Goal: Task Accomplishment & Management: Complete application form

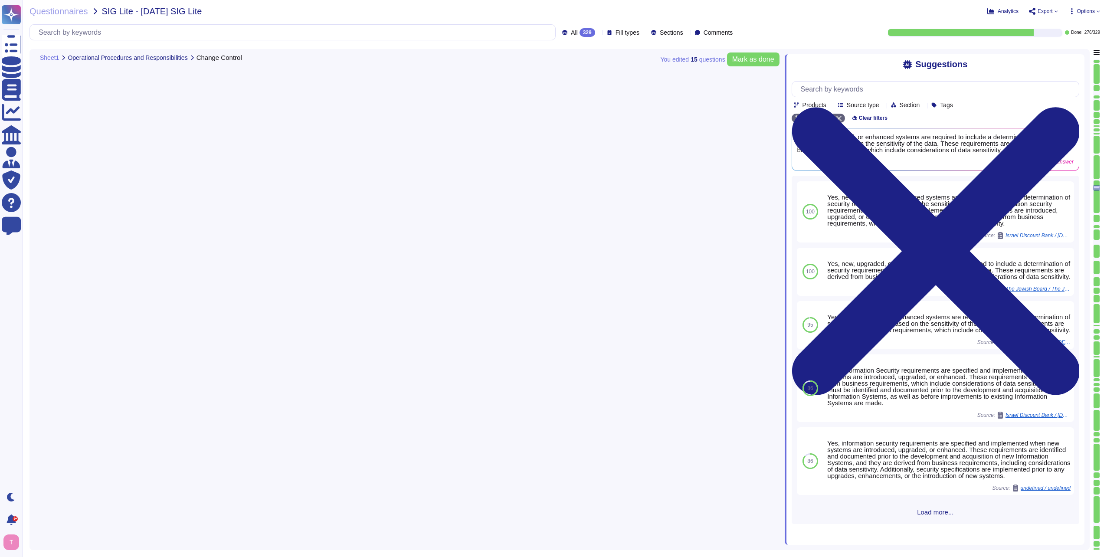
type textarea "Yes, the Change Control process includes a standard scheduled maintenance windo…"
type textarea "Yes, Information Security requirements are specified and implemented when new s…"
type textarea "Yes, there is an access control program that has been approved by management, c…"
type textarea "A small number of senior Sectigo personnel with advanced privileges are able to…"
type textarea "Yes, clients are allowed to manage access to their own systems and data. They m…"
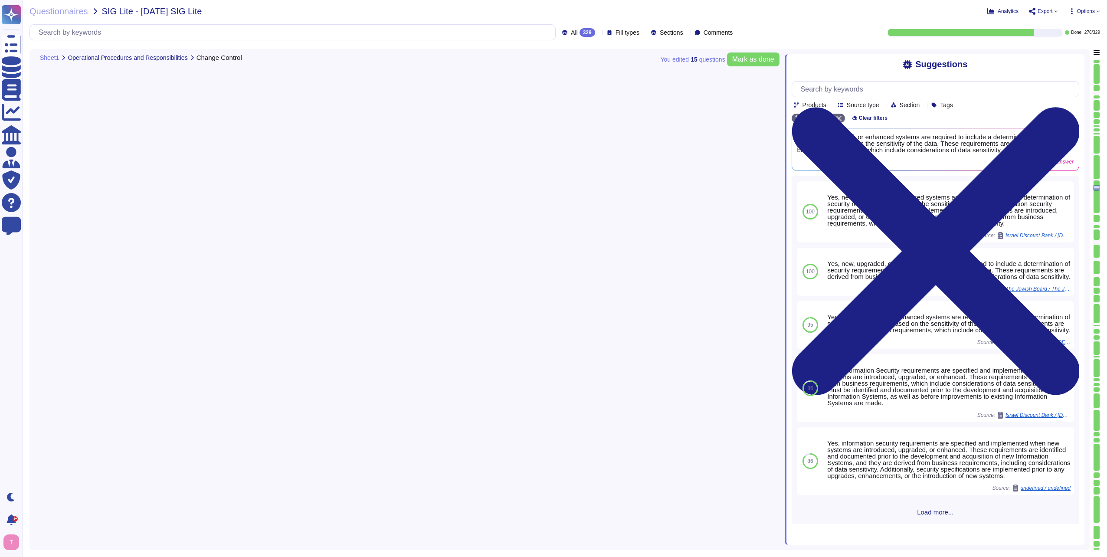
scroll to position [11563, 0]
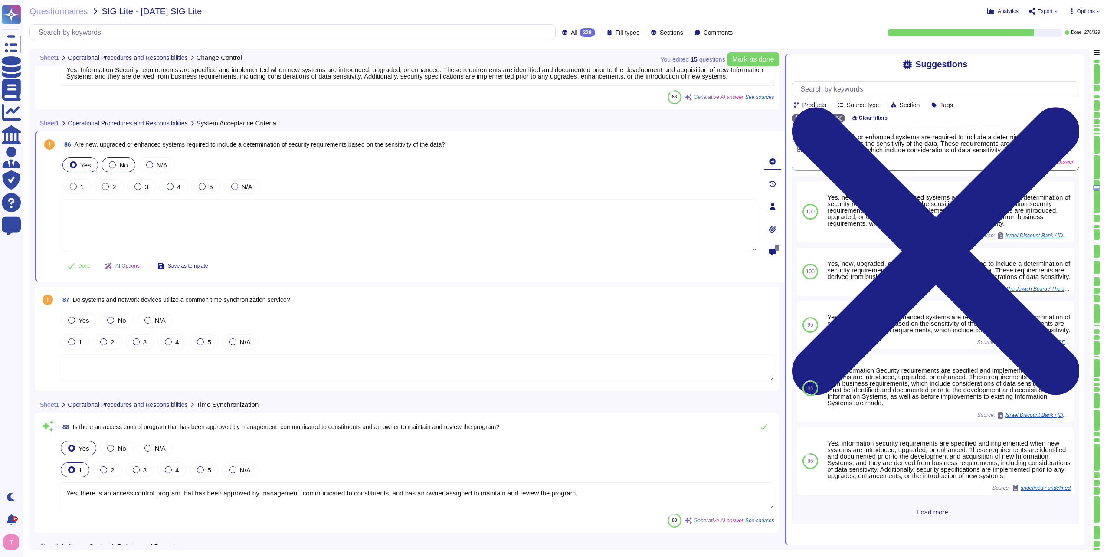
click at [112, 166] on div at bounding box center [112, 164] width 7 height 7
click at [173, 214] on textarea at bounding box center [409, 225] width 696 height 52
type textarea "No. Ou present capability"
click at [73, 167] on div at bounding box center [73, 164] width 7 height 7
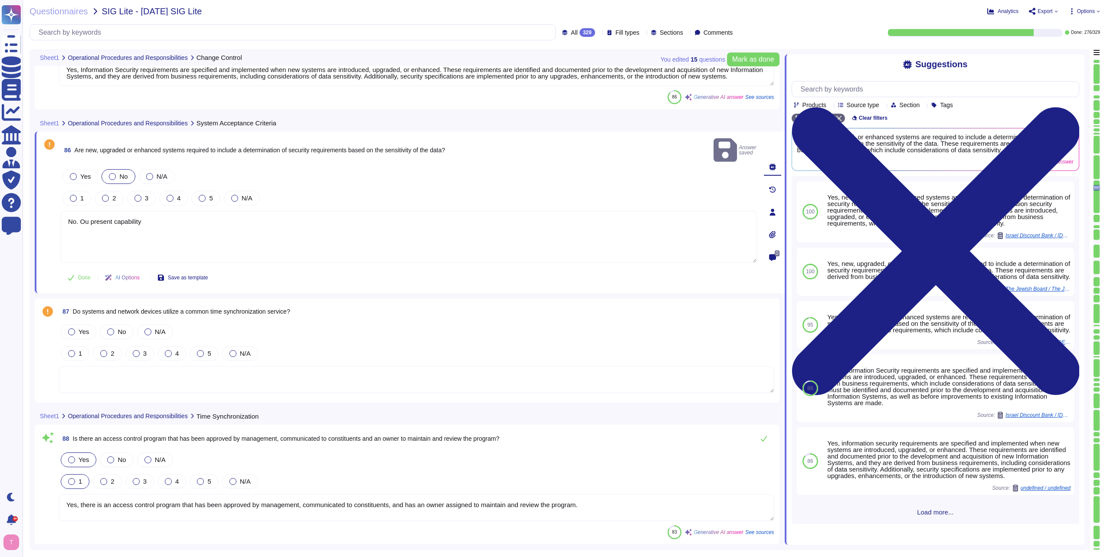
drag, startPoint x: 152, startPoint y: 211, endPoint x: 28, endPoint y: 193, distance: 125.0
click at [28, 193] on div "Questionnaires SIG Lite - [DATE] SIG Lite Analytics Export Options All 329 Fill…" at bounding box center [565, 278] width 1084 height 557
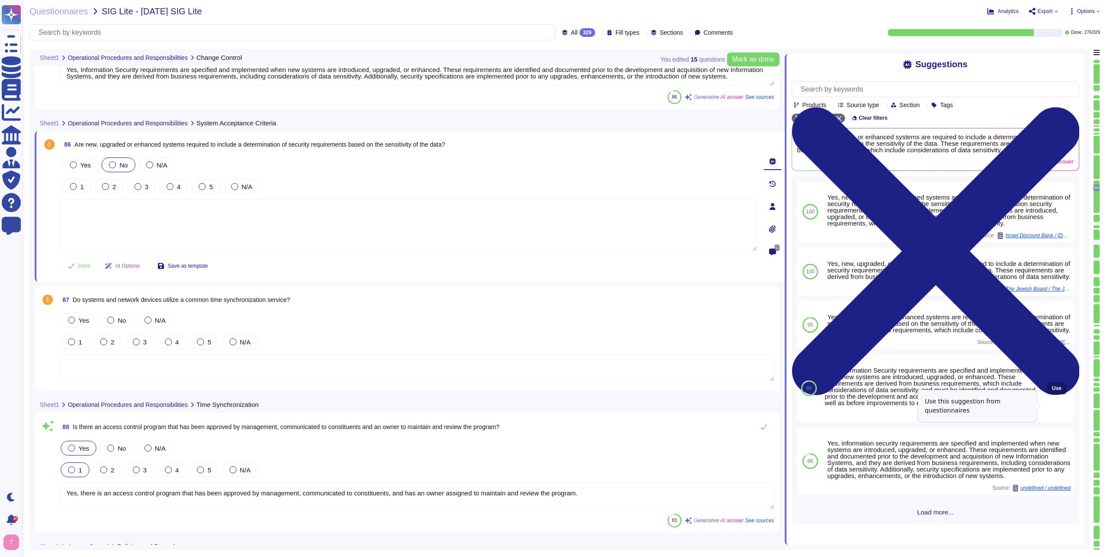
click at [1052, 391] on span "Use" at bounding box center [1057, 388] width 10 height 5
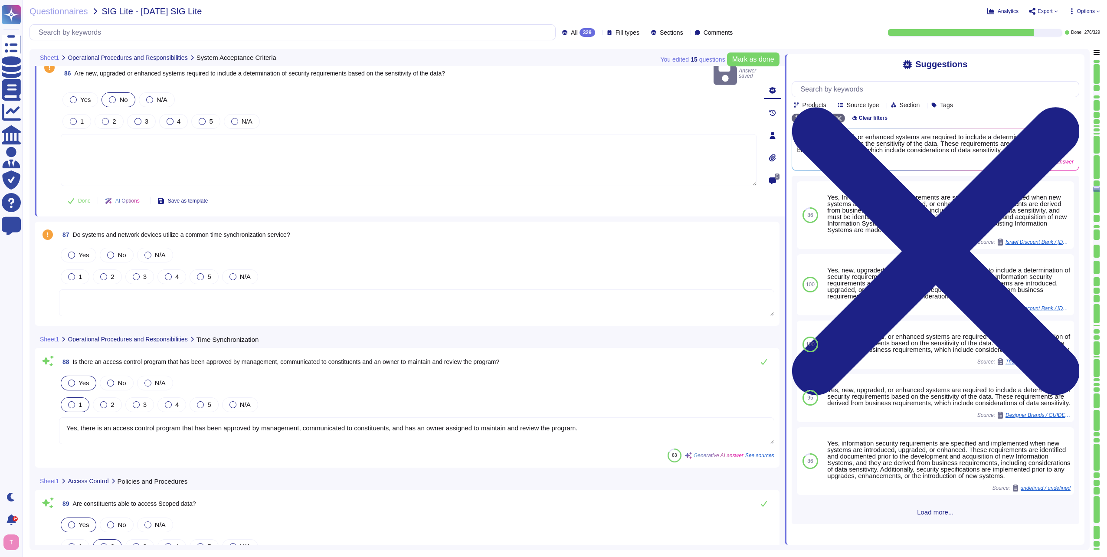
scroll to position [11650, 0]
type textarea "Yes, there are rules governing the creation and assignment of IDs. Employees ar…"
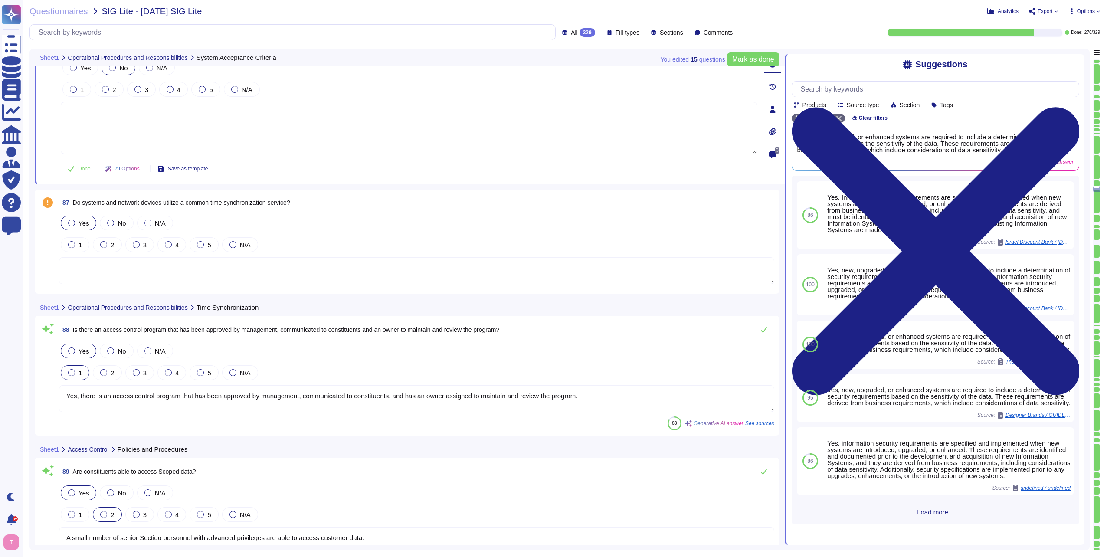
click at [73, 224] on div at bounding box center [71, 222] width 7 height 7
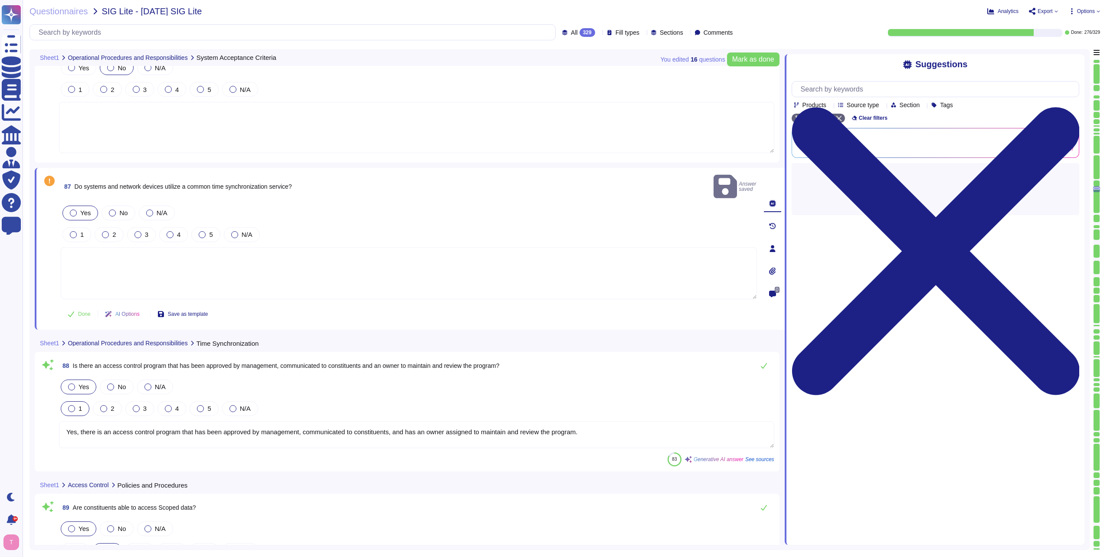
click at [217, 258] on textarea at bounding box center [409, 273] width 696 height 52
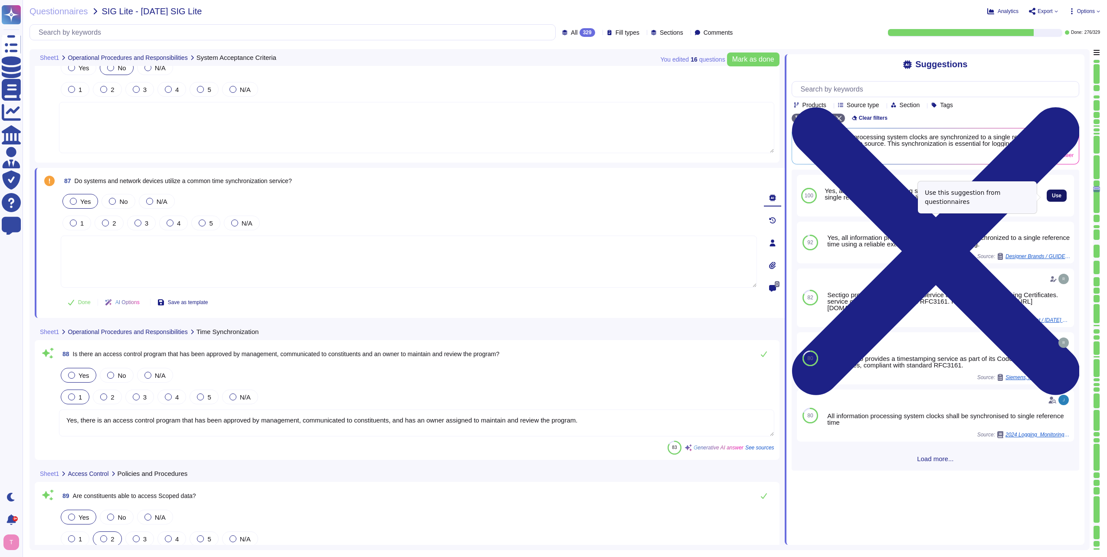
click at [1053, 194] on span "Use" at bounding box center [1057, 195] width 10 height 5
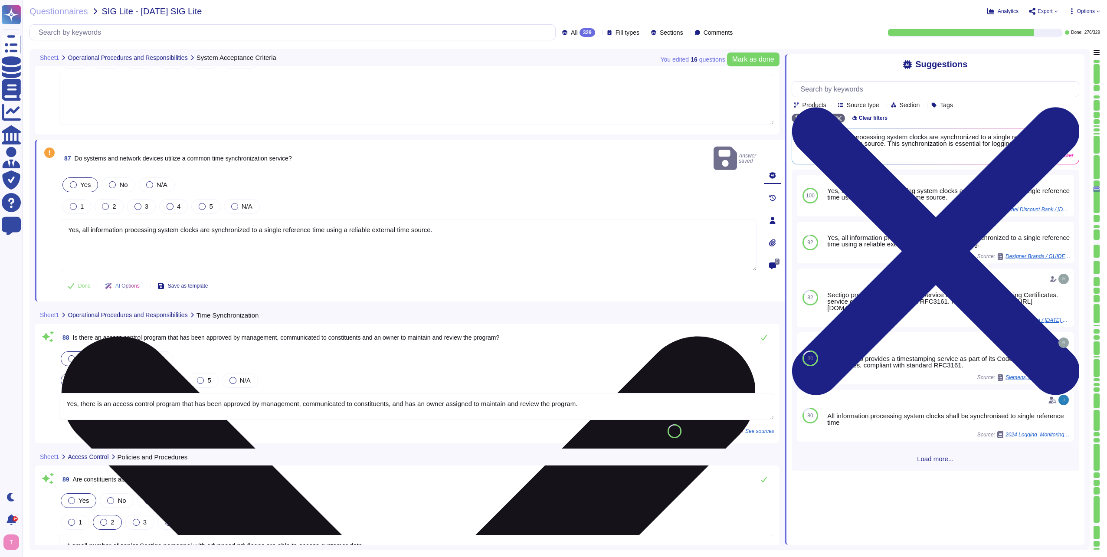
type textarea "Yes, there are rules governing the creation and assignment of IDs. Employees ar…"
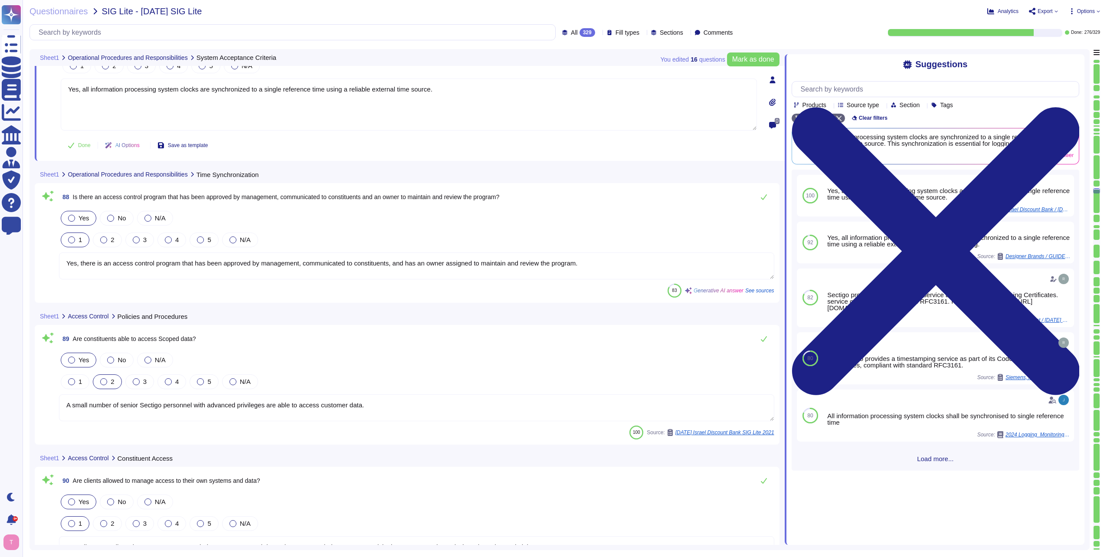
scroll to position [11823, 0]
type textarea "Yes, unique IDs are required for authentication to applications, operating syst…"
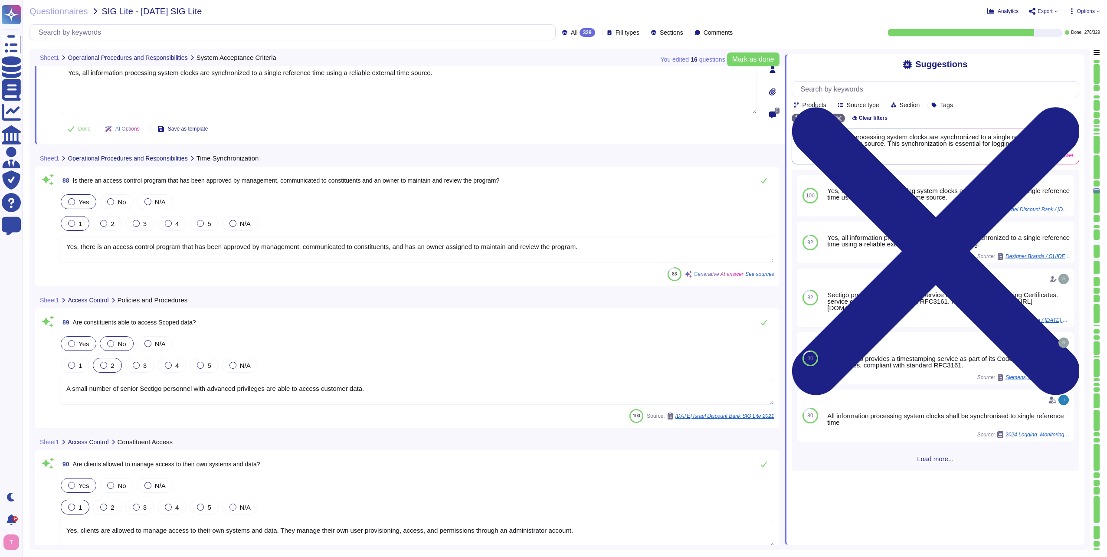
click at [110, 342] on div at bounding box center [110, 343] width 7 height 7
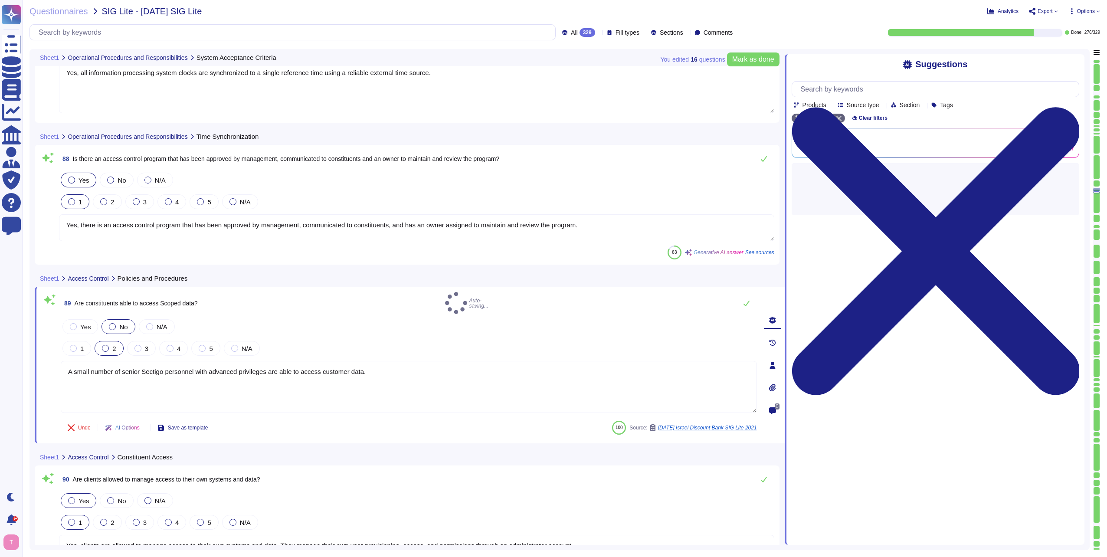
type textarea "Yes, unique IDs are required for authentication to applications, operating syst…"
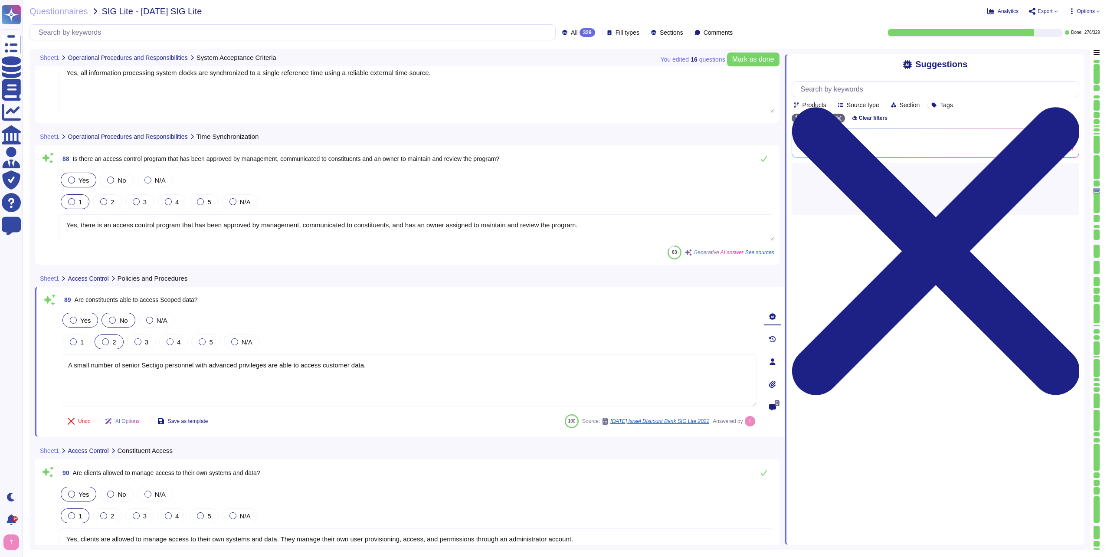
click at [72, 322] on div at bounding box center [73, 320] width 7 height 7
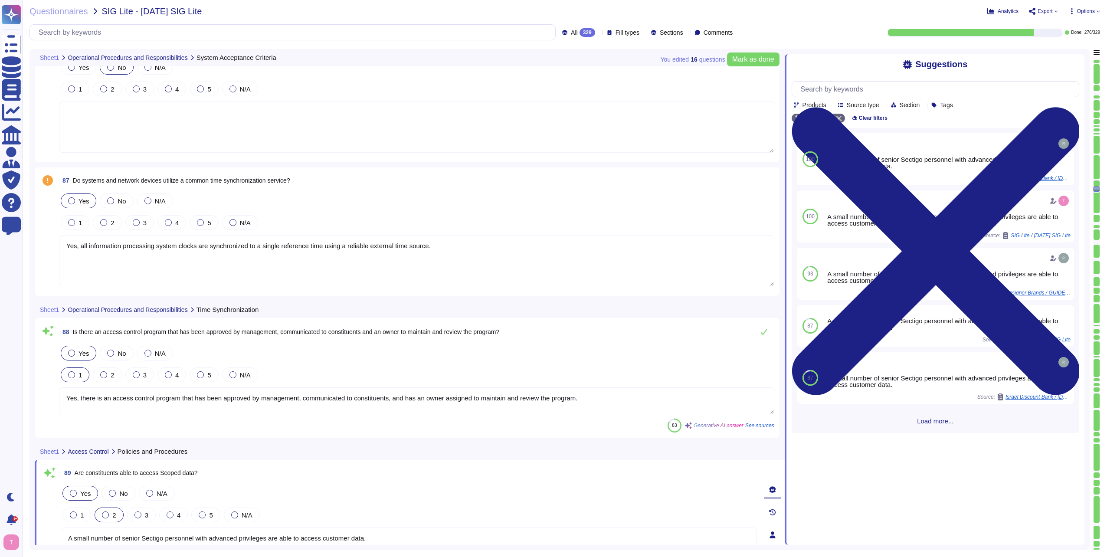
scroll to position [11650, 0]
type textarea "Yes, there are rules governing the creation and assignment of IDs. Employees ar…"
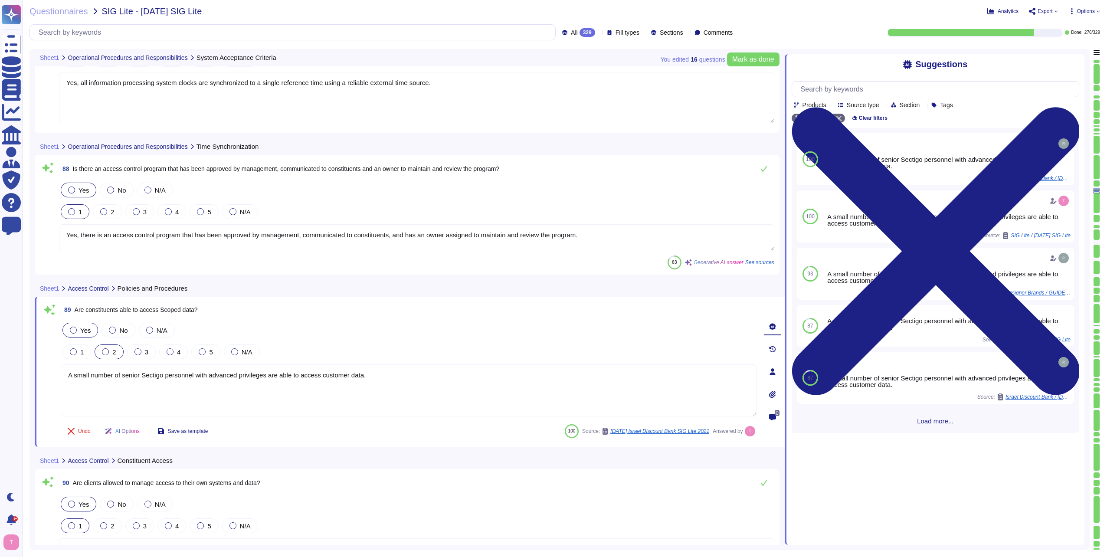
type textarea "Yes, unique IDs are required for authentication to applications, operating syst…"
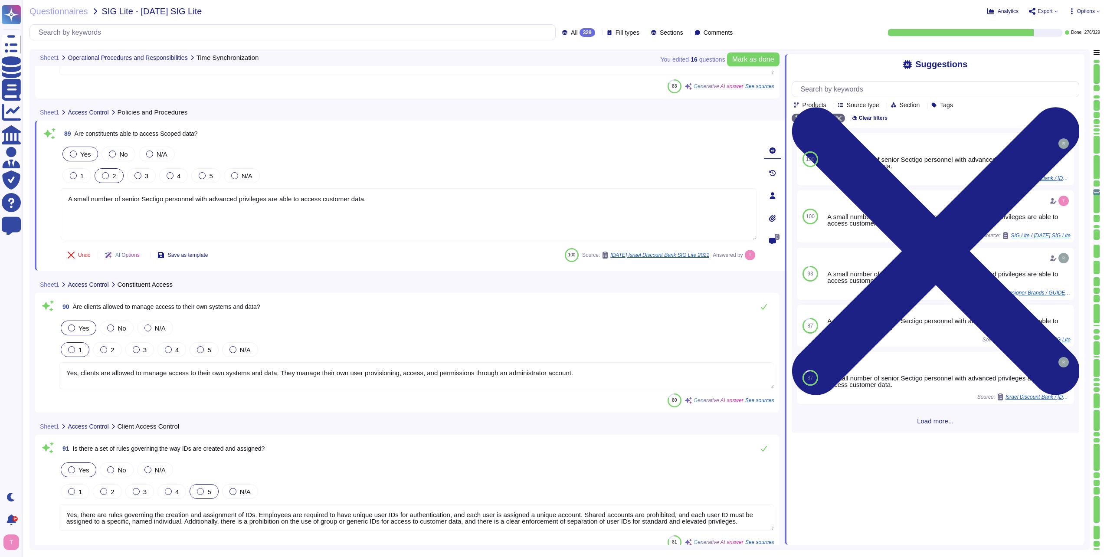
type textarea "Yes, there is a process to request and receive approval for access to systems t…"
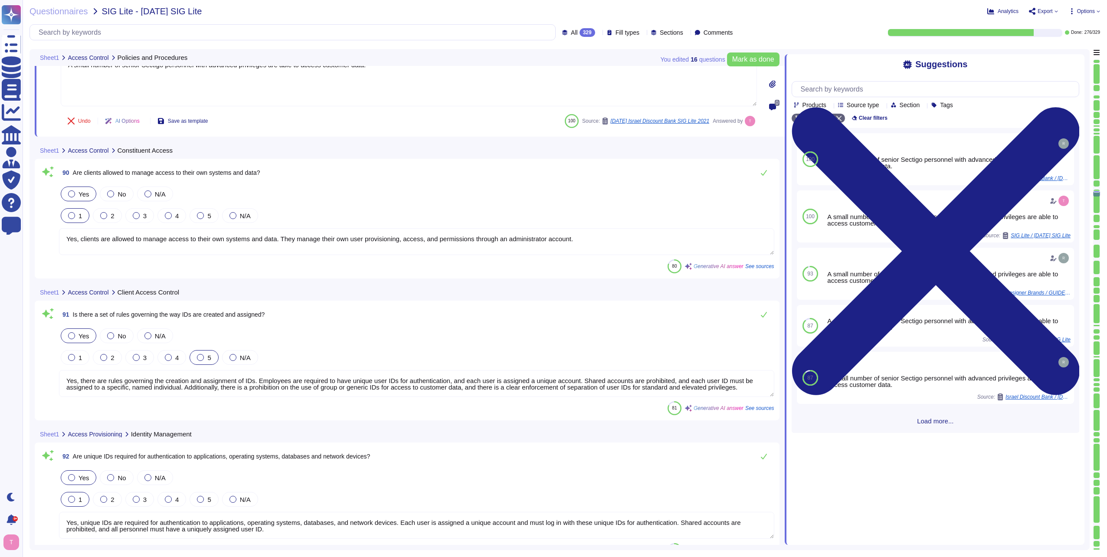
type textarea "Yes, access to applications, operating systems, databases, and network devices …"
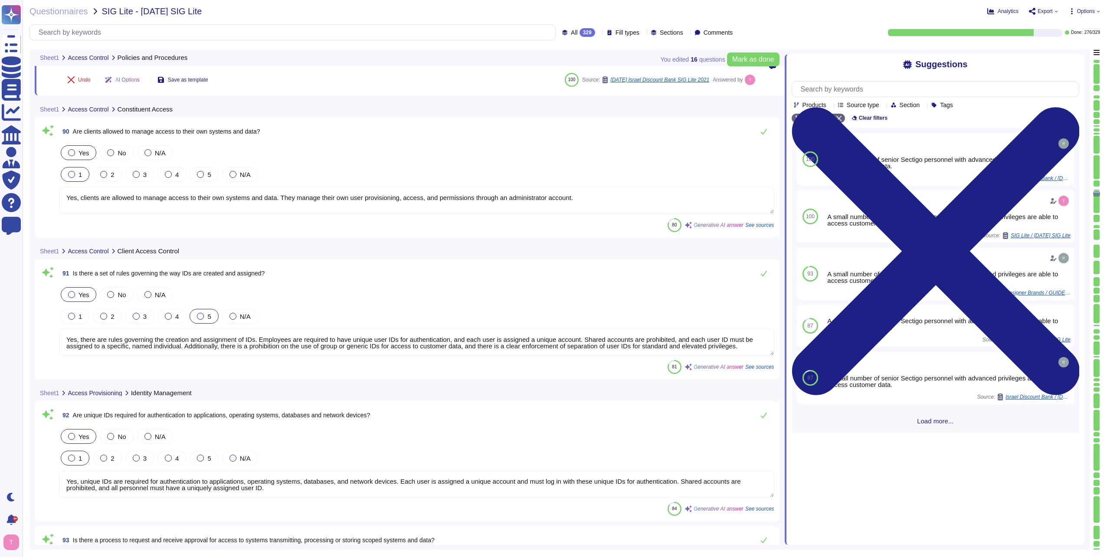
scroll to position [12170, 0]
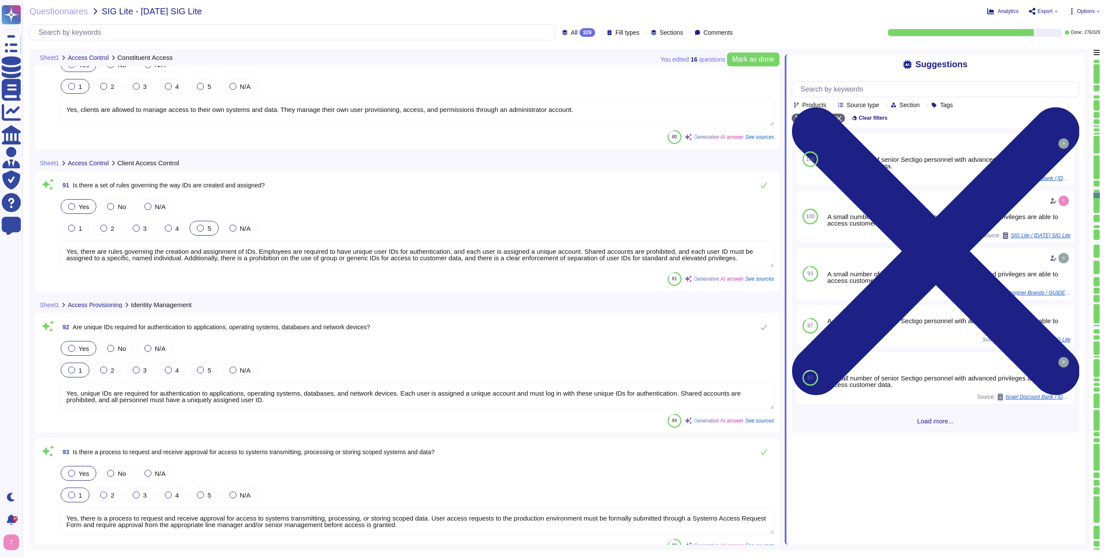
type textarea "Yes, there is segregation of duties for granting access and approving access to…"
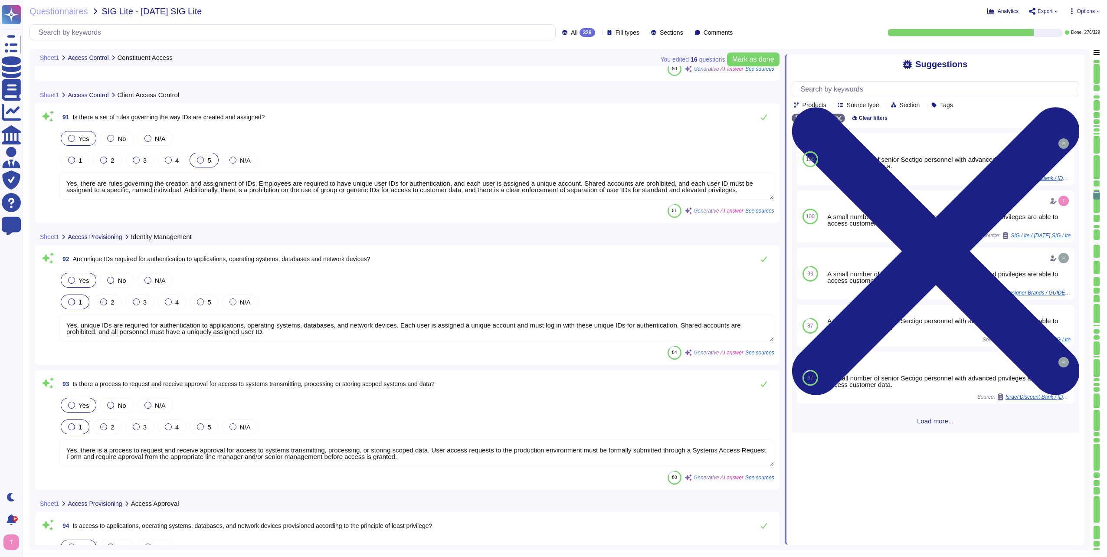
scroll to position [12301, 0]
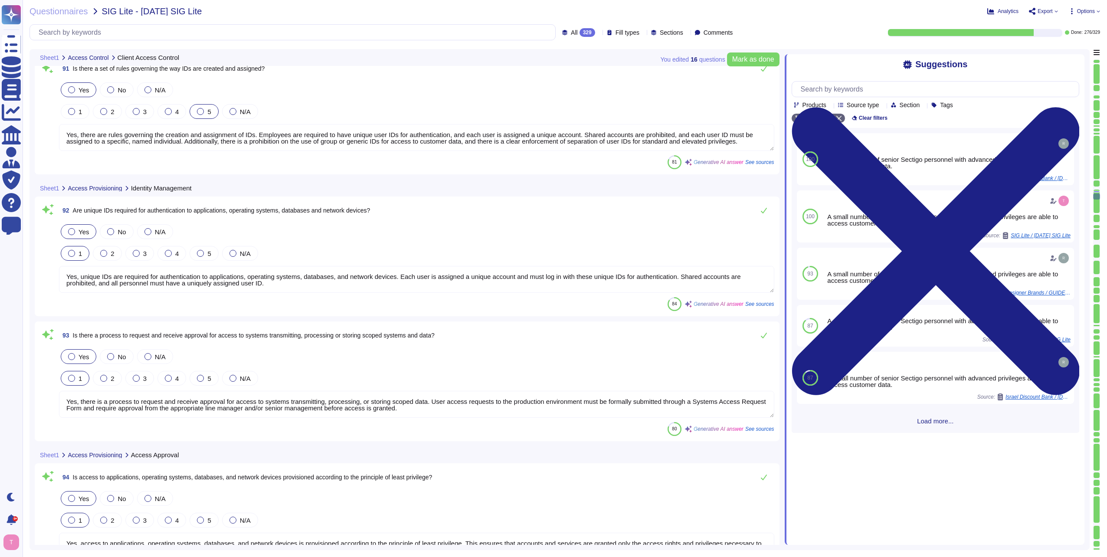
type textarea "Yes, there is segregation of duties for approving and implementing access reque…"
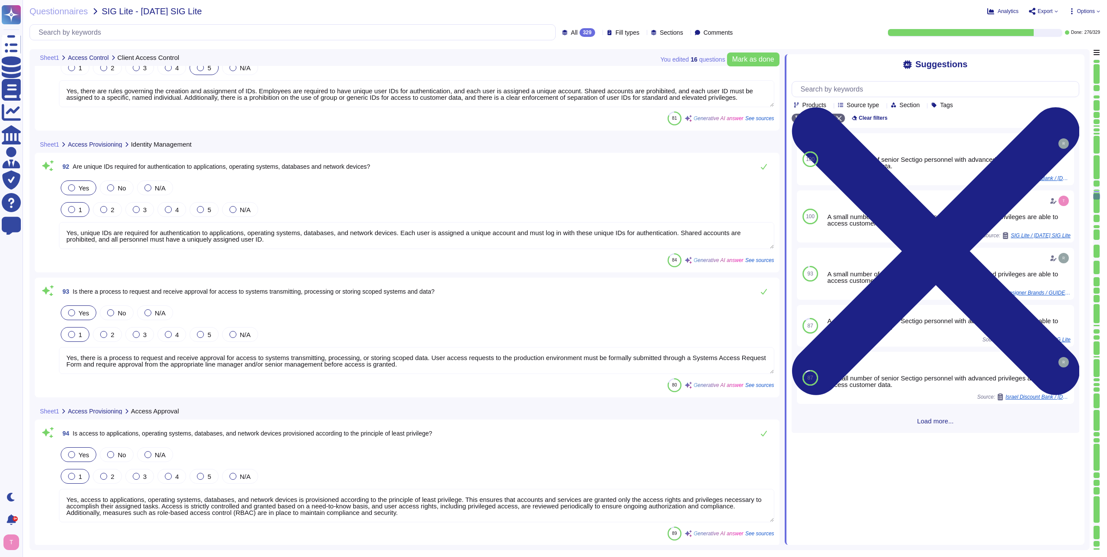
scroll to position [1, 0]
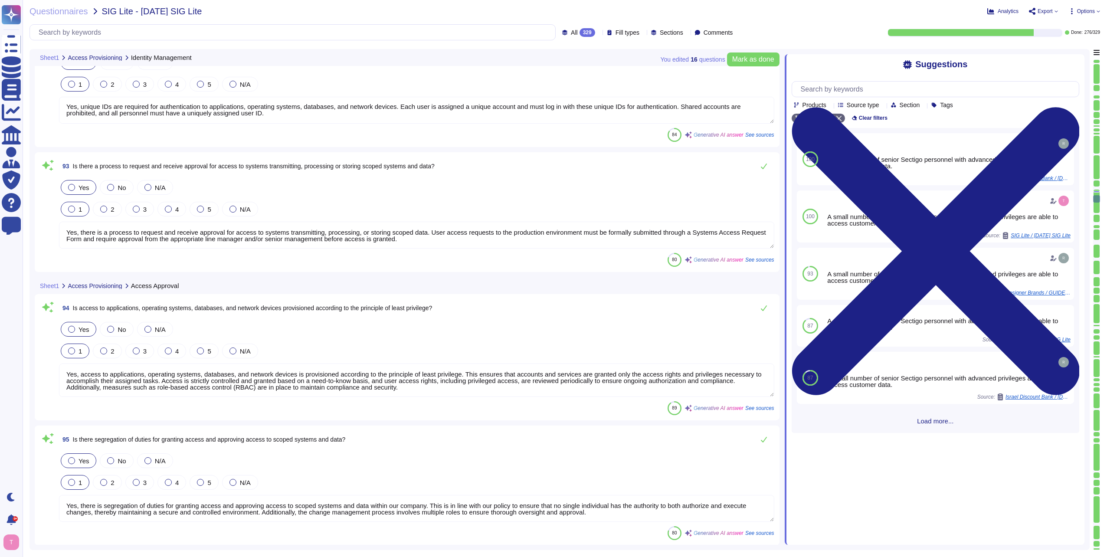
type textarea "Yes, access to systems that store or process scoped data is limited. Access is …"
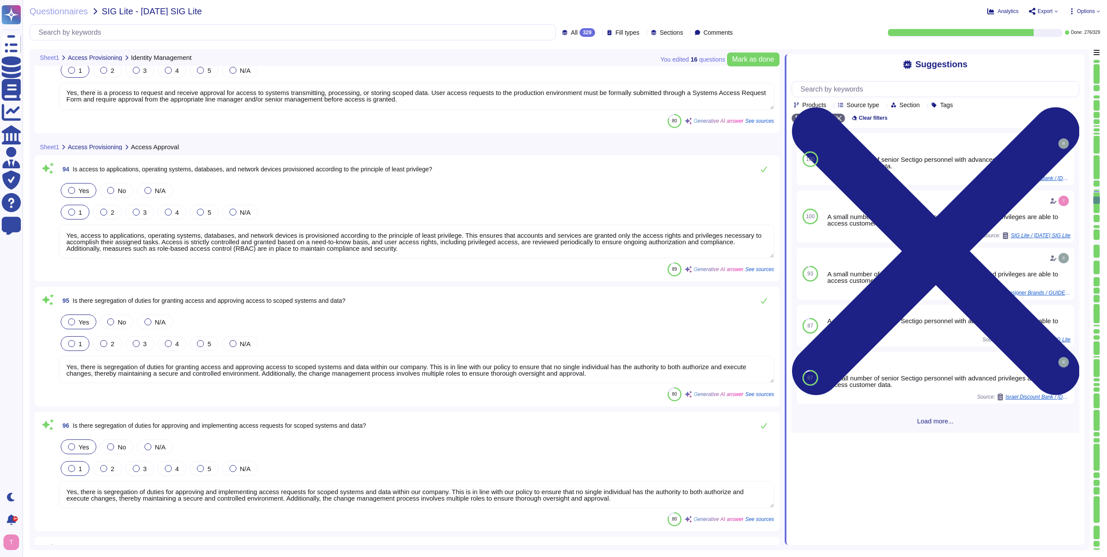
type textarea "Yes, passwords are used. They must meet specific complexity requirements, inclu…"
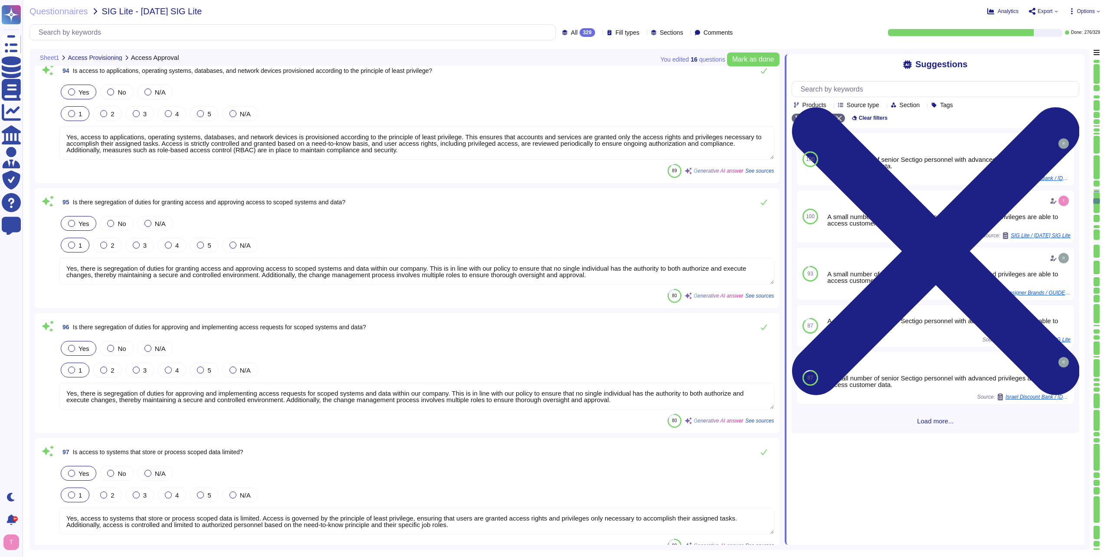
type textarea "Yes, there is a password policy for systems that transmit, process, or store sc…"
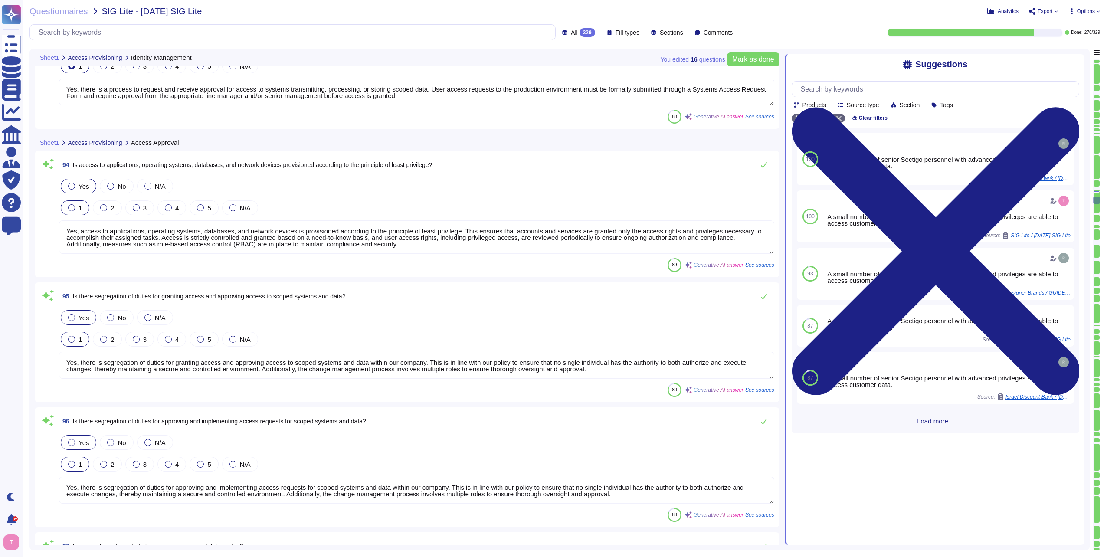
scroll to position [12648, 0]
type textarea "Yes, unique IDs are required for authentication to applications, operating syst…"
type textarea "Yes, there is a process to request and receive approval for access to systems t…"
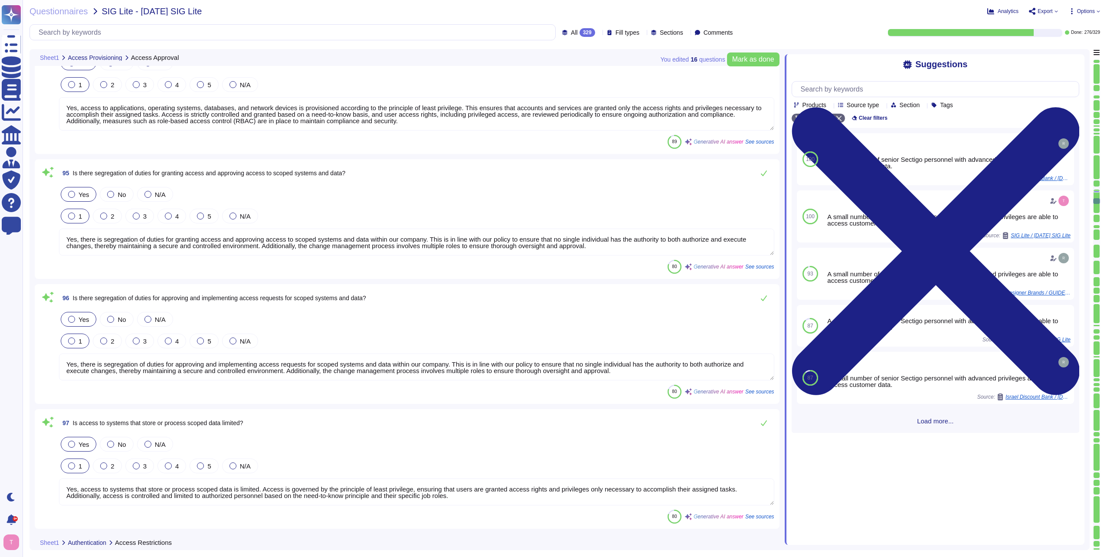
scroll to position [12778, 0]
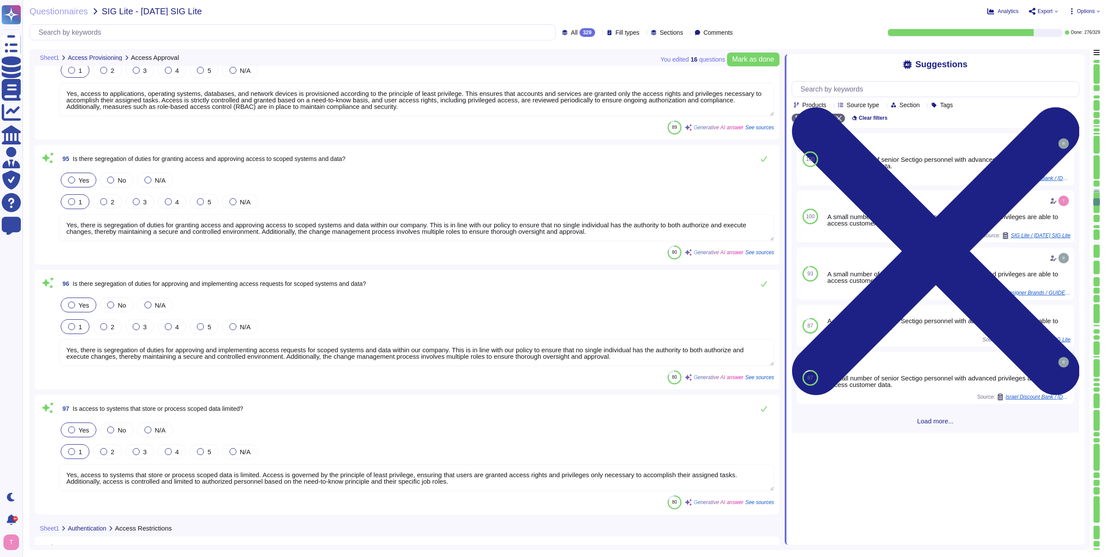
click at [606, 230] on textarea "Yes, there is segregation of duties for granting access and approving access to…" at bounding box center [416, 227] width 715 height 27
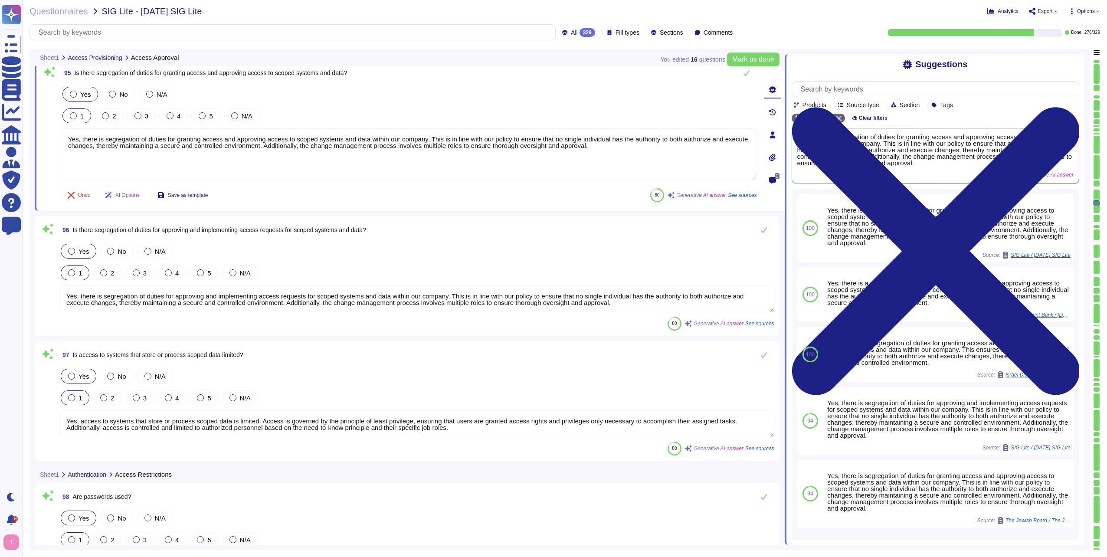
type textarea "Yes, the password policy applies to both Constituent and client passwords, as i…"
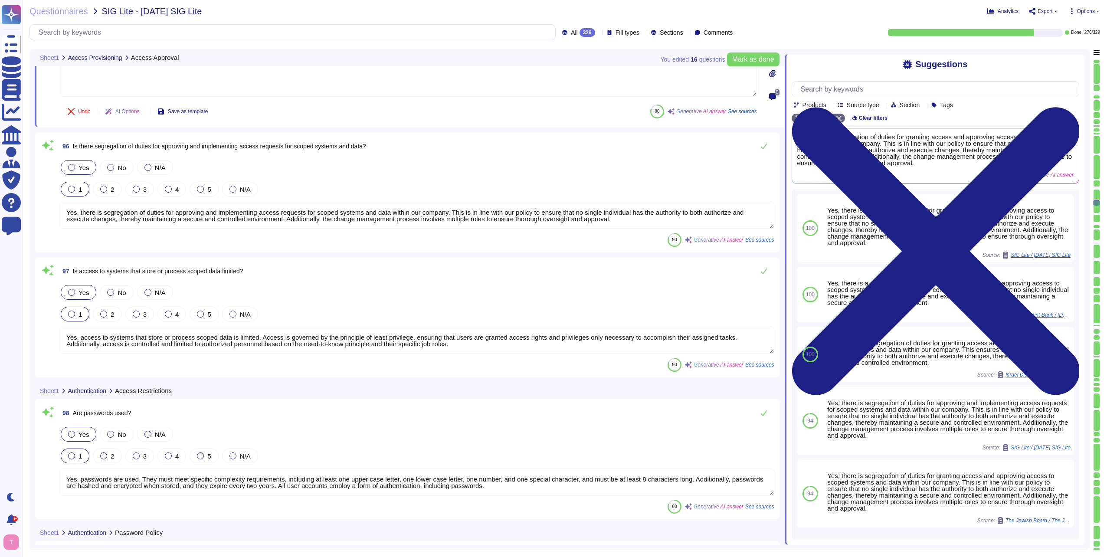
scroll to position [12951, 0]
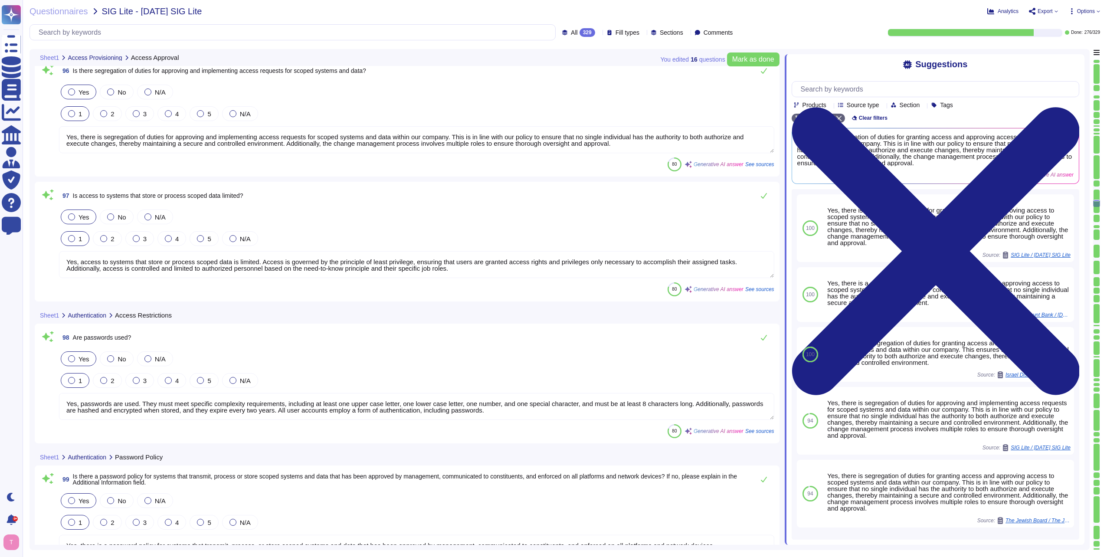
type textarea "Yes, the password policy defines specific length and complexity requirements fo…"
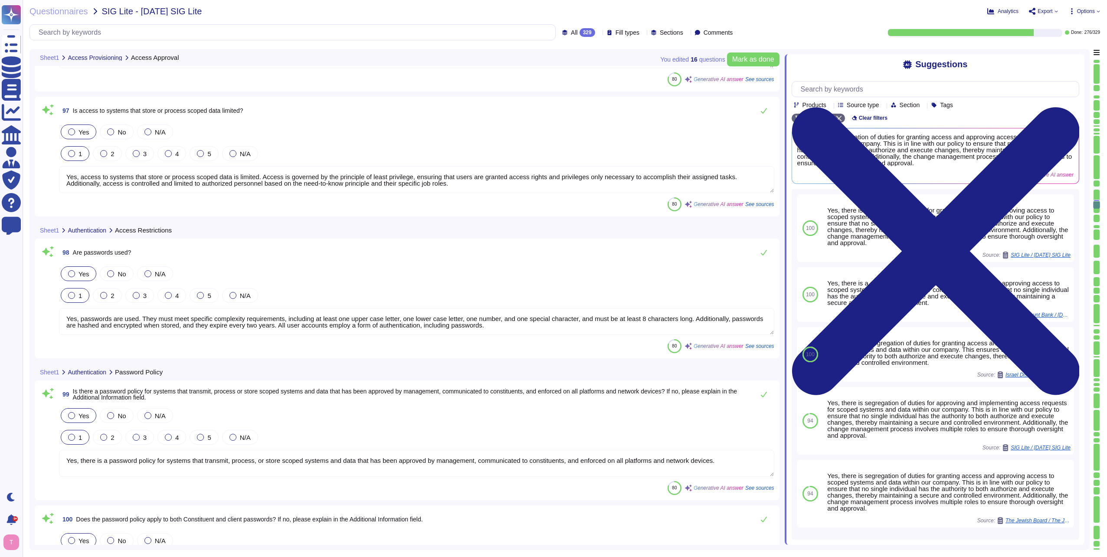
scroll to position [13081, 0]
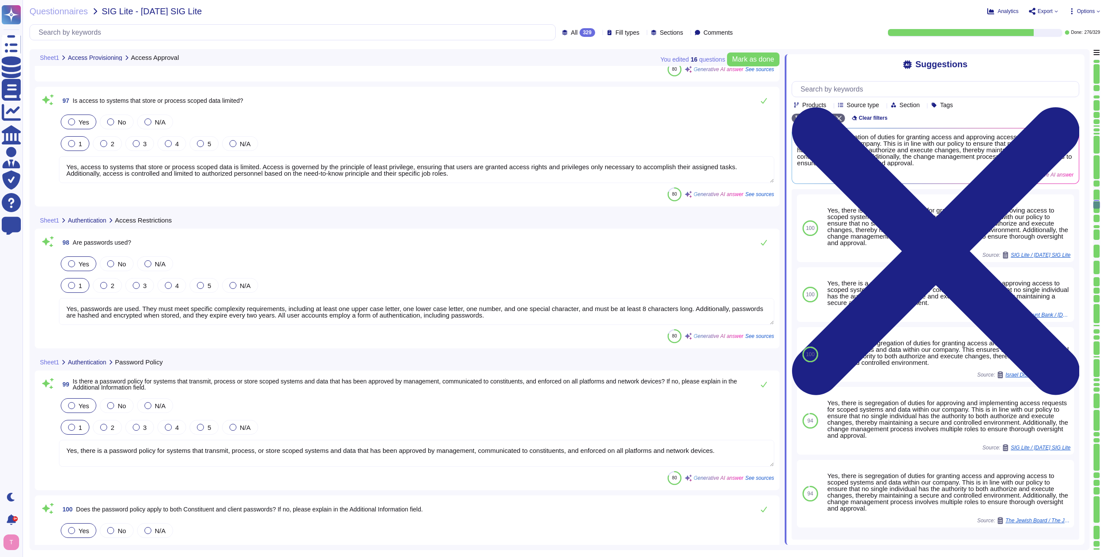
type textarea "Yes, the password policy requires a minimum password length of at least 8 chara…"
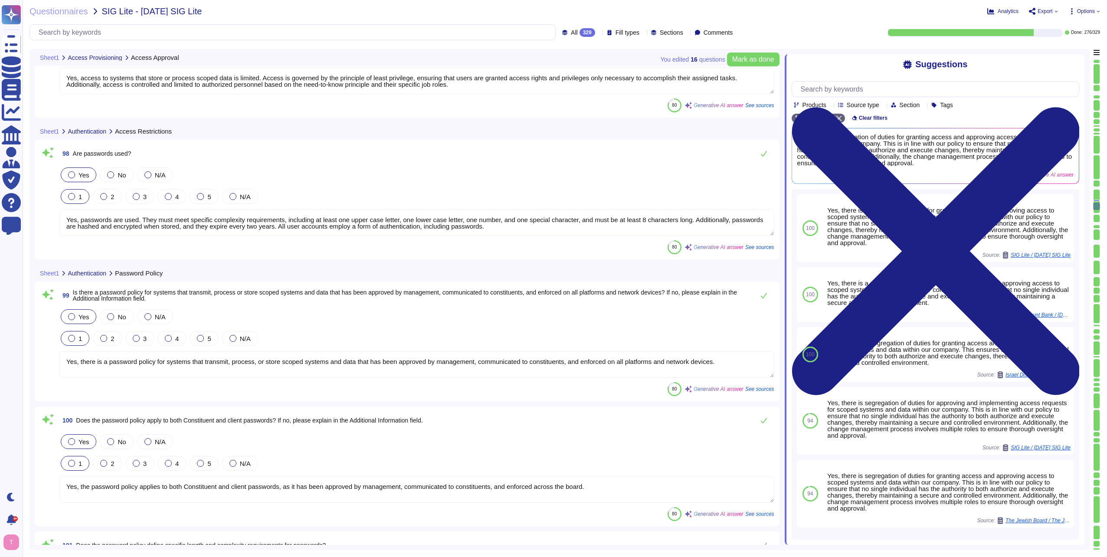
scroll to position [13211, 0]
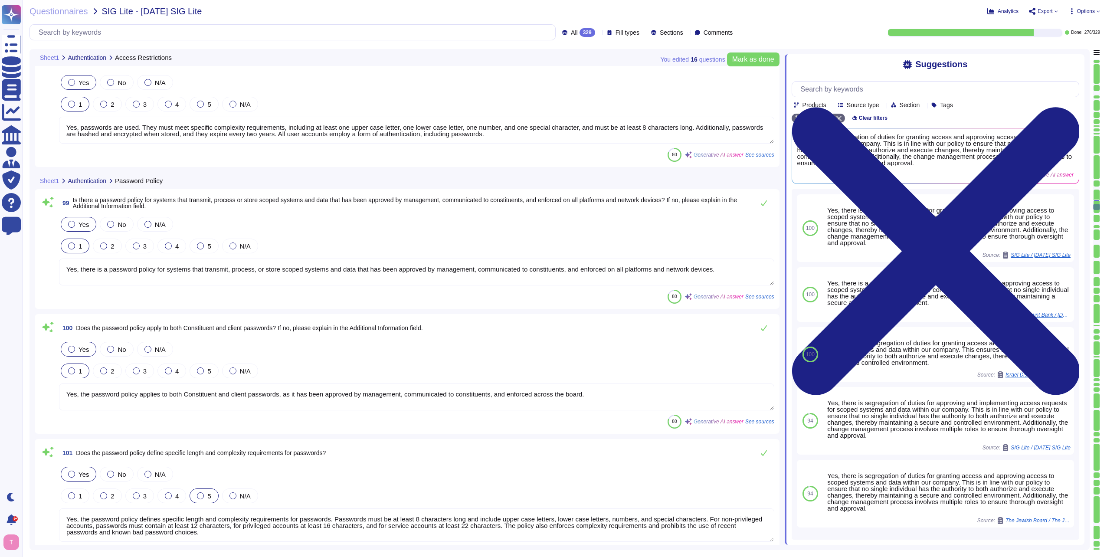
type textarea "Yes, complex passwords are required on systems transmitting, processing, or sto…"
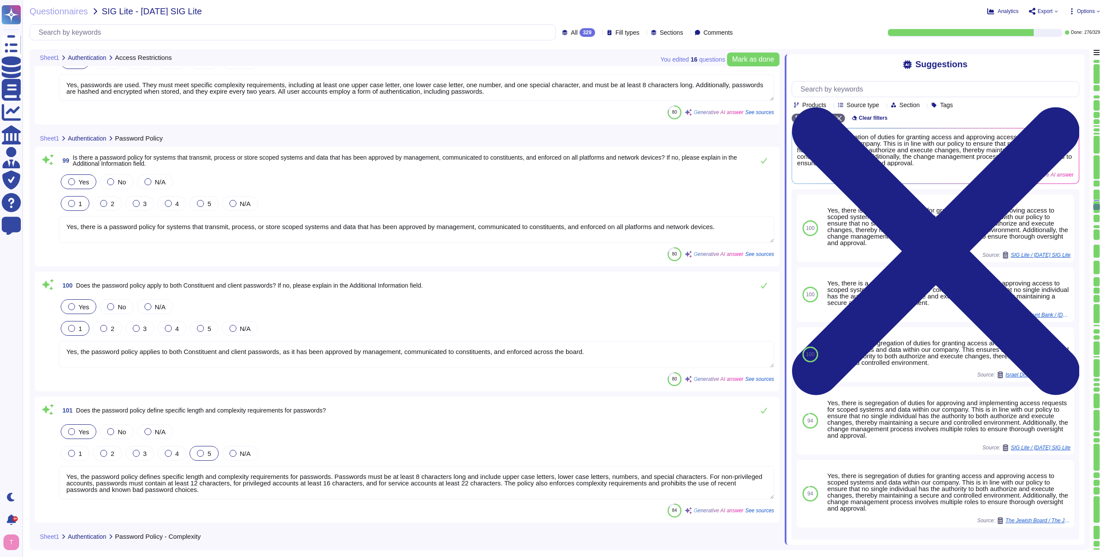
scroll to position [13342, 0]
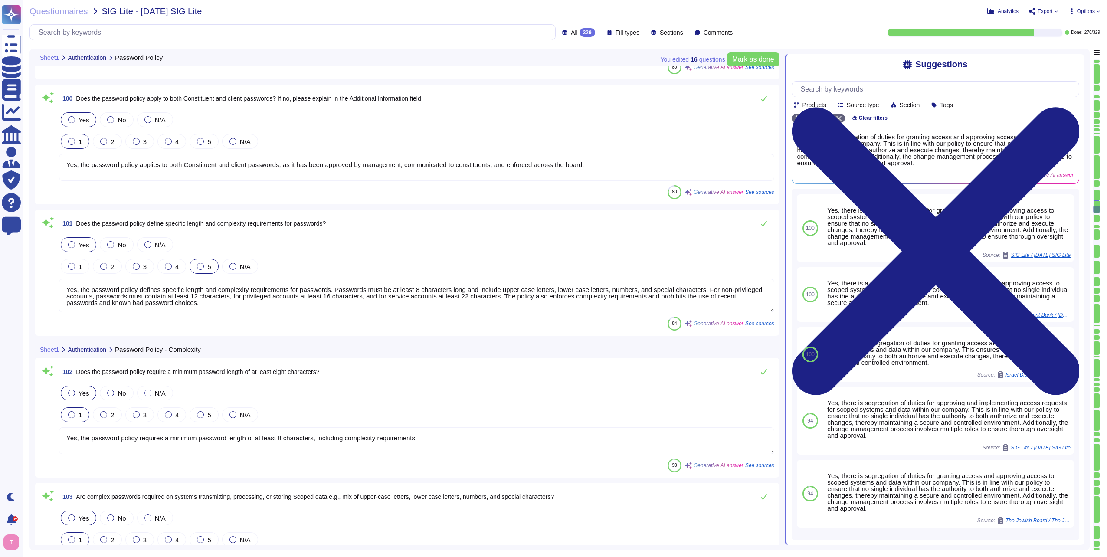
type textarea "Yes, the password policy defines requirements for provisioning and resetting pa…"
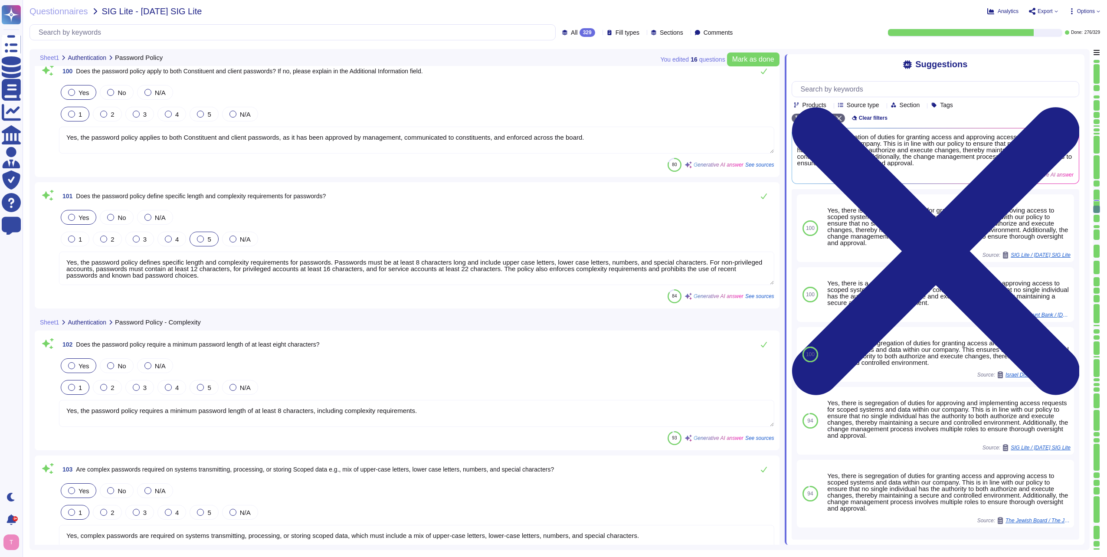
scroll to position [13558, 0]
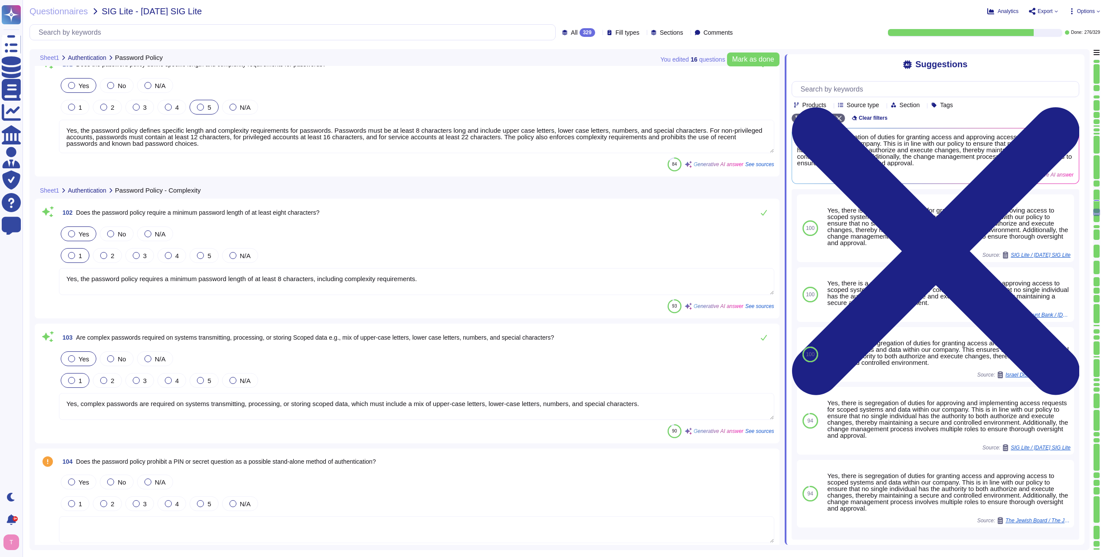
type textarea "Yes, the password policy requires initial and temporary passwords to be changed…"
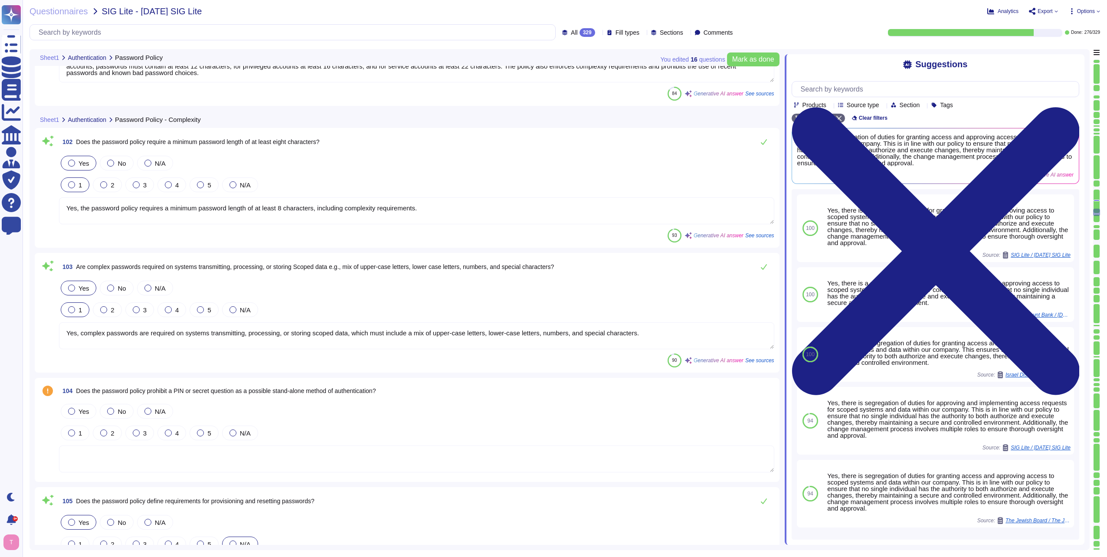
scroll to position [13732, 0]
type textarea "Yes, the password policy requires initial and temporary passwords to be unique …"
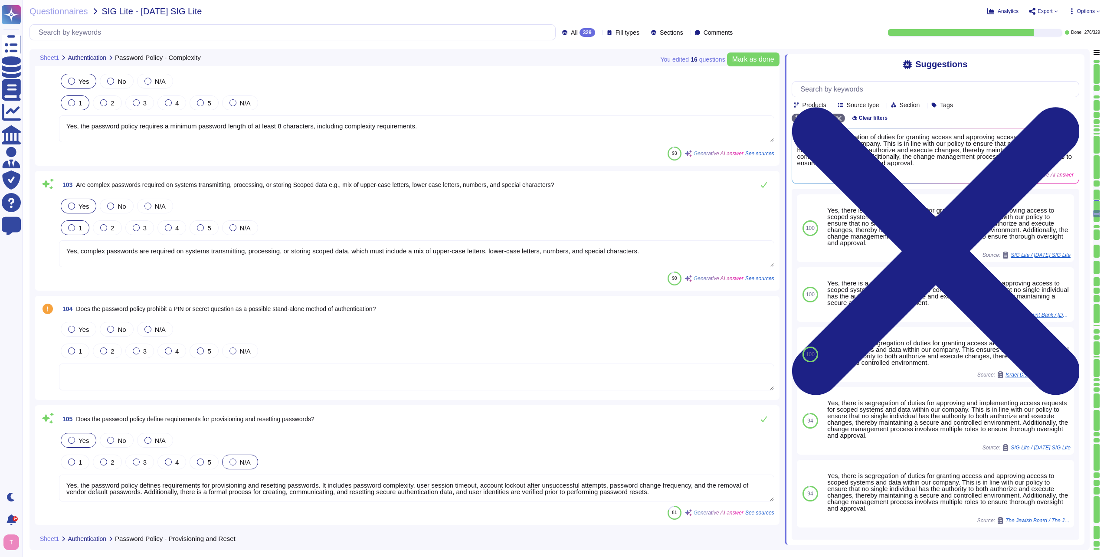
scroll to position [13819, 0]
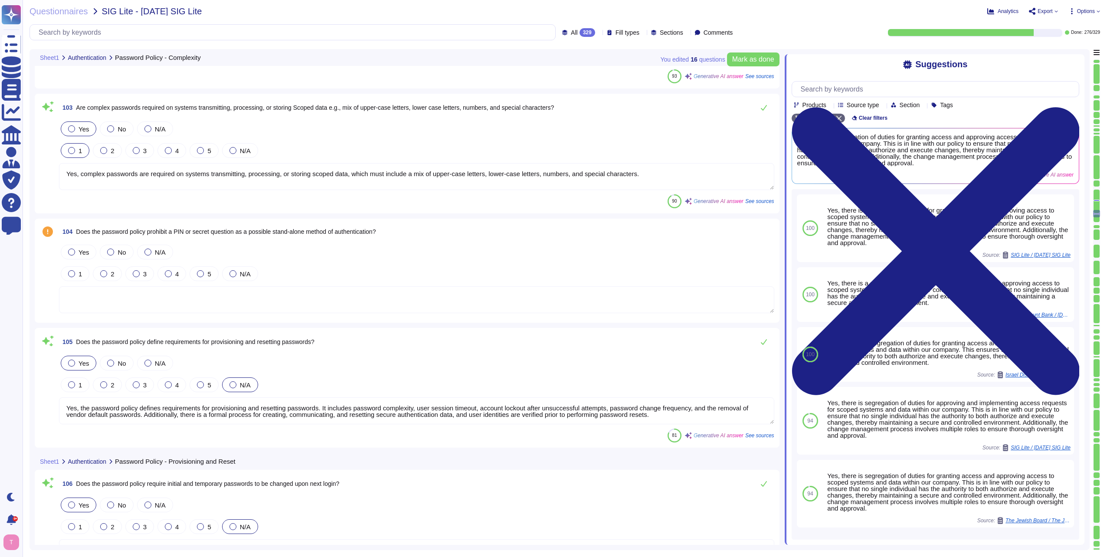
type textarea "Yes, password reset authority is restricted to authorized persons and/or an aut…"
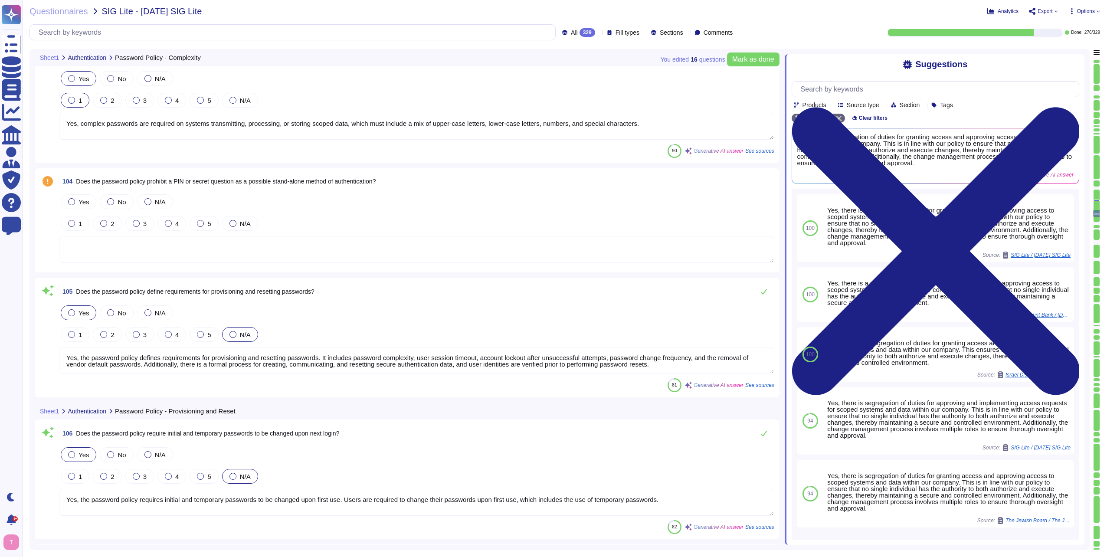
scroll to position [13949, 0]
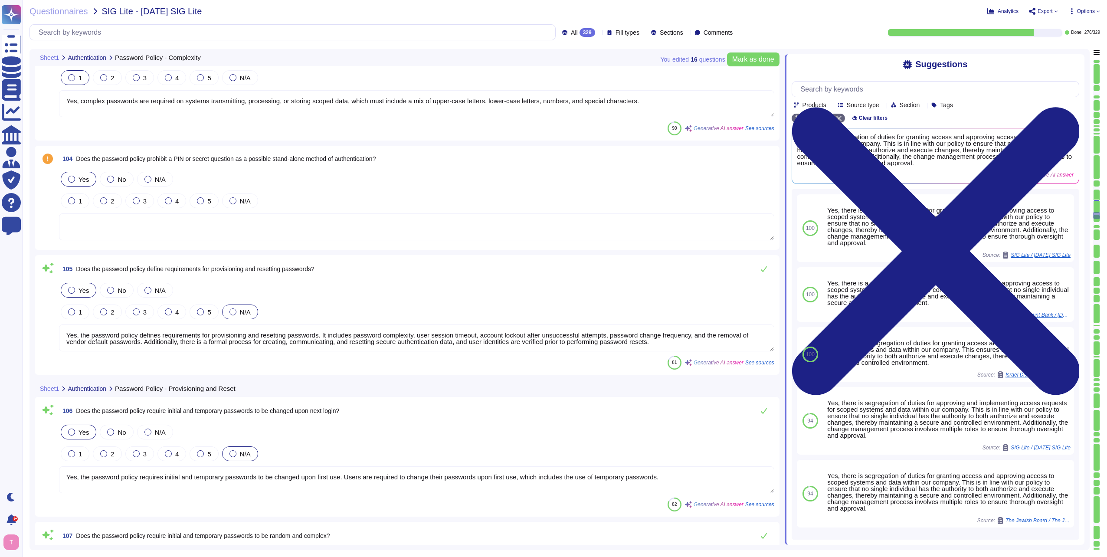
click at [74, 180] on div at bounding box center [71, 179] width 7 height 7
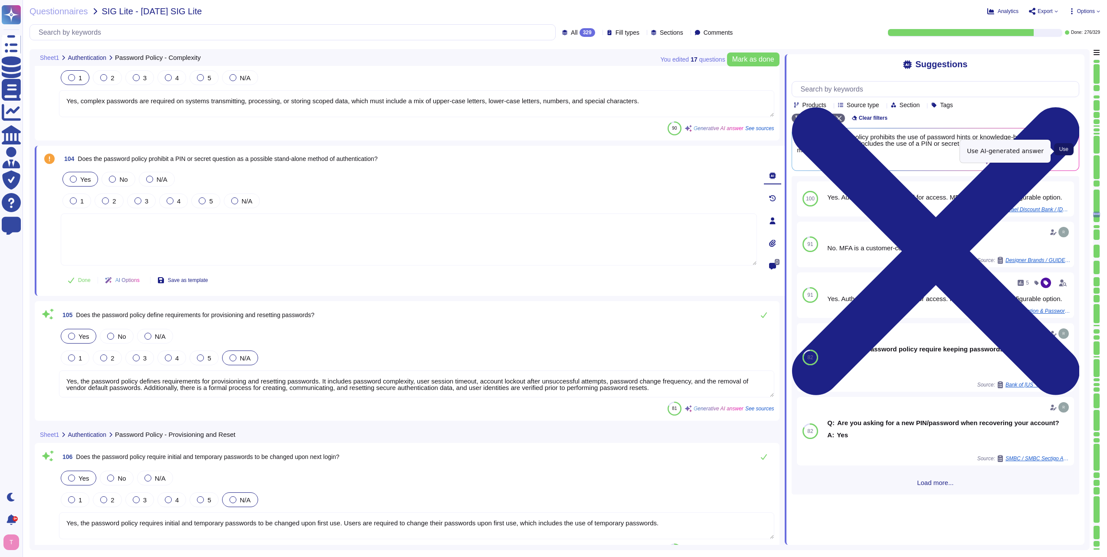
click at [1067, 150] on span "Use" at bounding box center [1063, 149] width 9 height 5
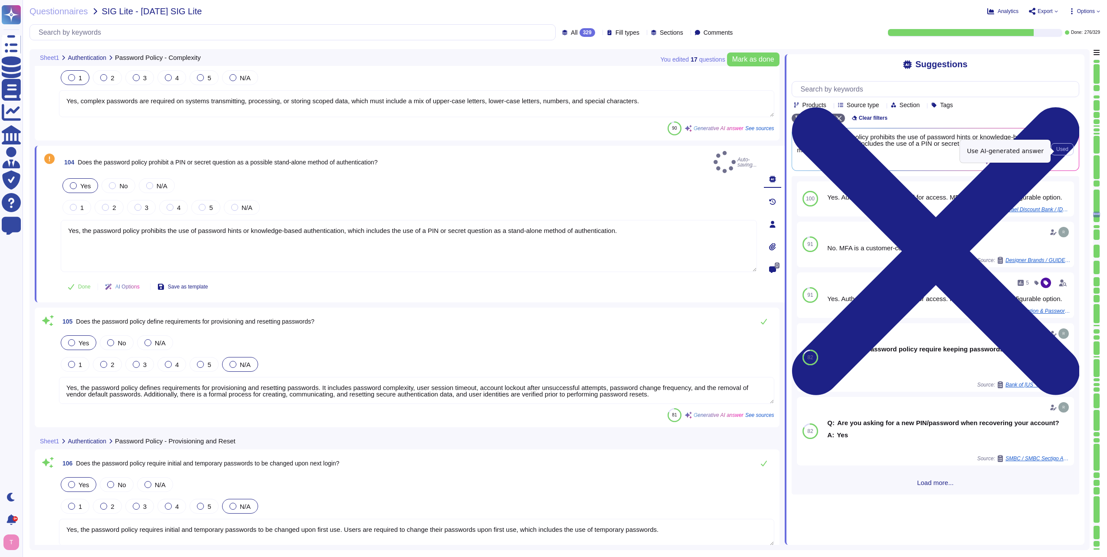
type textarea "Yes, the password policy prohibits the use of password hints or knowledge-based…"
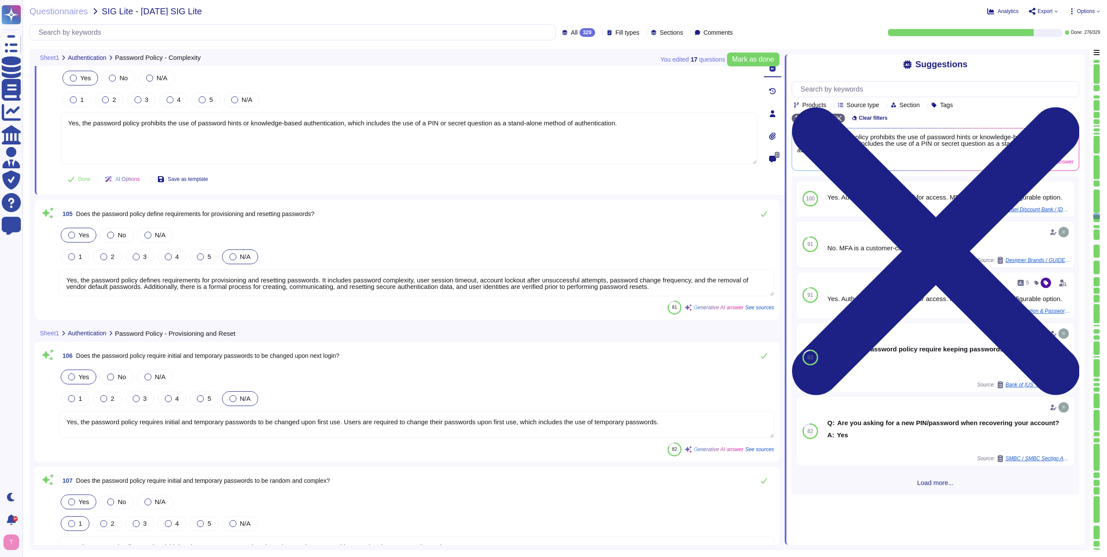
type textarea "Yes, the password policy requires changing passwords at regular intervals, spec…"
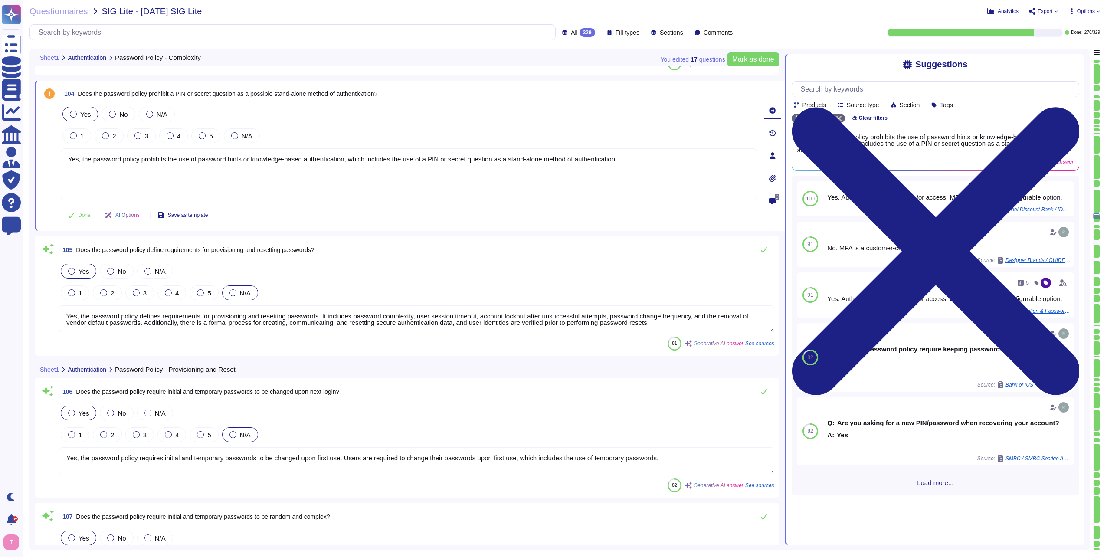
type textarea "Yes, the password policy requires changing passwords at regular intervals, spec…"
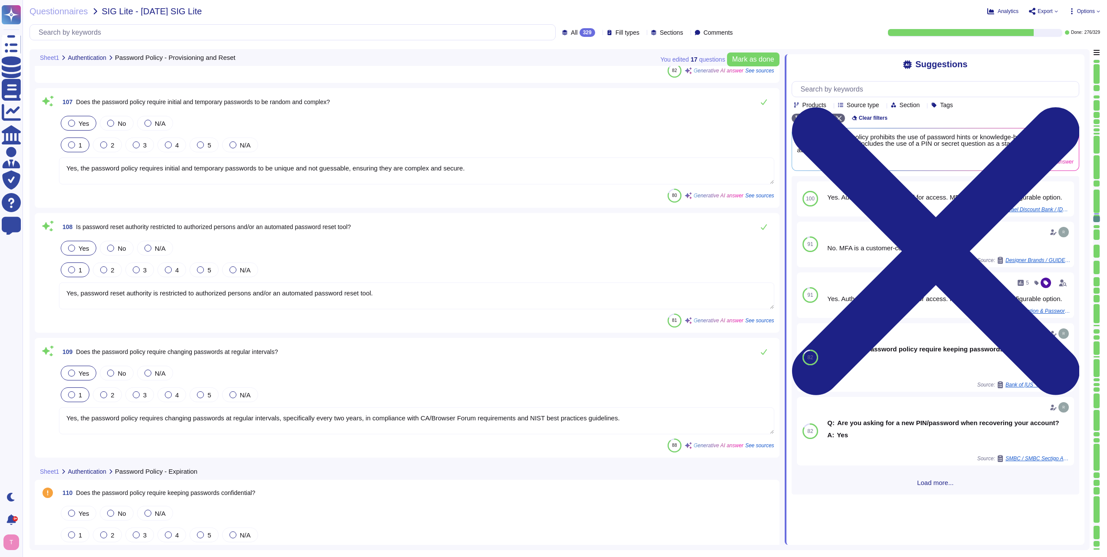
scroll to position [14426, 0]
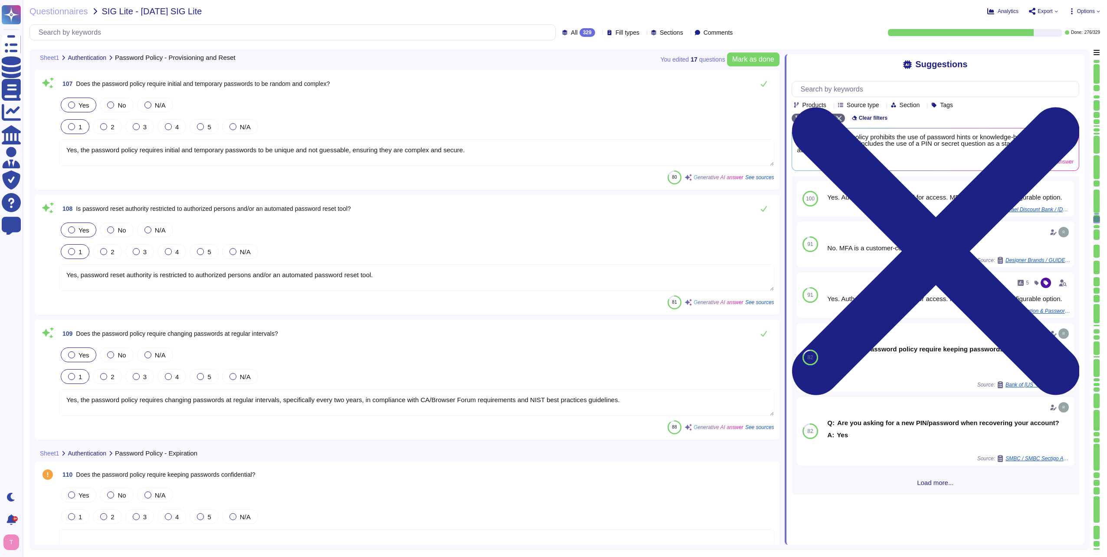
type textarea "Yes, the password policy prohibits keeping an unencrypted record of passwords, …"
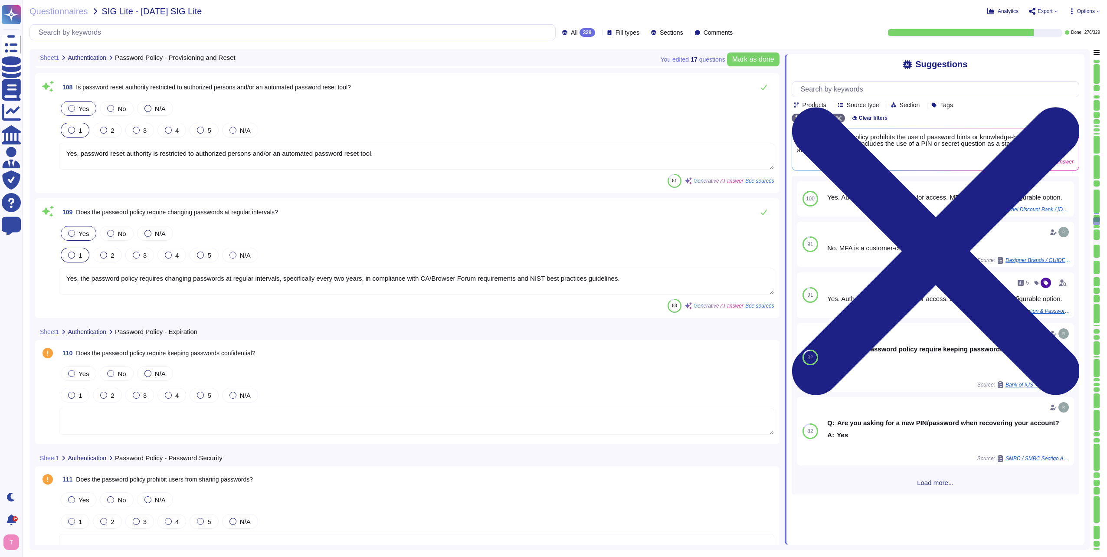
scroll to position [14556, 0]
type textarea "Yes, our password policy prohibits including unencrypted passwords in automated…"
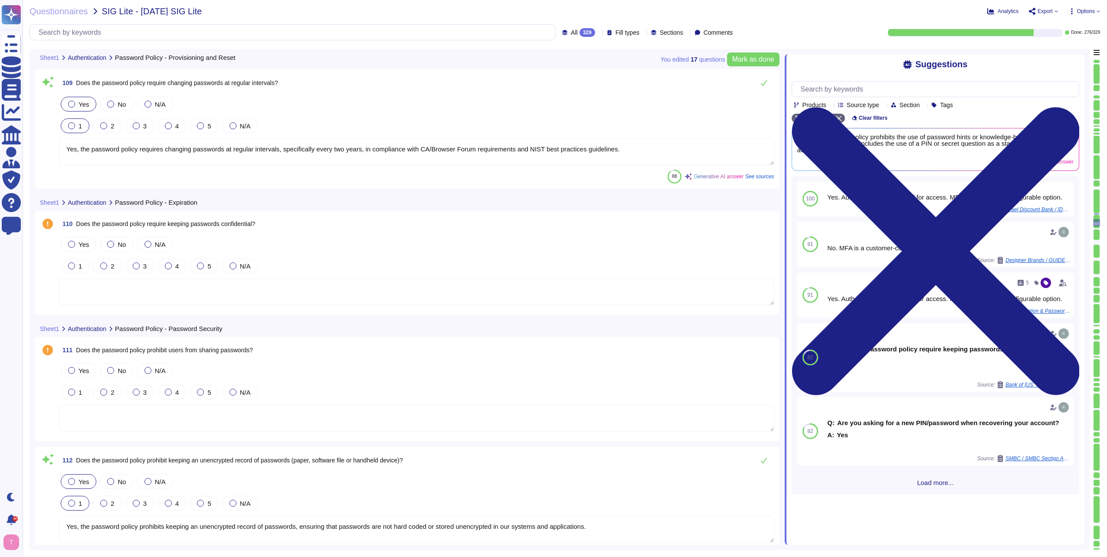
scroll to position [14686, 0]
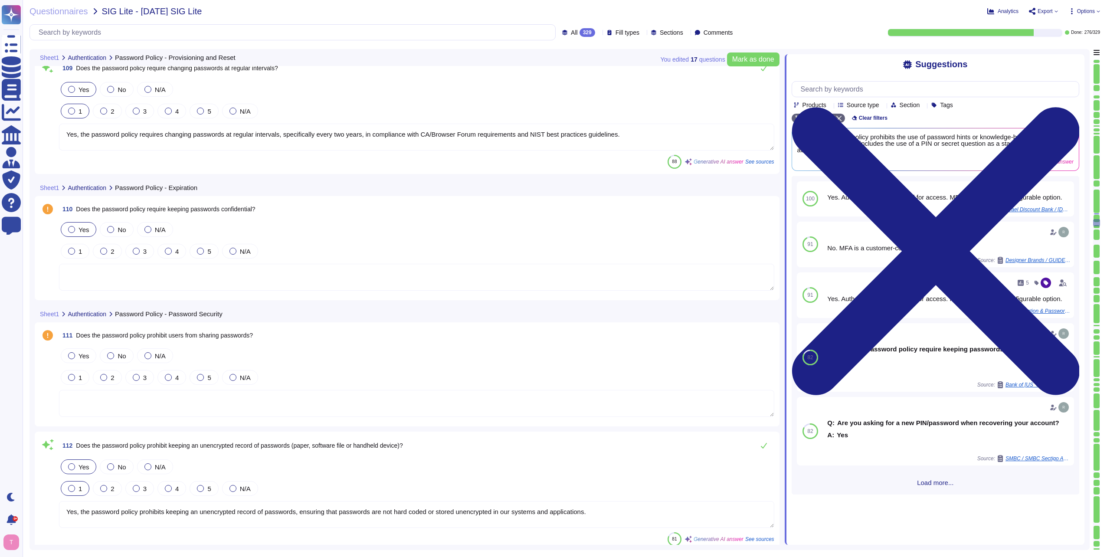
click at [70, 229] on div at bounding box center [71, 229] width 7 height 7
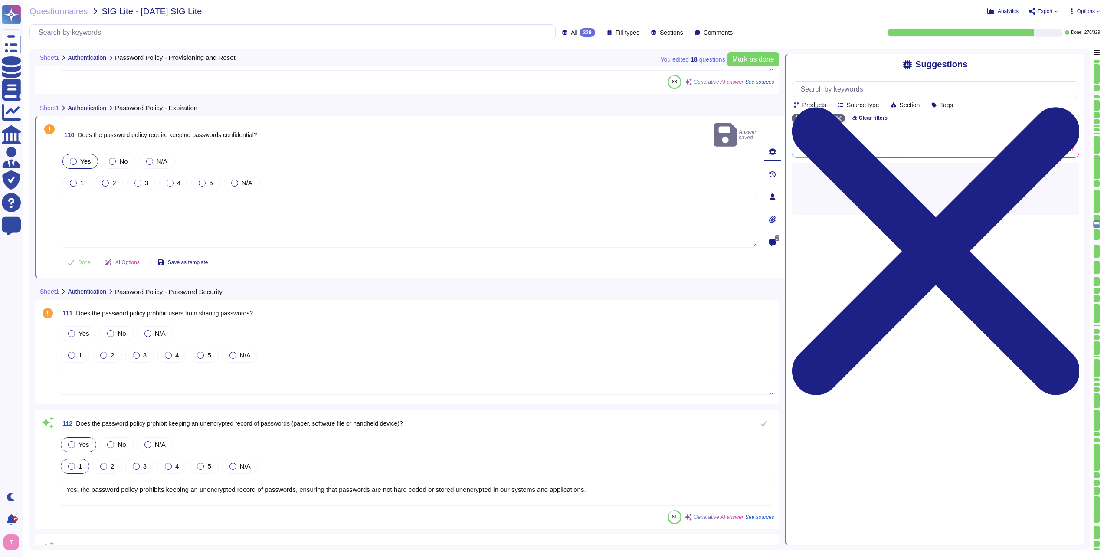
type textarea "The password policy requires passwords to be hashed in storage using a one-way …"
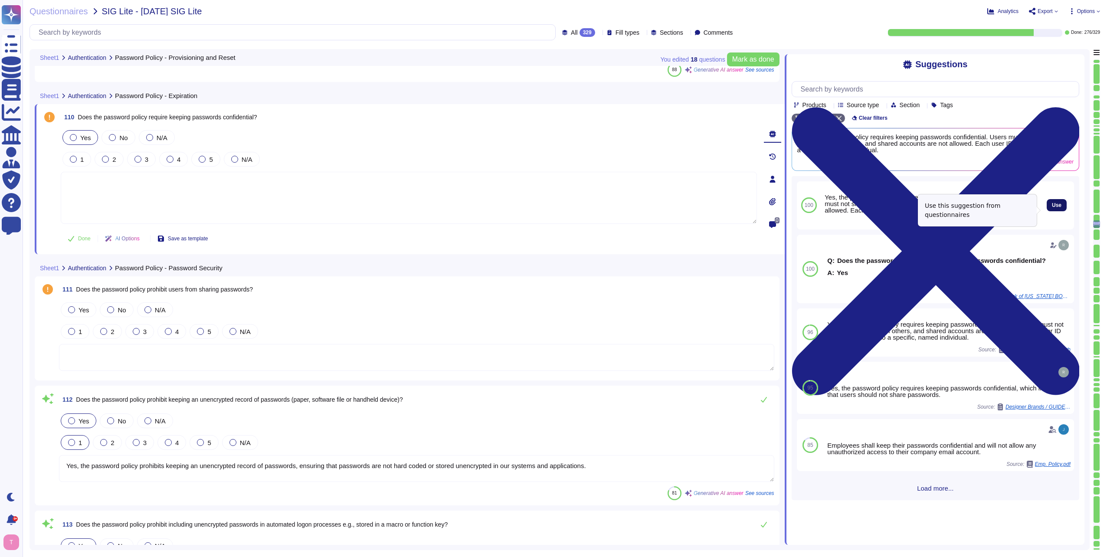
click at [1052, 208] on span "Use" at bounding box center [1057, 205] width 10 height 5
type textarea "Yes, the password policy requires keeping passwords confidential. Users must no…"
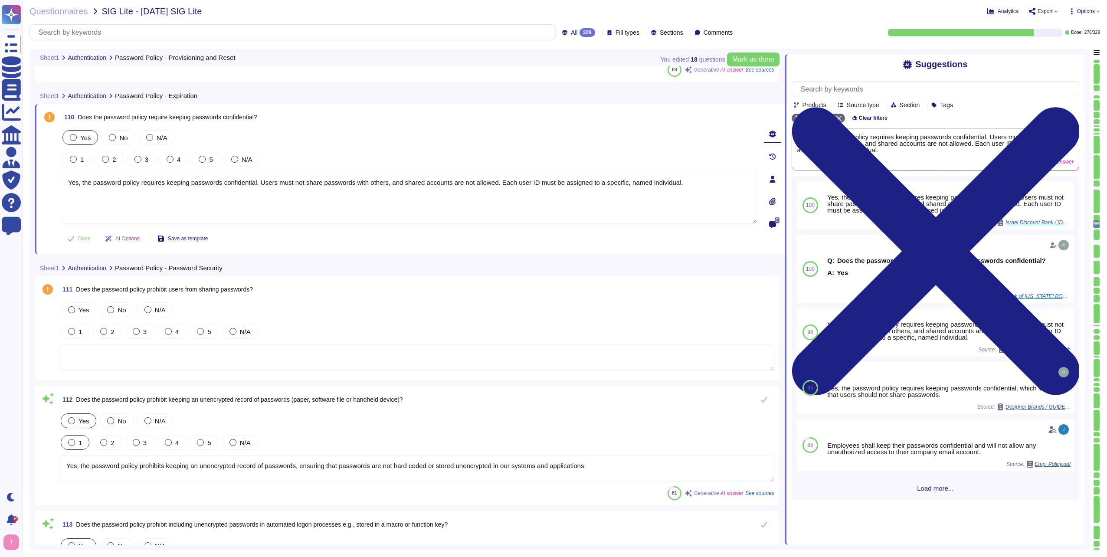
click at [151, 354] on textarea at bounding box center [416, 357] width 715 height 27
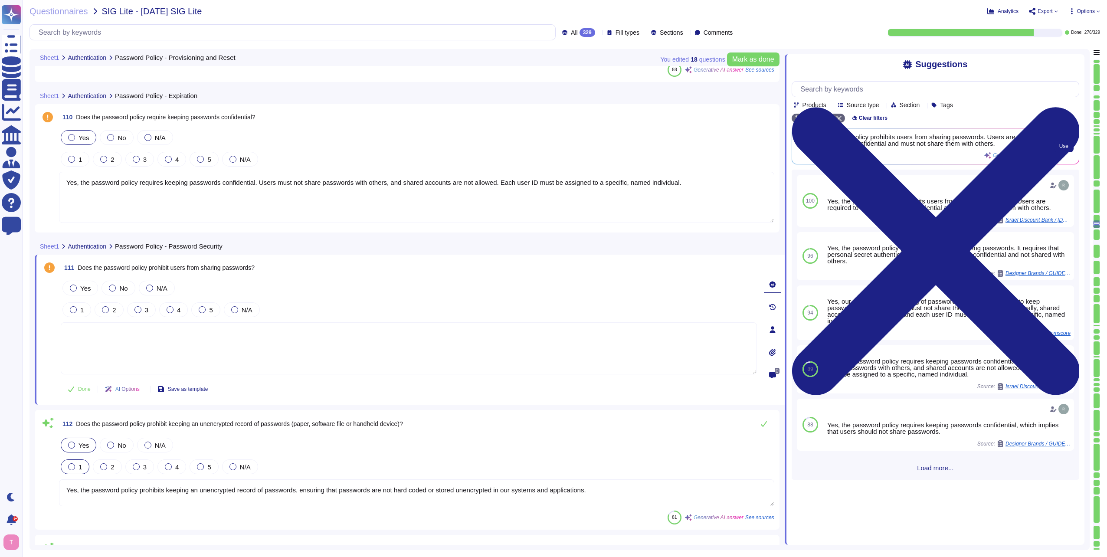
click at [908, 149] on div "Yes, the password policy prohibits users from sharing passwords. Users are requ…" at bounding box center [920, 146] width 246 height 25
click at [1064, 148] on span "Use" at bounding box center [1063, 146] width 9 height 5
type textarea "Yes, the password policy prohibits users from sharing passwords. Users are requ…"
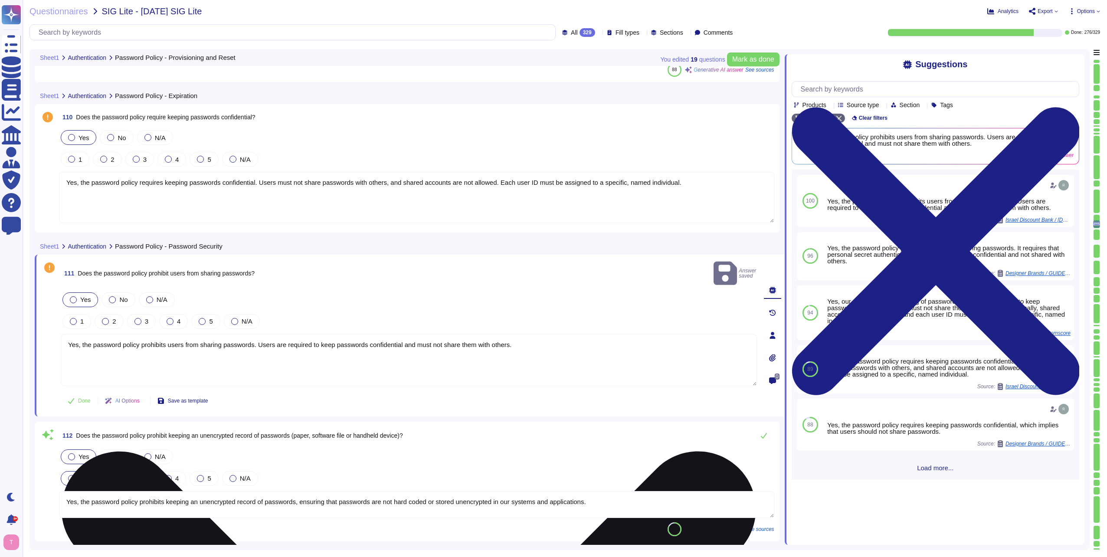
type textarea "The password policy requires passwords to be hashed in storage using a one-way …"
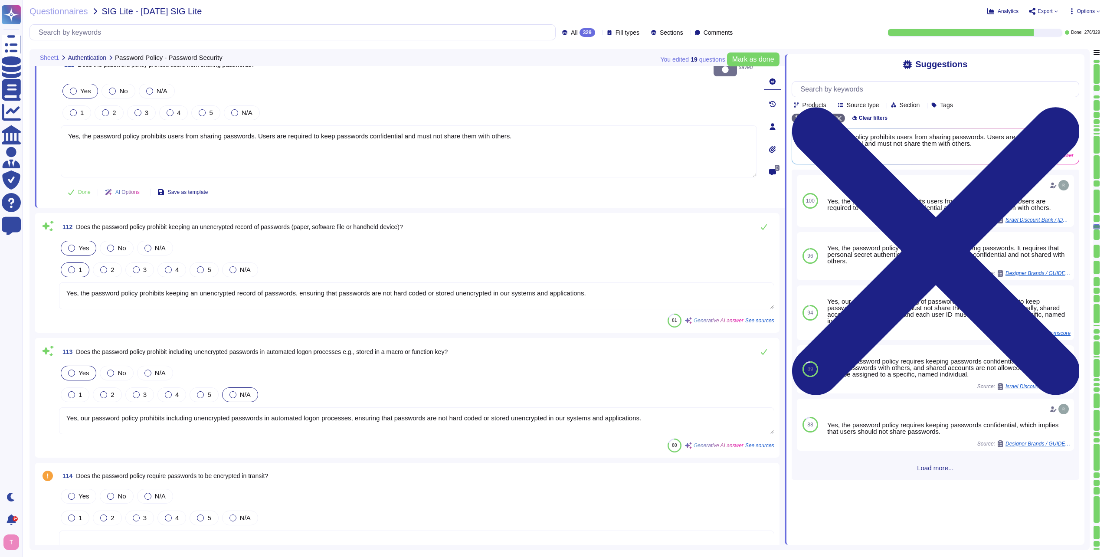
type textarea "Yes, user IDs and passwords are [SECURITY_DATA] via separate media, such as ema…"
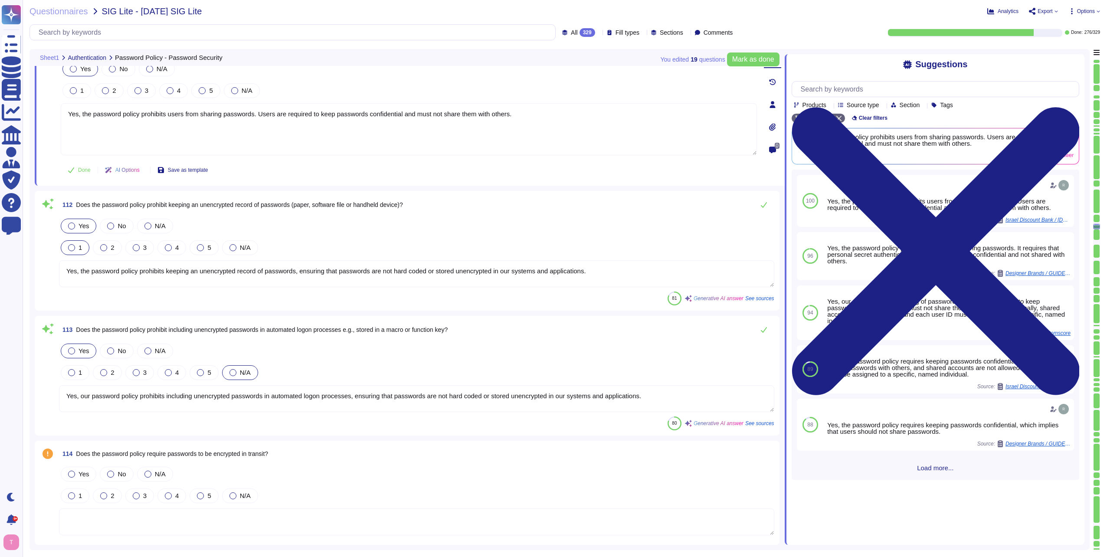
scroll to position [14990, 0]
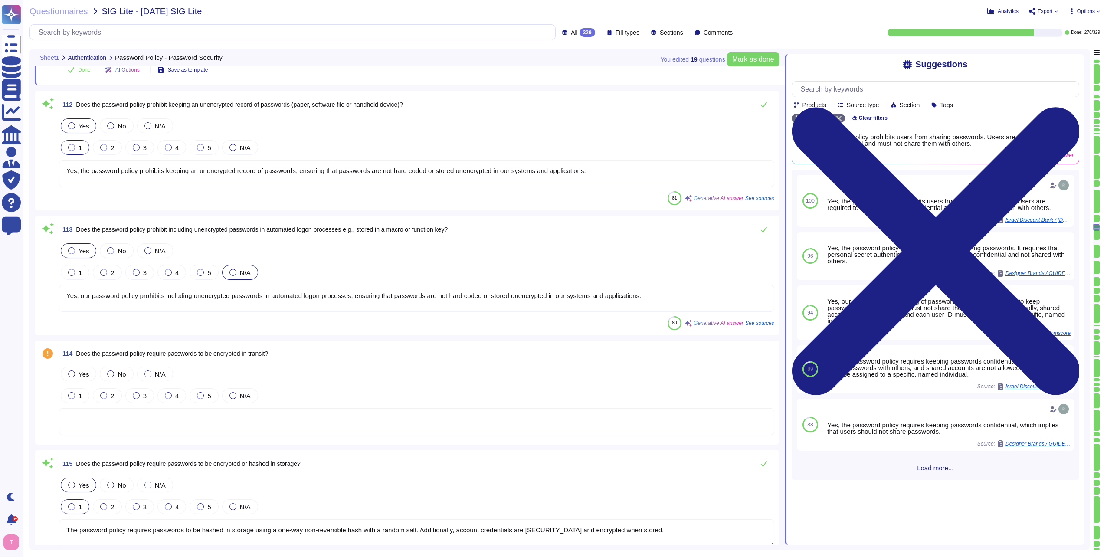
type textarea "Yes, the password policy requires users to change their password immediately if…"
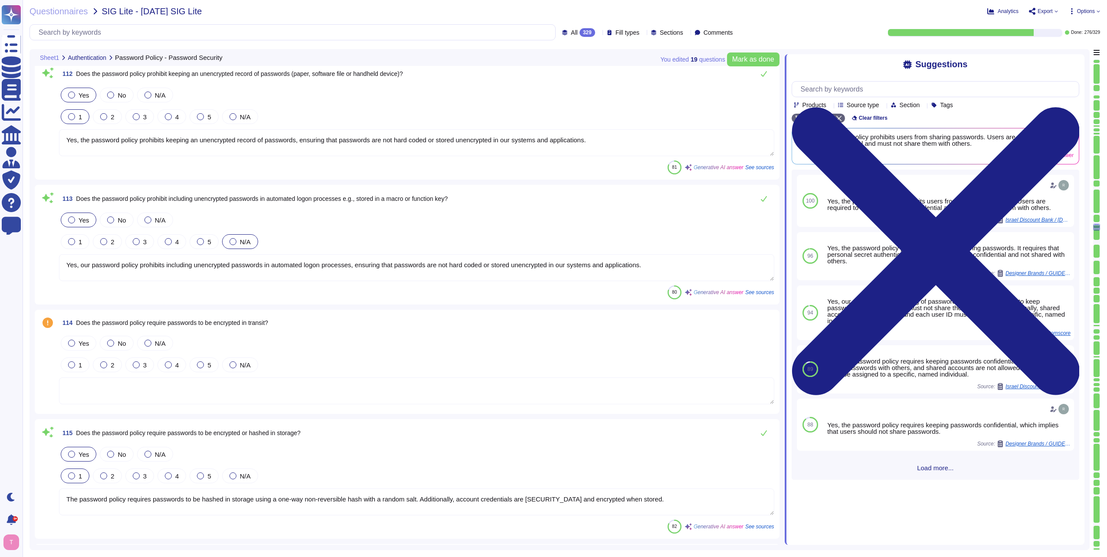
scroll to position [15120, 0]
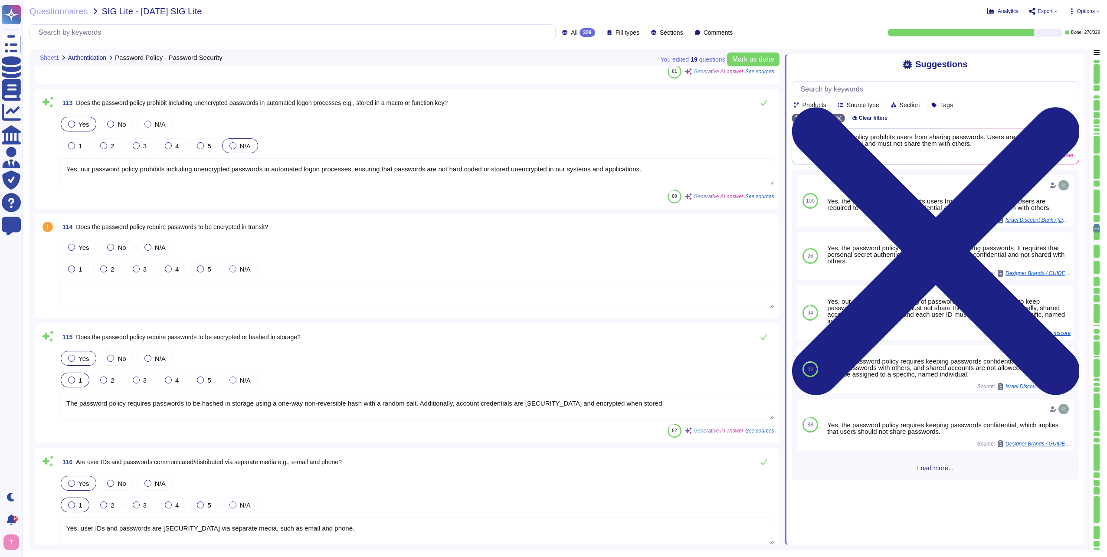
type textarea "Yes, multi-factor authentication is deployed. It is utilized for all remote net…"
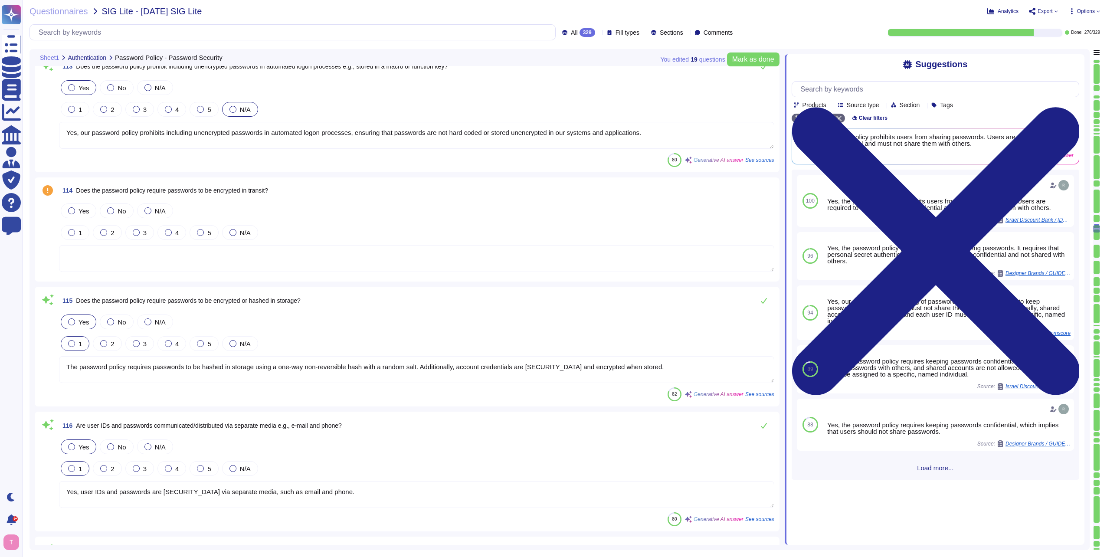
scroll to position [15250, 0]
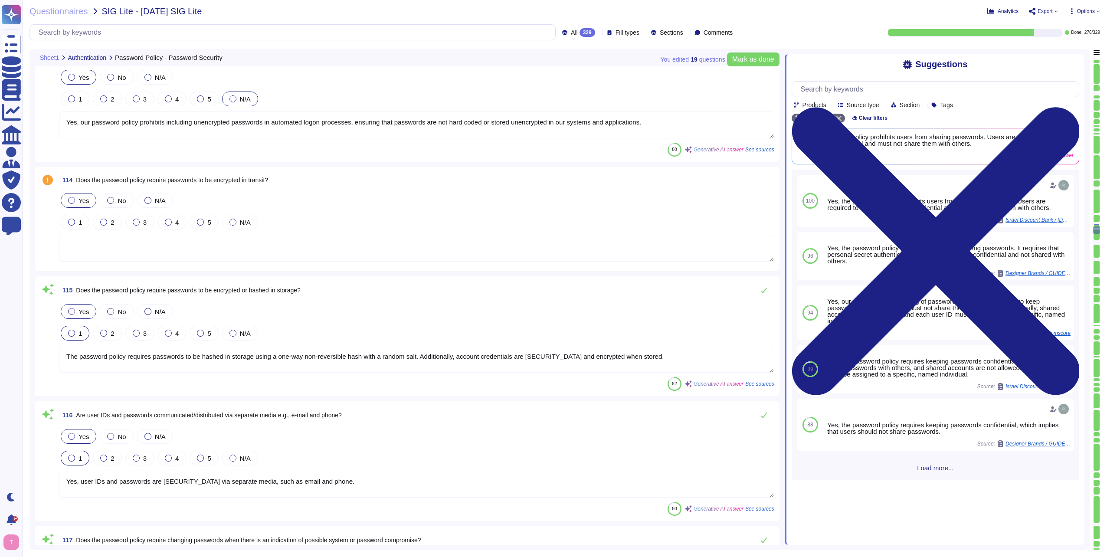
click at [73, 201] on div at bounding box center [71, 200] width 7 height 7
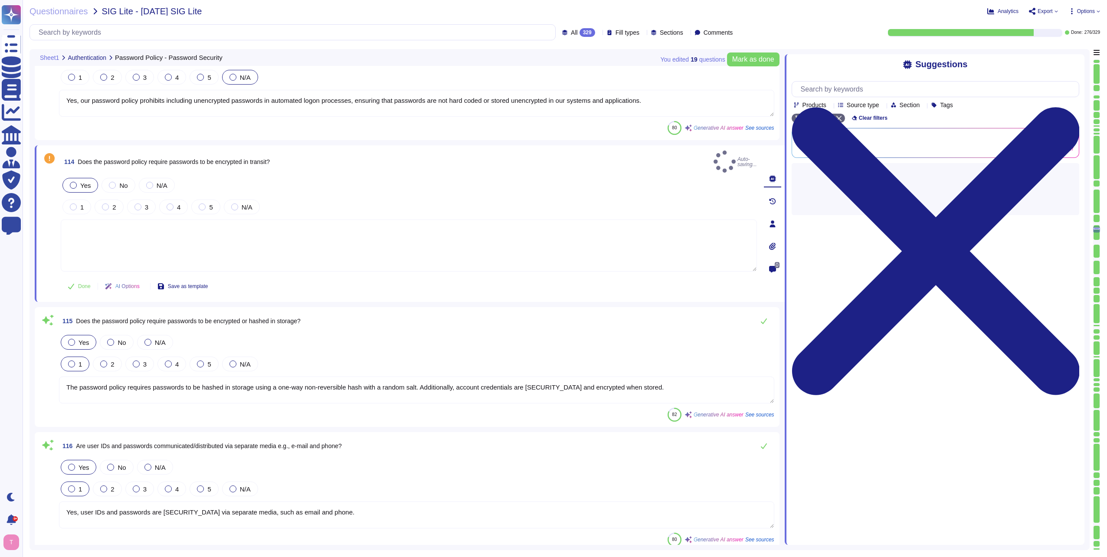
type textarea "Yes, multi-factor authentication is deployed. It is utilized for all remote net…"
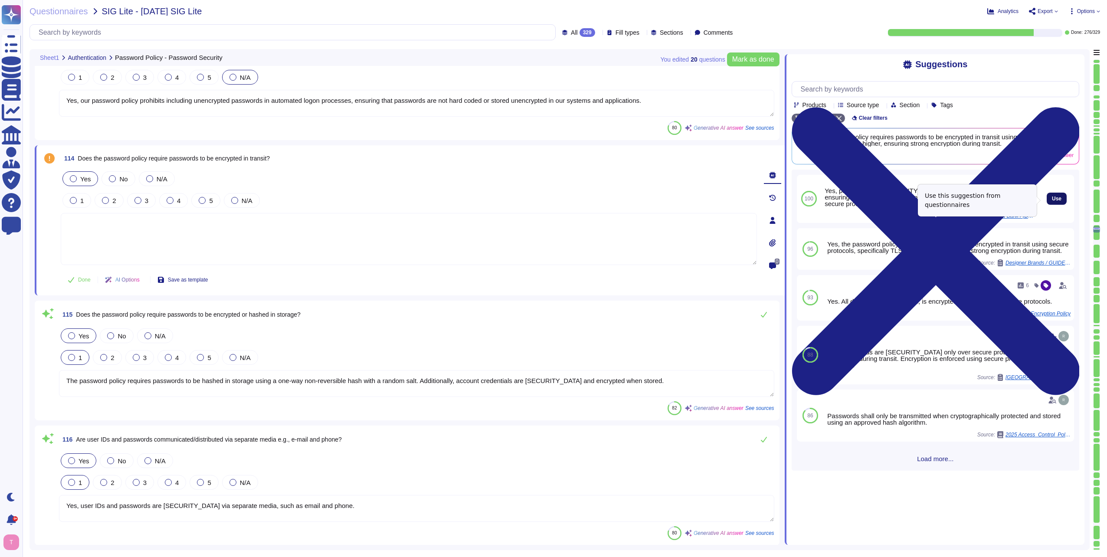
click at [1052, 201] on span "Use" at bounding box center [1057, 198] width 10 height 5
type textarea "Yes, passwords are [SECURITY_DATA] only over secure protocols, ensuring strong …"
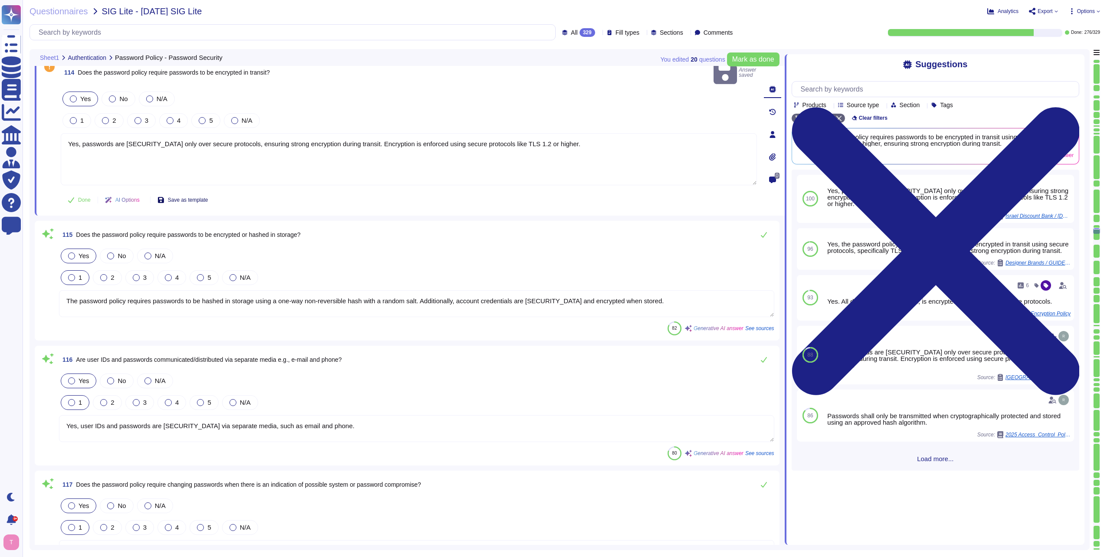
type textarea "Yes, the system policy requires terminating or securing active sessions when fi…"
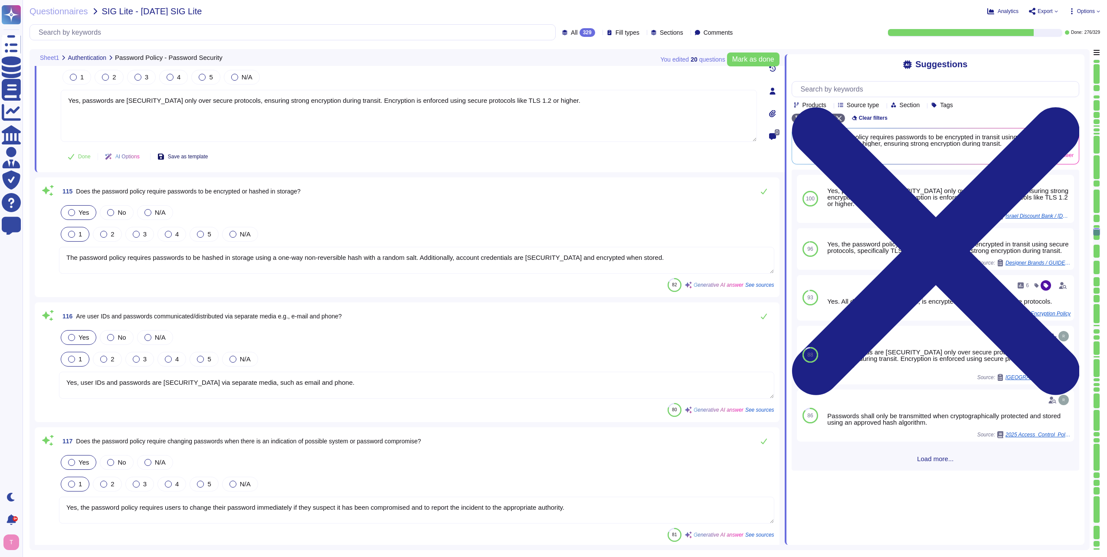
scroll to position [15380, 0]
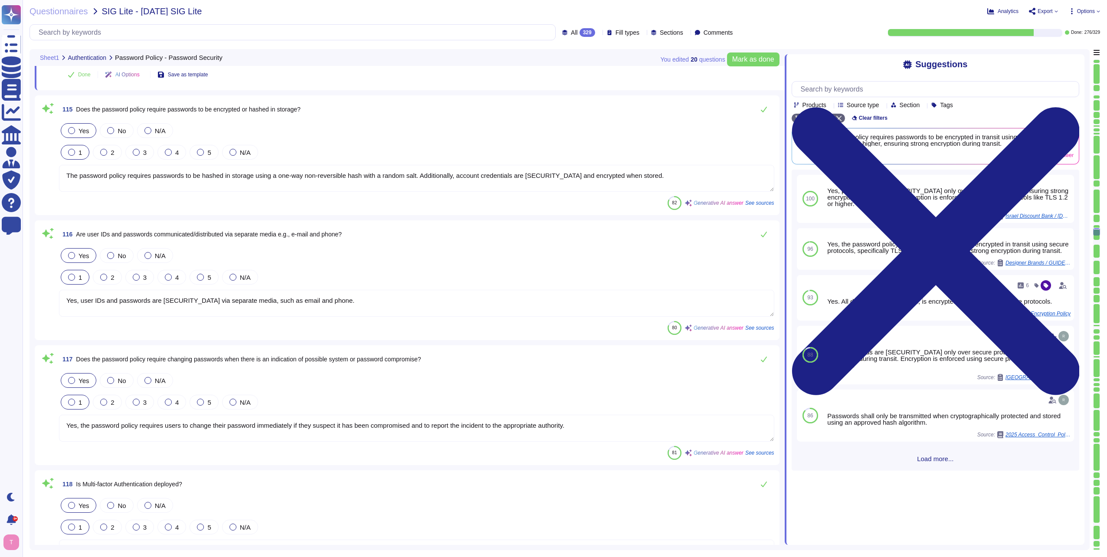
type textarea "Yes, the system policy requires terminating or securing active sessions when fi…"
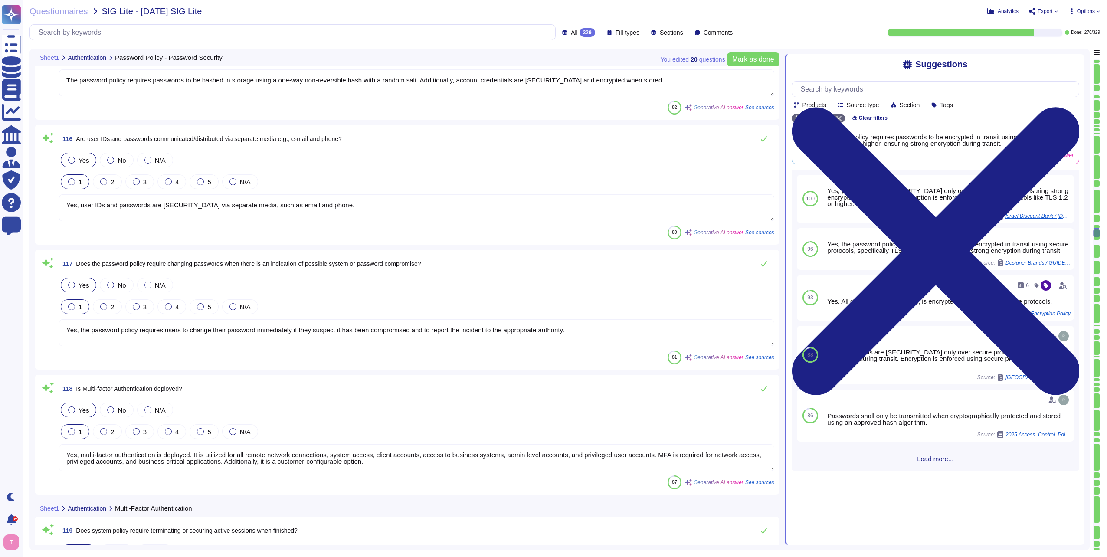
scroll to position [15554, 0]
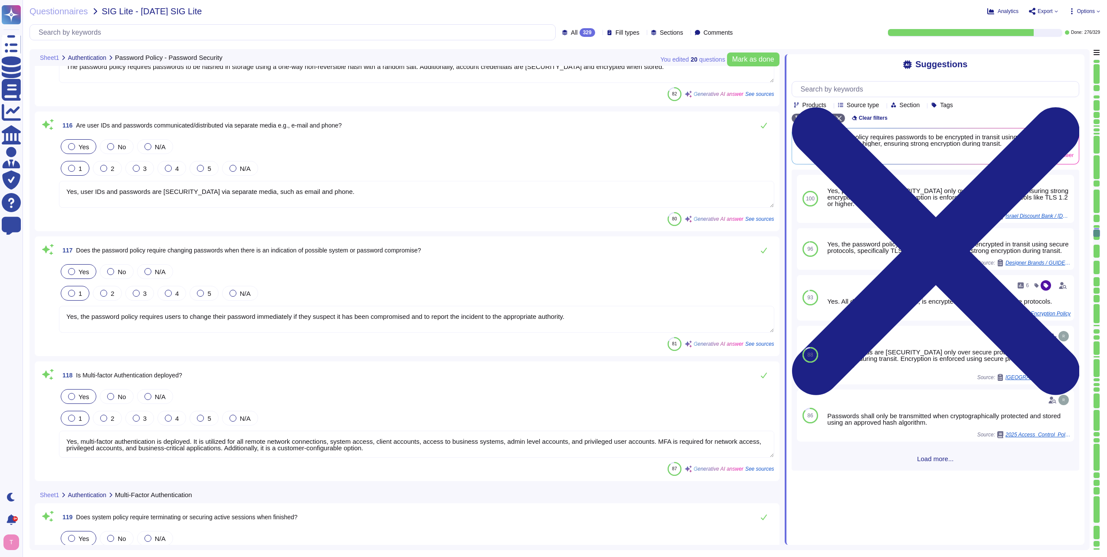
click at [76, 192] on textarea "Yes, user IDs and passwords are [SECURITY_DATA] via separate media, such as ema…" at bounding box center [416, 194] width 715 height 27
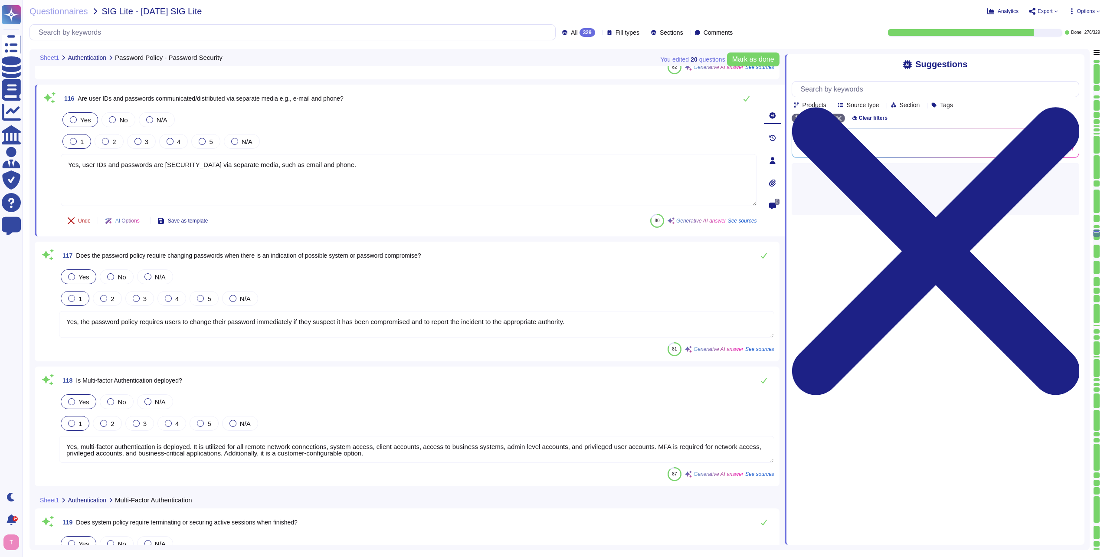
type textarea "Yes, the system policy requires terminating or securing active sessions when fi…"
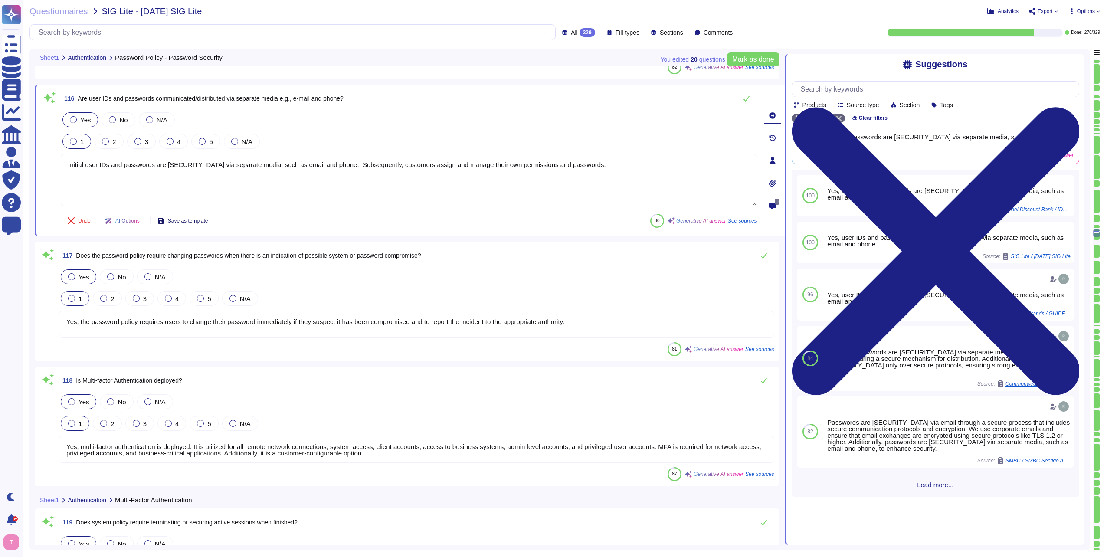
type textarea "Initial user IDs and passwords are [SECURITY_DATA] via separate media, such as …"
click at [198, 220] on span "Save as template" at bounding box center [188, 220] width 40 height 5
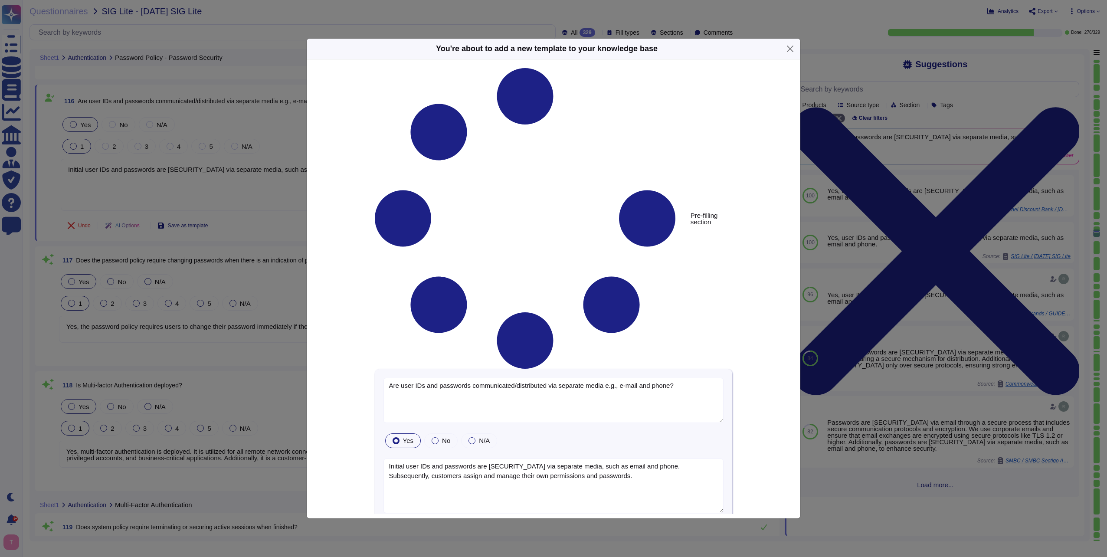
type textarea "Are user IDs and passwords communicated/distributed via separate media e.g., e-…"
type textarea "Initial user IDs and passwords are [SECURITY_DATA] via separate media, such as …"
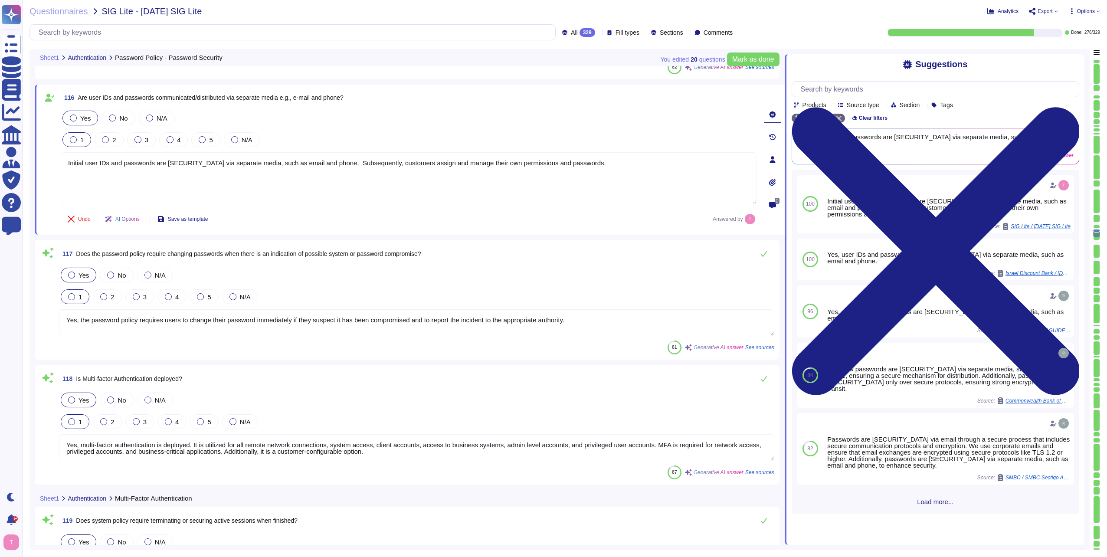
type textarea "Yes, there is a process for reviewing access. This process includes: 1. Frequen…"
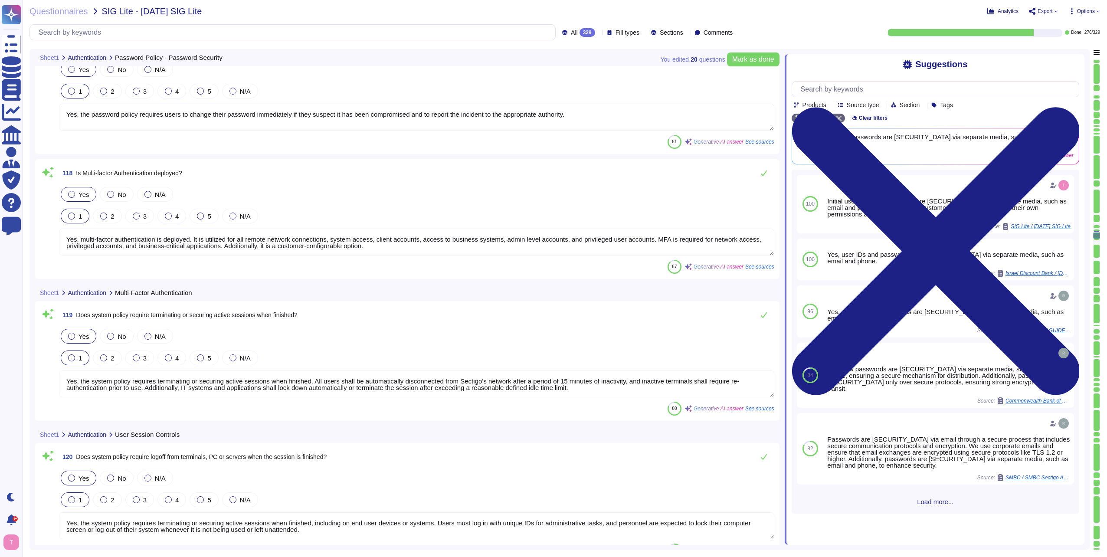
scroll to position [15771, 0]
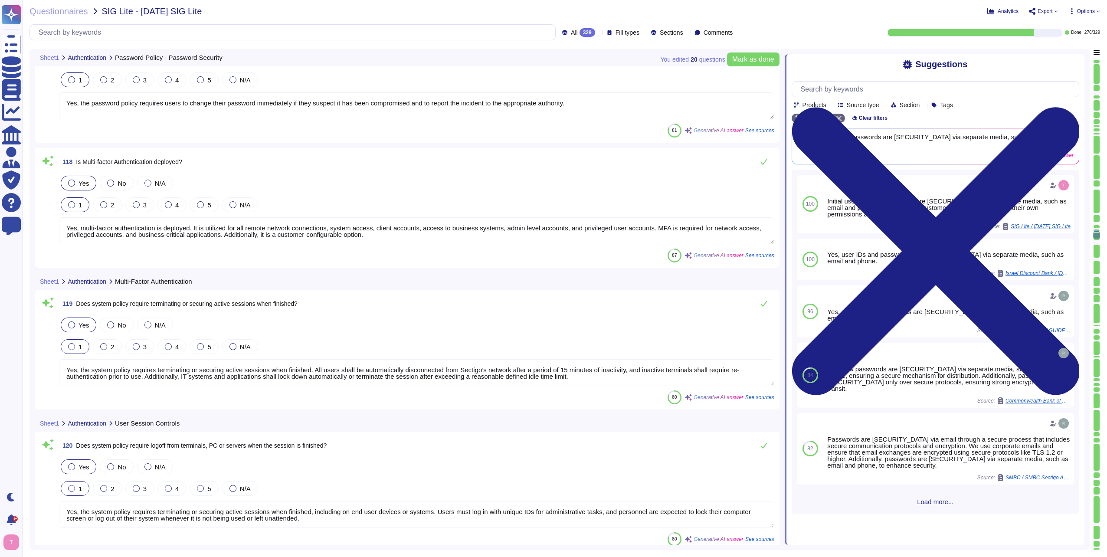
drag, startPoint x: 224, startPoint y: 234, endPoint x: 264, endPoint y: 234, distance: 39.9
click at [264, 234] on textarea "Yes, multi-factor authentication is deployed. It is utilized for all remote net…" at bounding box center [416, 230] width 715 height 27
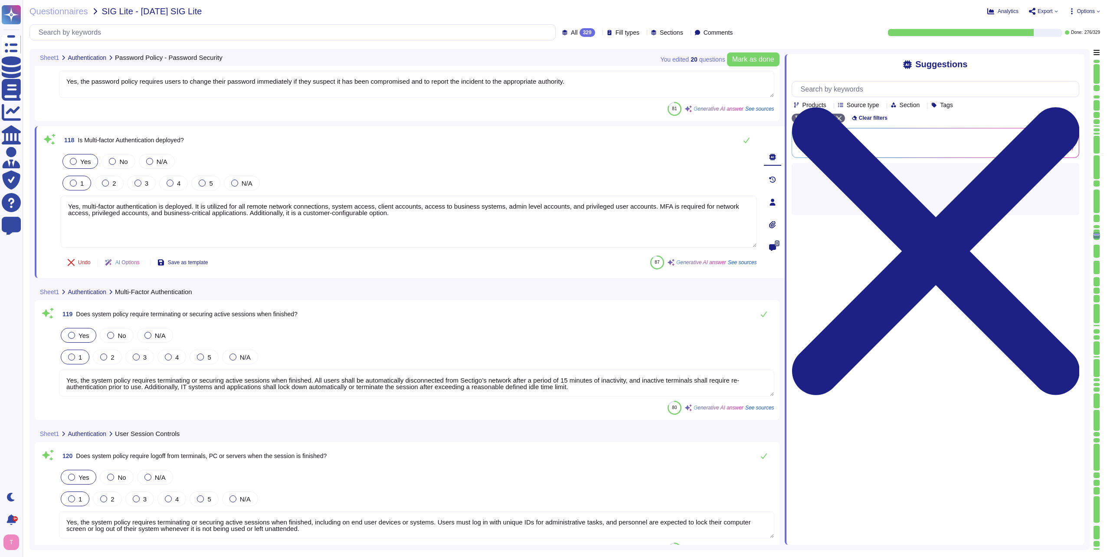
type textarea "Yes, there is a process for reviewing access. This process includes: 1. Frequen…"
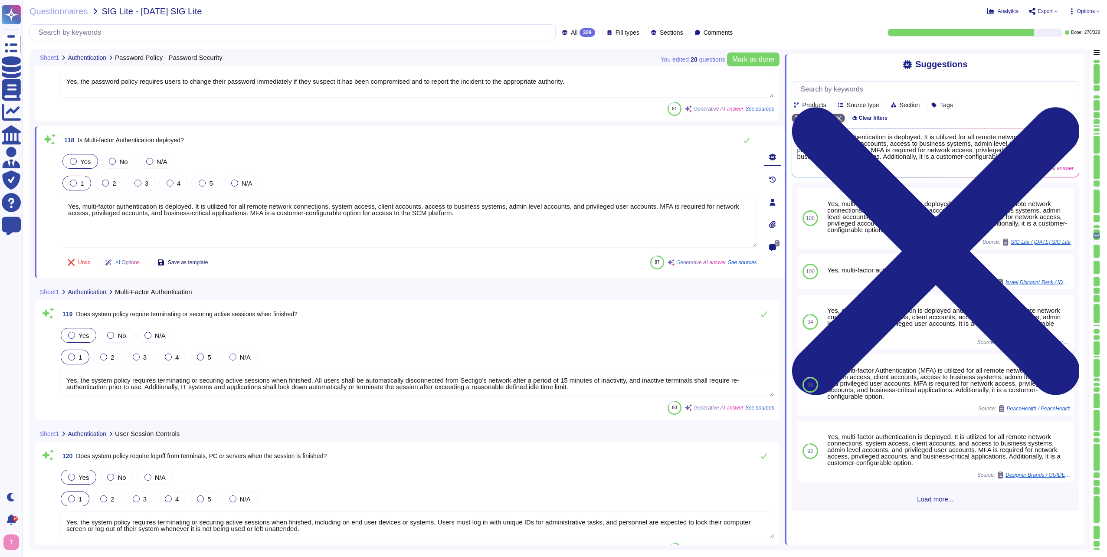
type textarea "Yes, multi-factor authentication is deployed. It is utilized for all remote net…"
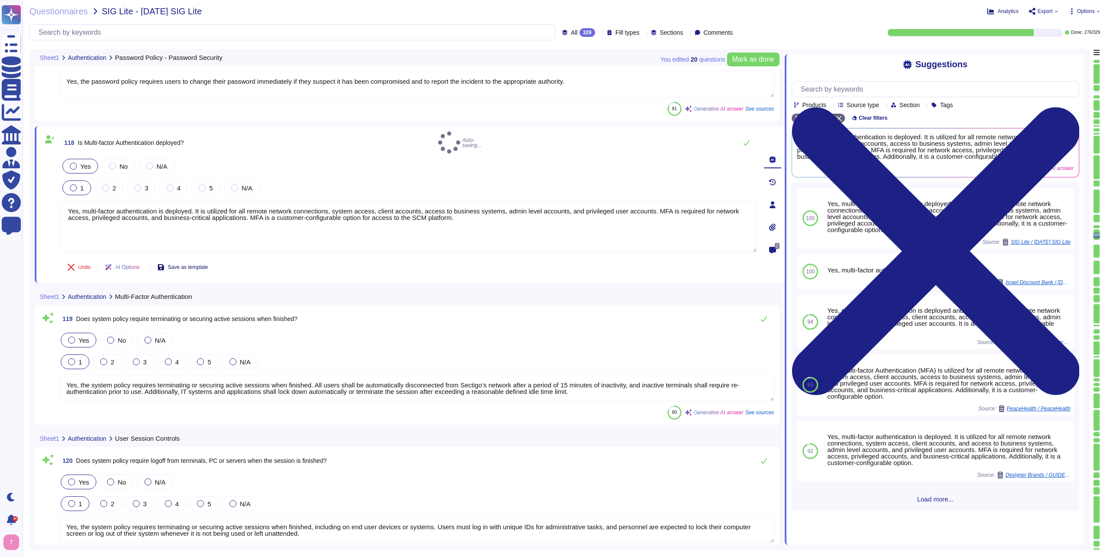
click at [200, 265] on span "Save as template" at bounding box center [188, 267] width 40 height 5
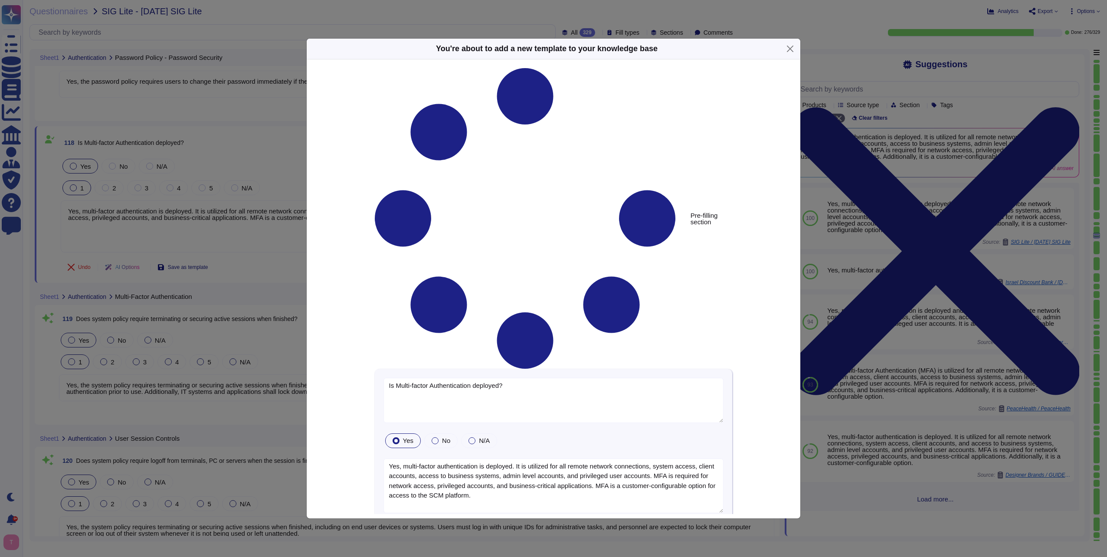
type textarea "Is Multi-factor Authentication deployed?"
type textarea "Yes, multi-factor authentication is deployed. It is utilized for all remote net…"
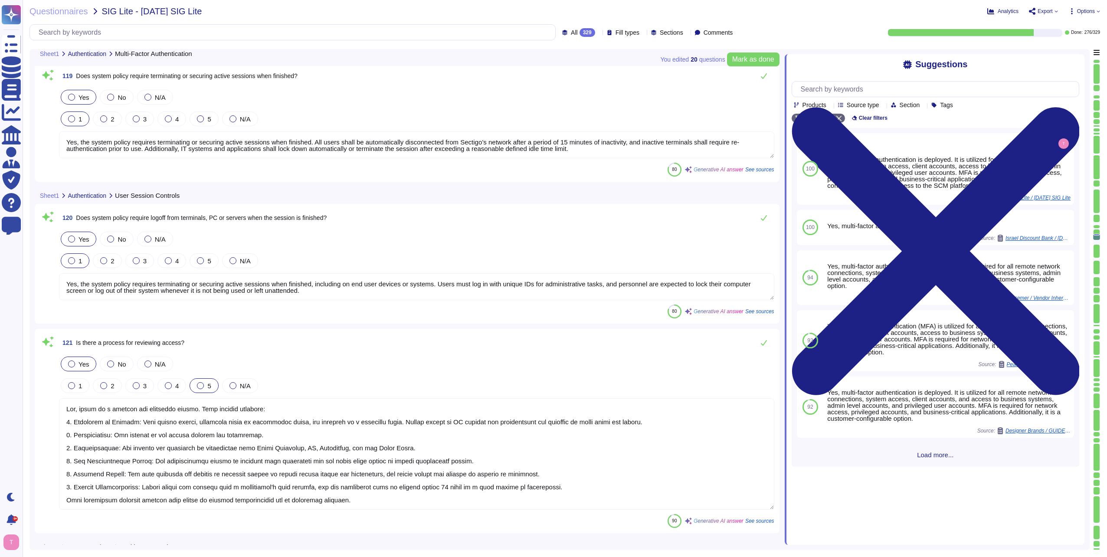
scroll to position [16031, 0]
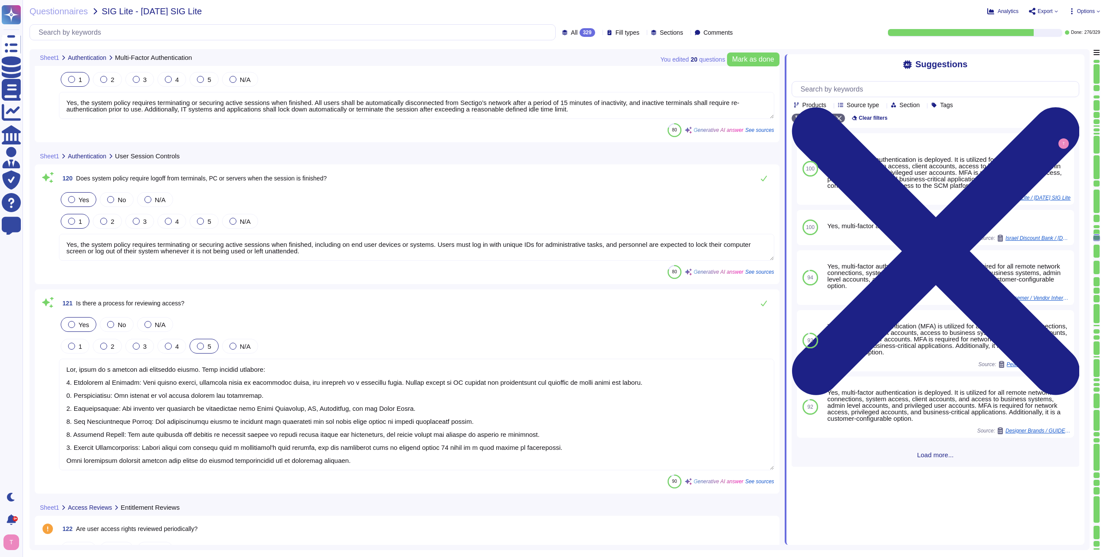
click at [83, 252] on textarea "Yes, the system policy requires terminating or securing active sessions when fi…" at bounding box center [416, 247] width 715 height 27
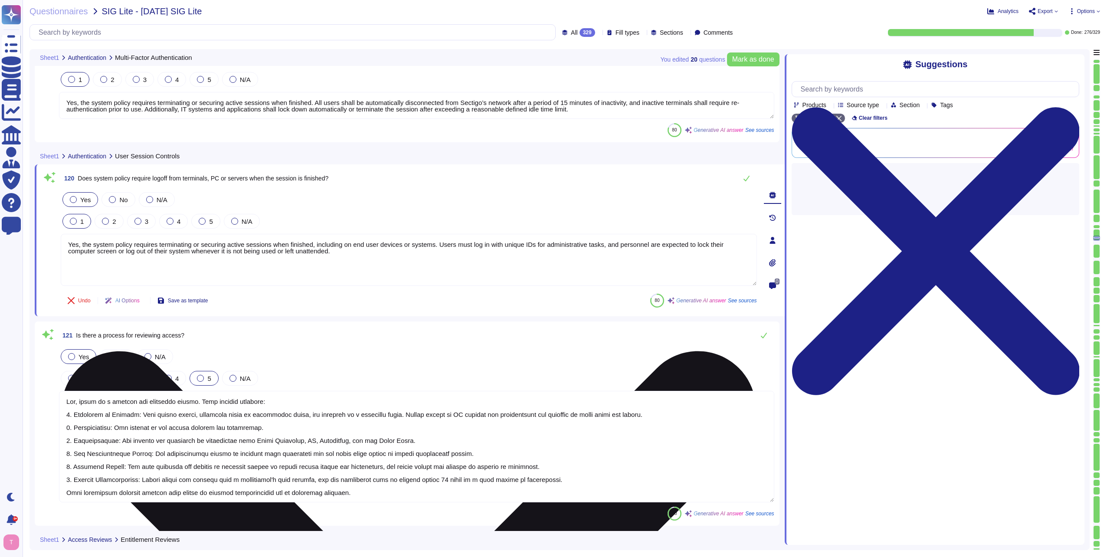
type textarea "Yes, the system policy requires terminating or securing active sessions when fi…"
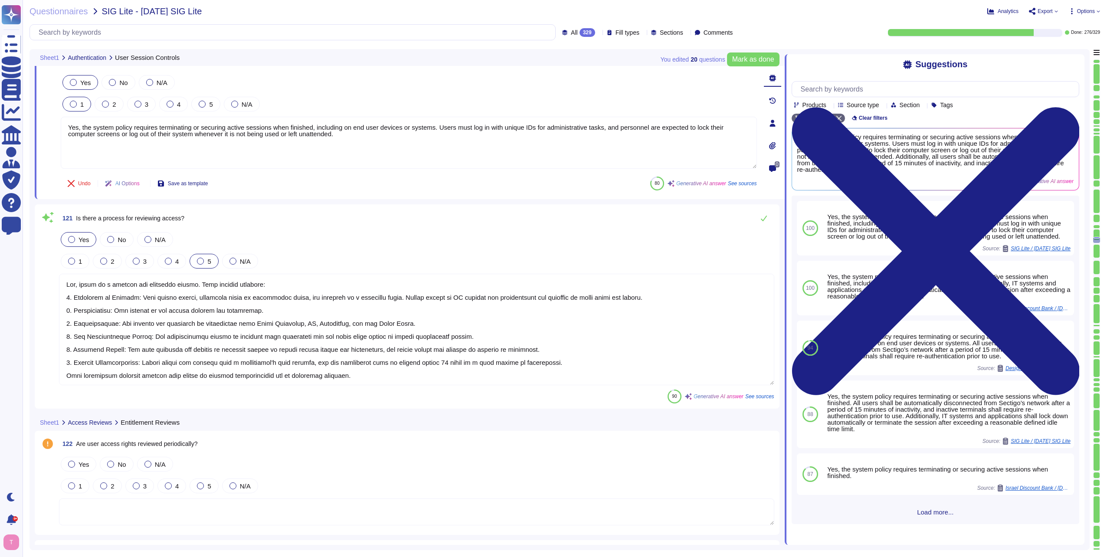
type textarea "Yes, inactive constituent user IDs are disabled and deleted after defined perio…"
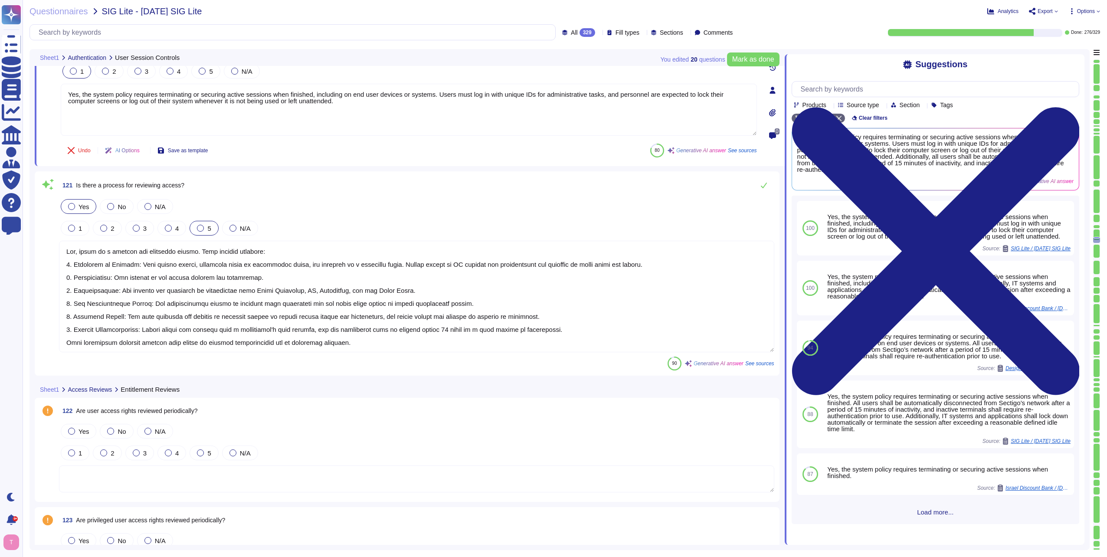
scroll to position [16204, 0]
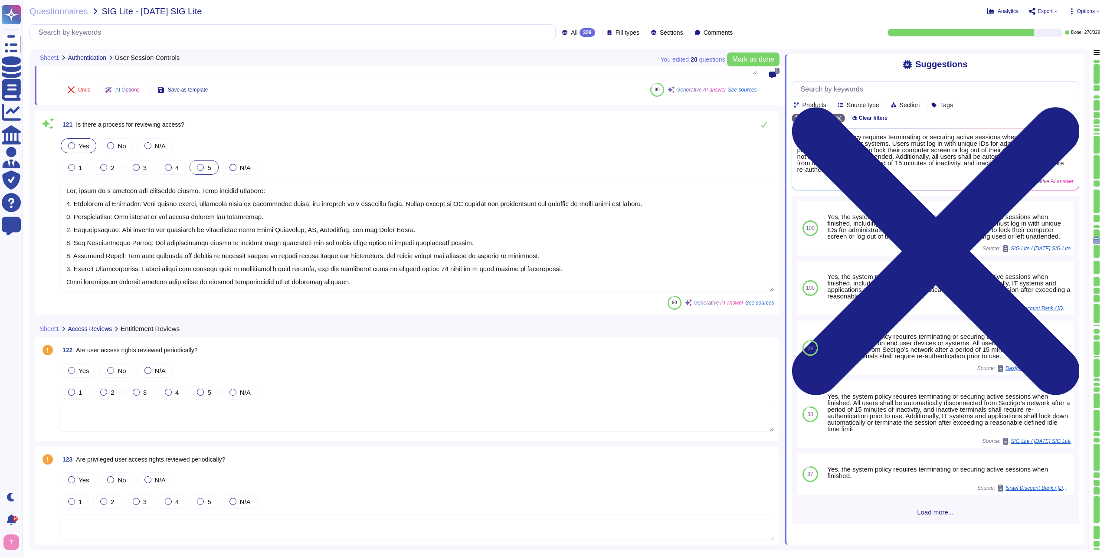
type textarea "Yes, the system policy requires terminating or securing active sessions when fi…"
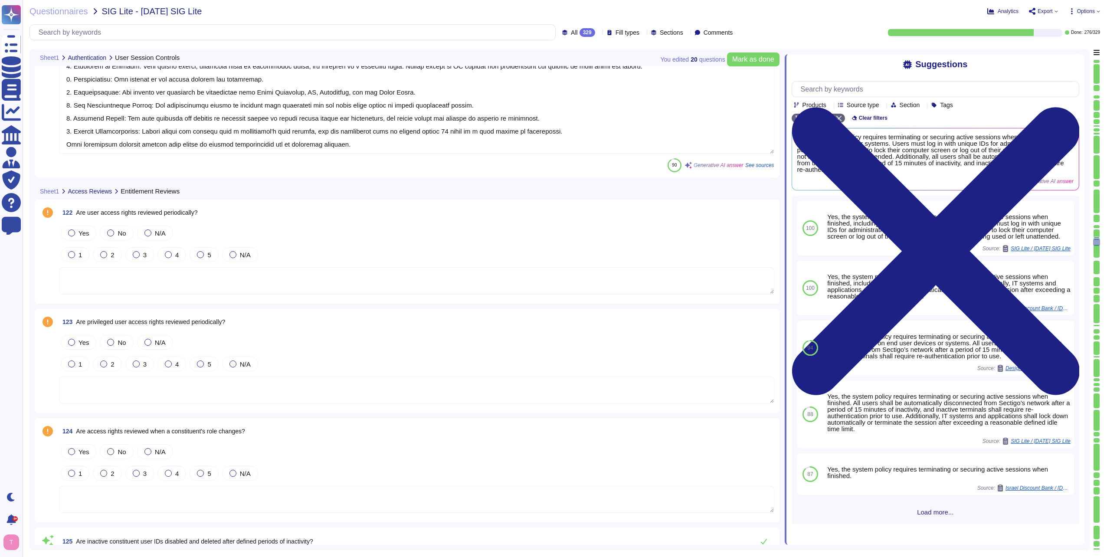
type textarea "Yes, applications are used to transmit, process, or store scoped data, includin…"
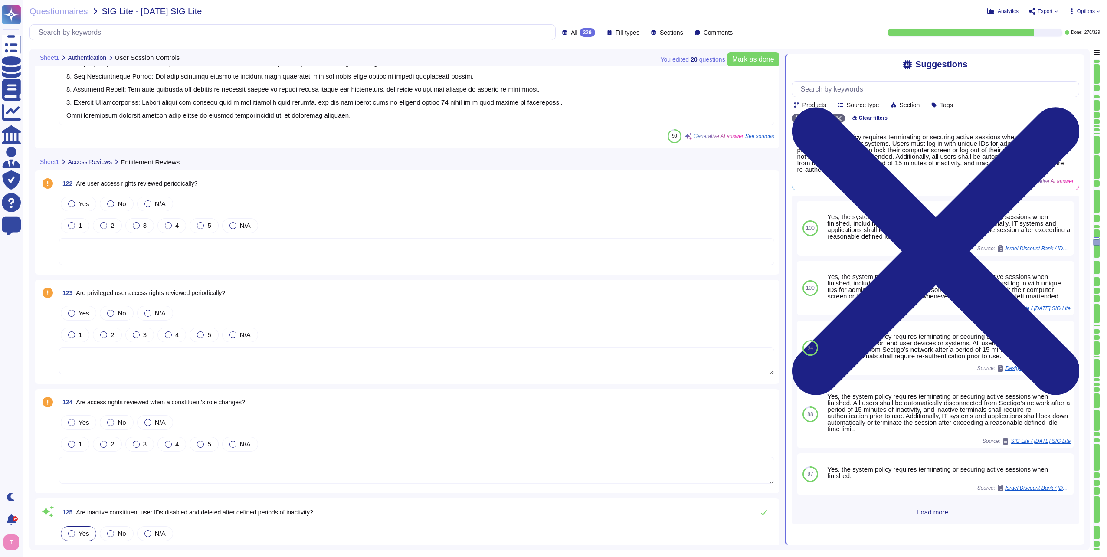
type textarea "No, all development work is internal, and Sectigo does not engage any third par…"
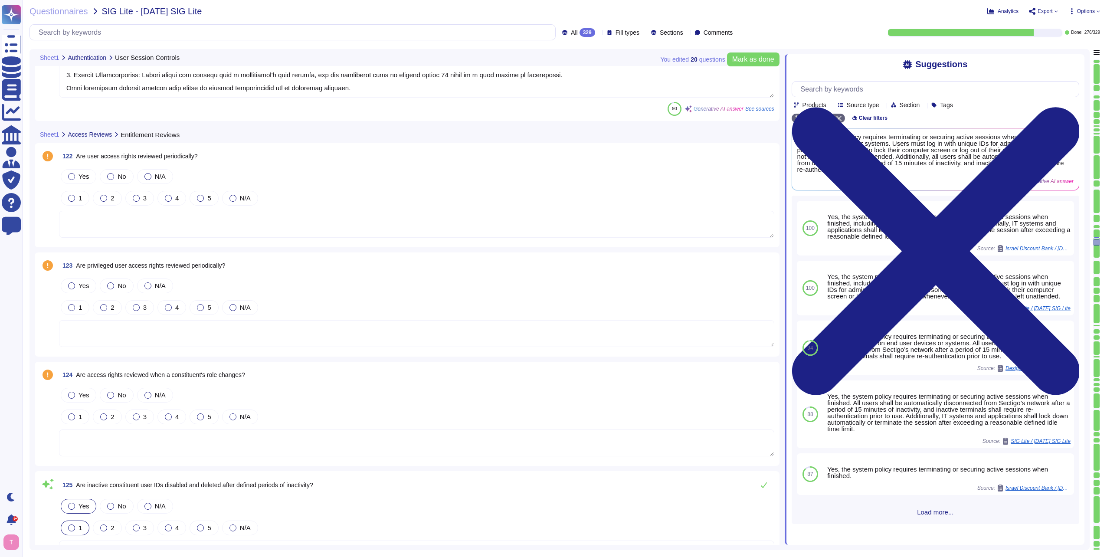
scroll to position [16421, 0]
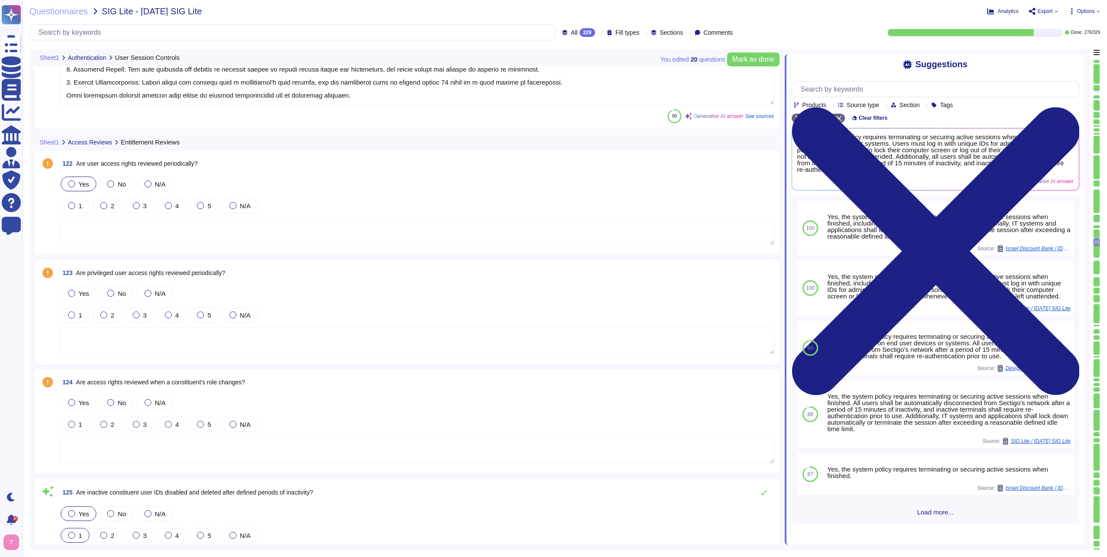
click at [73, 184] on div at bounding box center [71, 183] width 7 height 7
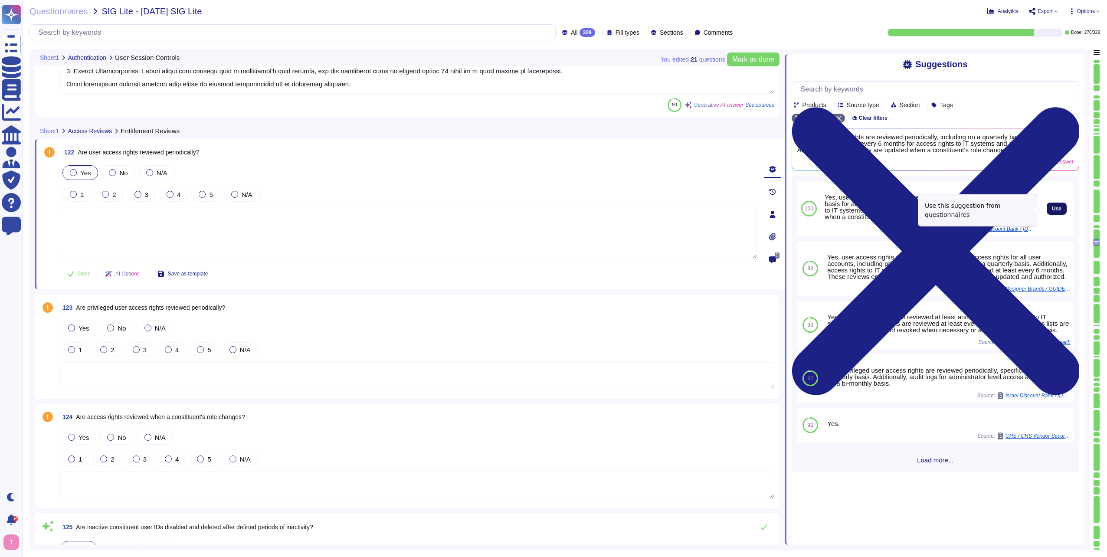
click at [1052, 209] on span "Use" at bounding box center [1057, 208] width 10 height 5
type textarea "Yes, user access rights are reviewed periodically, including on a quarterly bas…"
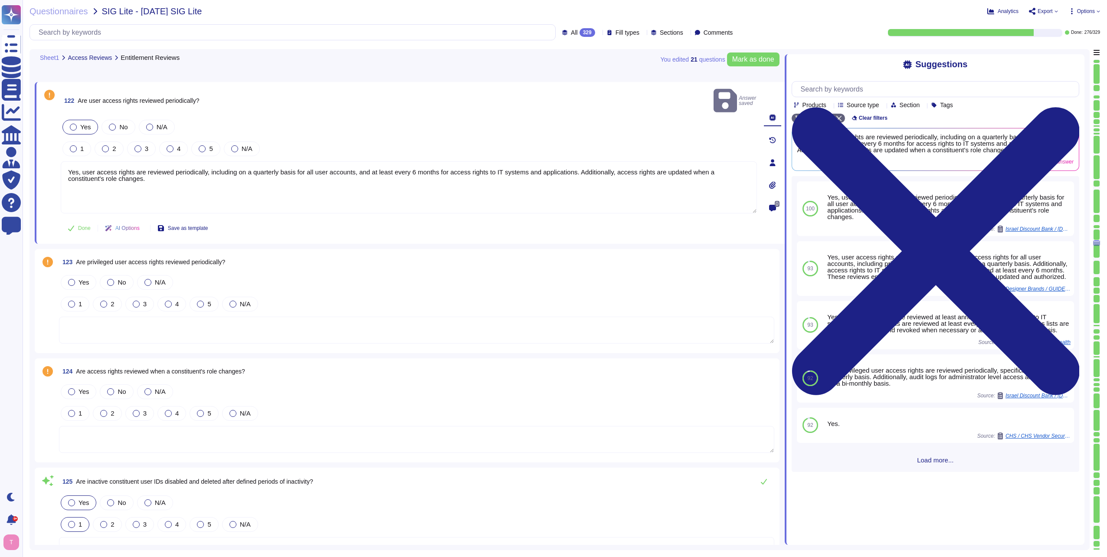
type textarea "No, all development work is internal, and Sectigo does not engage any third par…"
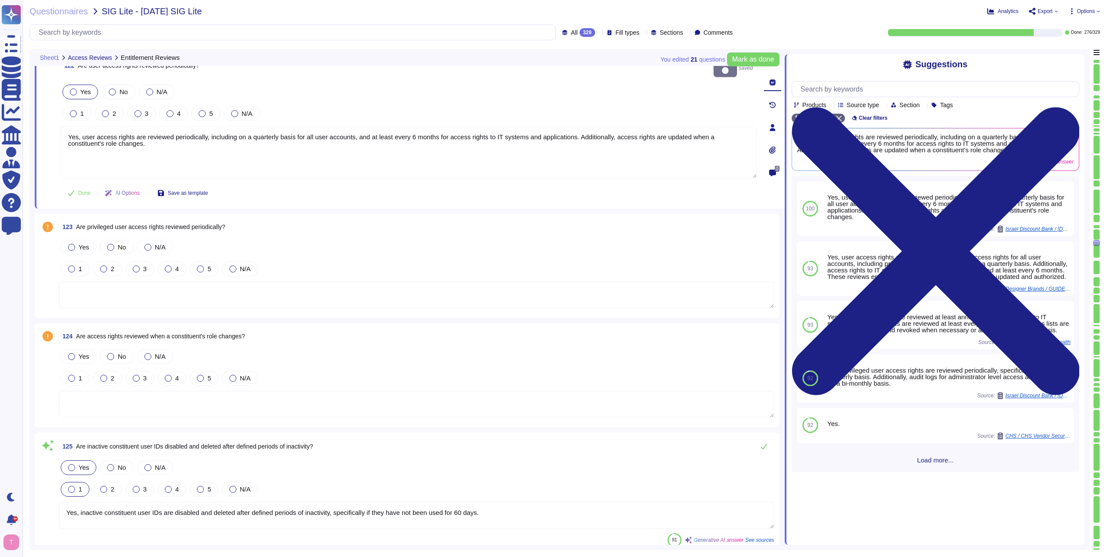
scroll to position [16508, 0]
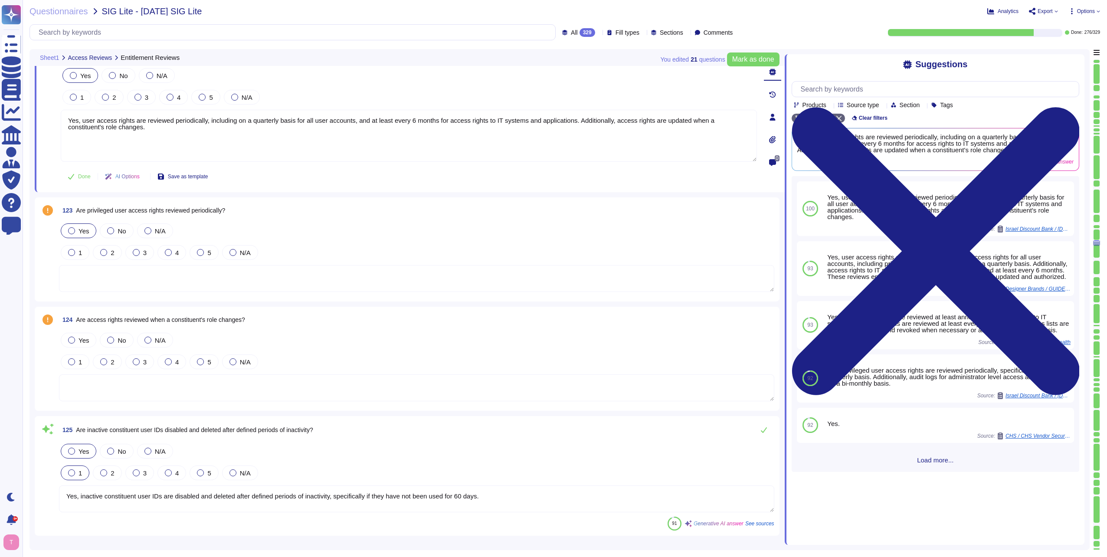
click at [72, 229] on div at bounding box center [71, 230] width 7 height 7
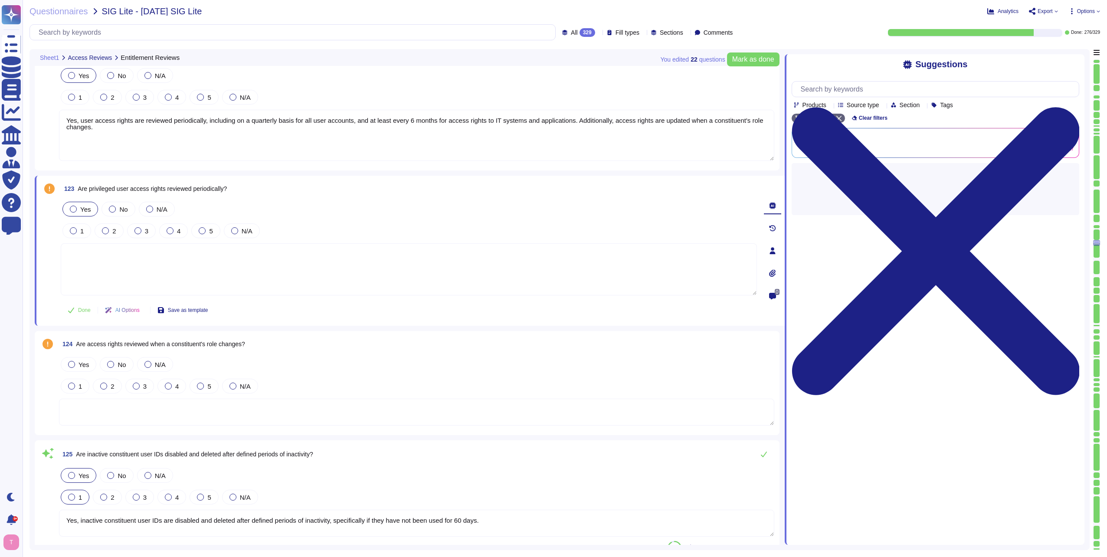
scroll to position [16551, 0]
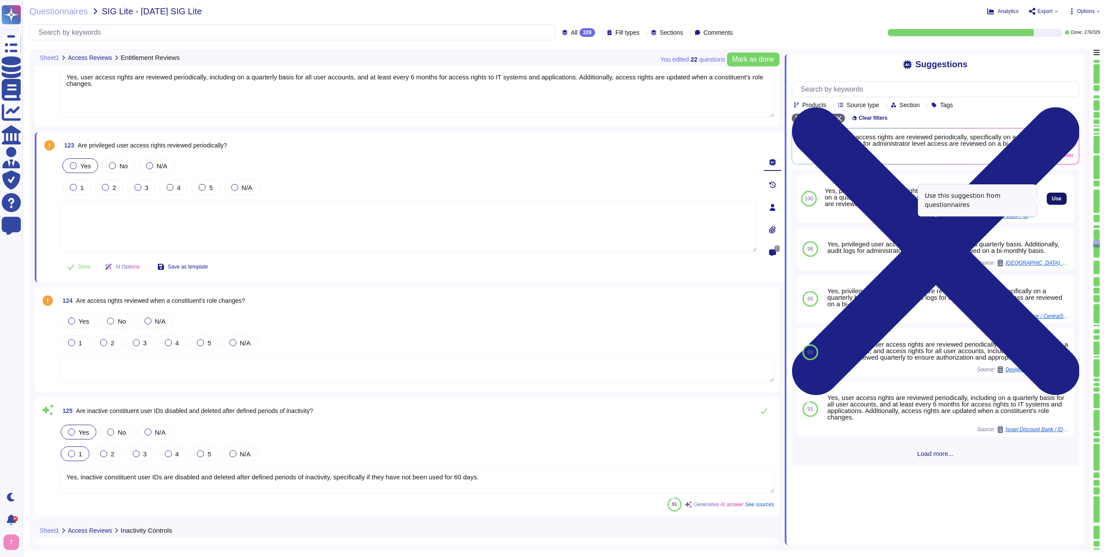
click at [1052, 200] on span "Use" at bounding box center [1057, 198] width 10 height 5
type textarea "Yes, privileged user access rights are reviewed periodically, specifically on a…"
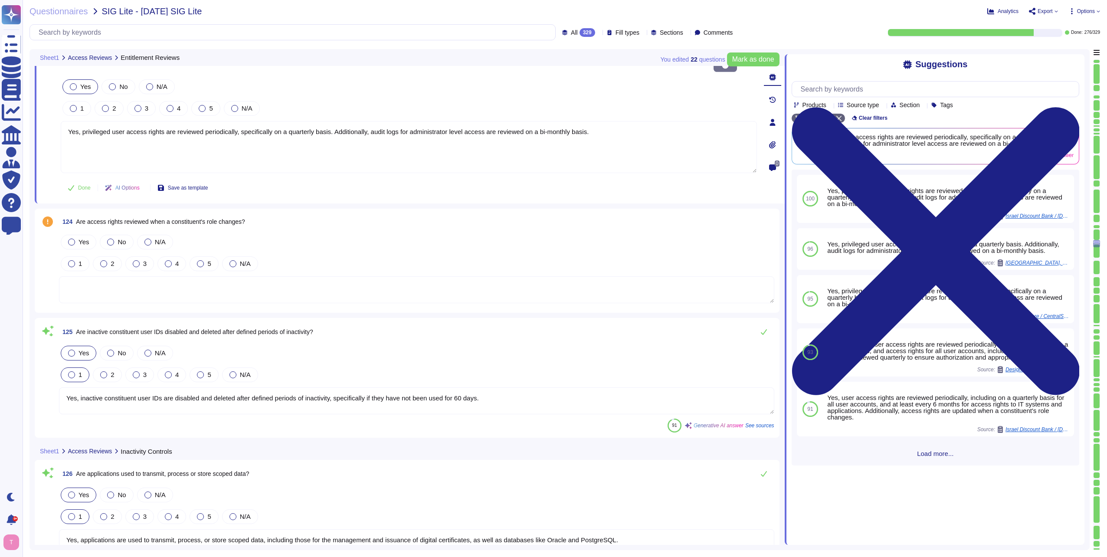
scroll to position [16681, 0]
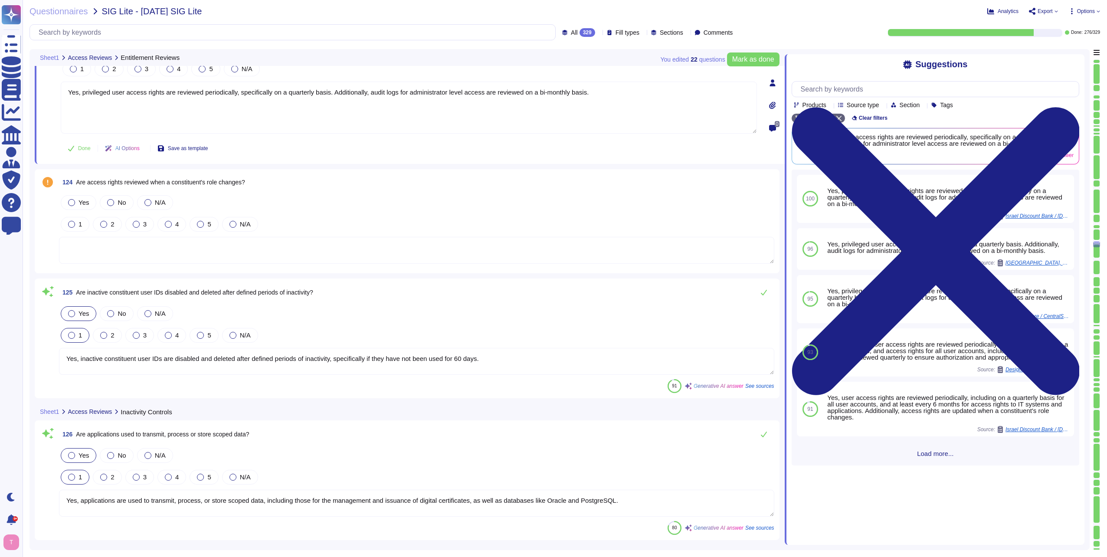
type textarea "Yes, system, vendor, and service accounts are monitored for usage and are limit…"
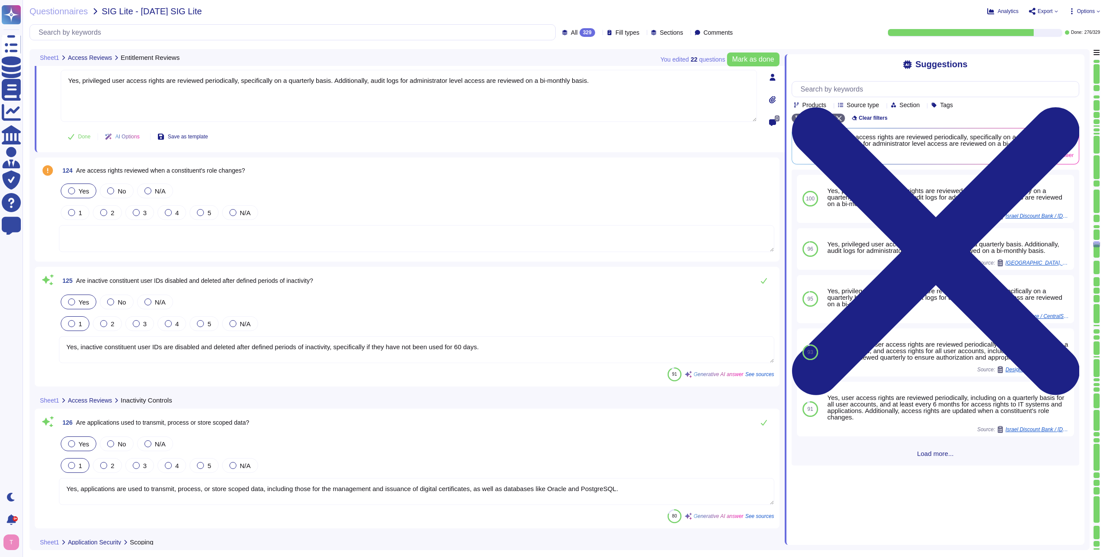
click at [72, 190] on div at bounding box center [71, 190] width 7 height 7
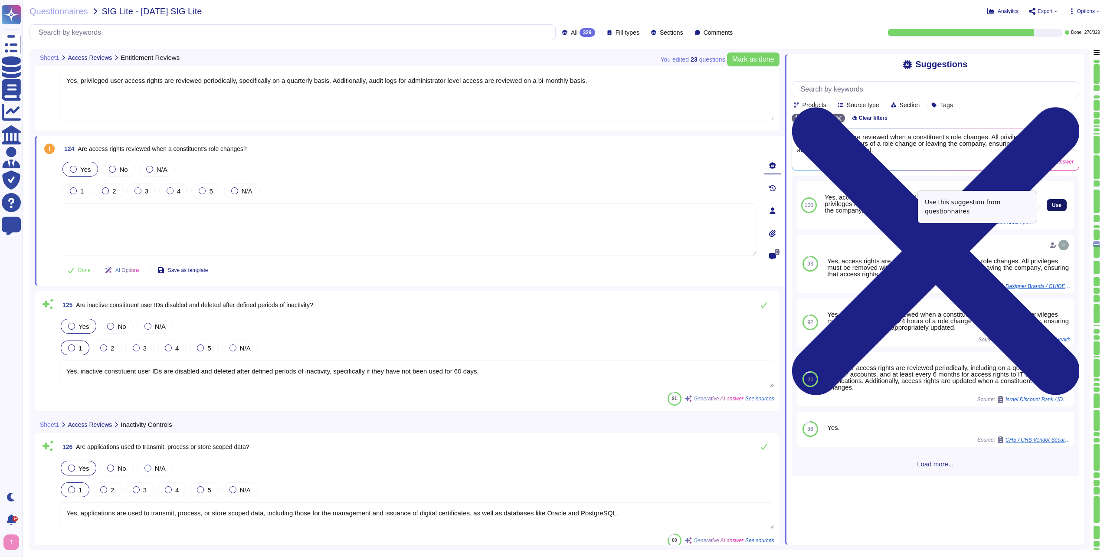
click at [1052, 207] on span "Use" at bounding box center [1057, 205] width 10 height 5
type textarea "Yes, access rights are reviewed when a constituent's role changes. All privileg…"
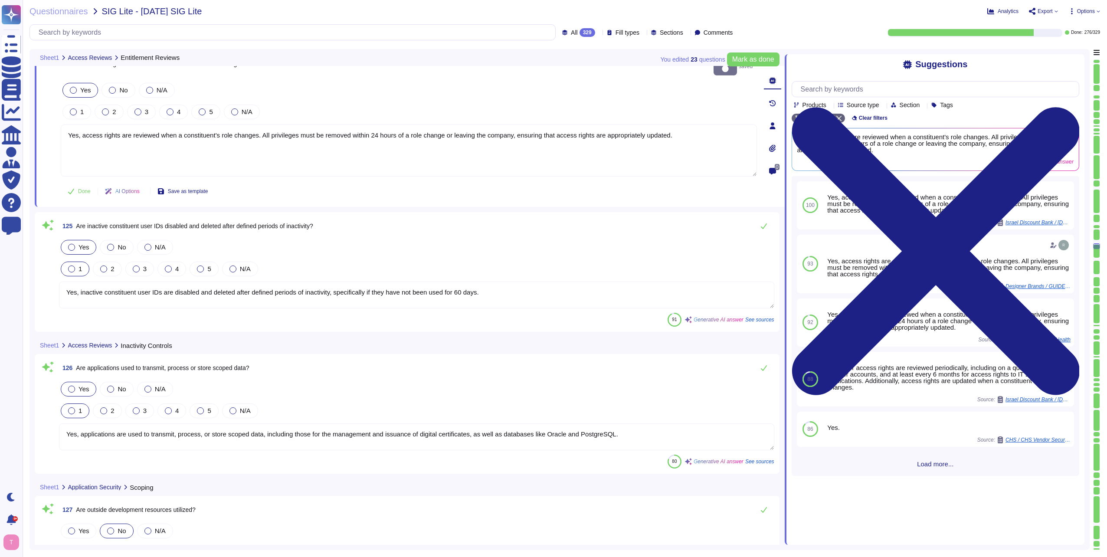
type textarea "Yes, web applications are configured to follow industry best practices, such as…"
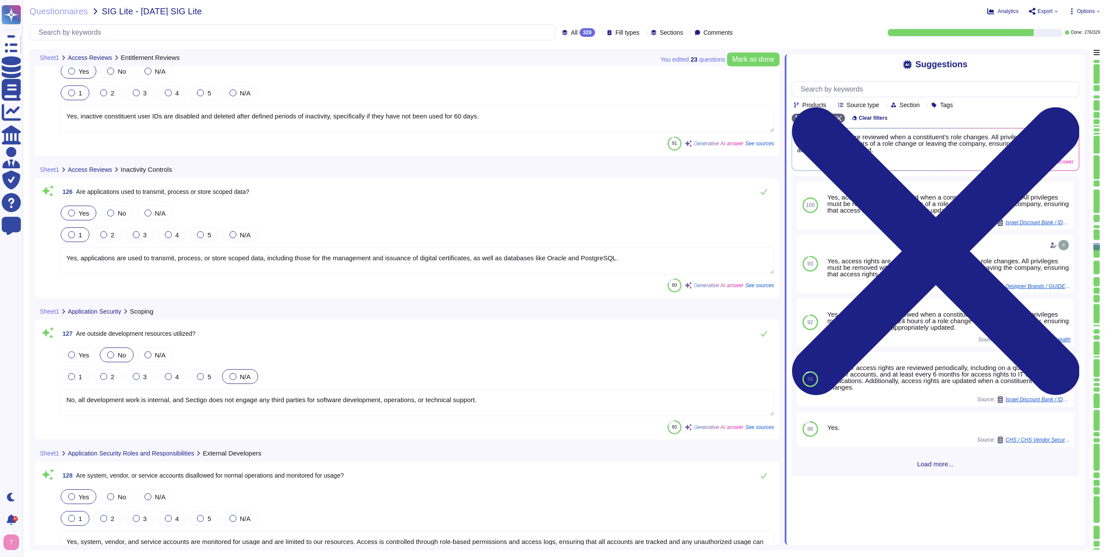
scroll to position [16942, 0]
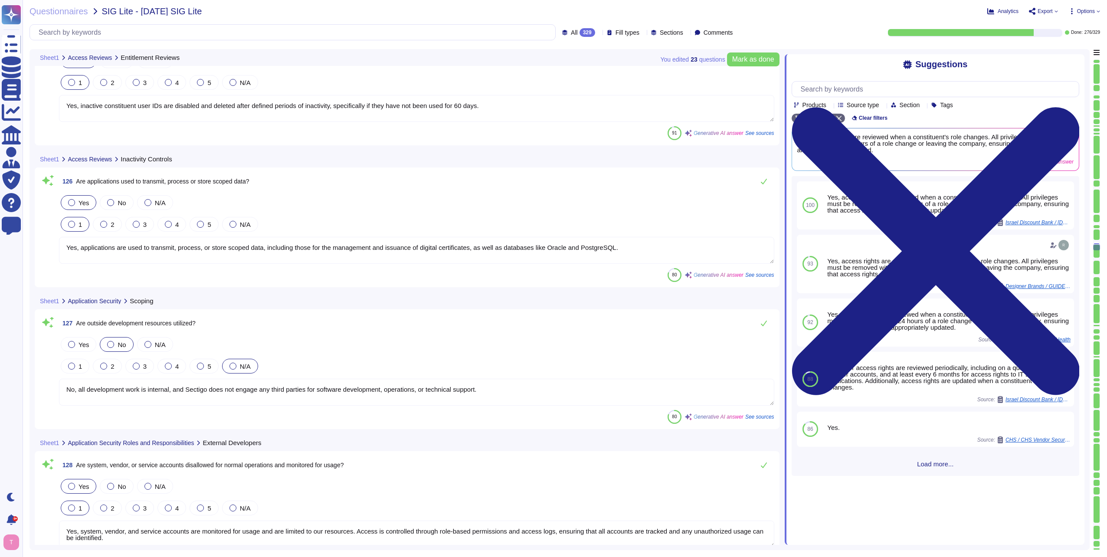
type textarea "Yes, data input into applications is validated. We have processes in place to c…"
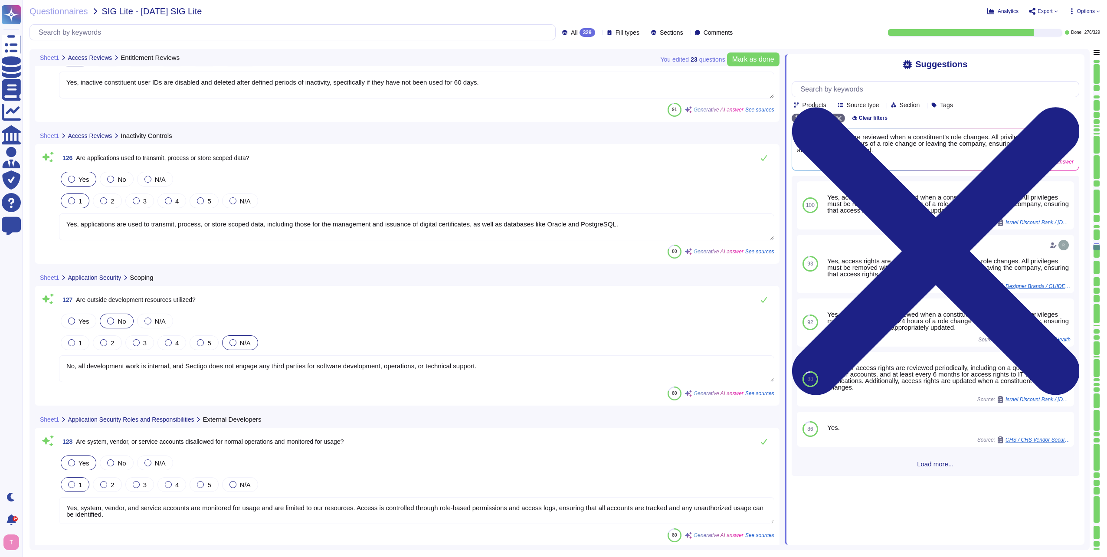
scroll to position [16985, 0]
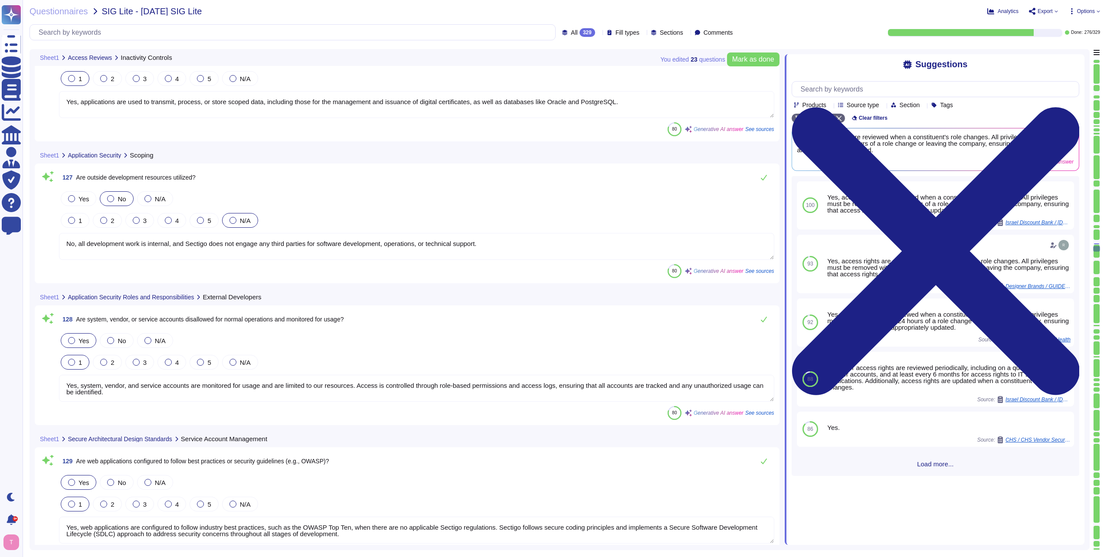
type textarea "No, scoped data is not used in the test, development, or QA environments. Sensi…"
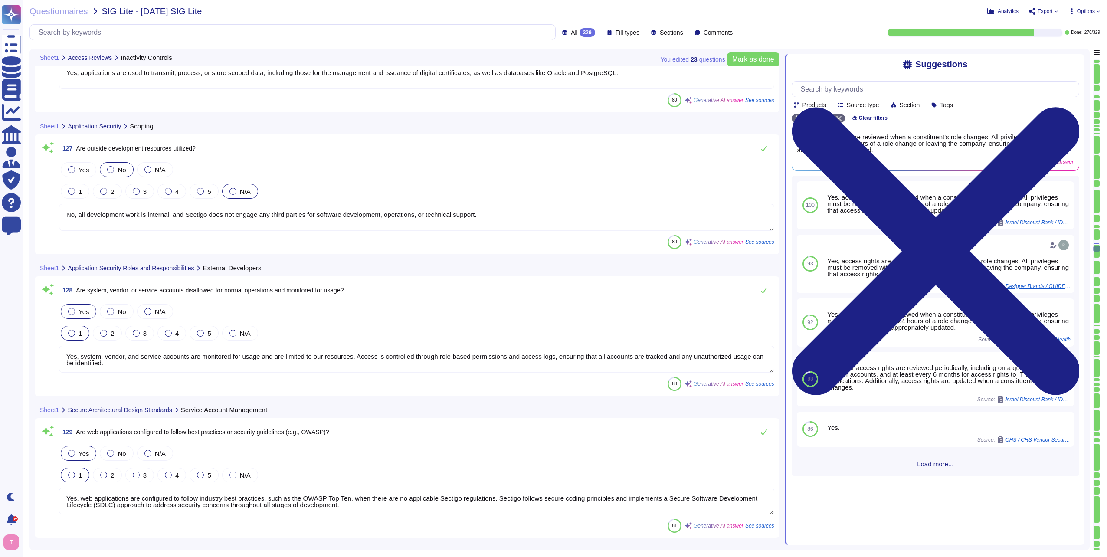
scroll to position [17115, 0]
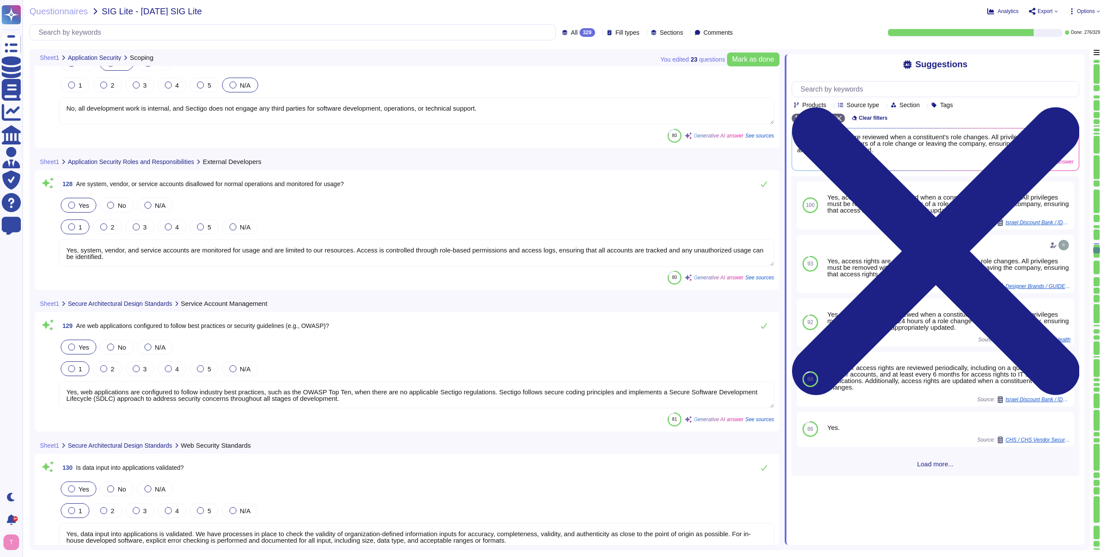
type textarea "Yes, application development is performed internally at Sectigo as part of our …"
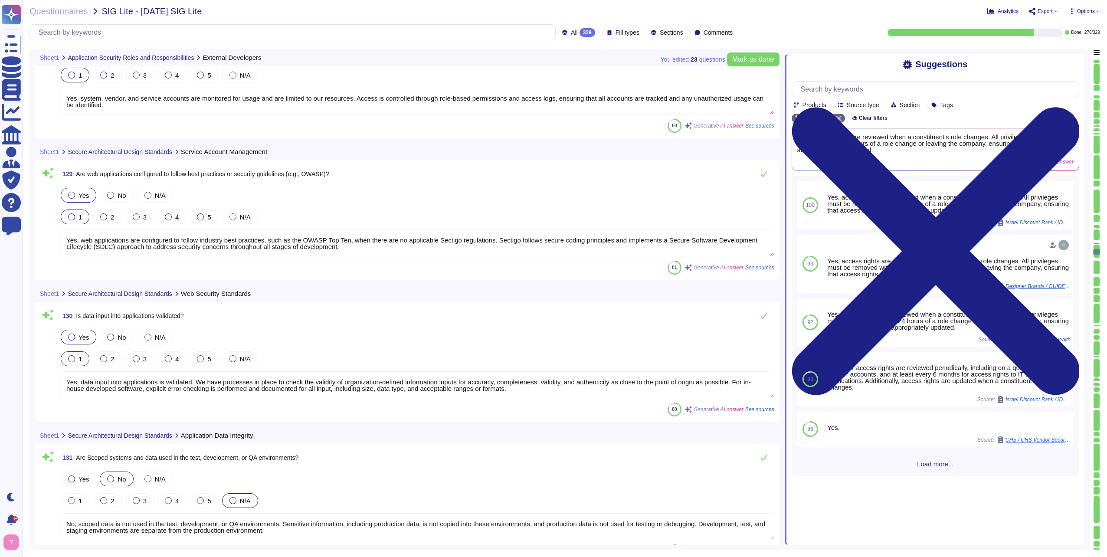
scroll to position [17375, 0]
type textarea "Yes, Sectigo has established a formal Software Development Lifecycle (SDLC) pro…"
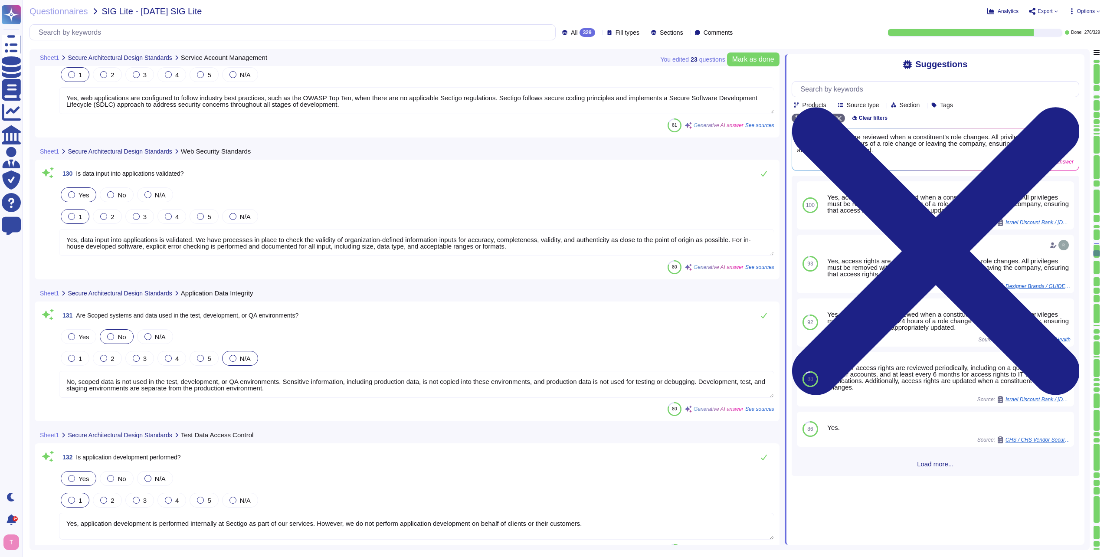
scroll to position [17506, 0]
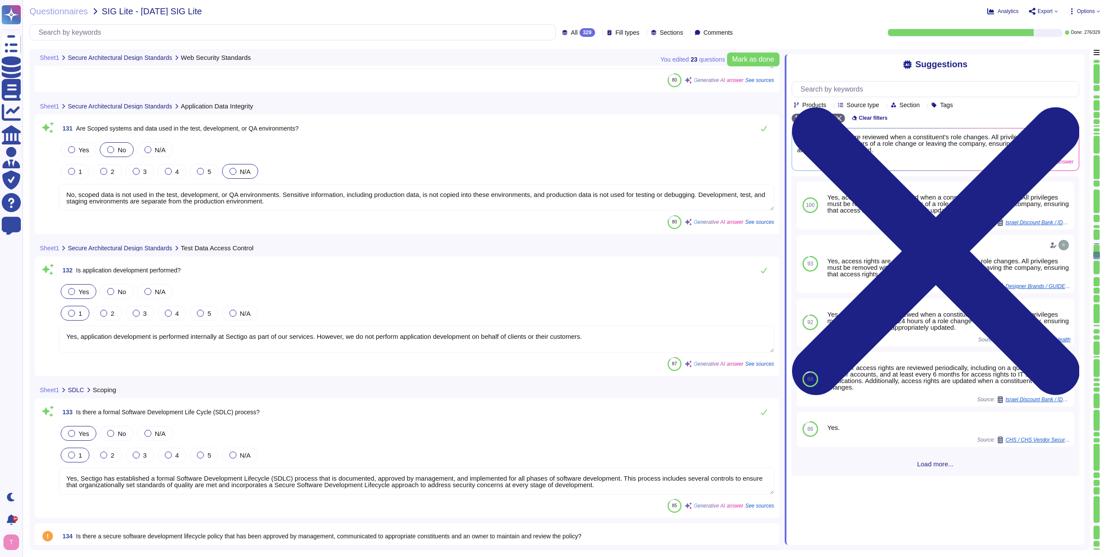
type textarea "Yes, the application Change Management/Change Control process includes change c…"
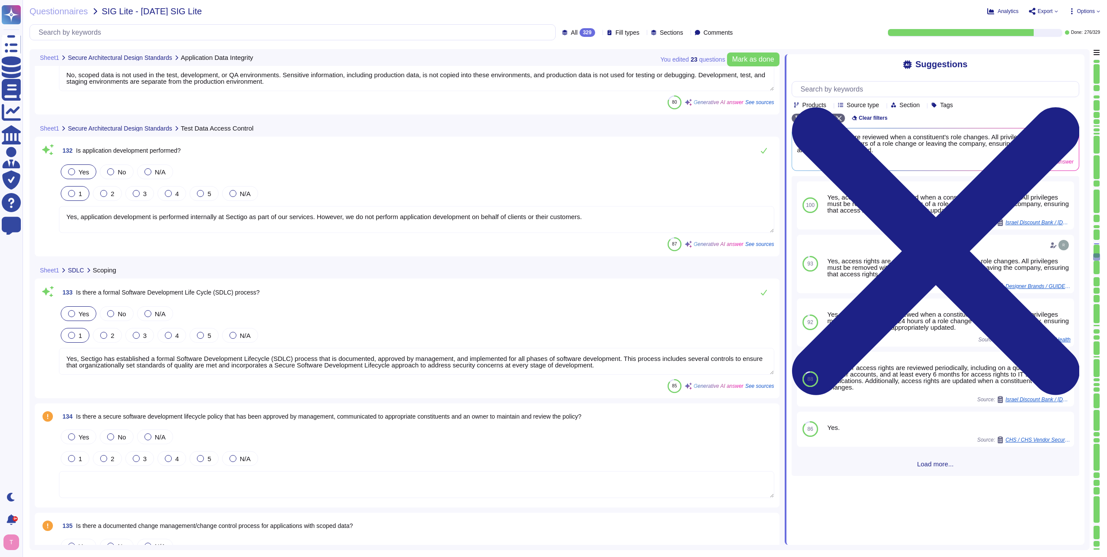
scroll to position [17809, 0]
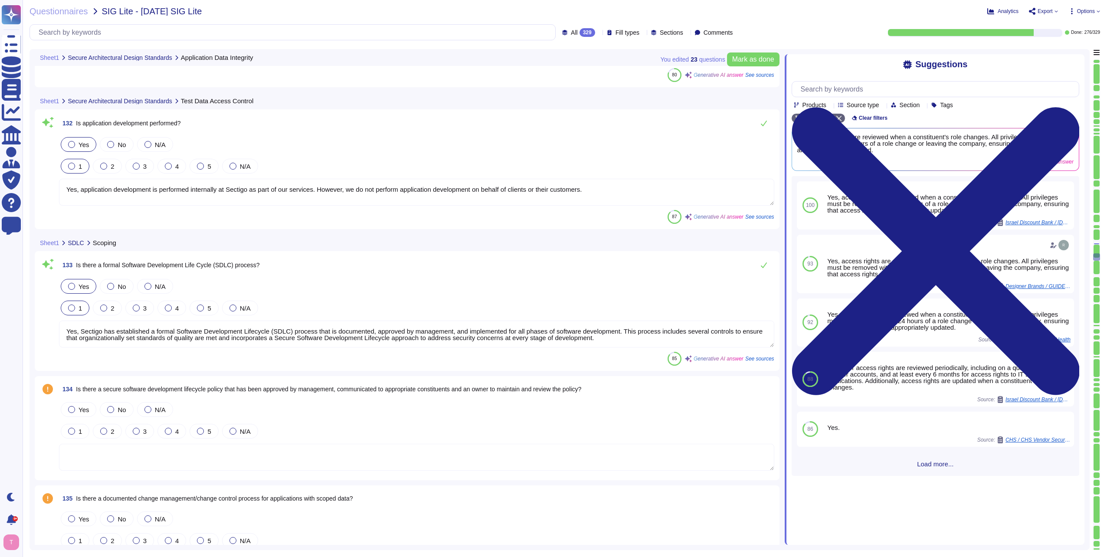
type textarea "Yes, the application Change Management/Change Control process includes testing …"
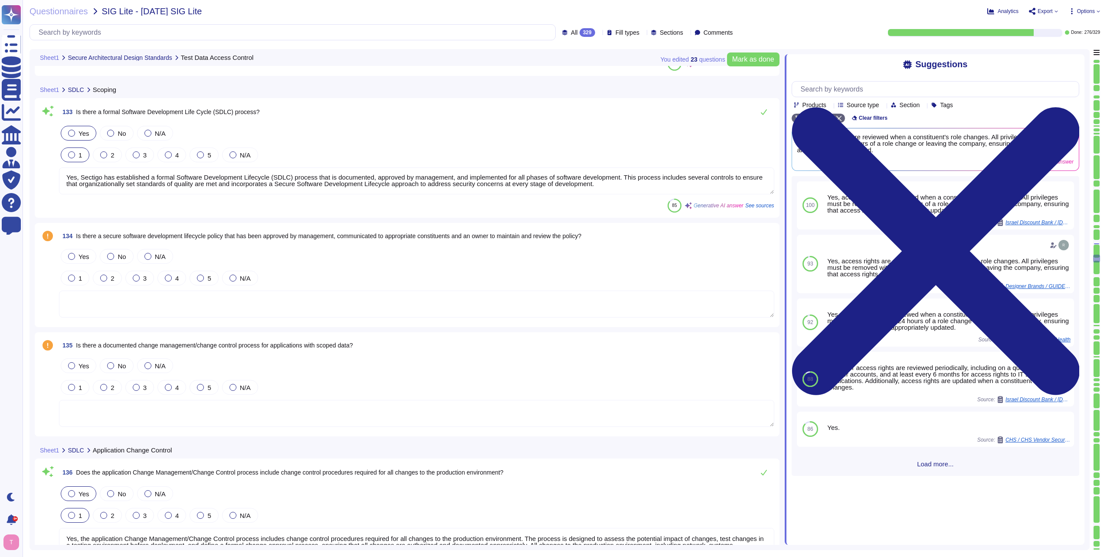
scroll to position [17983, 0]
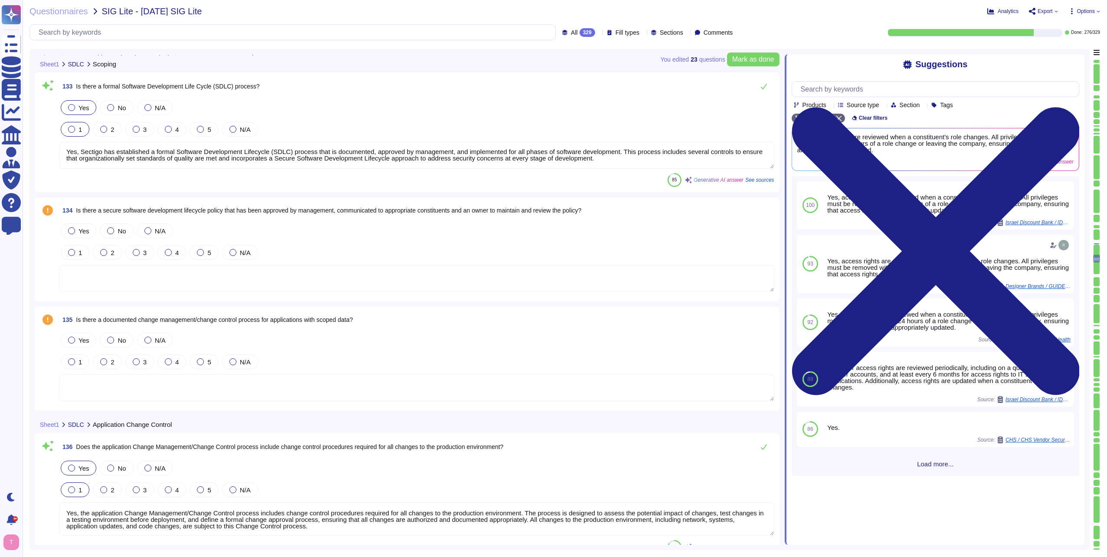
type textarea "Yes, the application change management/change control process includes stakehol…"
click at [73, 231] on div at bounding box center [71, 230] width 7 height 7
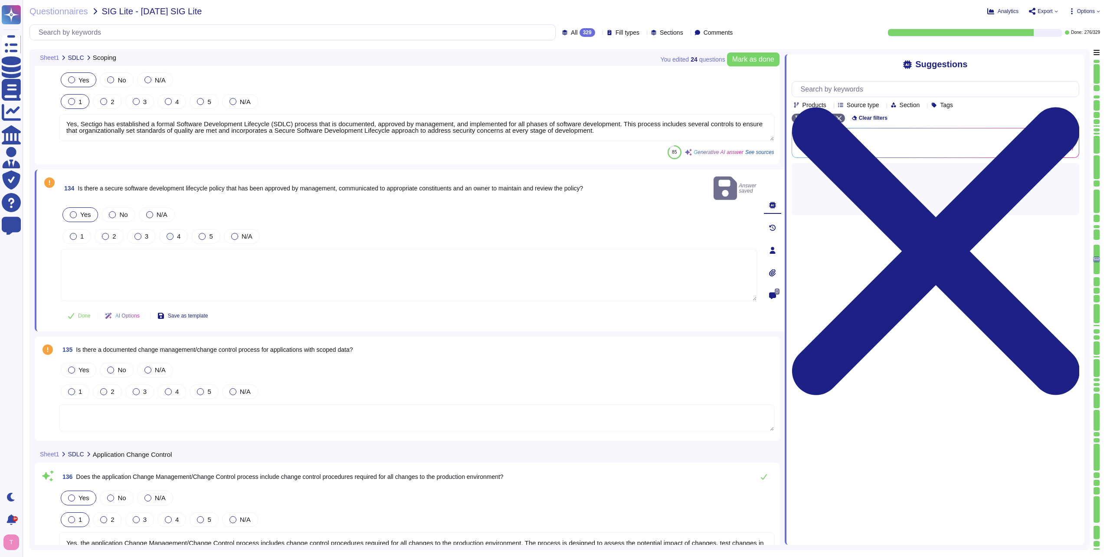
scroll to position [18026, 0]
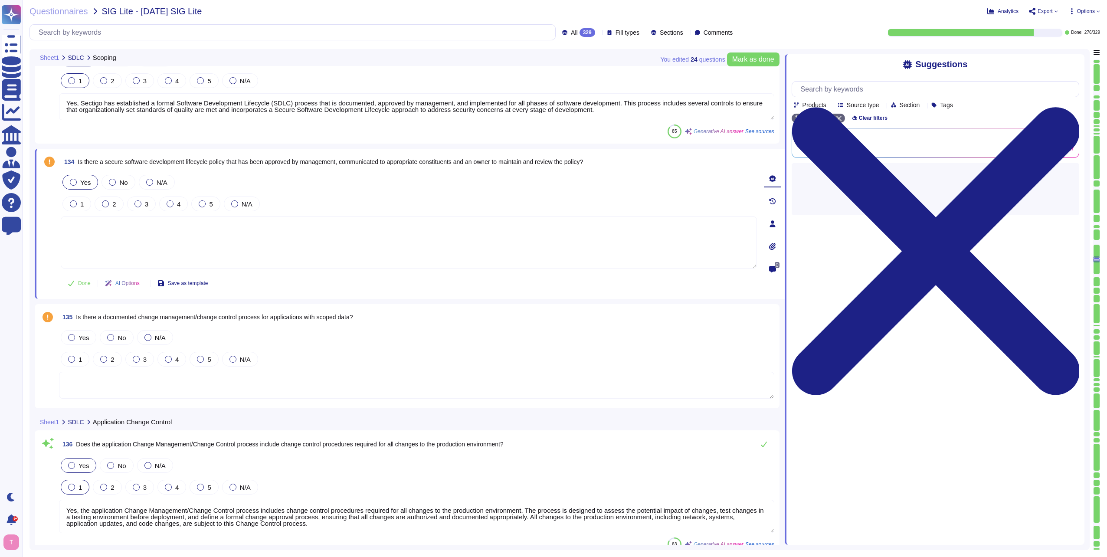
click at [144, 232] on textarea at bounding box center [409, 242] width 696 height 52
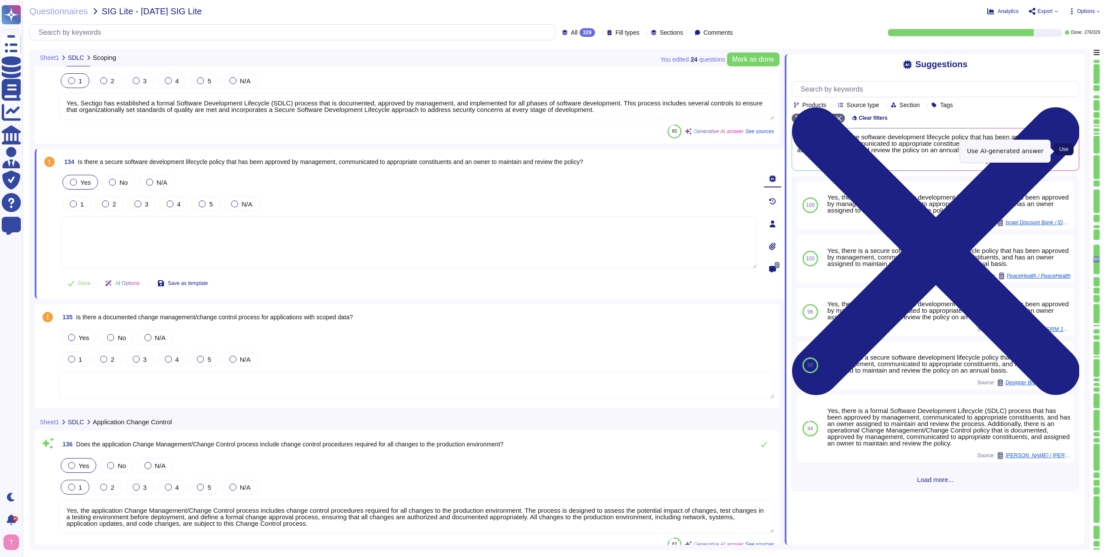
click at [1058, 148] on button "Use" at bounding box center [1064, 149] width 20 height 12
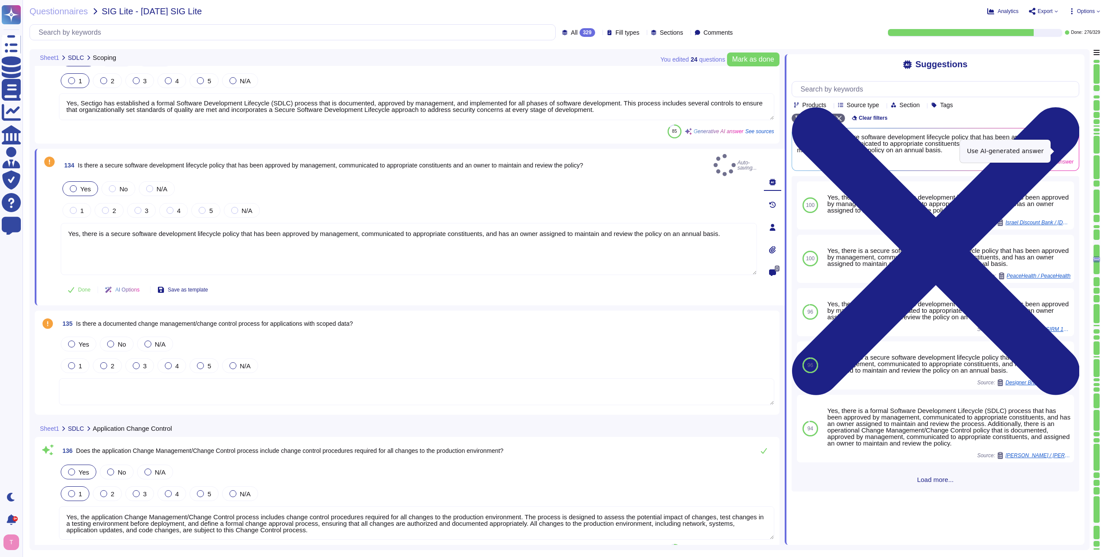
type textarea "Yes, there is a secure software development lifecycle policy that has been appr…"
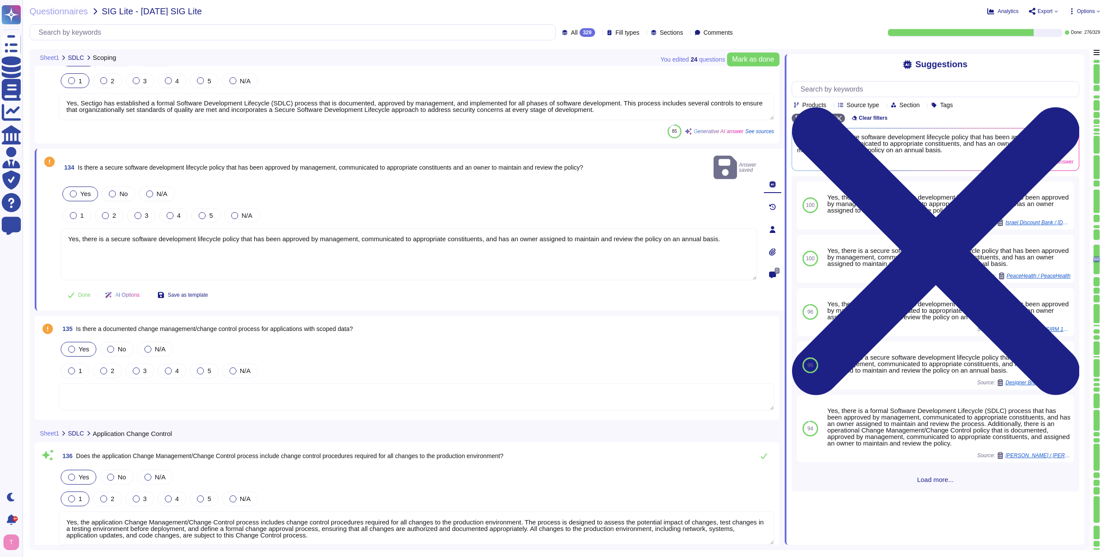
click at [71, 346] on div at bounding box center [71, 349] width 7 height 7
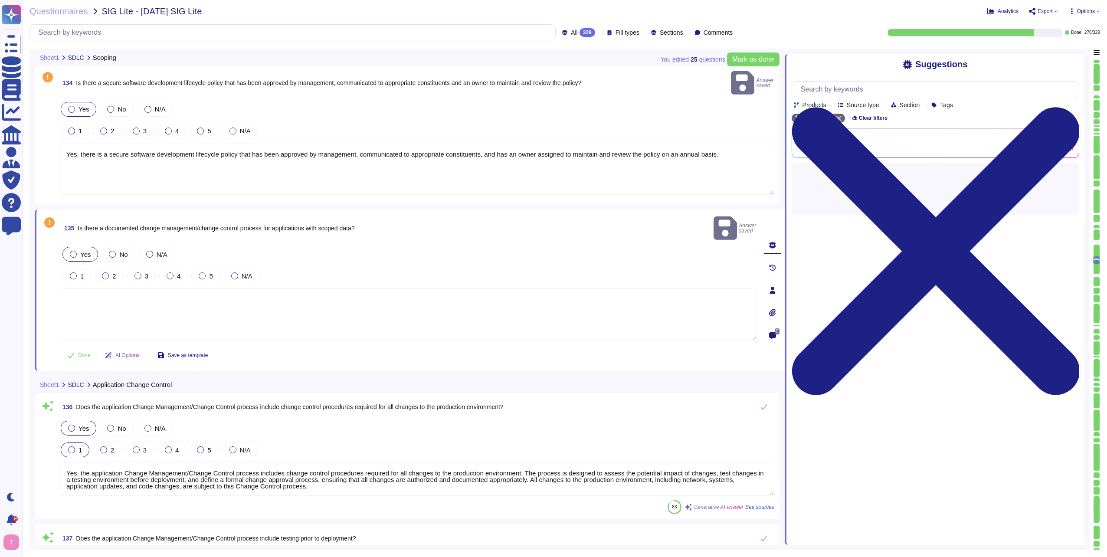
scroll to position [18113, 0]
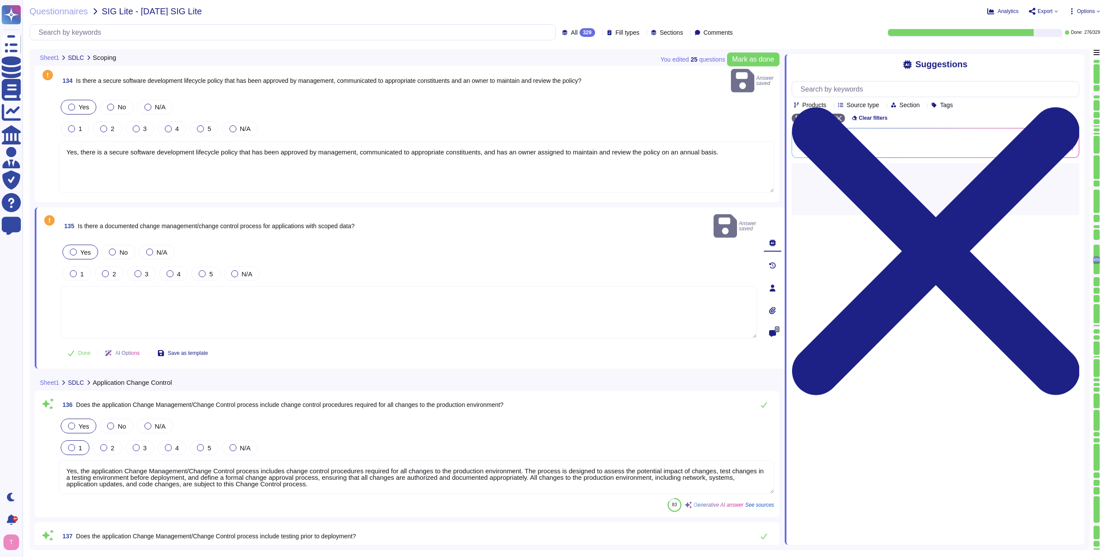
click at [118, 286] on textarea at bounding box center [409, 312] width 696 height 52
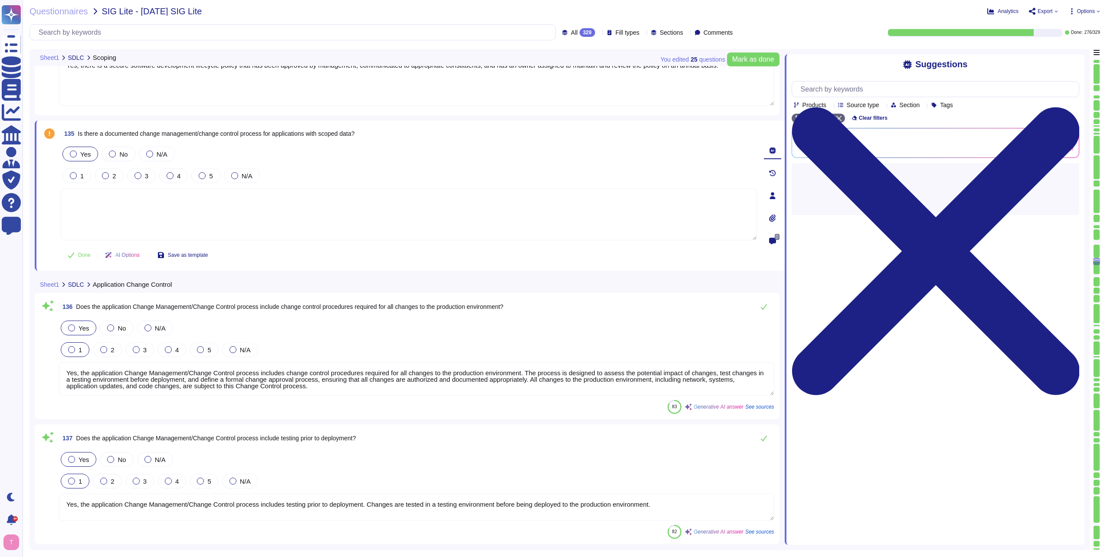
type textarea "Yes, the application change management/change control process includes document…"
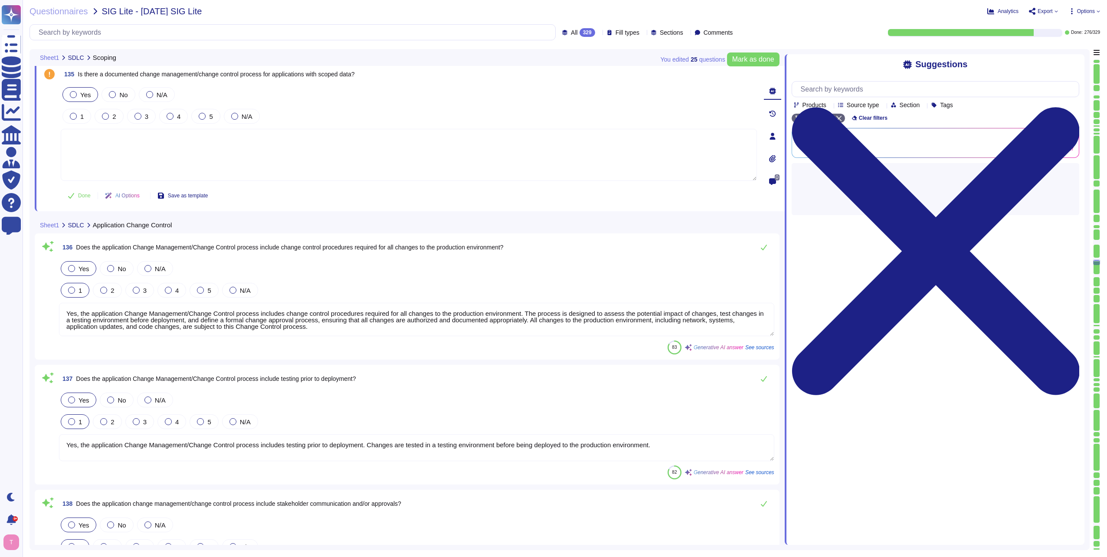
type textarea "Yes, the application change management/change control process includes version …"
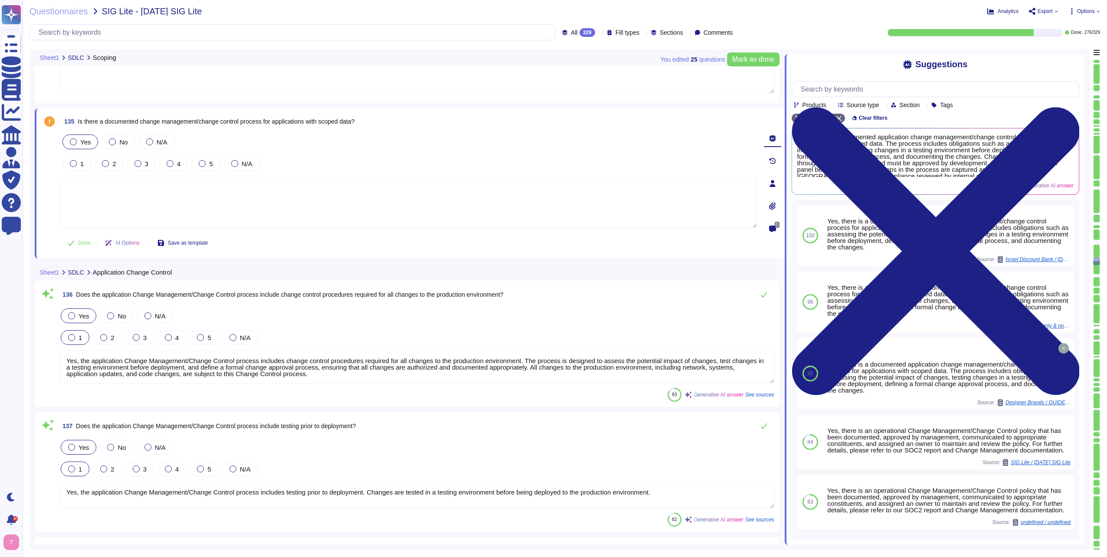
scroll to position [18200, 0]
click at [1062, 162] on span "Use" at bounding box center [1063, 161] width 9 height 5
type textarea "Yes, there is a documented application change management/change control process…"
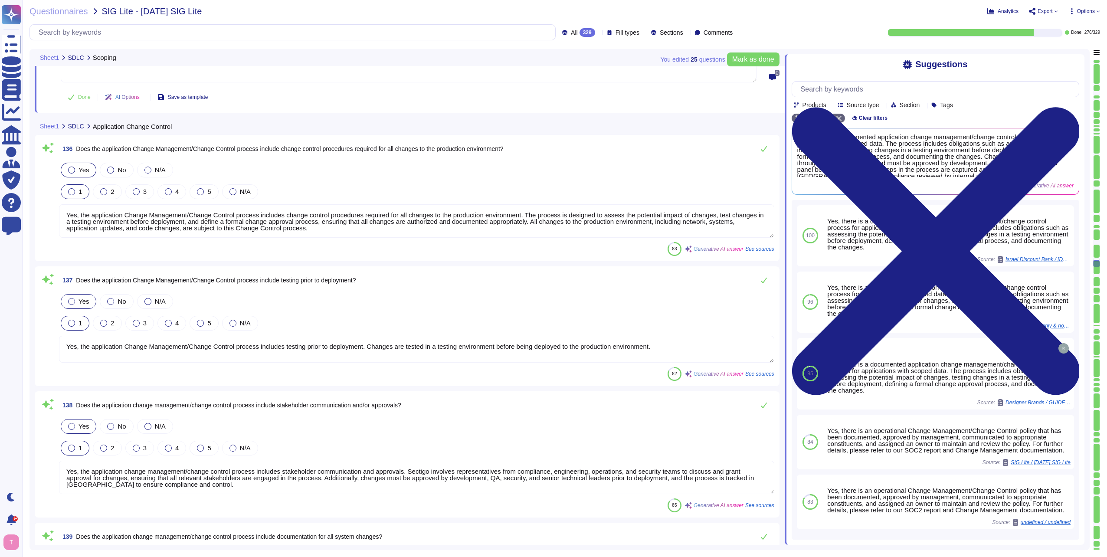
scroll to position [18373, 0]
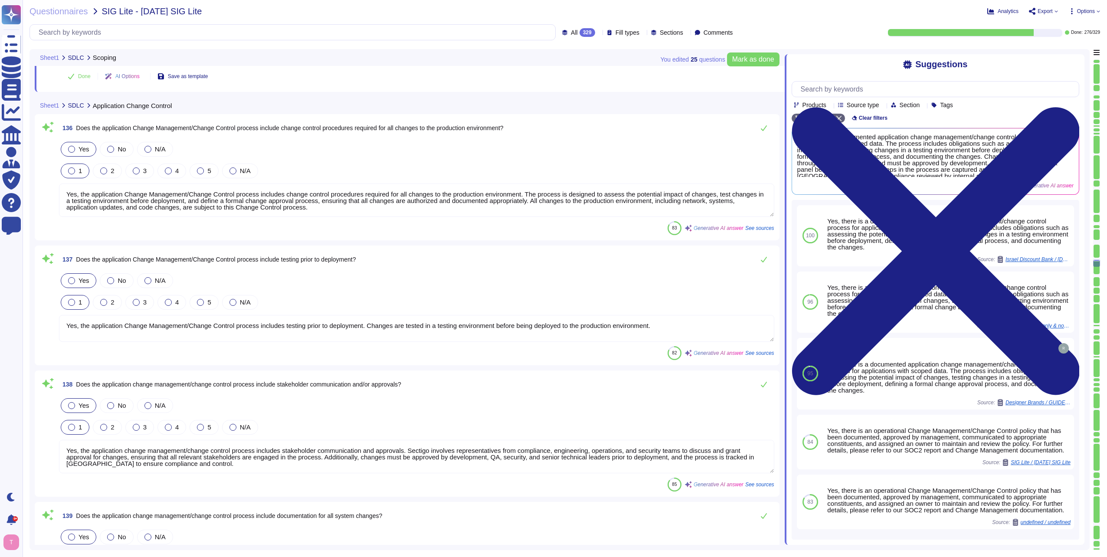
type textarea "Yes, the application change management/change control process includes logging …"
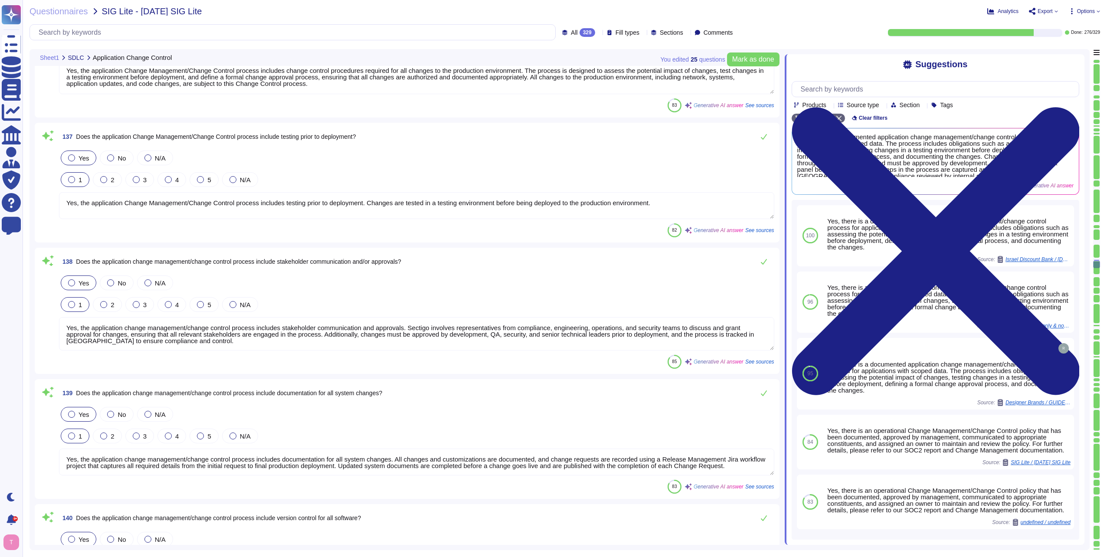
scroll to position [18503, 0]
type textarea "Yes, applications are evaluated from a security perspective prior to promotion …"
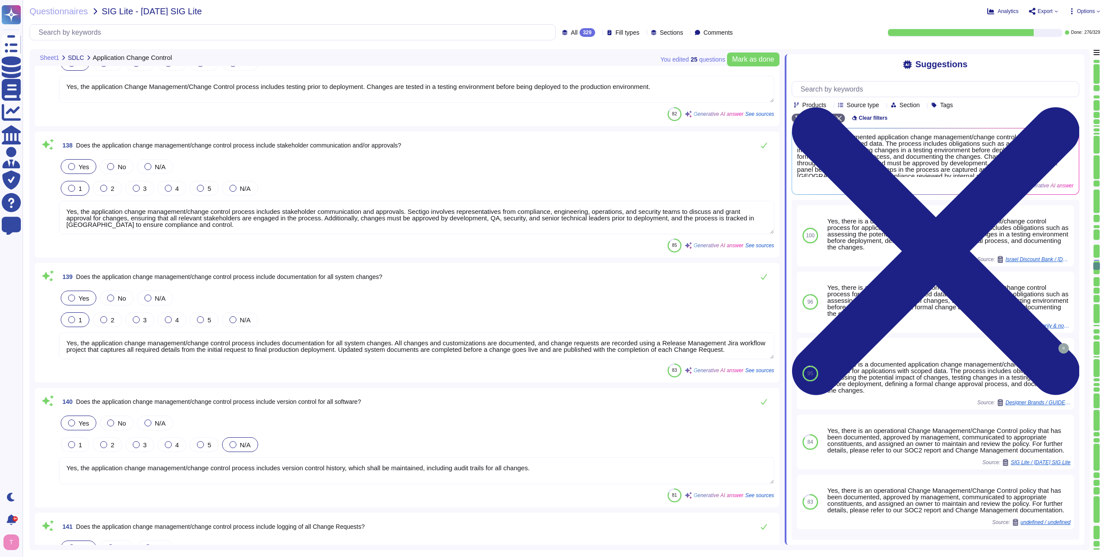
scroll to position [1, 0]
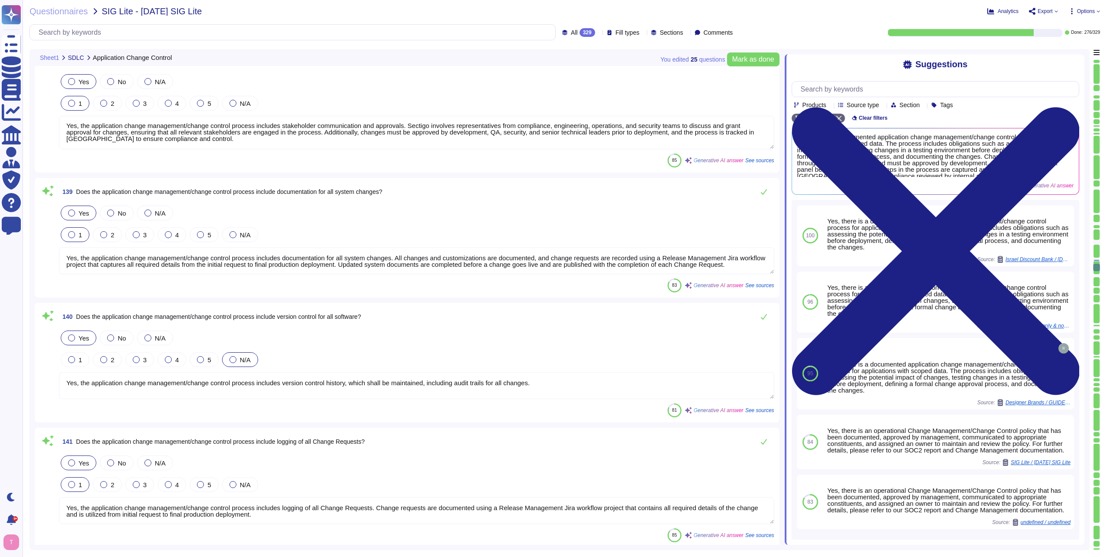
type textarea "Open-source software components and their dependencies shall undergo routine sc…"
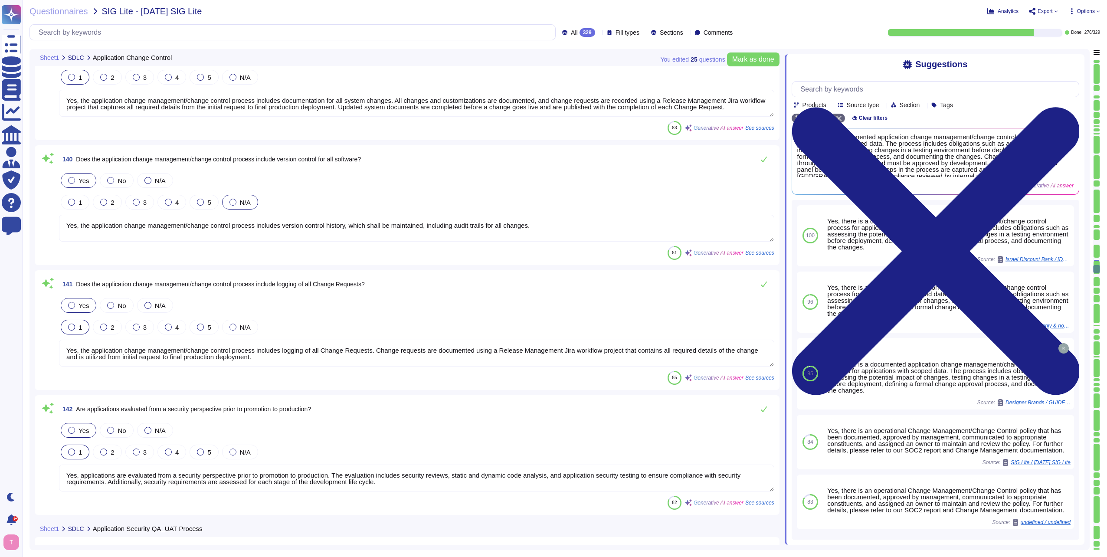
scroll to position [18850, 0]
type textarea "Yes, a Secure Code Review is performed regularly using SonarQube for automated …"
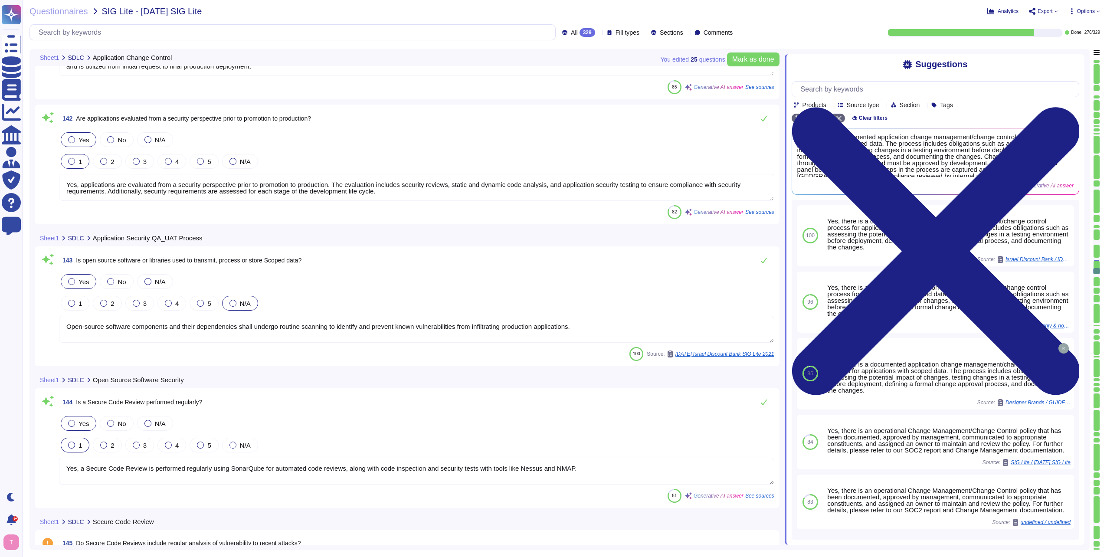
scroll to position [19110, 0]
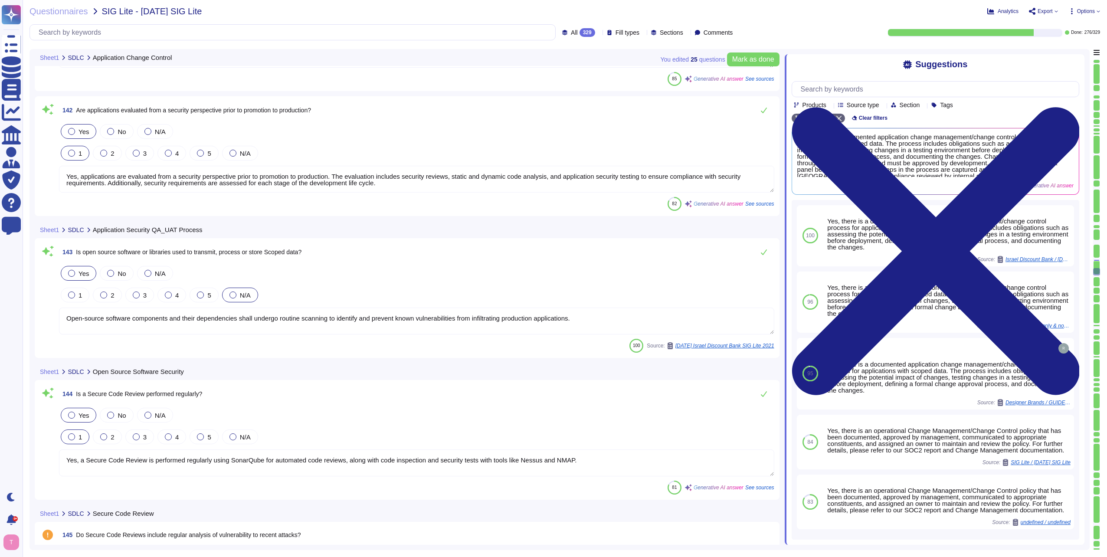
type textarea "Sectigo continually assesses the potential impact of vulnerabilities on informa…"
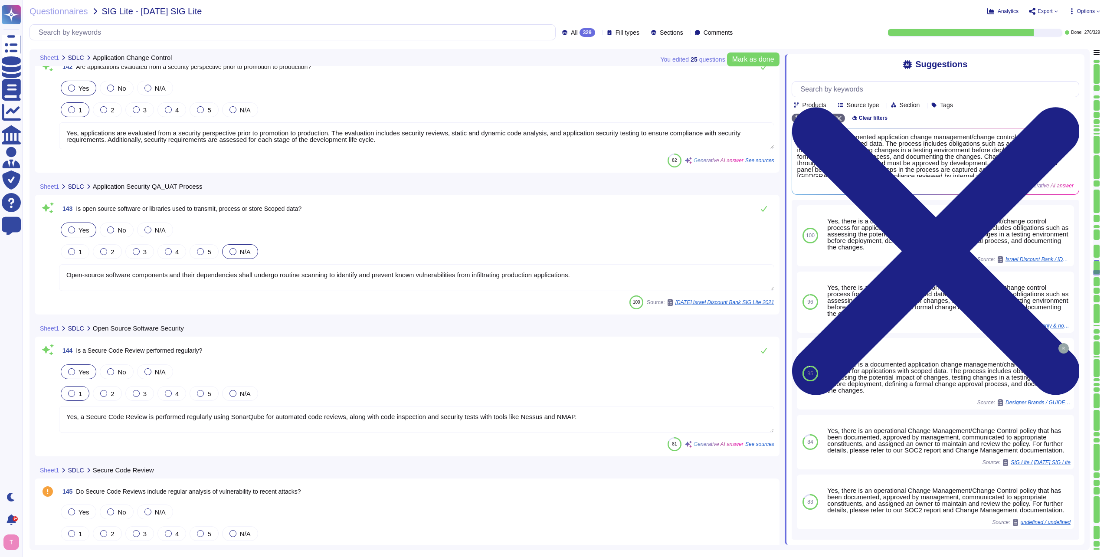
click at [246, 272] on textarea "Open-source software components and their dependencies shall undergo routine sc…" at bounding box center [416, 277] width 715 height 27
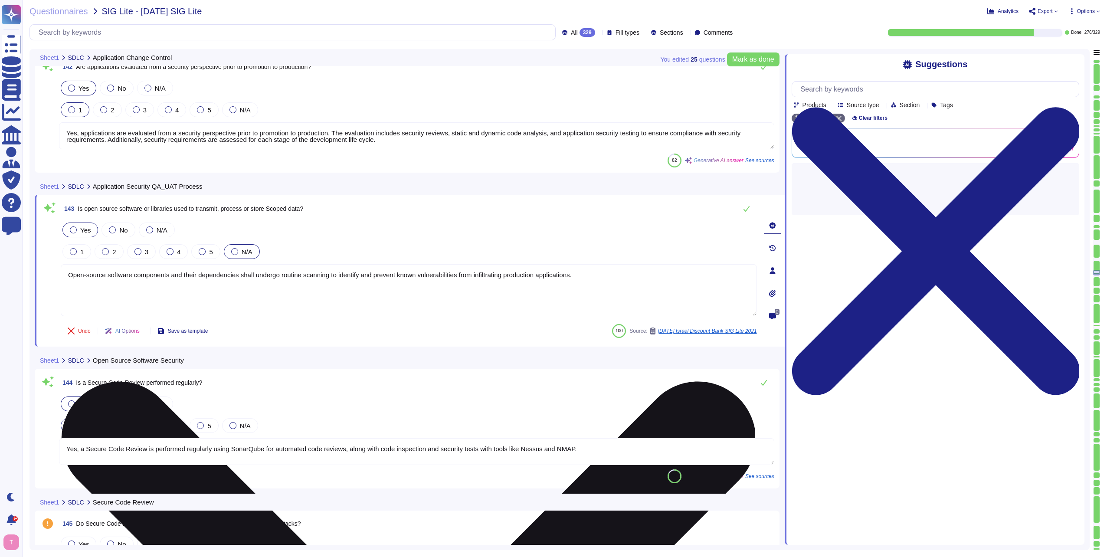
type textarea "Sectigo continually assesses the potential impact of vulnerabilities on informa…"
click at [246, 272] on textarea "Open-source software components and their dependencies shall undergo routine sc…" at bounding box center [409, 290] width 696 height 52
type textarea "Open-source software components and their dependencies undergo routine scanning…"
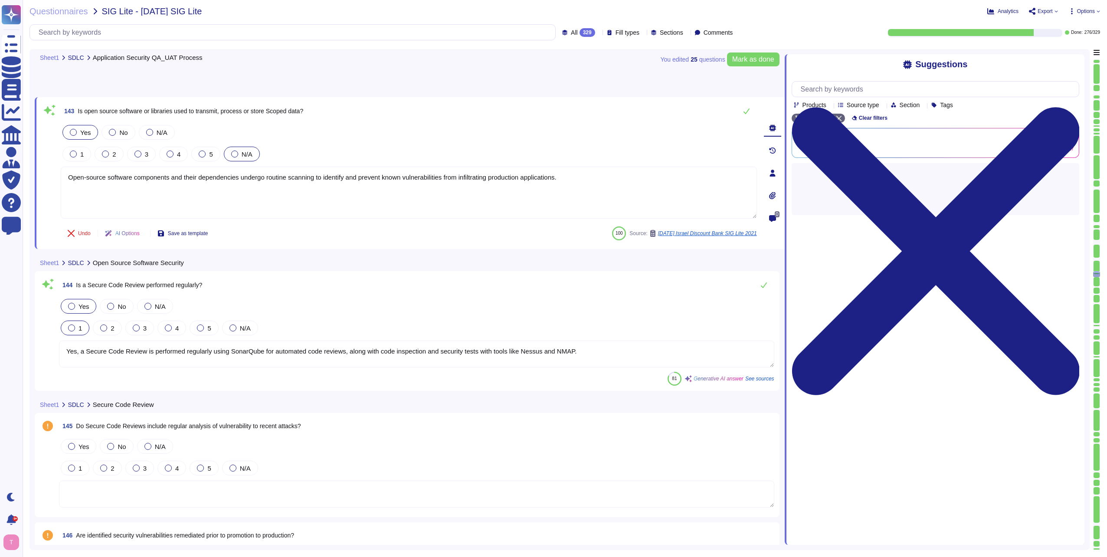
type textarea "Yes, our websites are maintained and hosted for the purpose of advertising, off…"
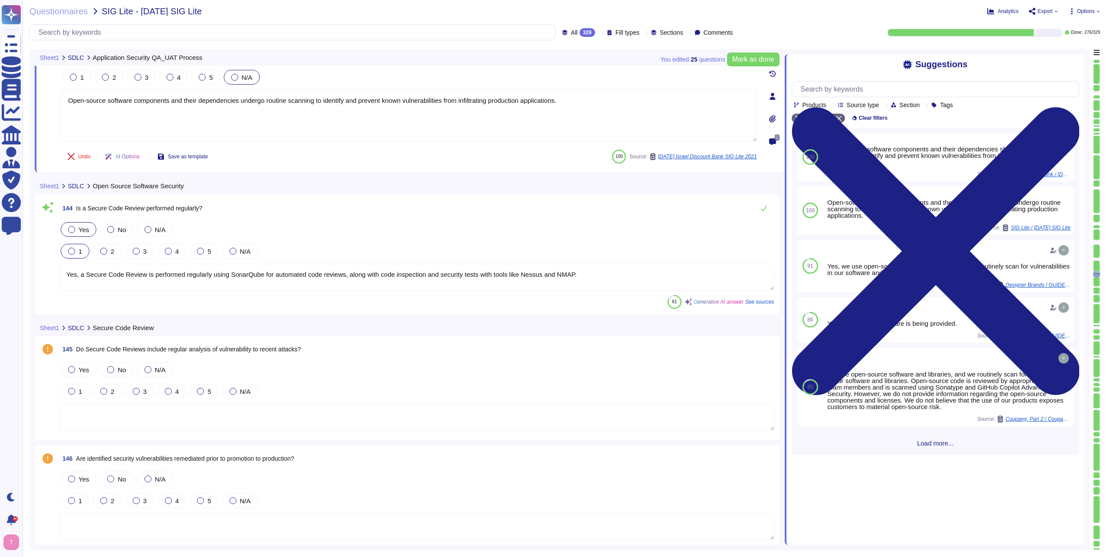
scroll to position [19327, 0]
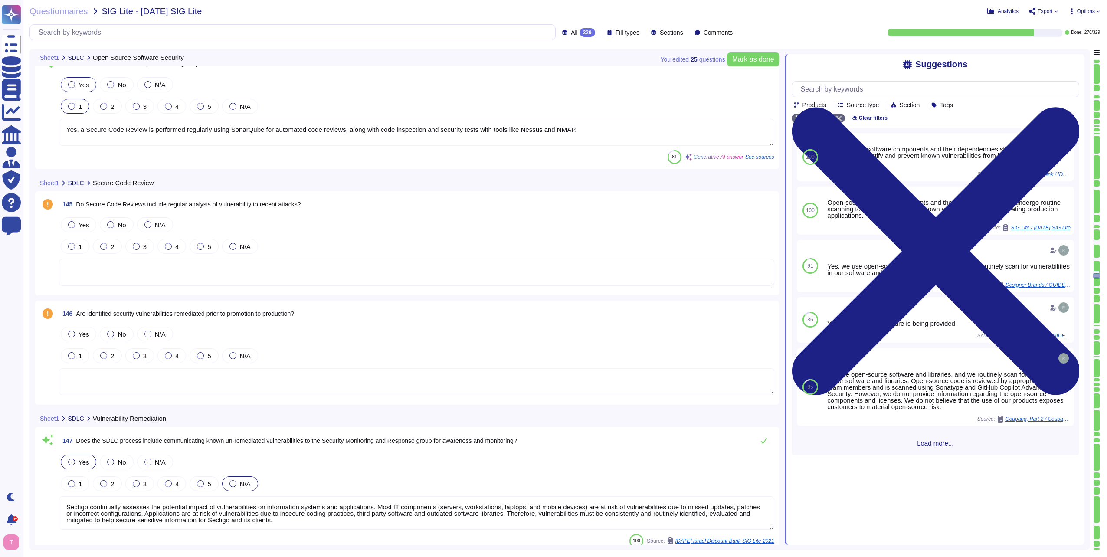
type textarea "Yes, we have both logical and physical segregation between web, application, an…"
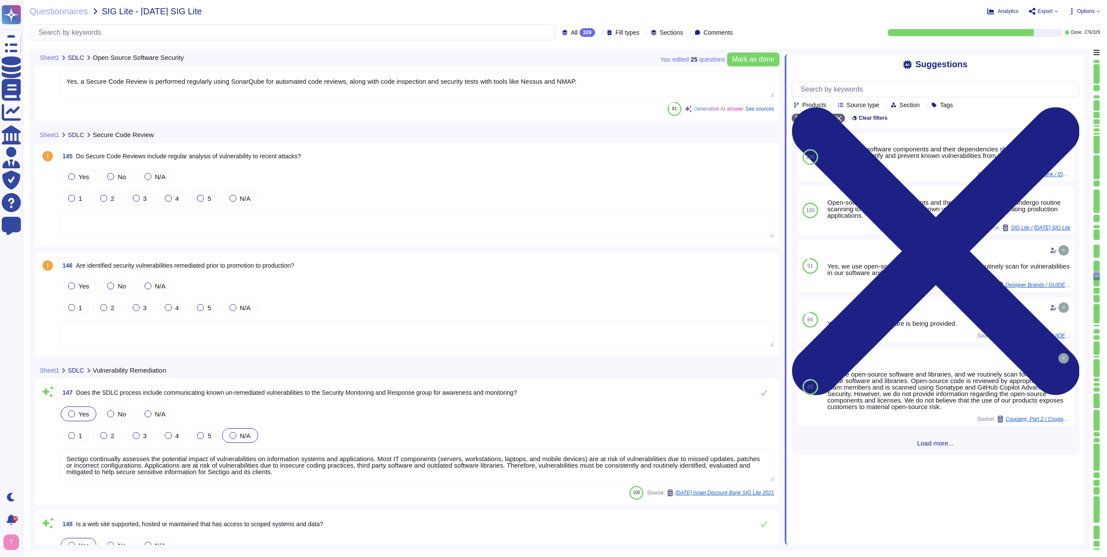
scroll to position [19501, 0]
click at [72, 177] on div at bounding box center [71, 176] width 7 height 7
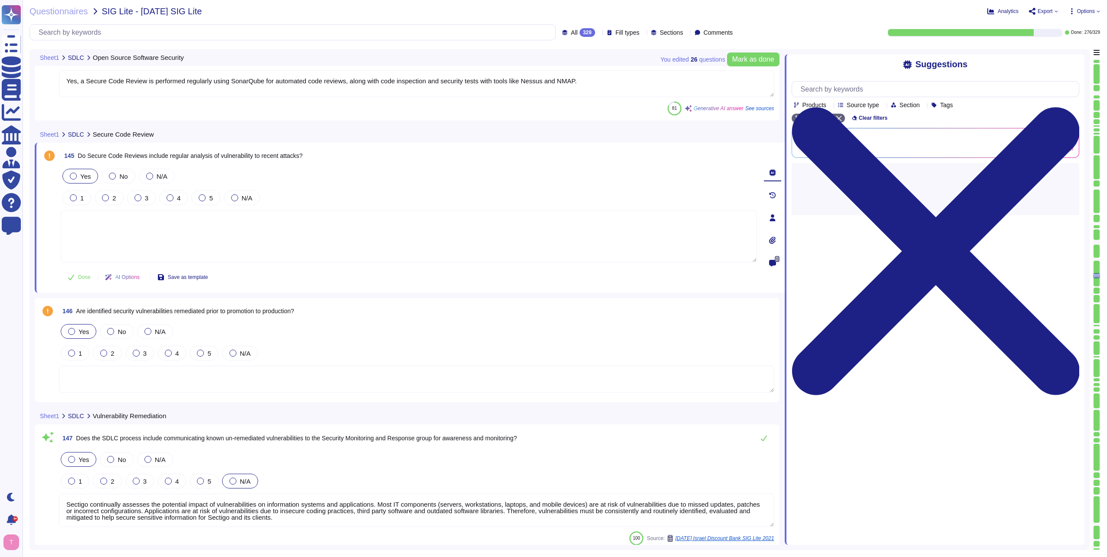
click at [70, 332] on div at bounding box center [71, 331] width 7 height 7
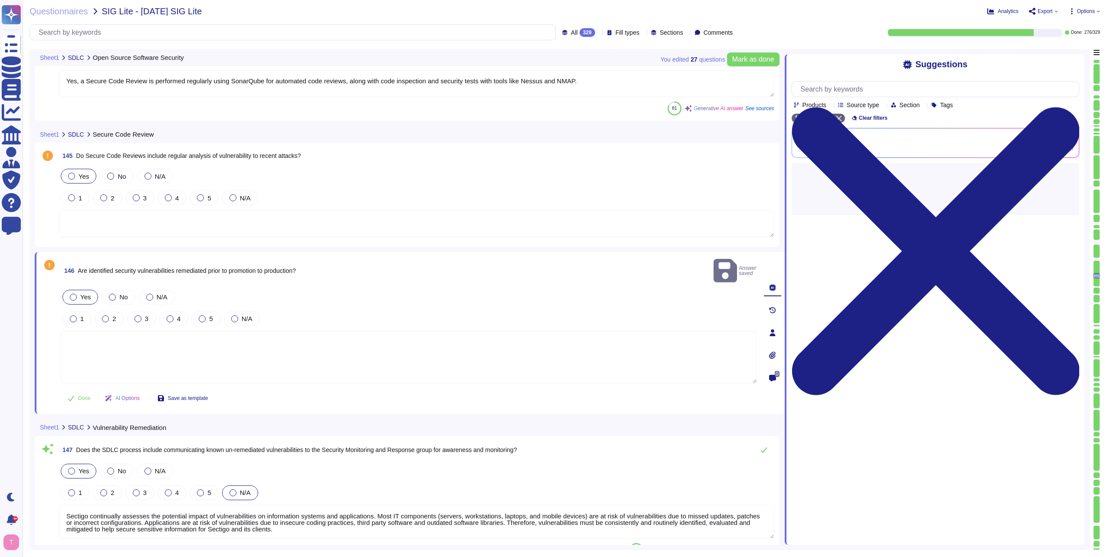
click at [134, 223] on textarea at bounding box center [416, 223] width 715 height 27
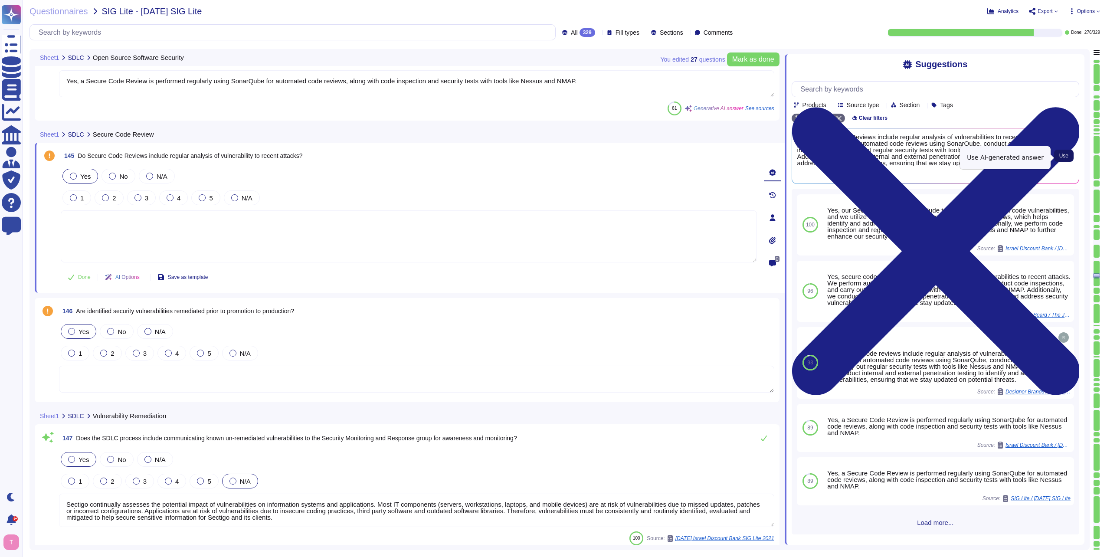
click at [1062, 158] on span "Use" at bounding box center [1063, 155] width 9 height 5
type textarea "Yes, Secure Code Reviews include regular analysis of vulnerabilities to recent …"
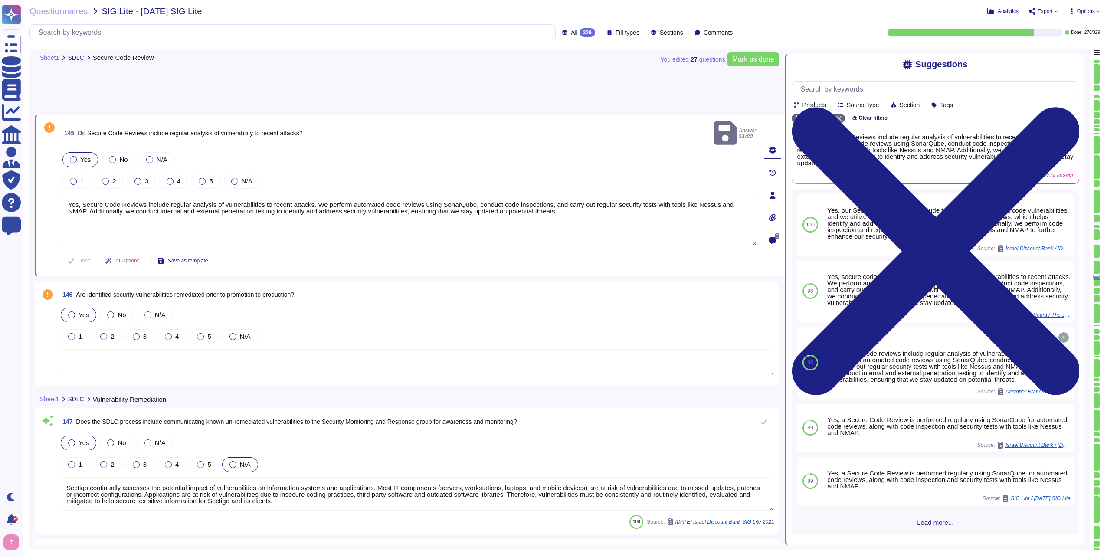
scroll to position [19588, 0]
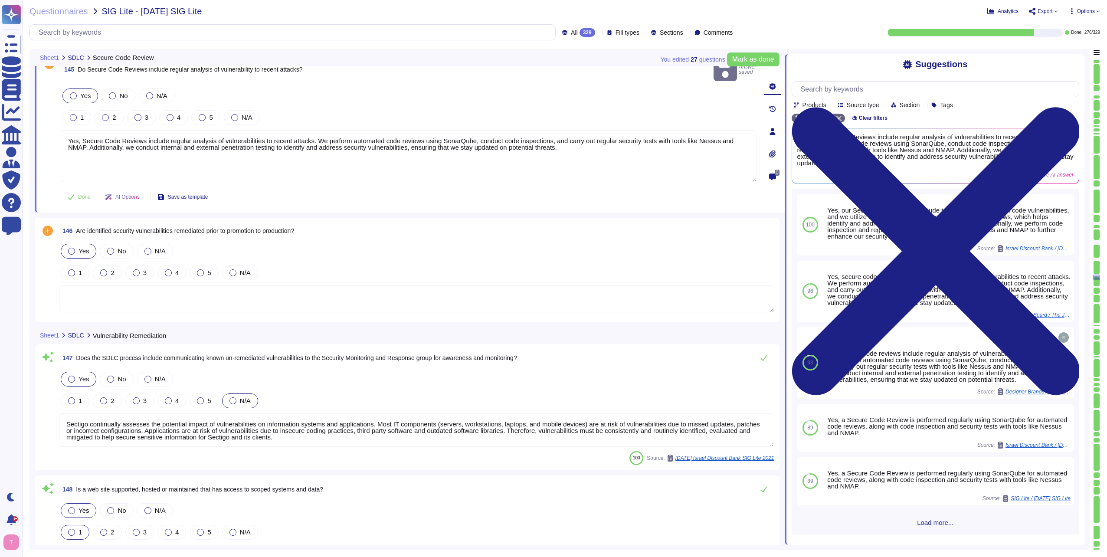
click at [160, 287] on textarea at bounding box center [416, 298] width 715 height 27
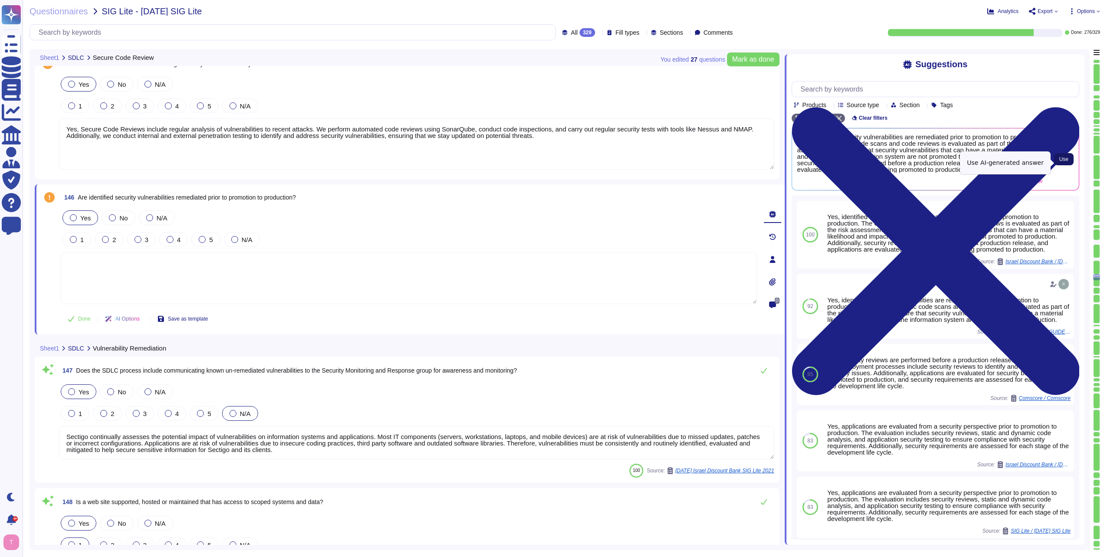
click at [1067, 162] on span "Use" at bounding box center [1063, 159] width 9 height 5
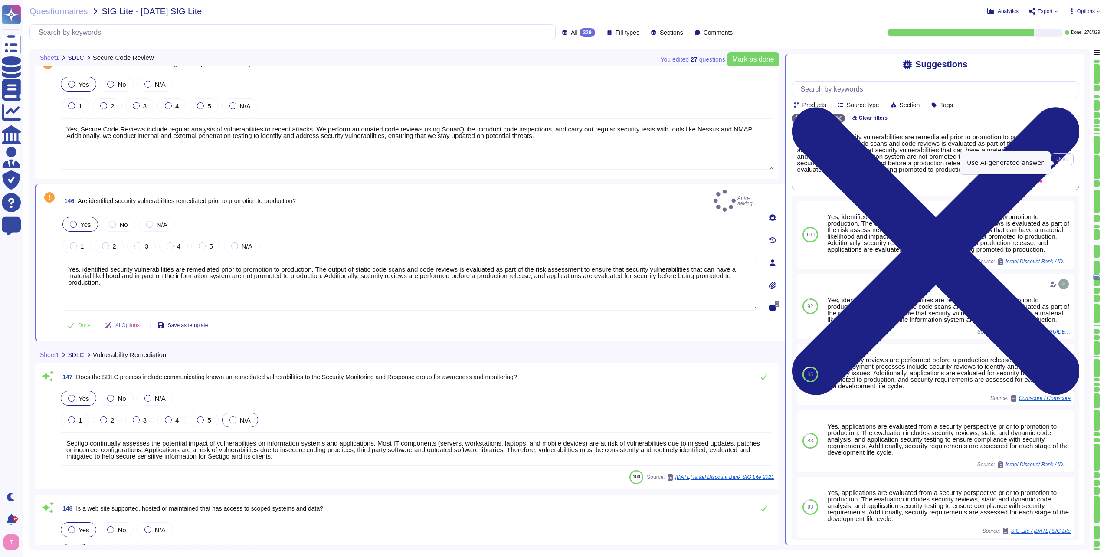
type textarea "Yes, identified security vulnerabilities are remediated prior to promotion to p…"
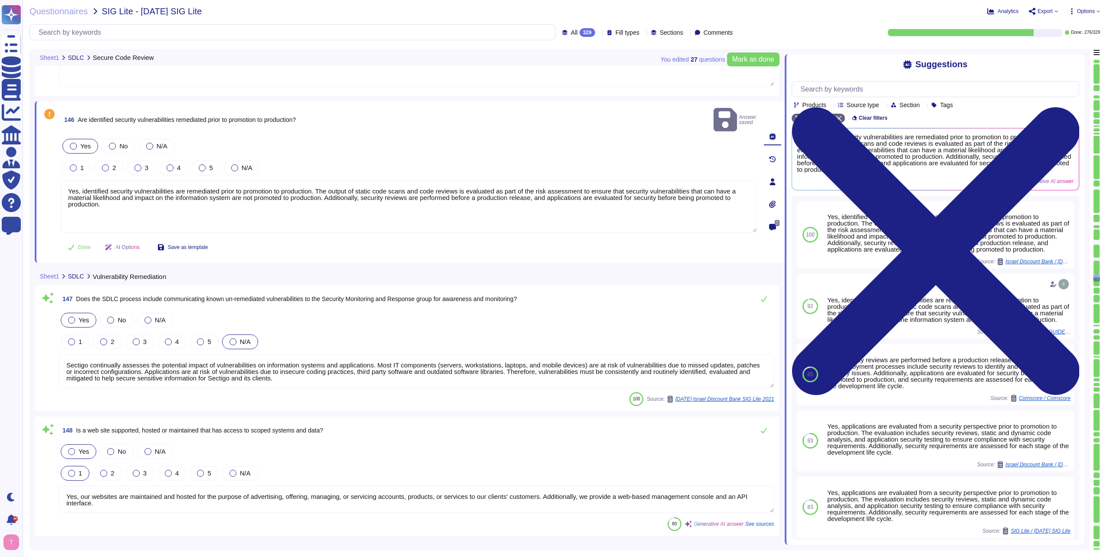
type textarea "Yes, servers are used for transmitting, processing, and storing scoped data. We…"
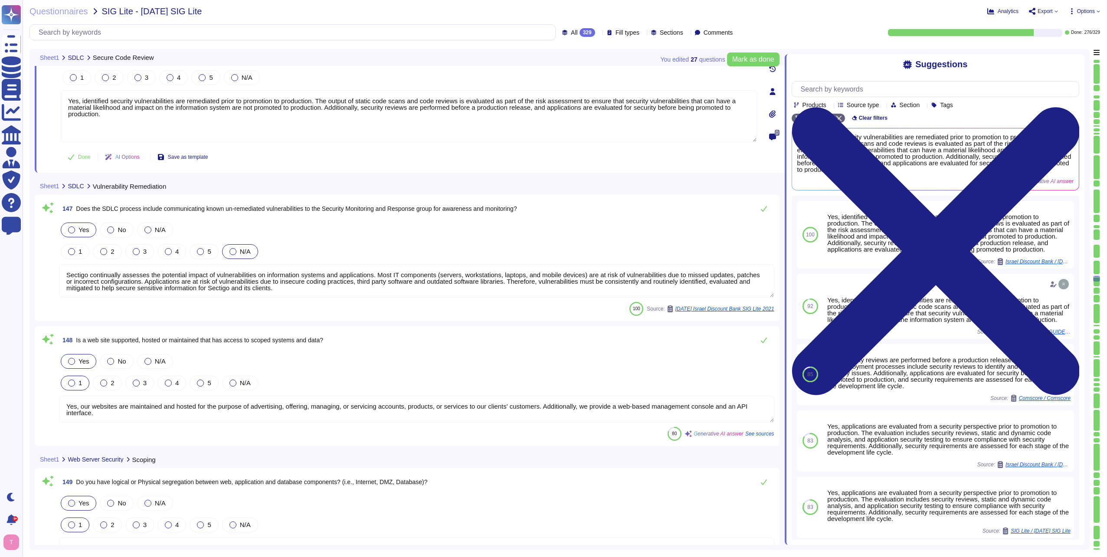
type textarea "Yes, reviews are performed to validate compliance with documented web server so…"
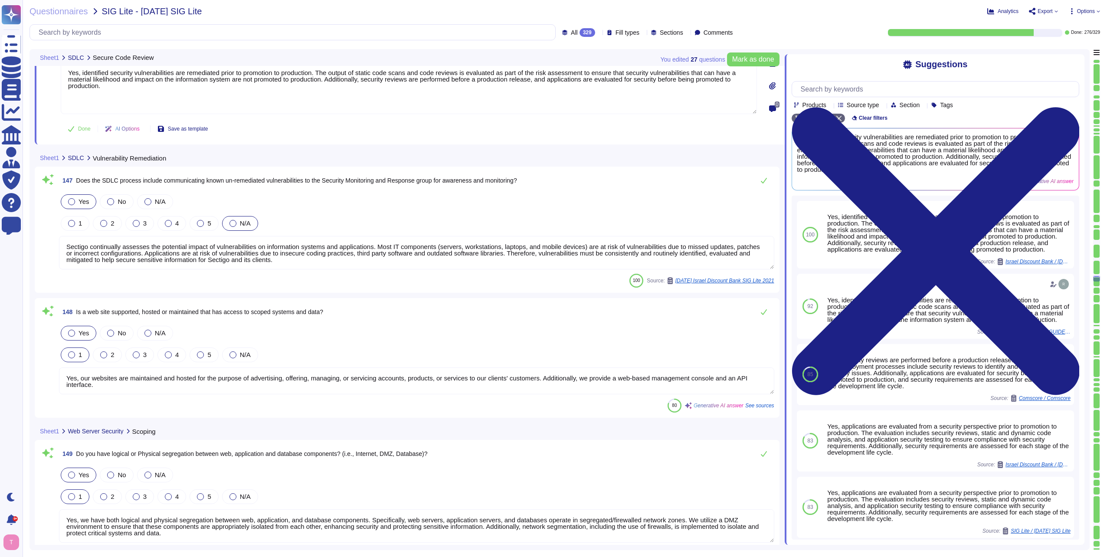
scroll to position [19804, 0]
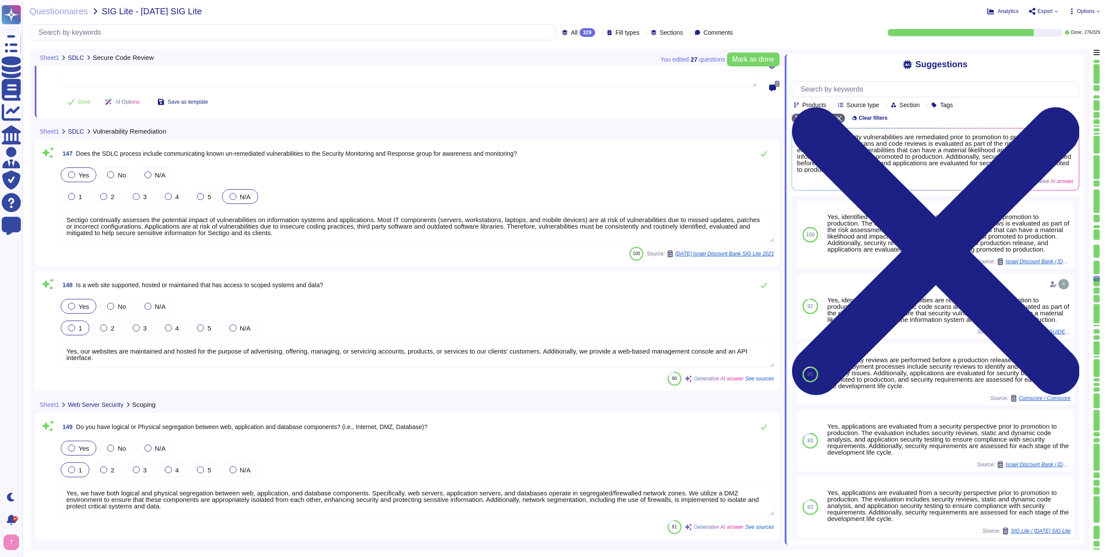
drag, startPoint x: 293, startPoint y: 236, endPoint x: 40, endPoint y: 218, distance: 253.5
click at [40, 218] on div "147 Does the SDLC process include communicating known un-remediated vulnerabili…" at bounding box center [407, 203] width 734 height 116
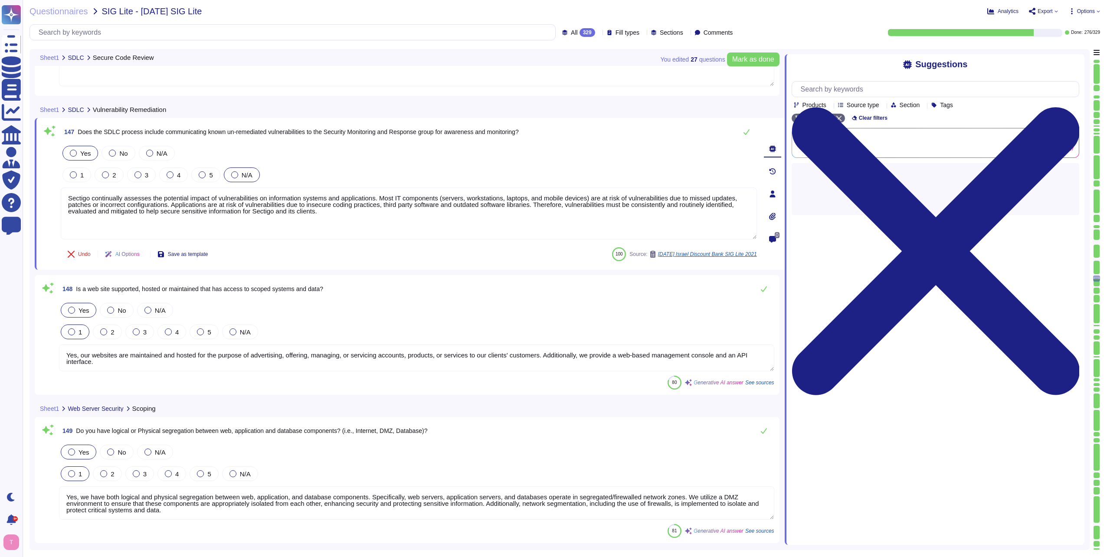
type textarea "Yes, reviews are performed to validate compliance with documented web server so…"
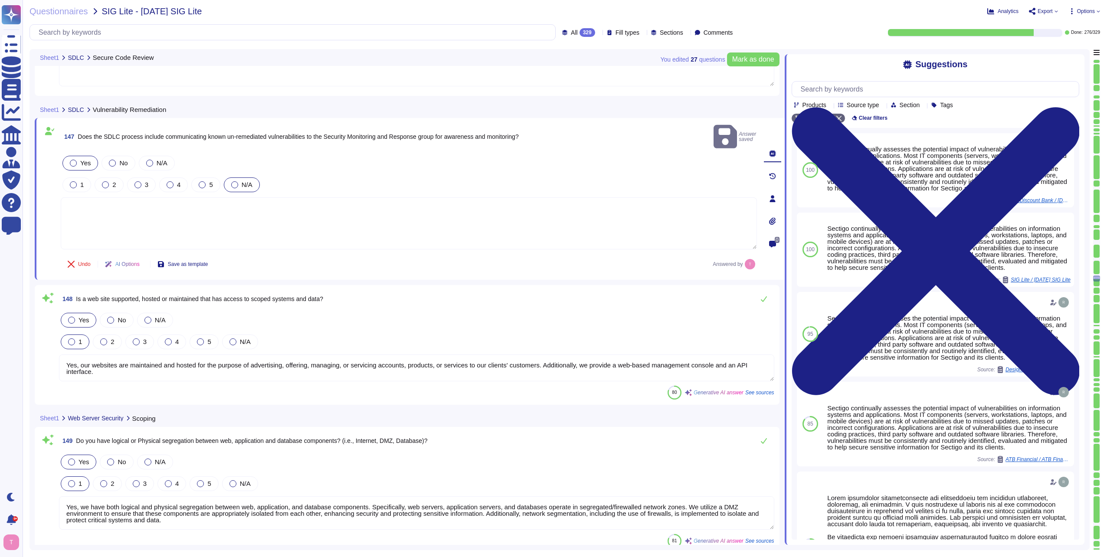
click at [126, 209] on textarea at bounding box center [409, 223] width 696 height 52
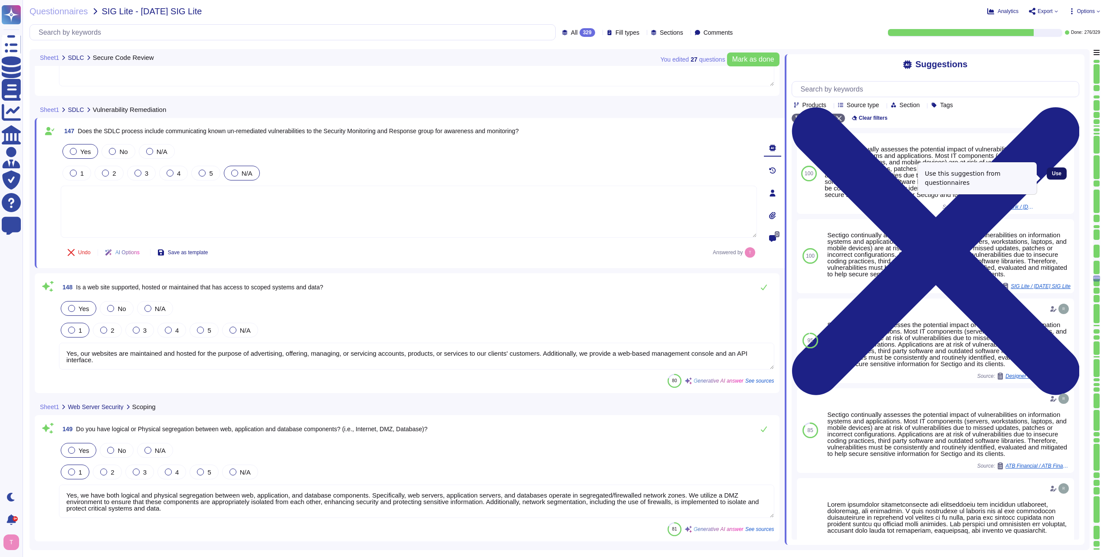
click at [1052, 175] on span "Use" at bounding box center [1057, 173] width 10 height 5
type textarea "Sectigo continually assesses the potential impact of vulnerabilities on informa…"
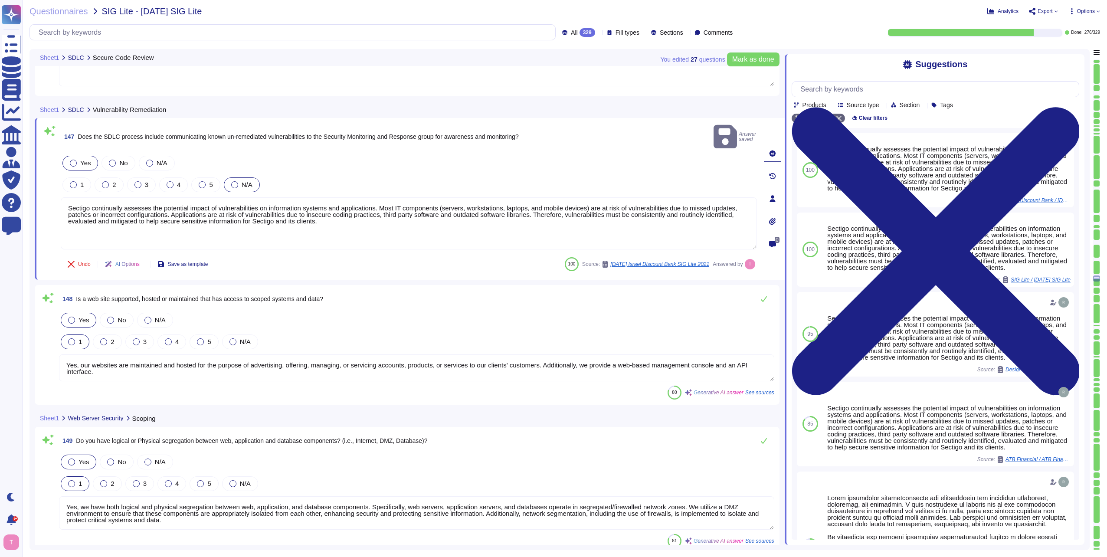
scroll to position [1, 0]
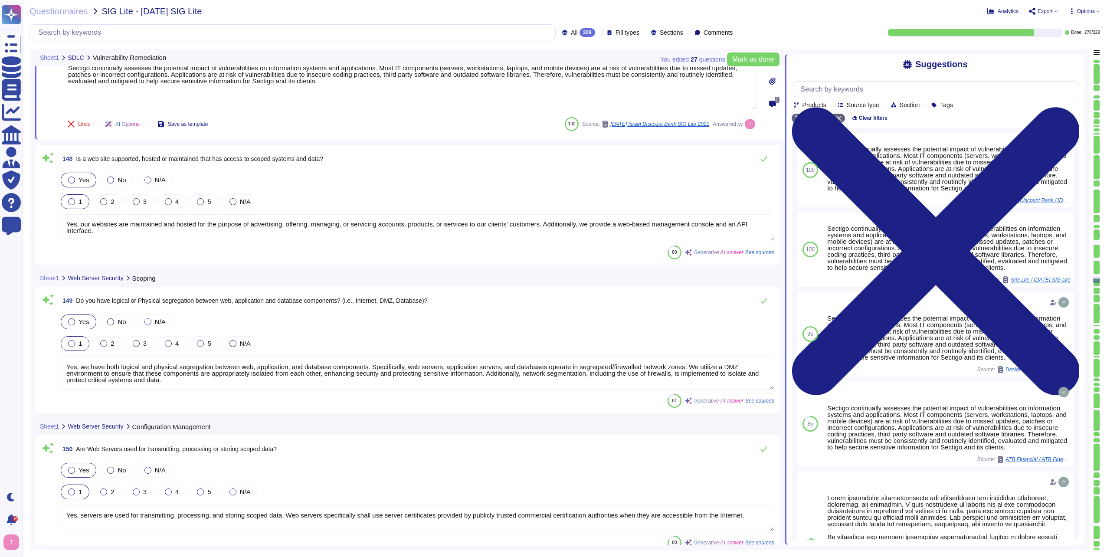
type textarea "Yes, HTTPS is enforced for all web pages, ensuring secure communication and enc…"
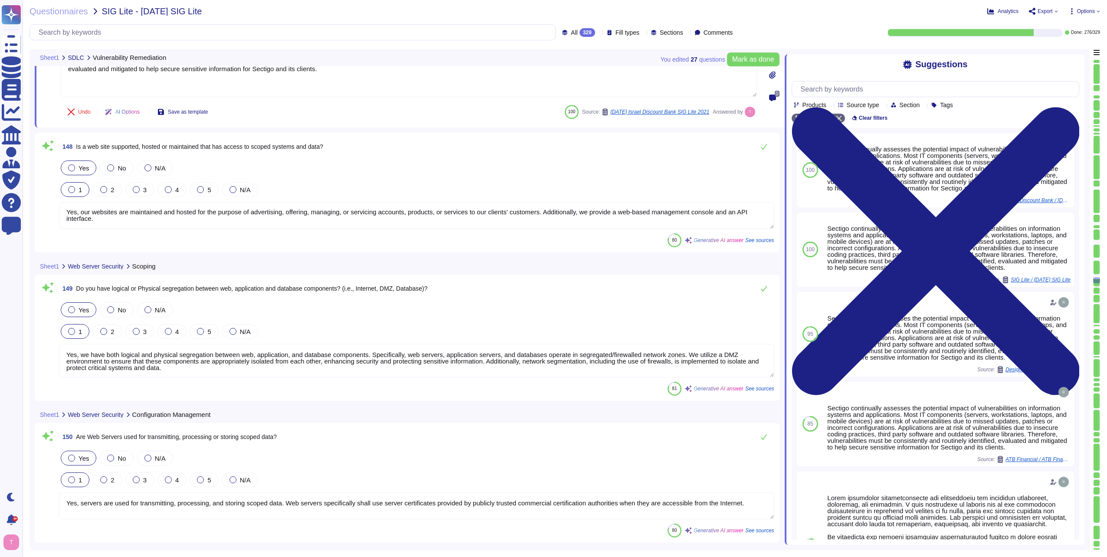
click at [166, 218] on textarea "Yes, our websites are maintained and hosted for the purpose of advertising, off…" at bounding box center [416, 215] width 715 height 27
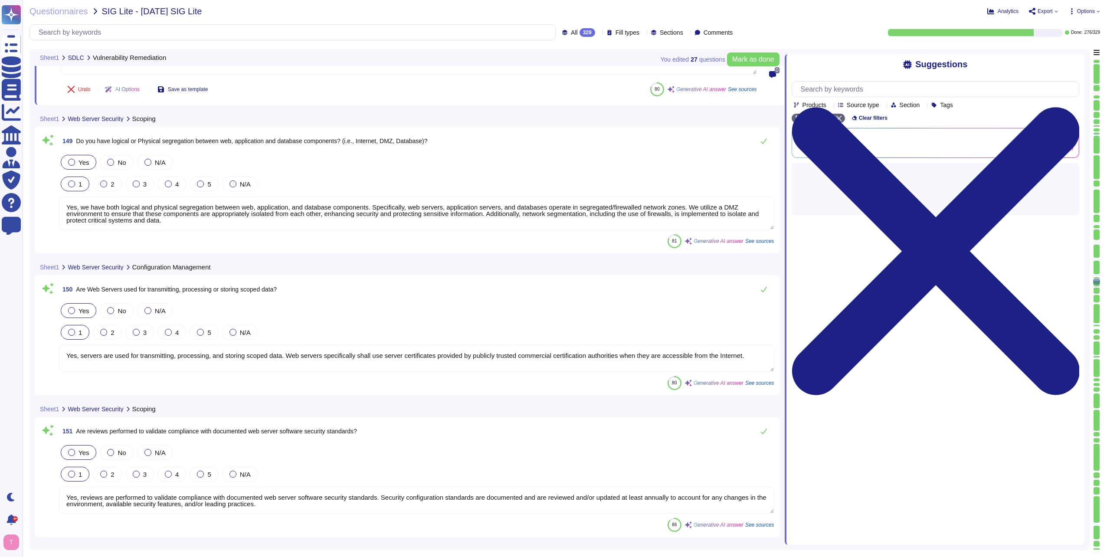
scroll to position [20108, 0]
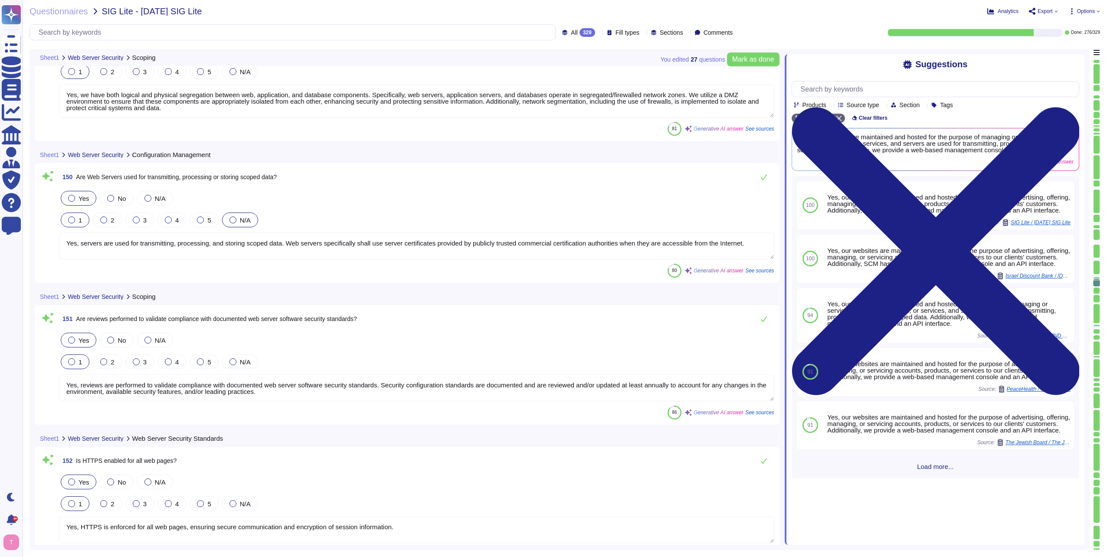
type textarea "Yes, all available high-risk security patches, including those for web server s…"
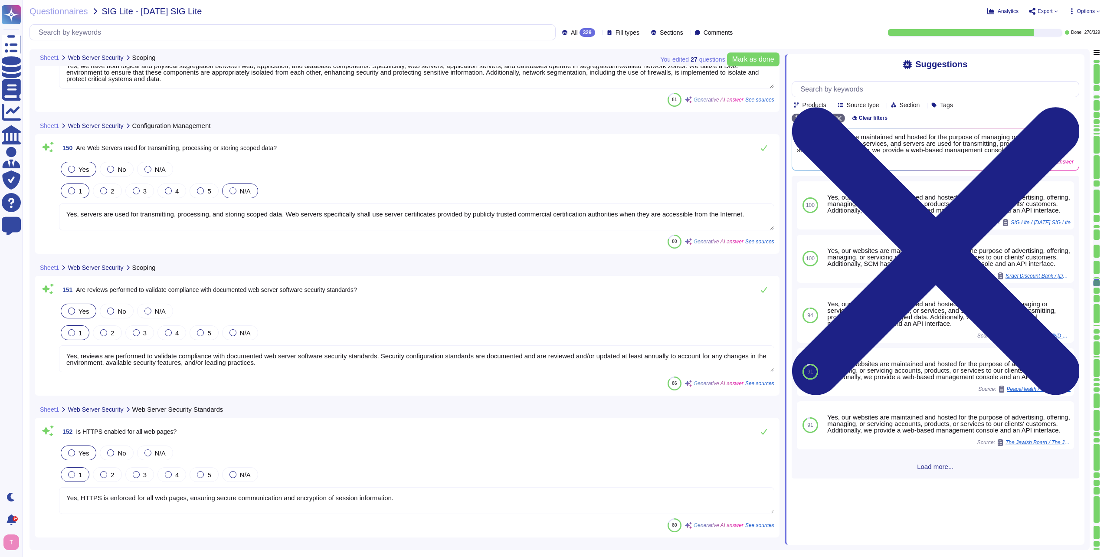
scroll to position [20238, 0]
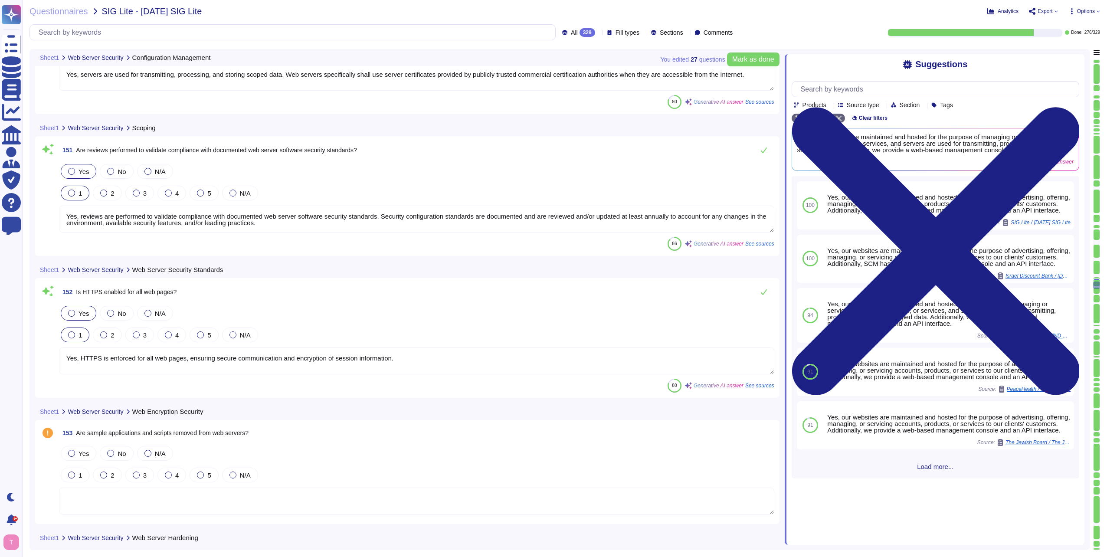
type textarea "Yes, versions of web server software that are no longer supported by the vendor…"
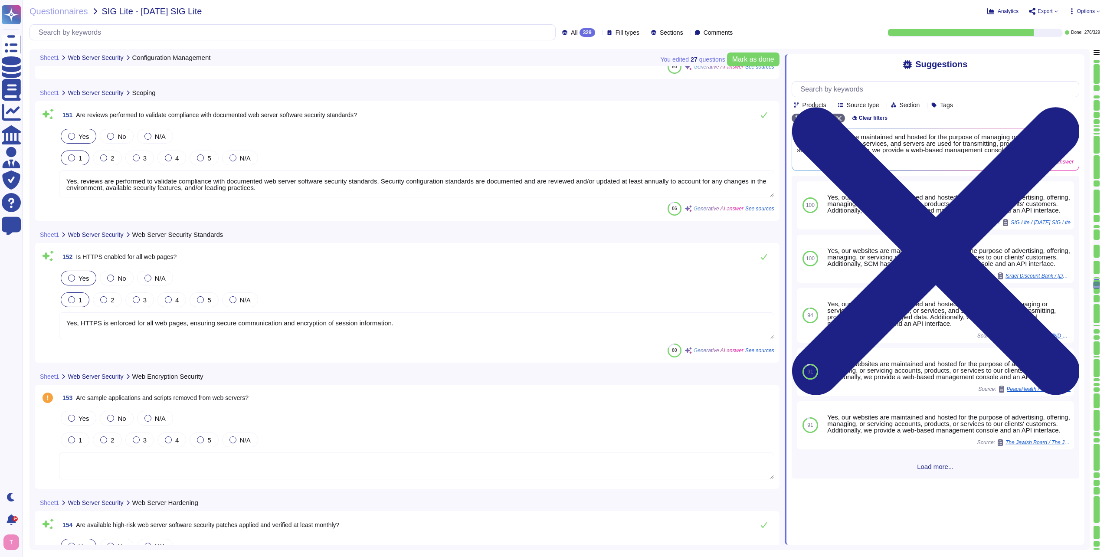
scroll to position [20412, 0]
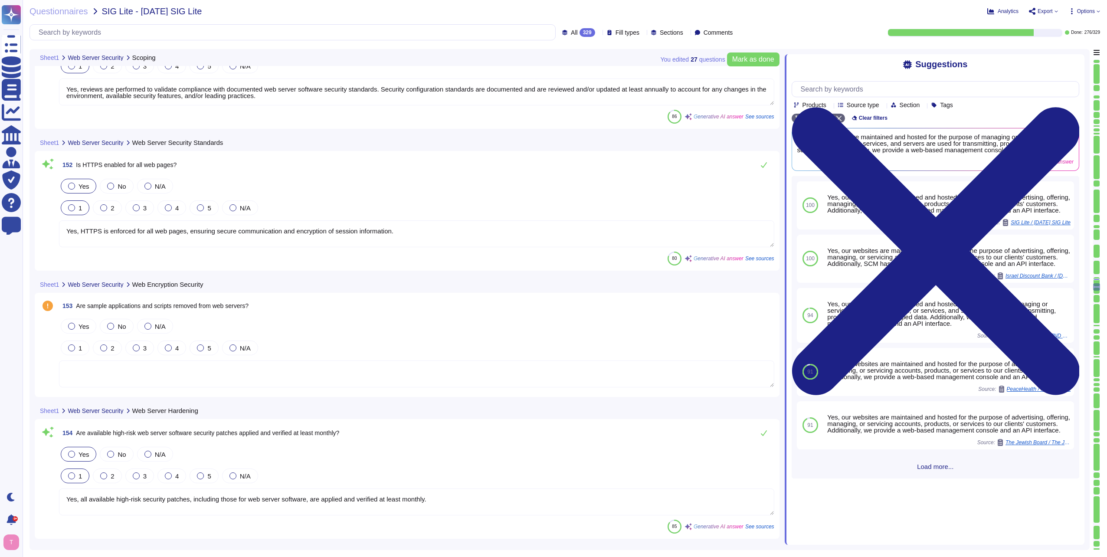
type textarea "Yes, sufficient detail is contained in Web Server and application logs to suppo…"
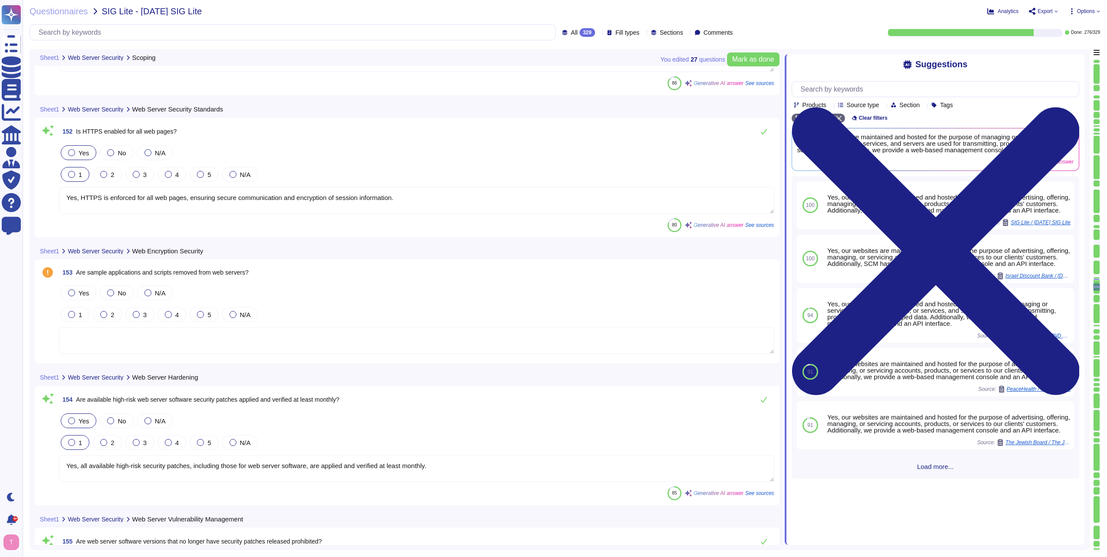
scroll to position [20542, 0]
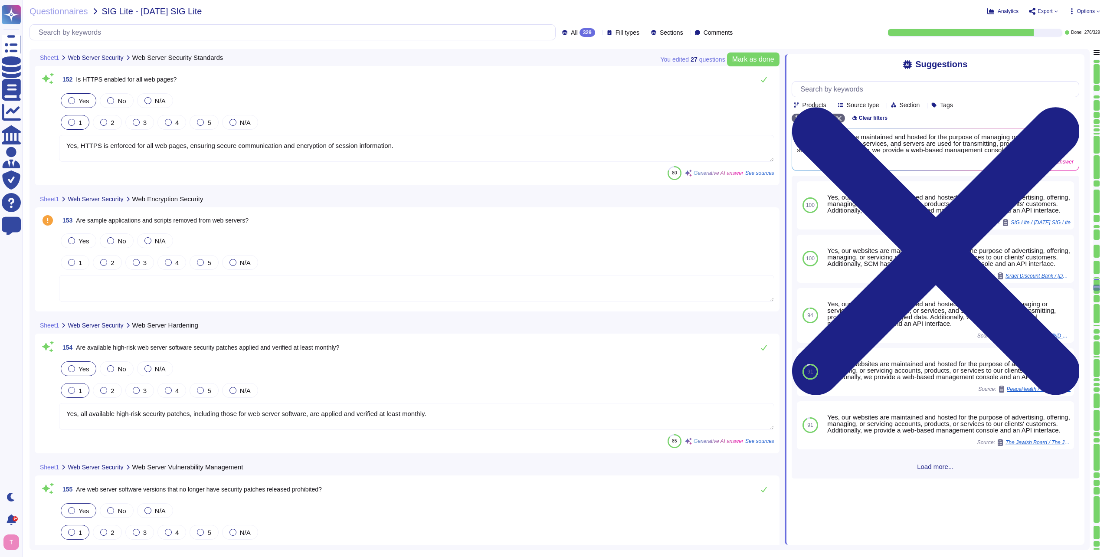
type textarea "Yes, web server and application logs relevant to supporting incident investigat…"
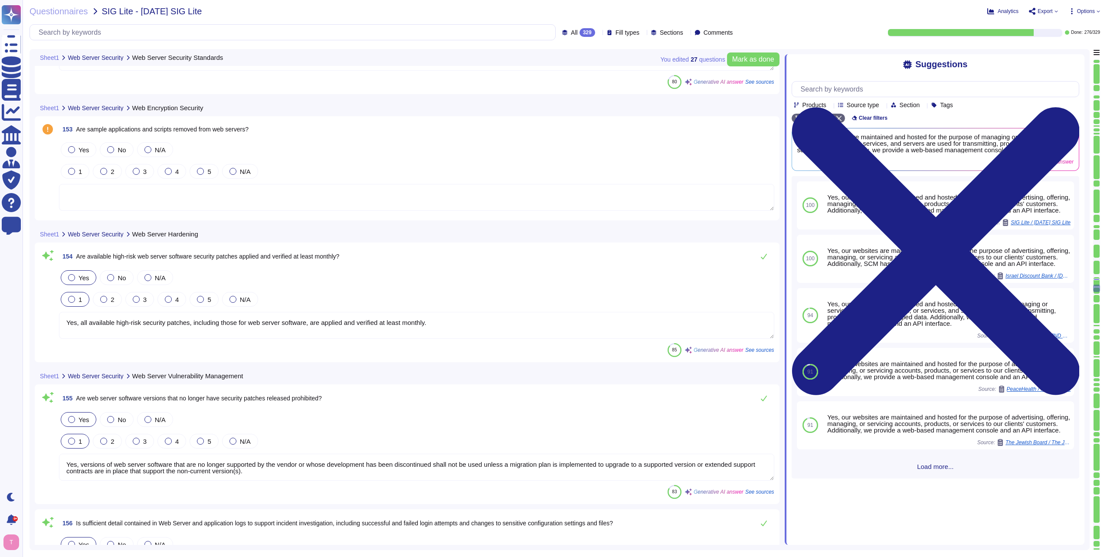
scroll to position [20672, 0]
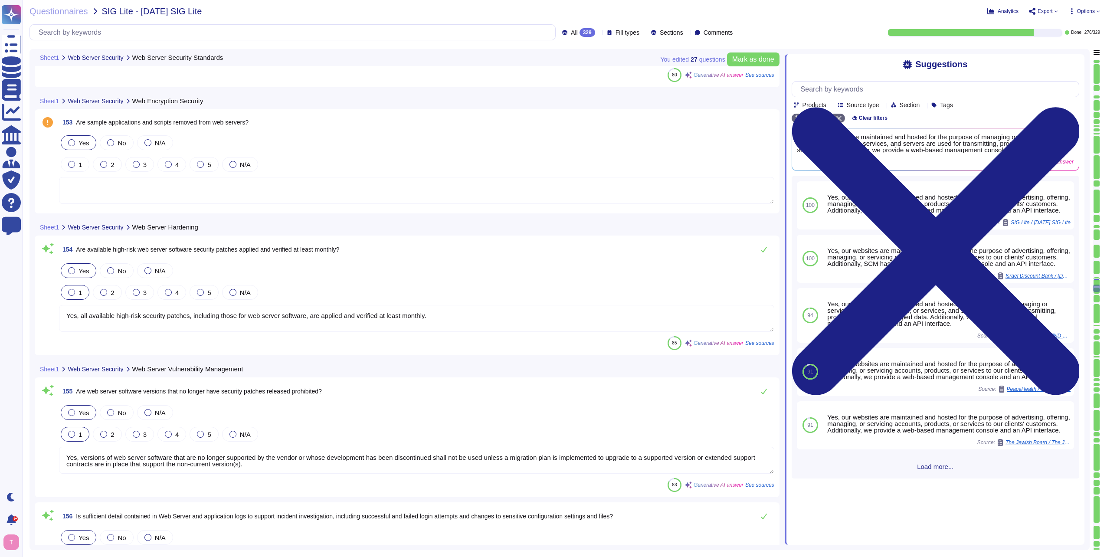
click at [69, 144] on div at bounding box center [71, 142] width 7 height 7
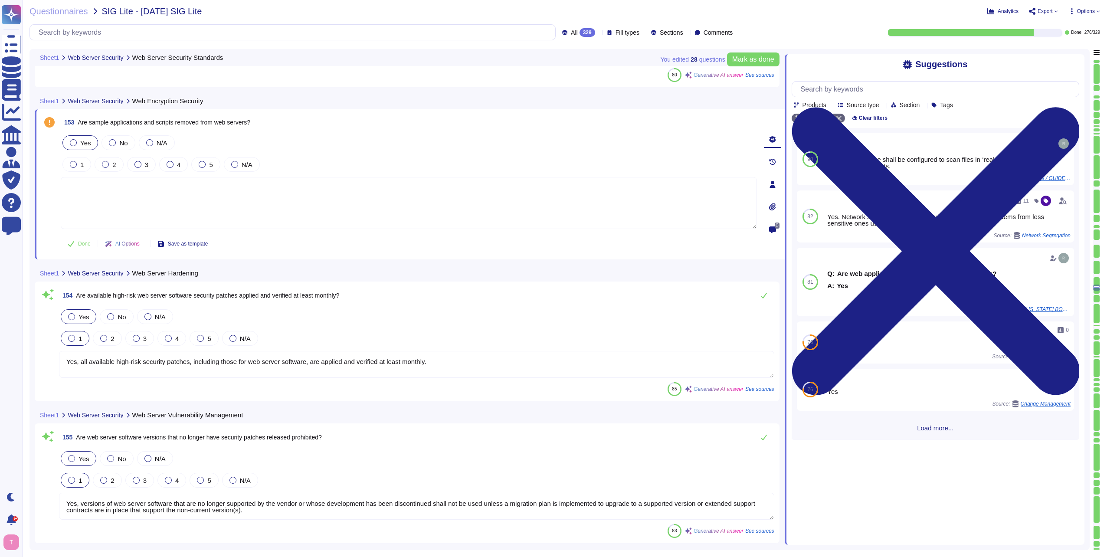
click at [169, 190] on textarea at bounding box center [409, 203] width 696 height 52
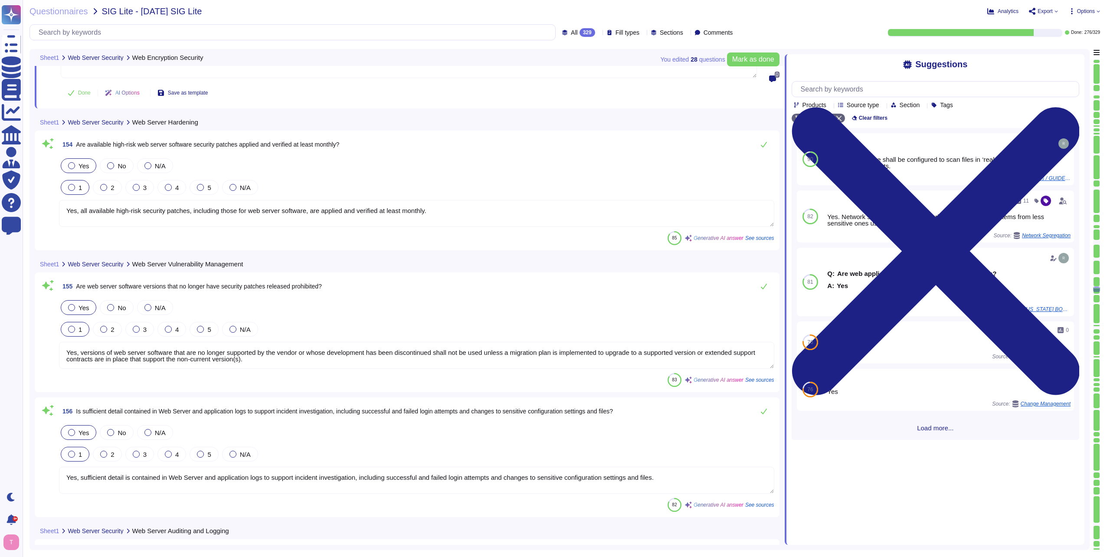
scroll to position [20845, 0]
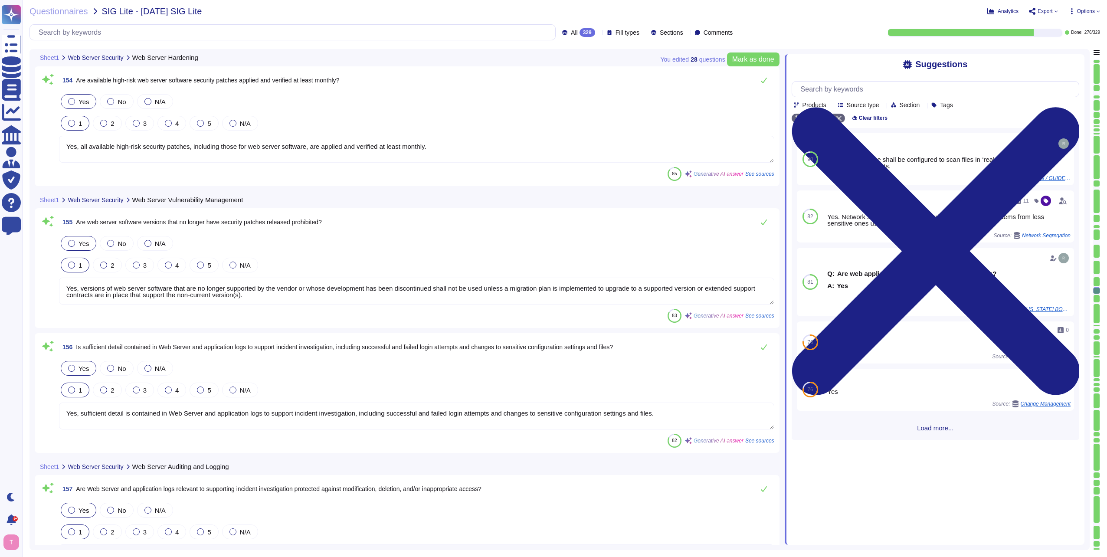
type textarea "Yes, mobile applications that access scoped systems and data are developed, as …"
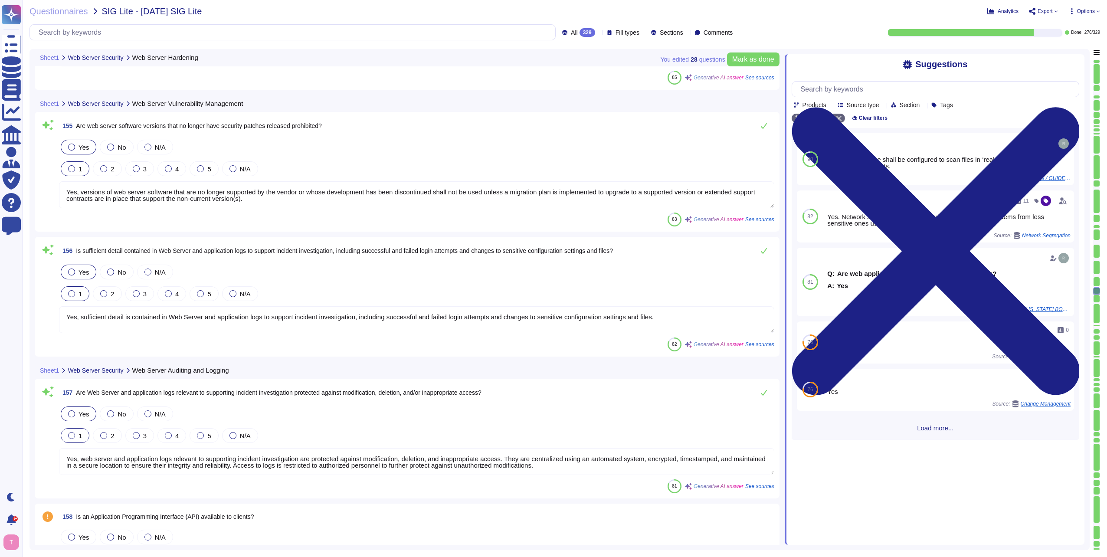
scroll to position [20976, 0]
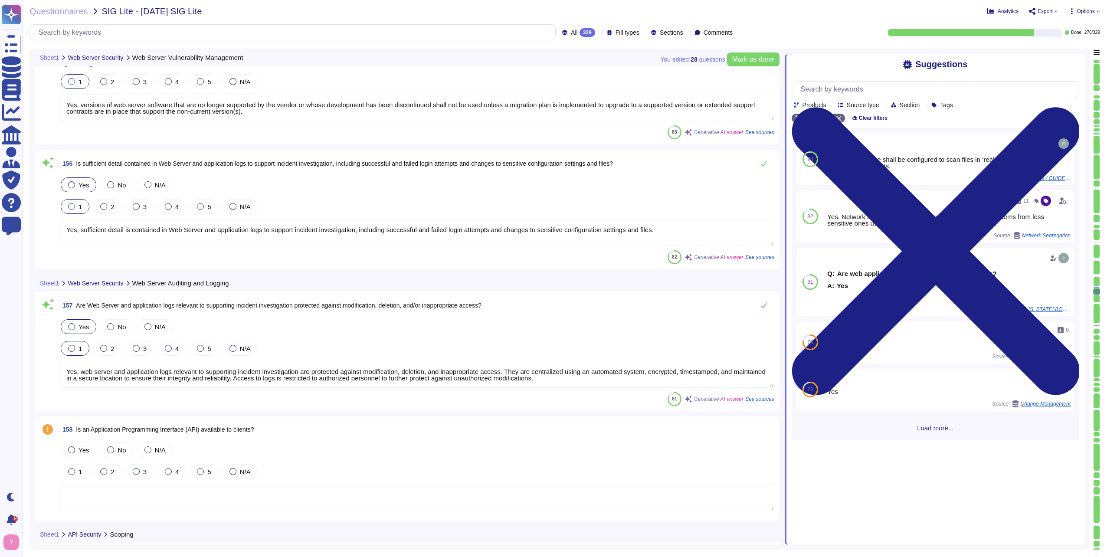
type textarea "No, mobile applications do not perform actions to access, process, transmit, or…"
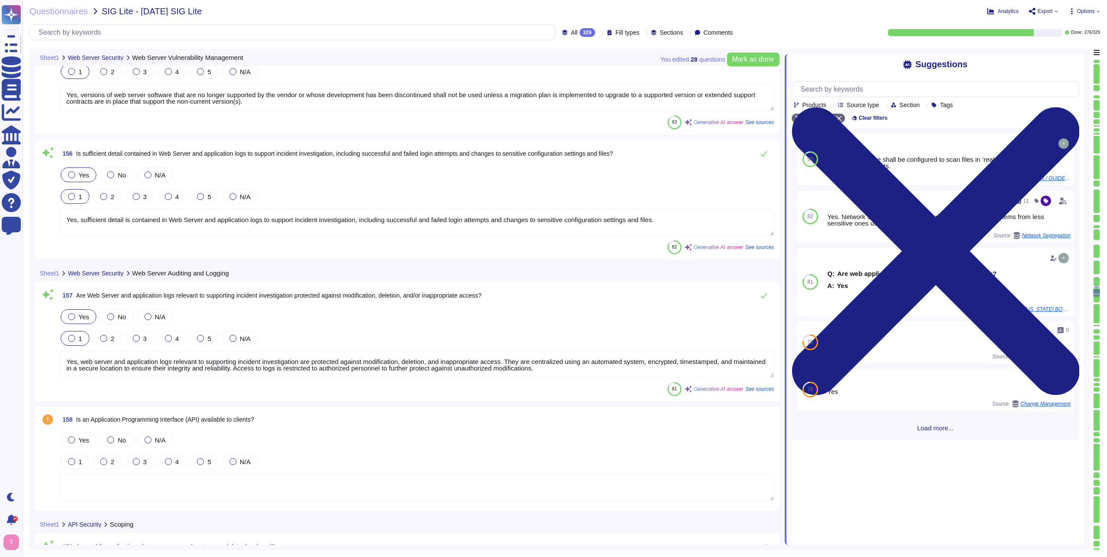
scroll to position [21106, 0]
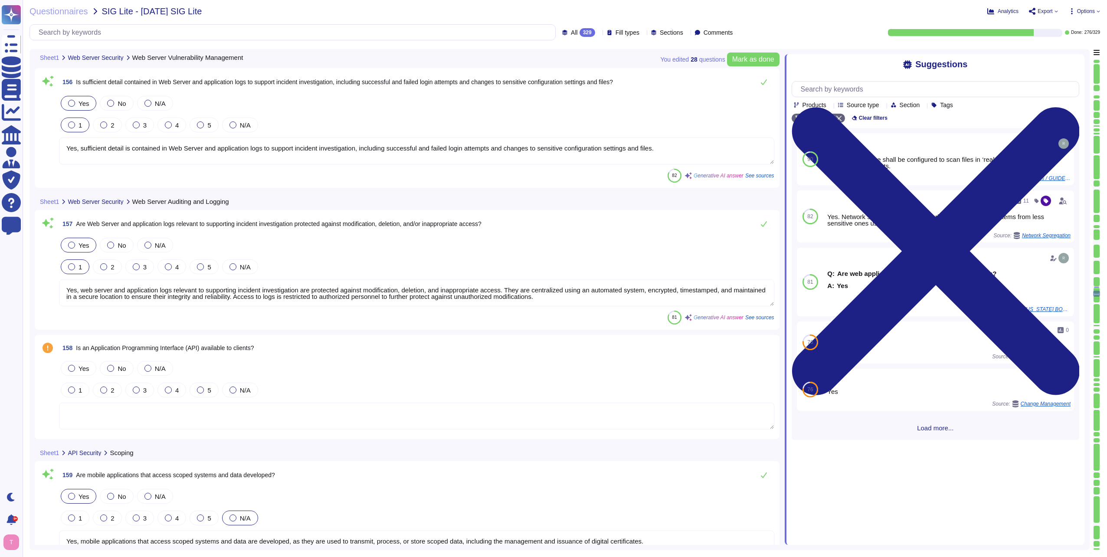
type textarea "Yes, there is an established Cybersecurity Incident Management Program that has…"
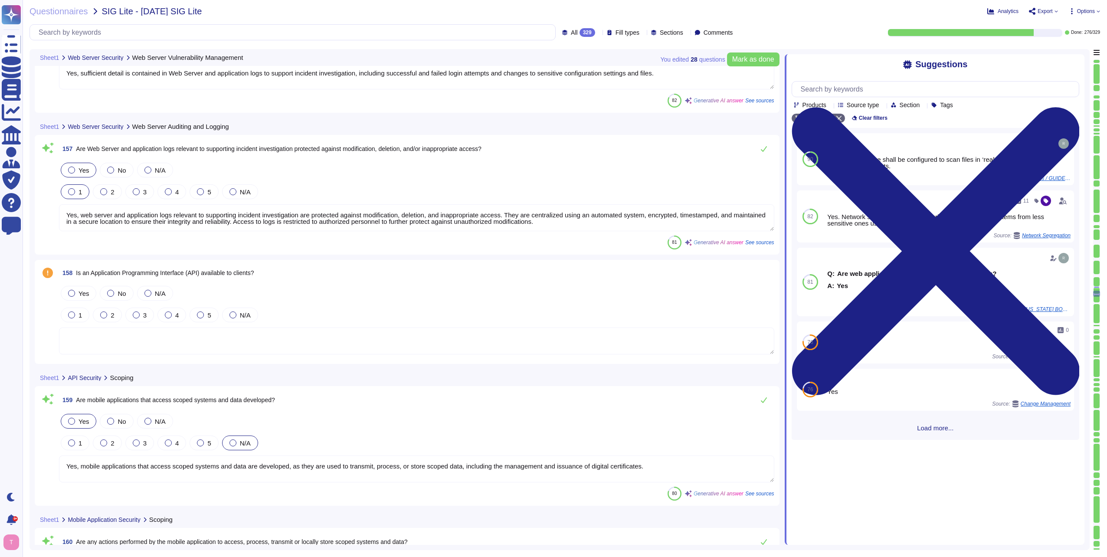
scroll to position [21236, 0]
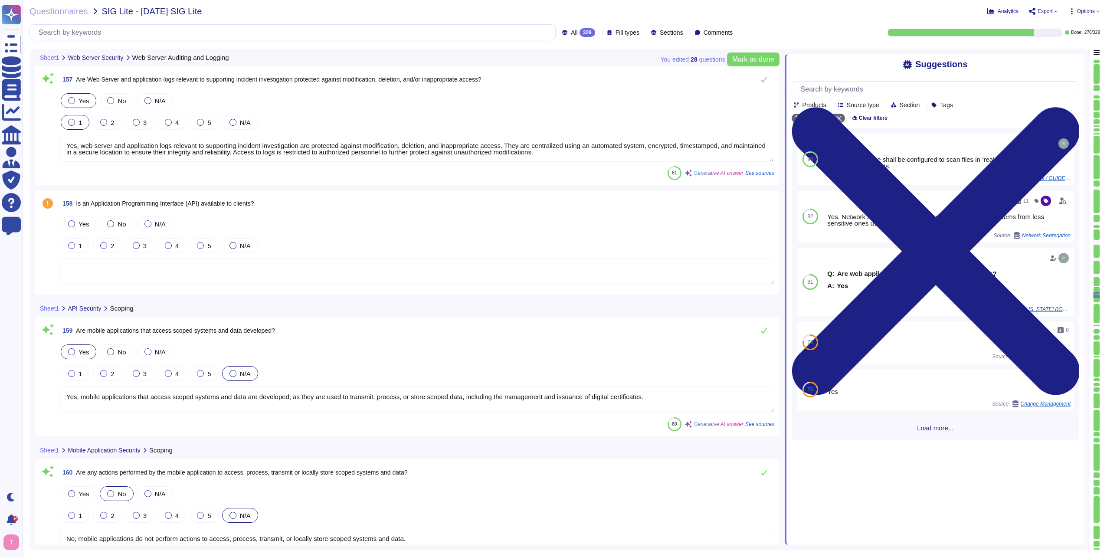
type textarea "Yes, there is a formal Incident Response Plan in place, including documented po…"
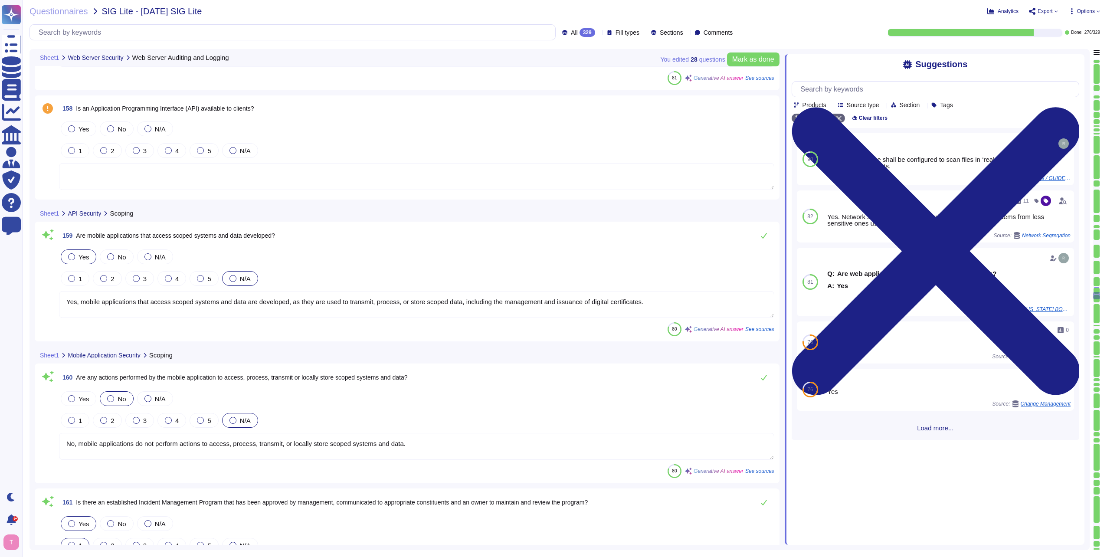
scroll to position [21366, 0]
click at [73, 130] on div at bounding box center [71, 128] width 7 height 7
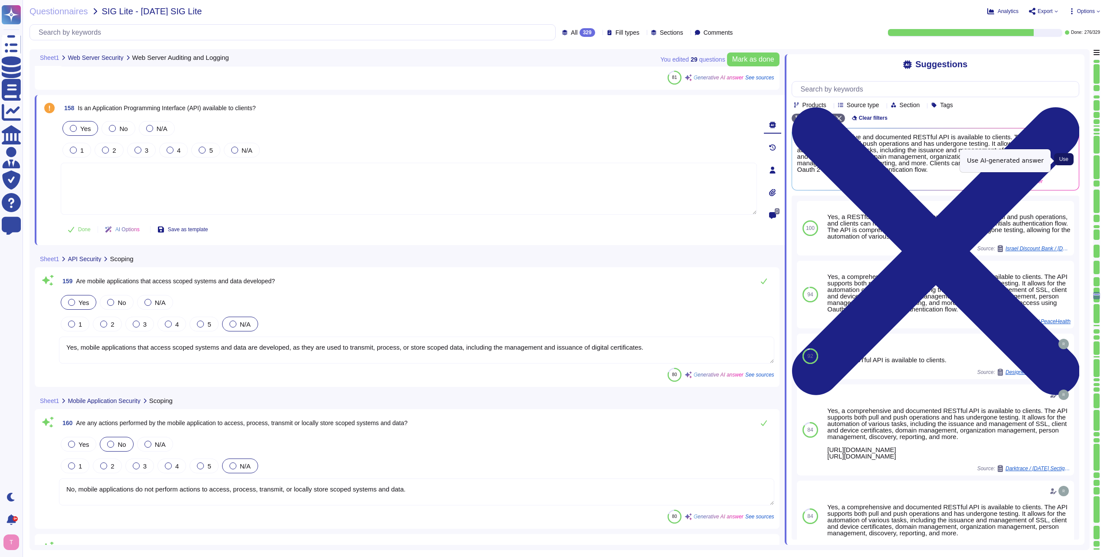
click at [1064, 160] on span "Use" at bounding box center [1063, 159] width 9 height 5
type textarea "Yes, a comprehensive and documented RESTful API is available to clients. The AP…"
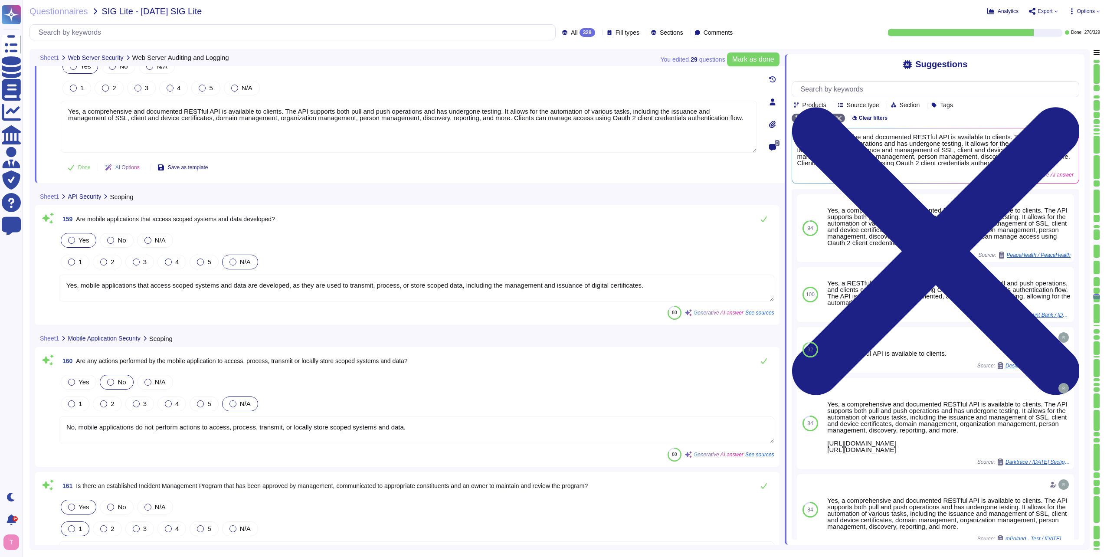
type textarea "Yes, the Incident Response Plan includes a documented escalation procedure. Esc…"
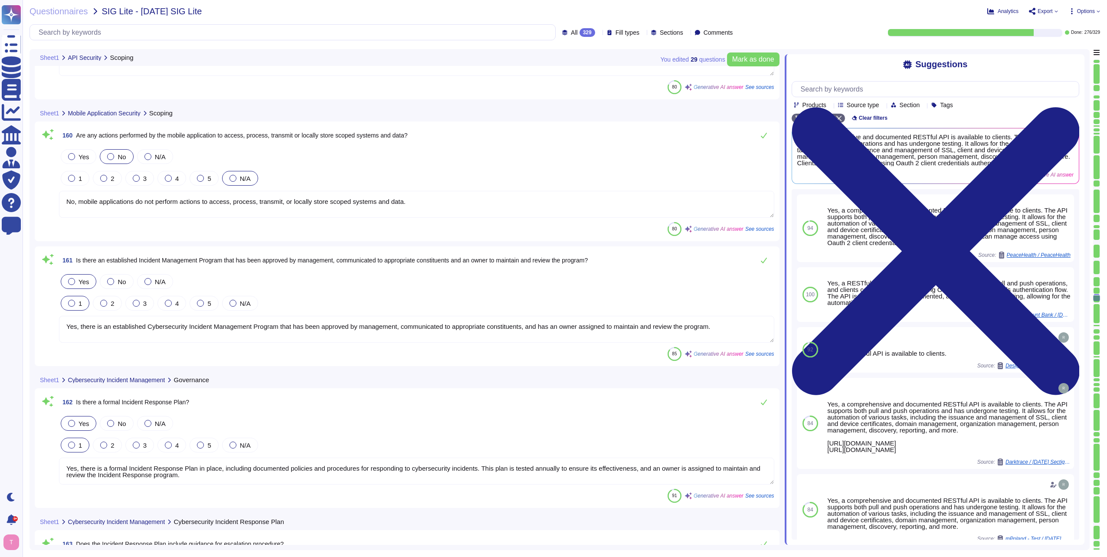
scroll to position [21669, 0]
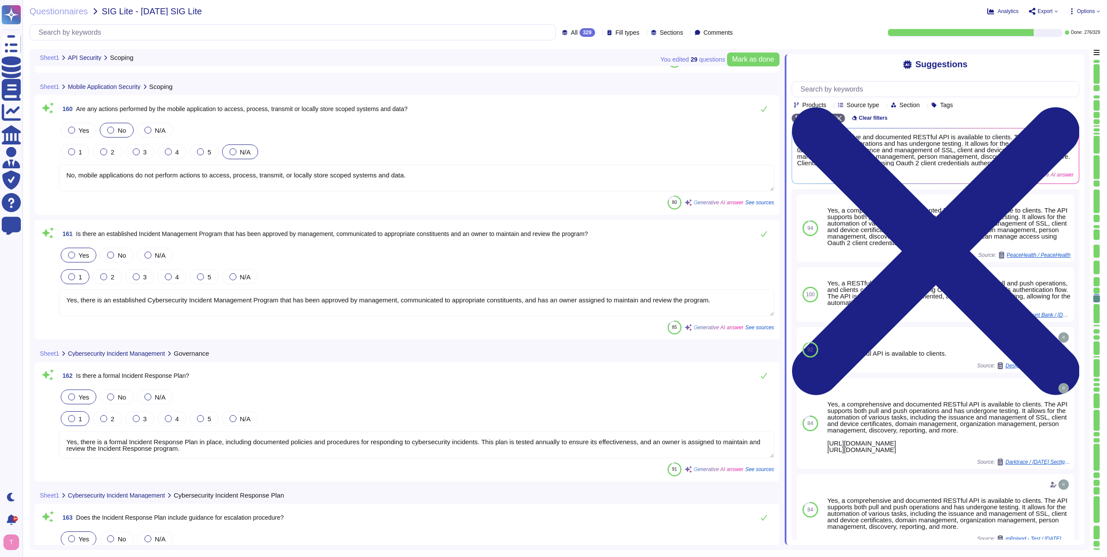
type textarea "Yes, events on scoped systems or systems containing scoped data are regularly r…"
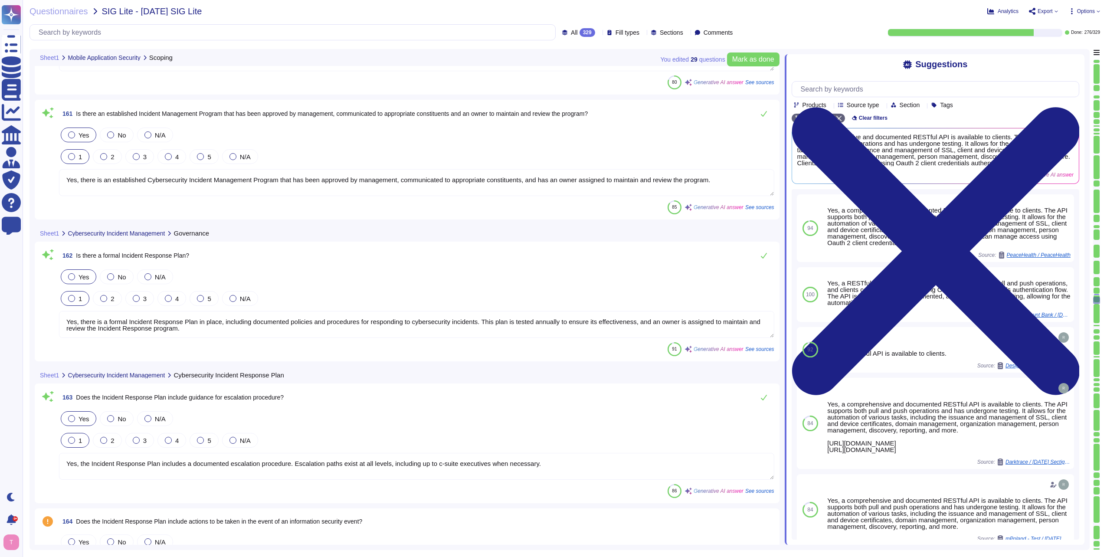
scroll to position [21800, 0]
type textarea "Yes, regular security monitoring includes alerts for malware activity such as u…"
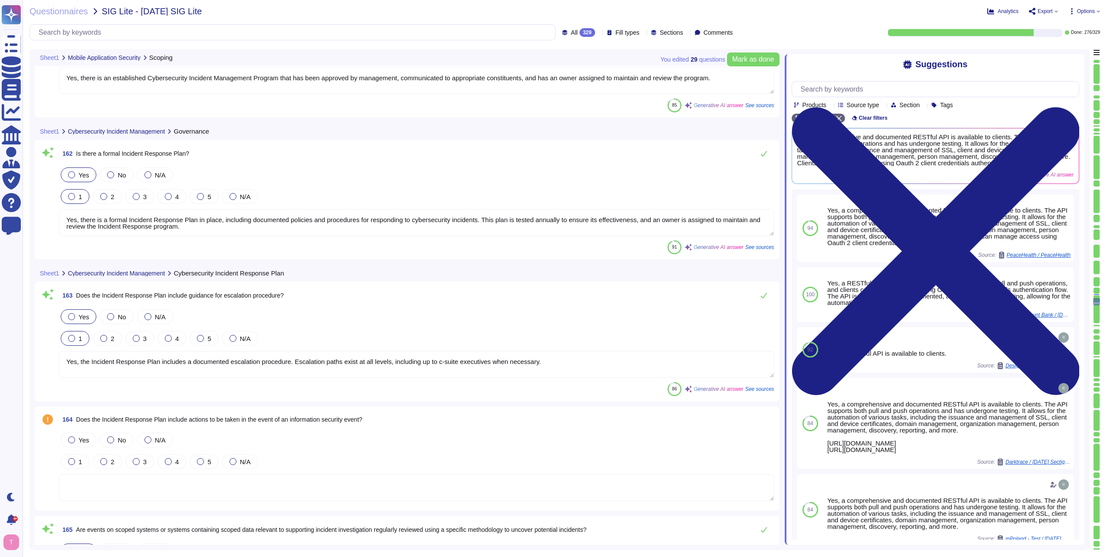
scroll to position [1, 0]
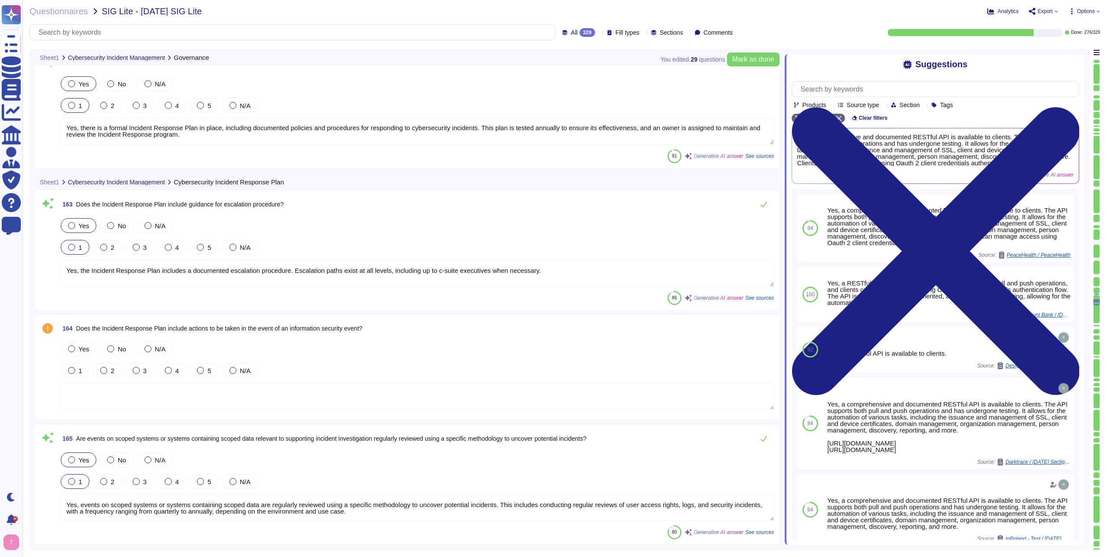
type textarea "Yes, there is an established Business Resilience Program that has been approved…"
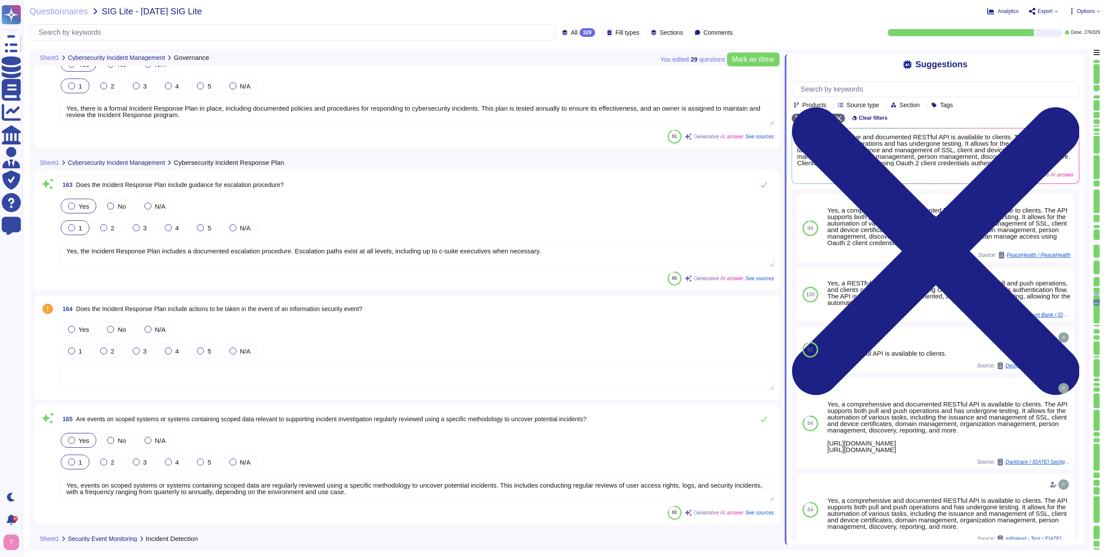
scroll to position [22016, 0]
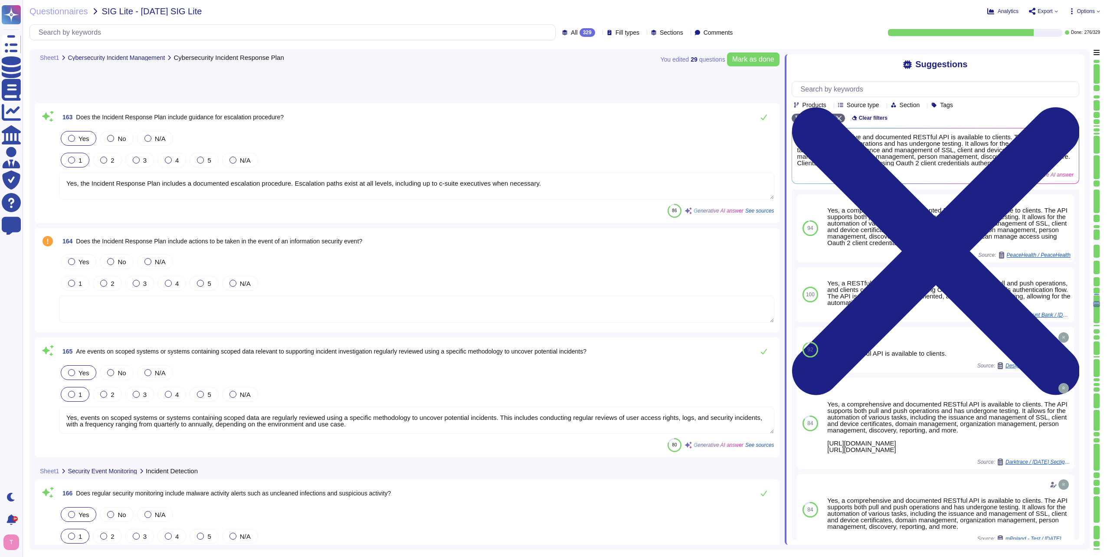
type textarea "Yes, the Business Resiliency Program includes a formal annual review of busines…"
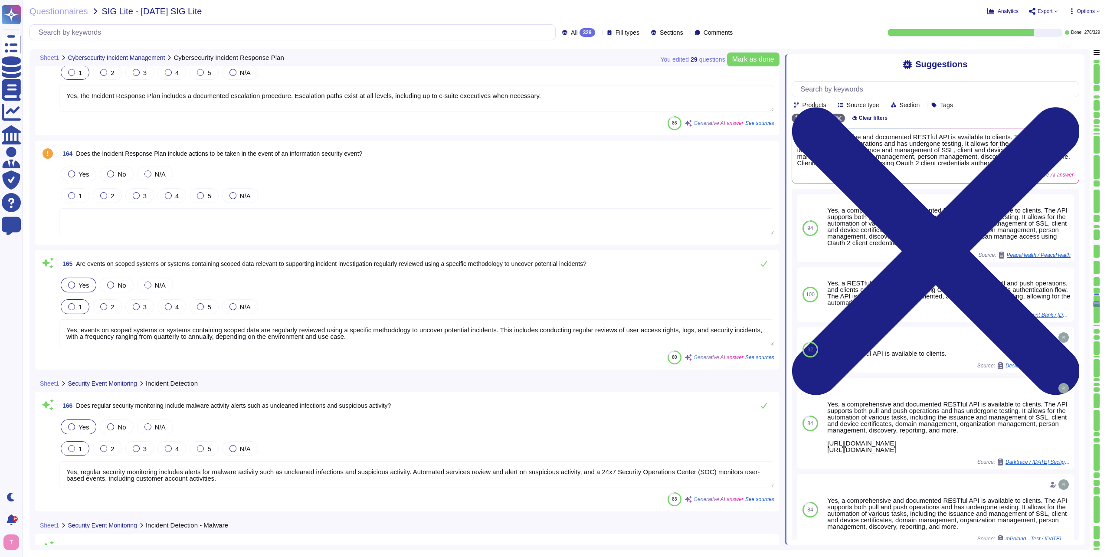
scroll to position [22147, 0]
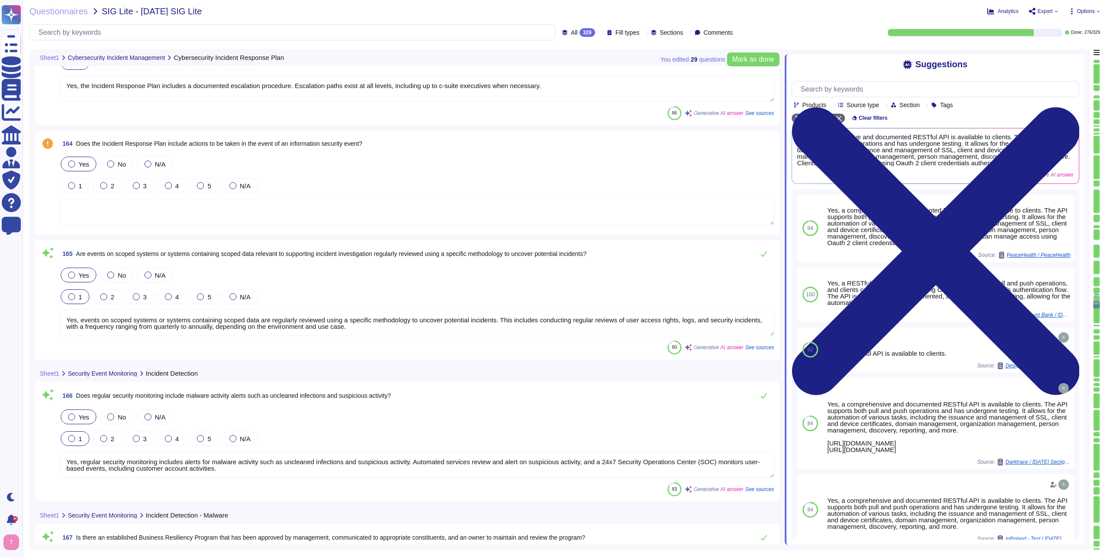
click at [71, 165] on div at bounding box center [71, 163] width 7 height 7
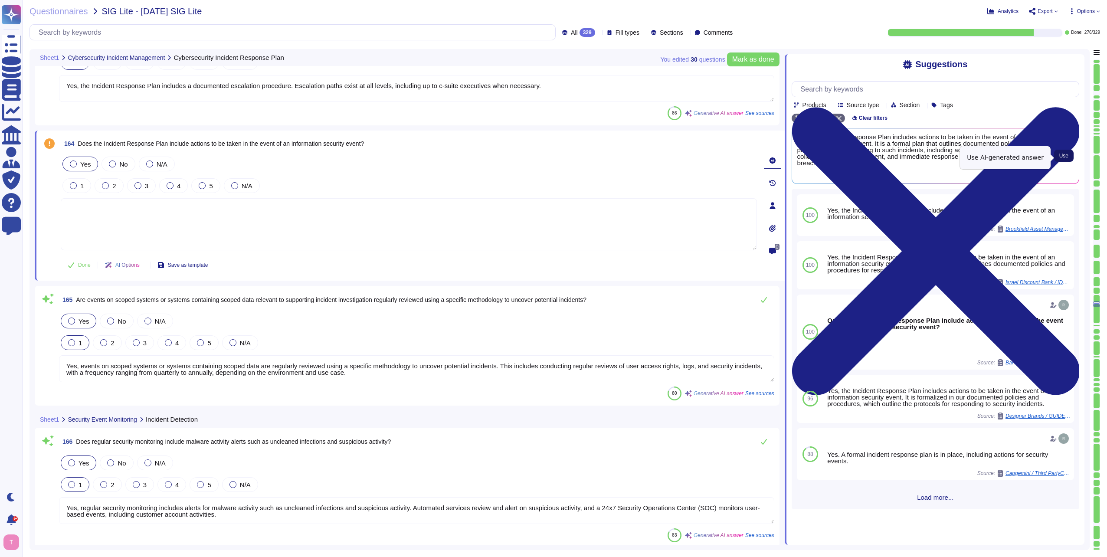
click at [1062, 158] on span "Use" at bounding box center [1063, 155] width 9 height 5
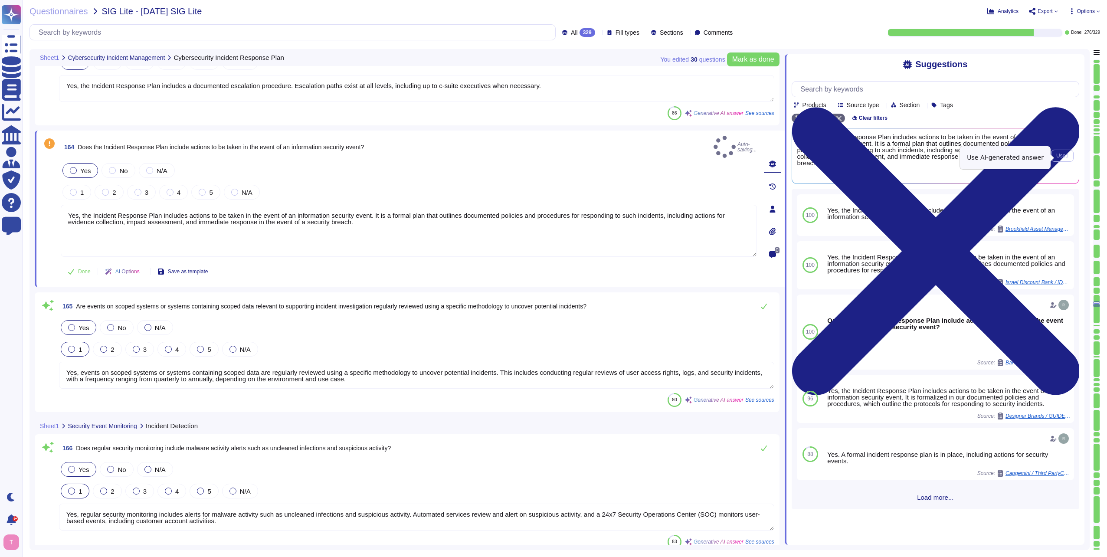
type textarea "Yes, the Incident Response Plan includes actions to be taken in the event of an…"
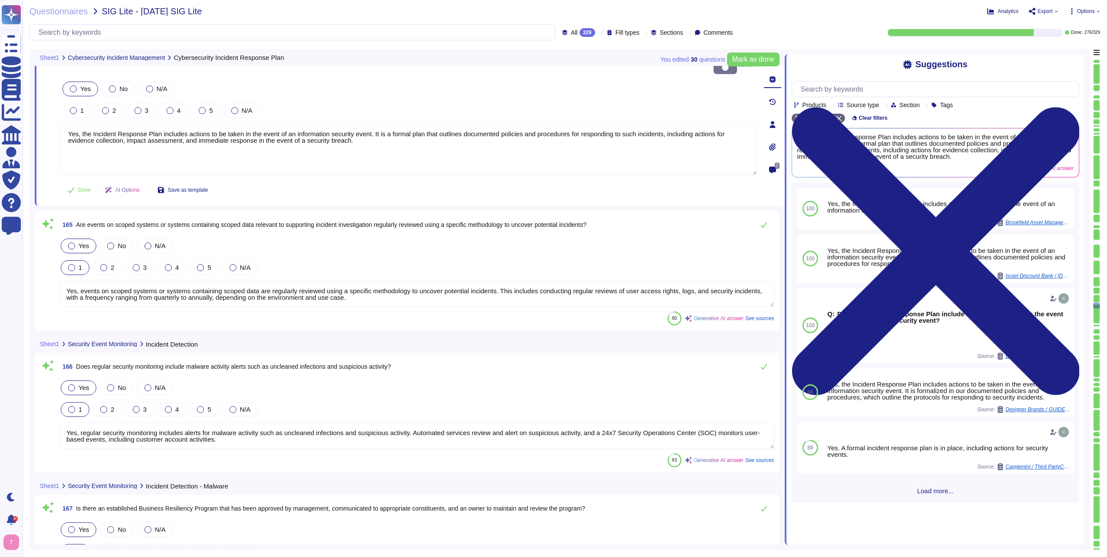
type textarea "Yes, the products and/or services specified in the scope of this assessment fal…"
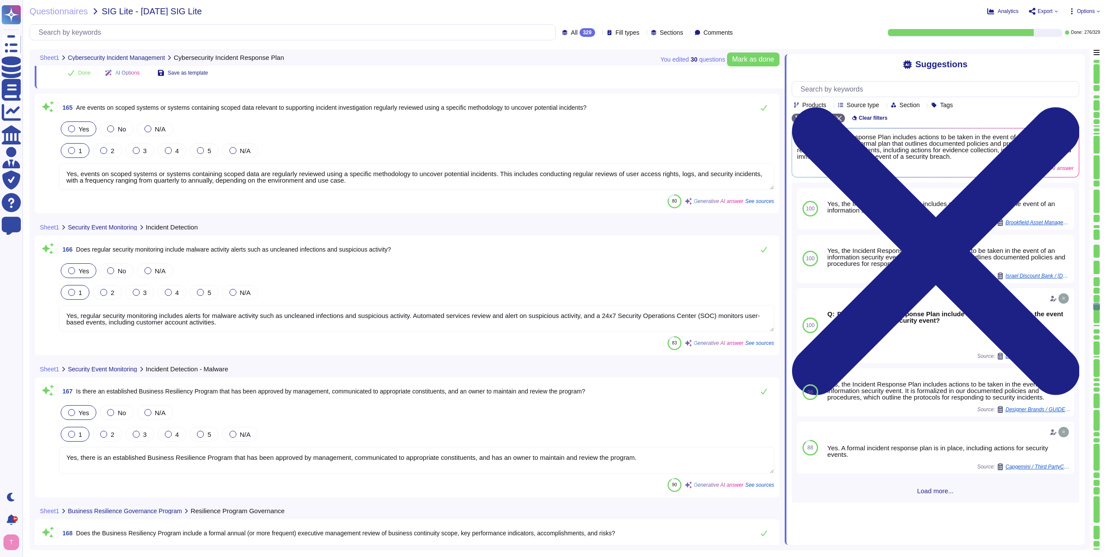
scroll to position [22363, 0]
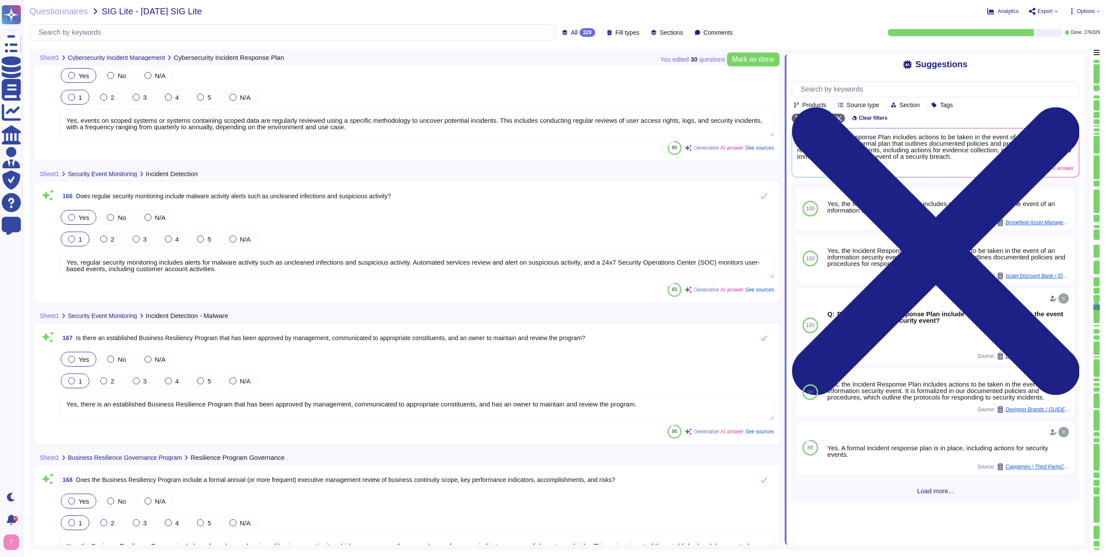
type textarea "Yes, formal business continuity procedures have been developed and documented. …"
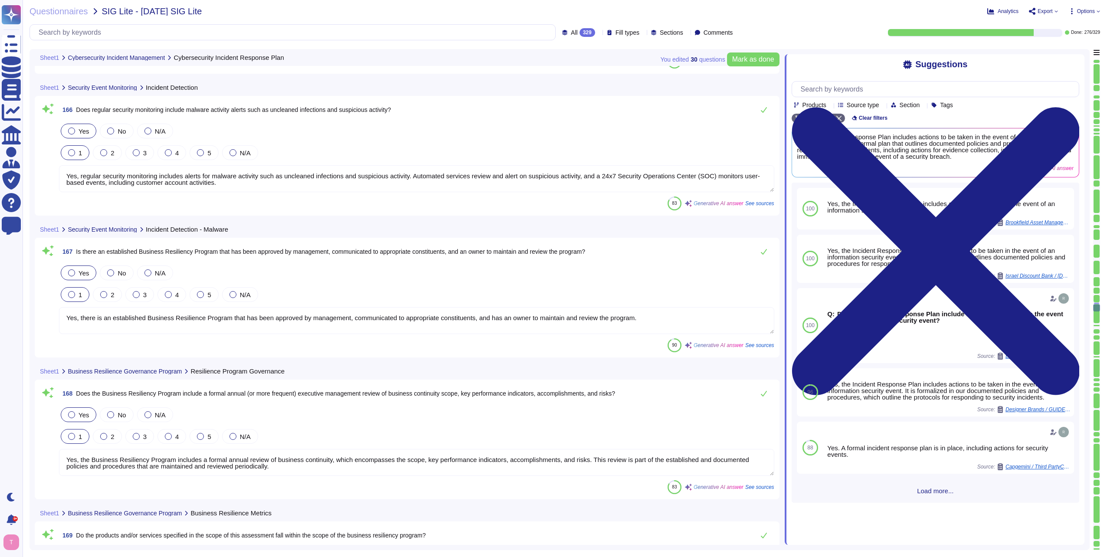
scroll to position [22494, 0]
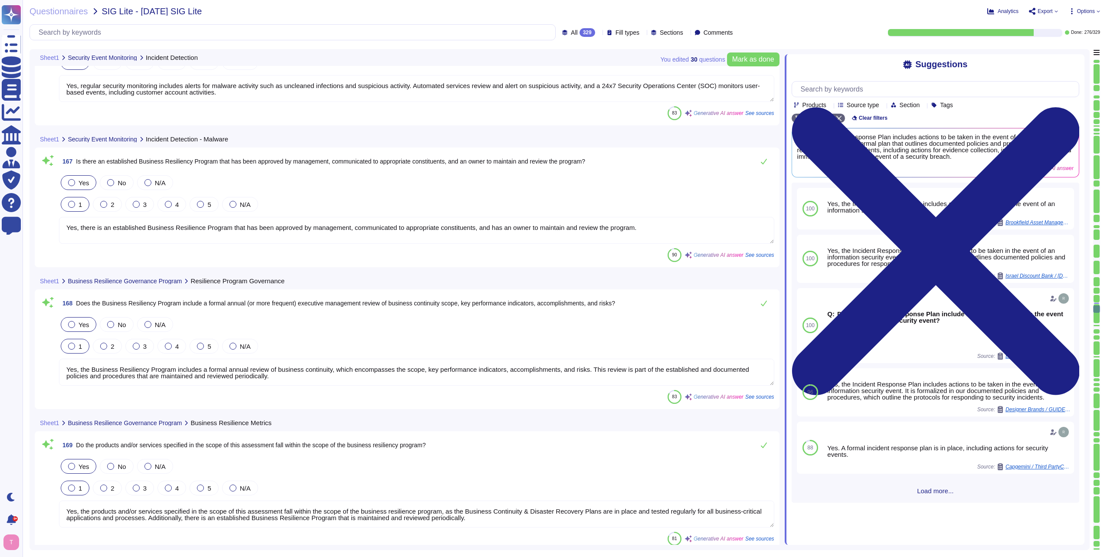
type textarea "Yes, senior management has assigned the responsibility for overall management o…"
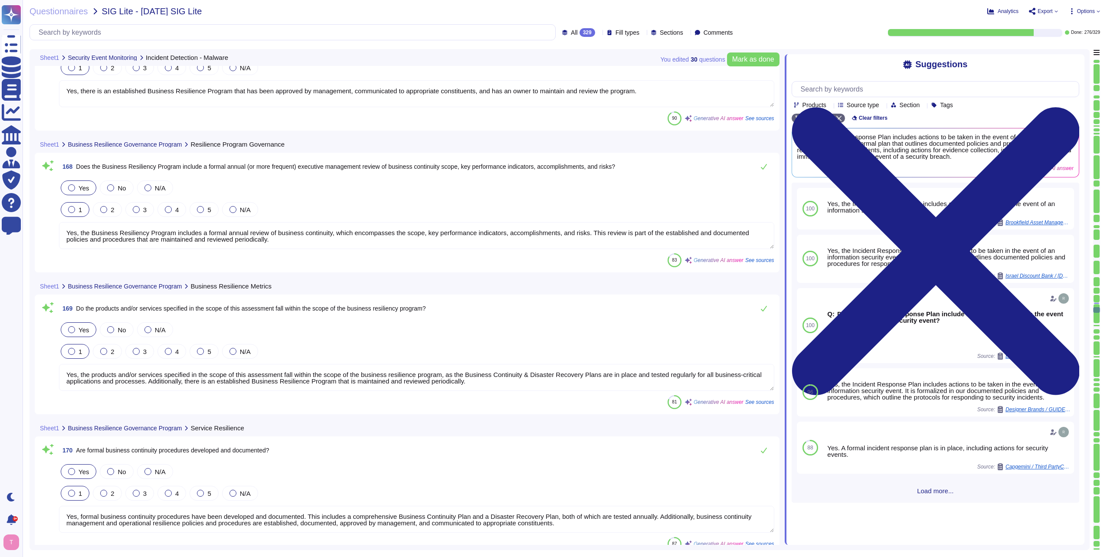
scroll to position [22710, 0]
type textarea "Yes, there is a periodic review of our business resilience procedures. We test …"
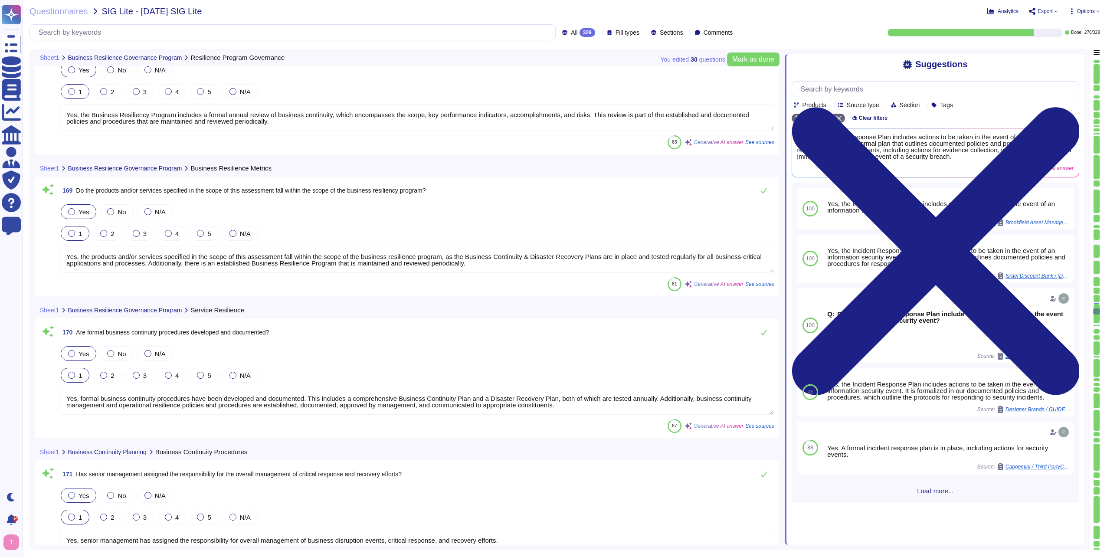
type textarea "The only third-party providers we use are our colocation facilities, specifical…"
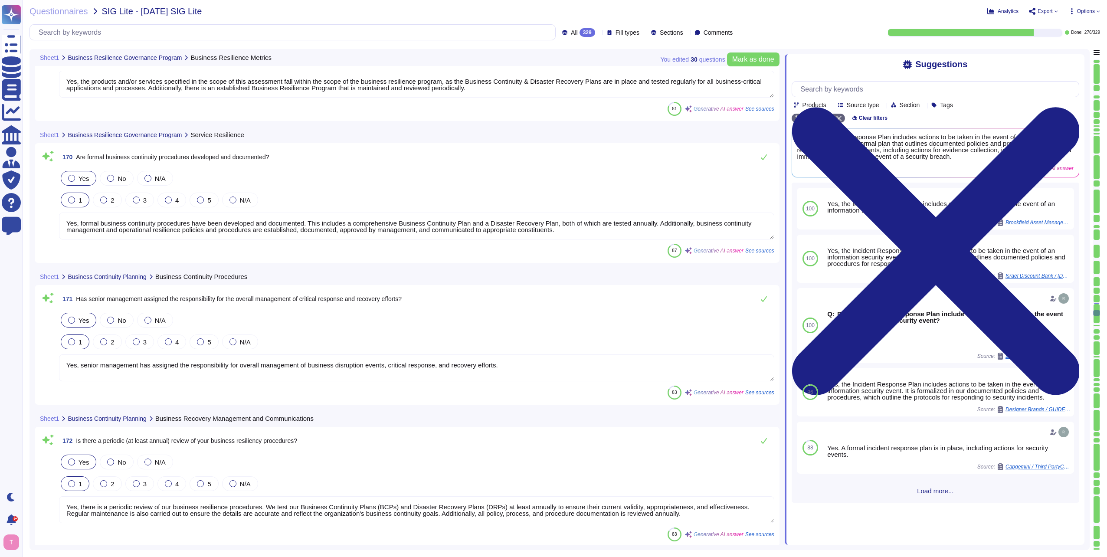
scroll to position [22971, 0]
type textarea "Yes, the organization has established processes and formal agreements for third…"
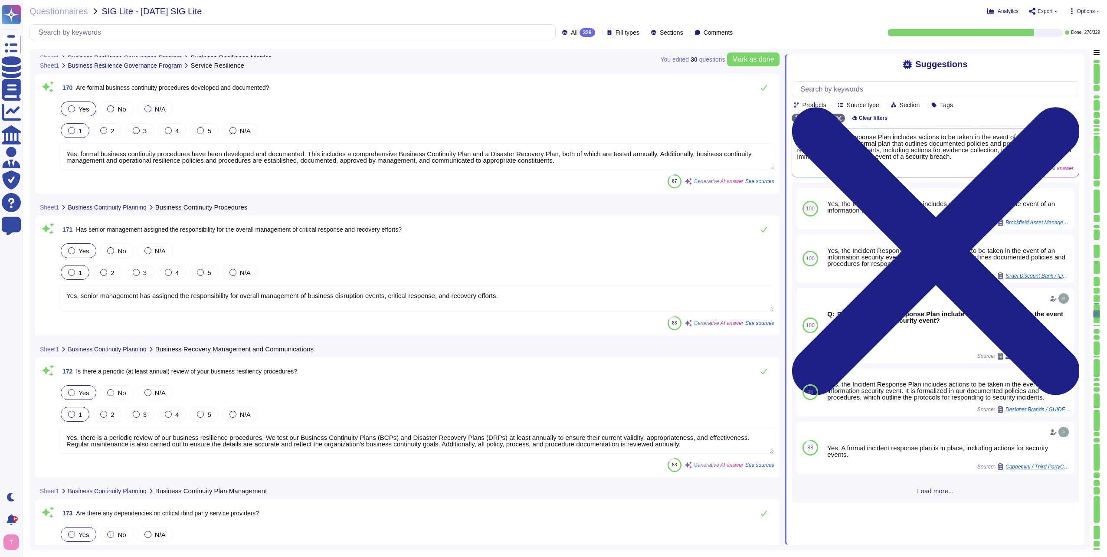
scroll to position [23057, 0]
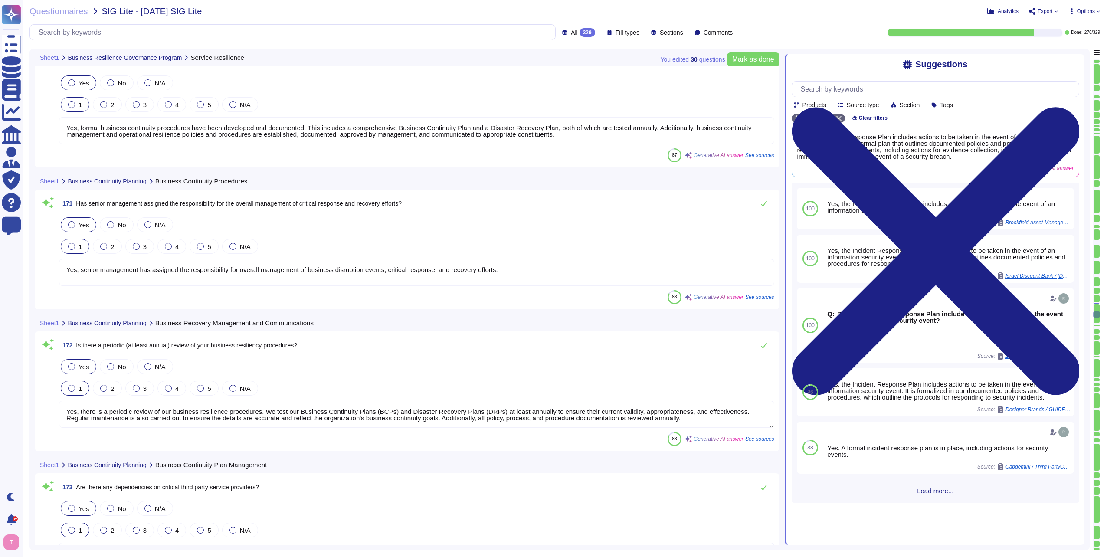
type textarea "Yes, the organization has established notification and escalation protocols for…"
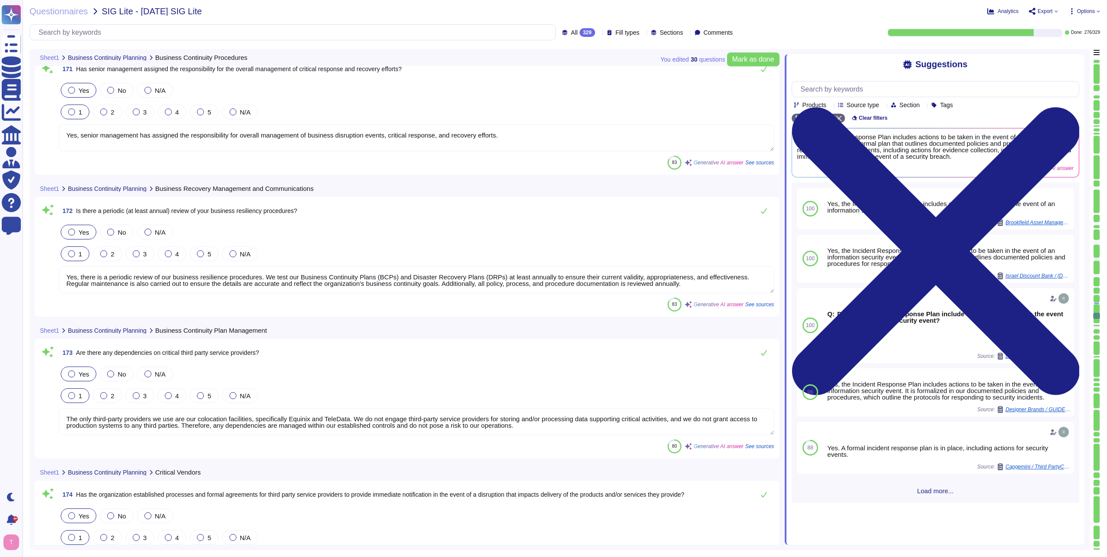
type textarea "Yes, there is a formal, documented information technology disaster recovery exe…"
click at [324, 140] on textarea "Yes, senior management has assigned the responsibility for overall management o…" at bounding box center [416, 137] width 715 height 27
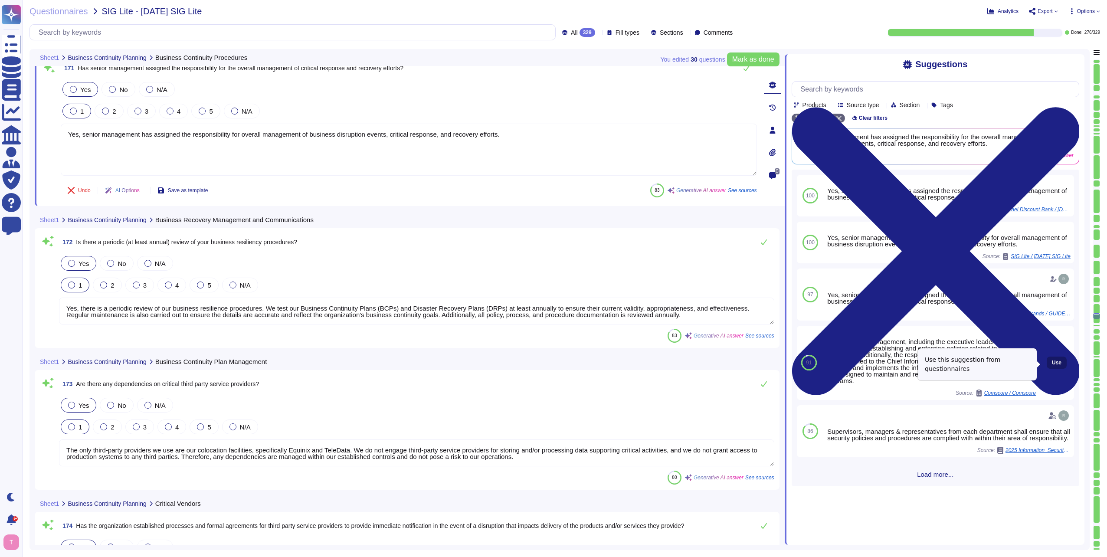
click at [1052, 363] on span "Use" at bounding box center [1057, 362] width 10 height 5
type textarea "Yes, senior management has assigned the responsibility for overall management o…"
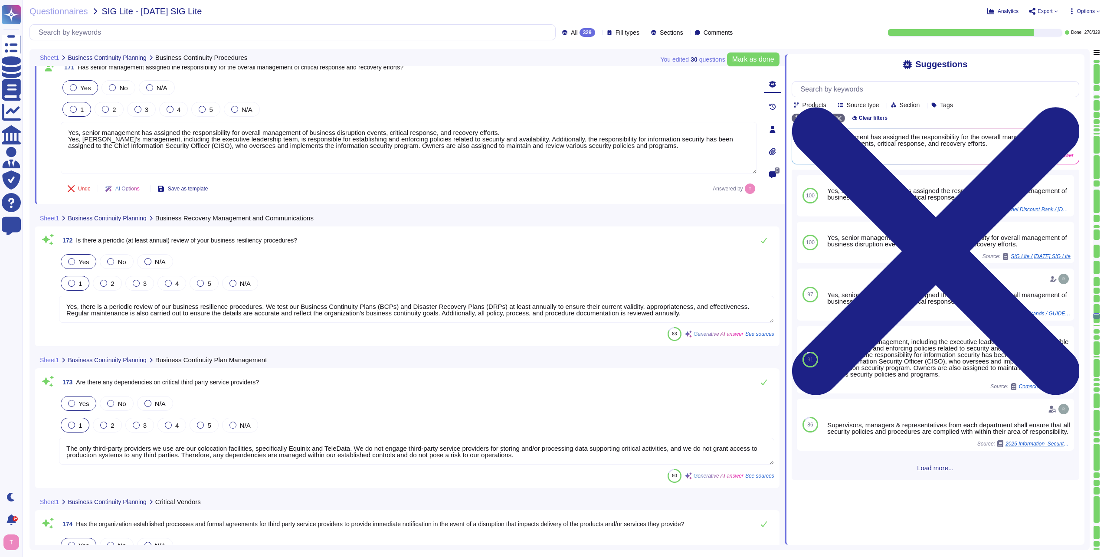
scroll to position [1, 0]
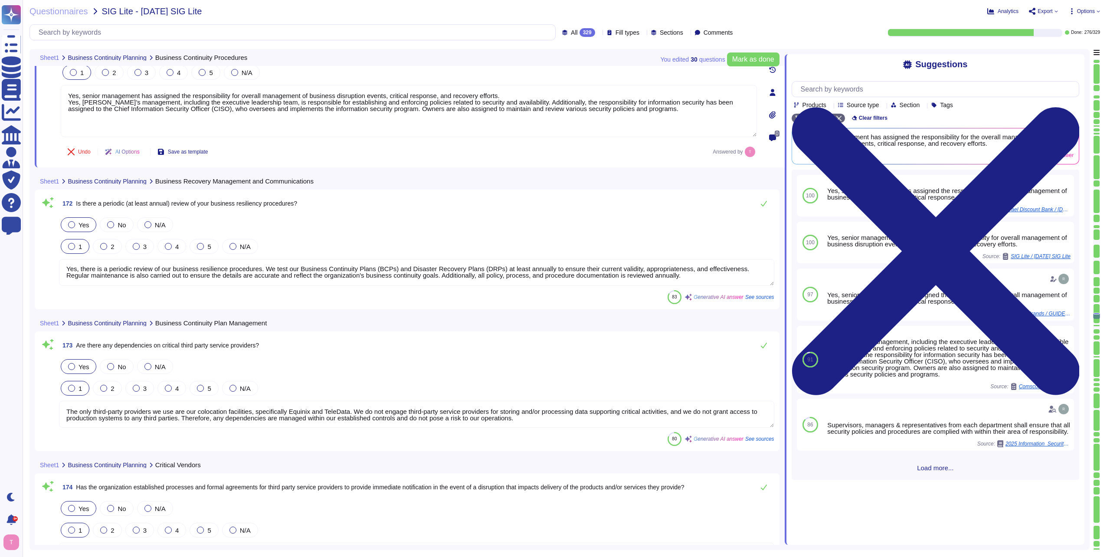
type textarea "Yes, there is a formal, documented information technology disaster recovery exe…"
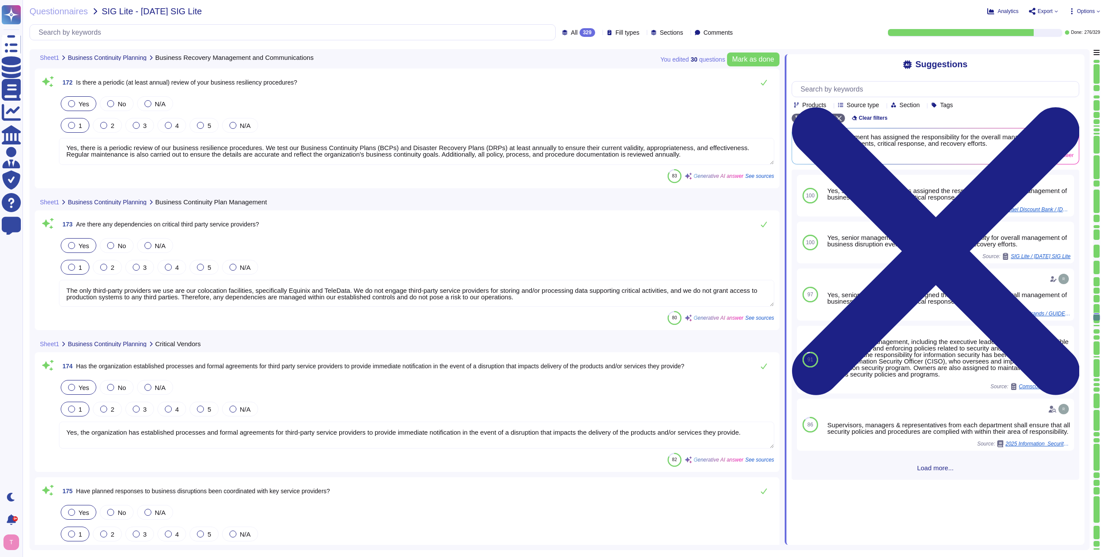
scroll to position [23361, 0]
type textarea "Yes, there is an annual schedule of planned disaster recovery exercises and tes…"
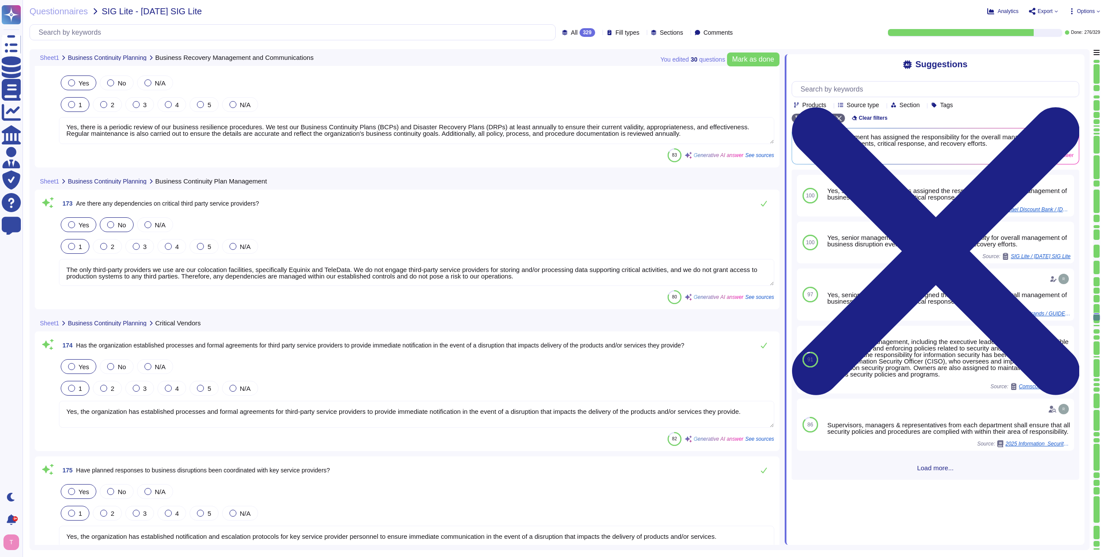
click at [108, 228] on div at bounding box center [110, 224] width 7 height 7
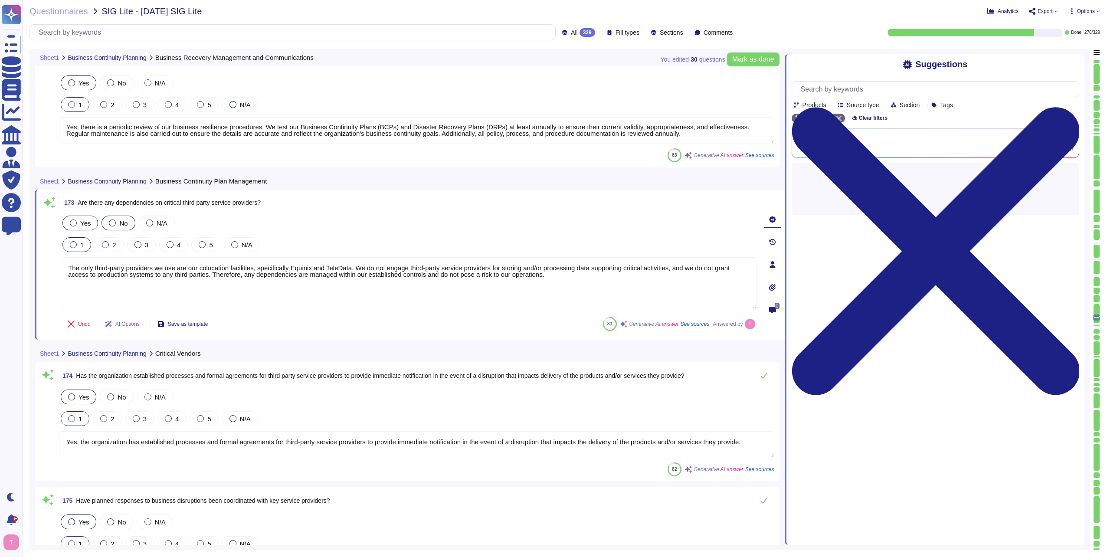
click at [75, 223] on div at bounding box center [73, 222] width 7 height 7
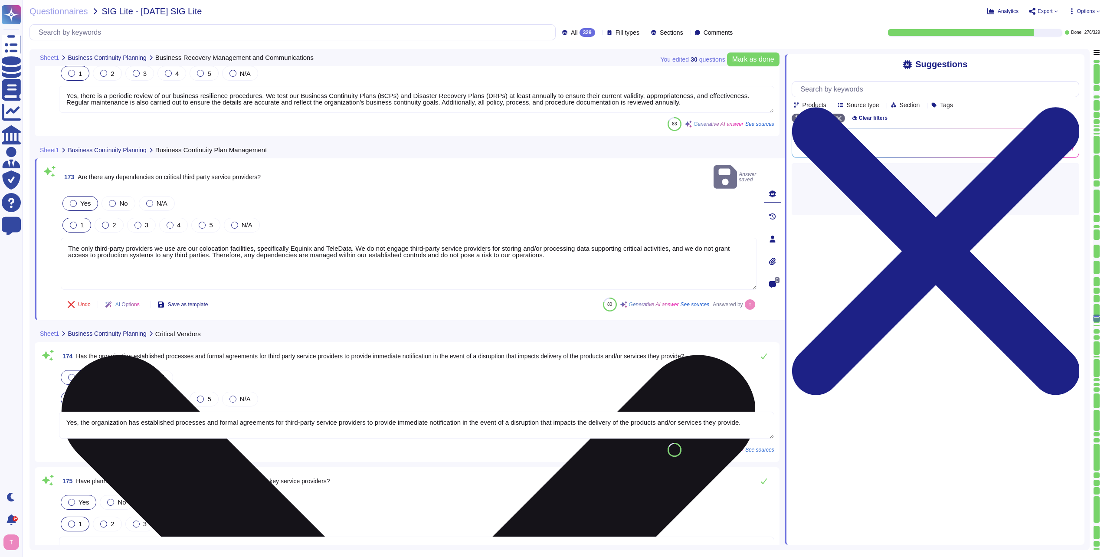
type textarea "Yes, there is an annual schedule of planned disaster recovery exercises and tes…"
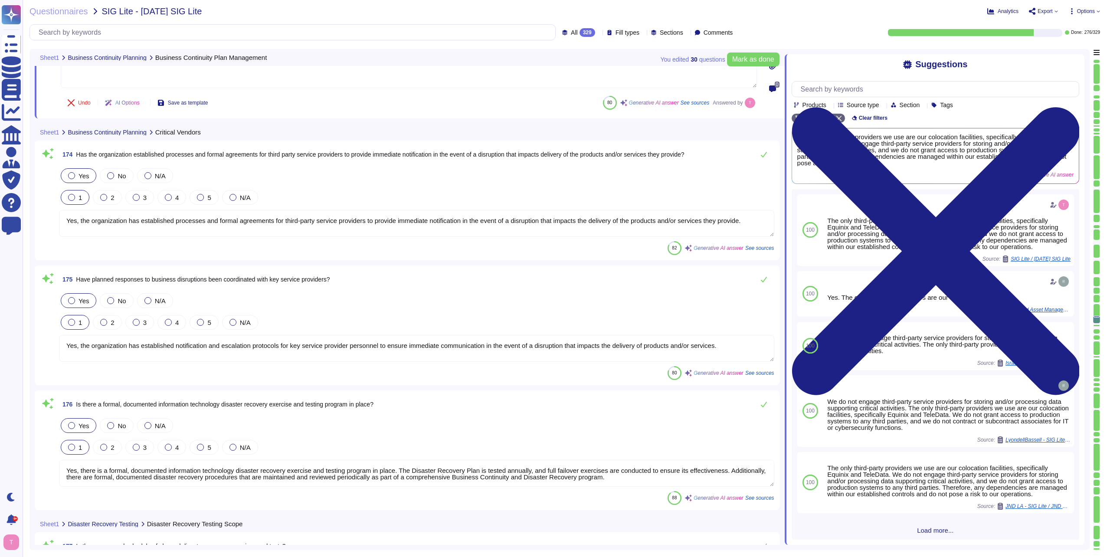
scroll to position [23578, 0]
click at [467, 224] on textarea "Yes, the organization has established processes and formal agreements for third…" at bounding box center [416, 222] width 715 height 27
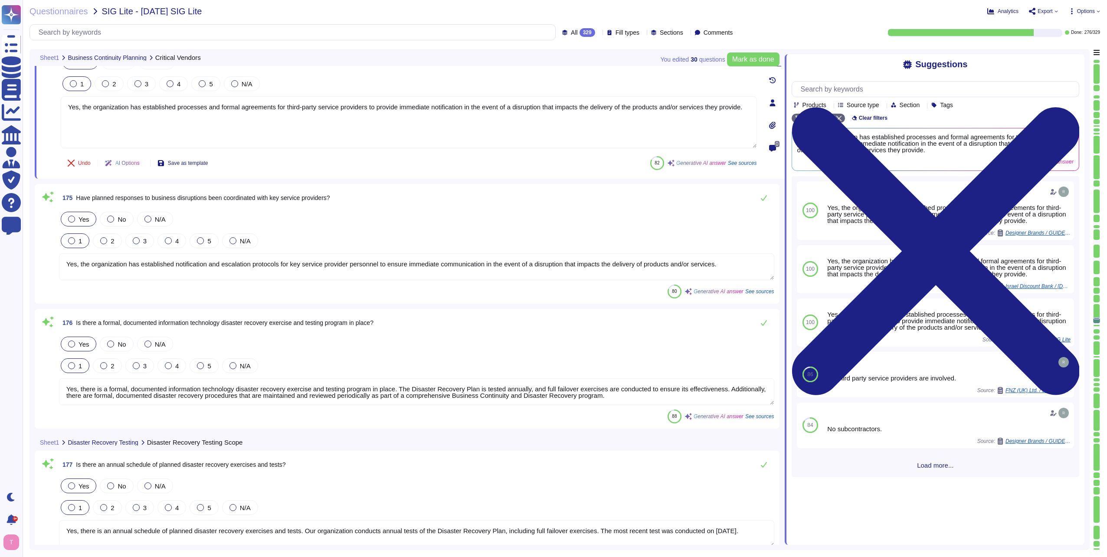
type textarea "Yes, there is a policy for the backup of production data. Our backup policies i…"
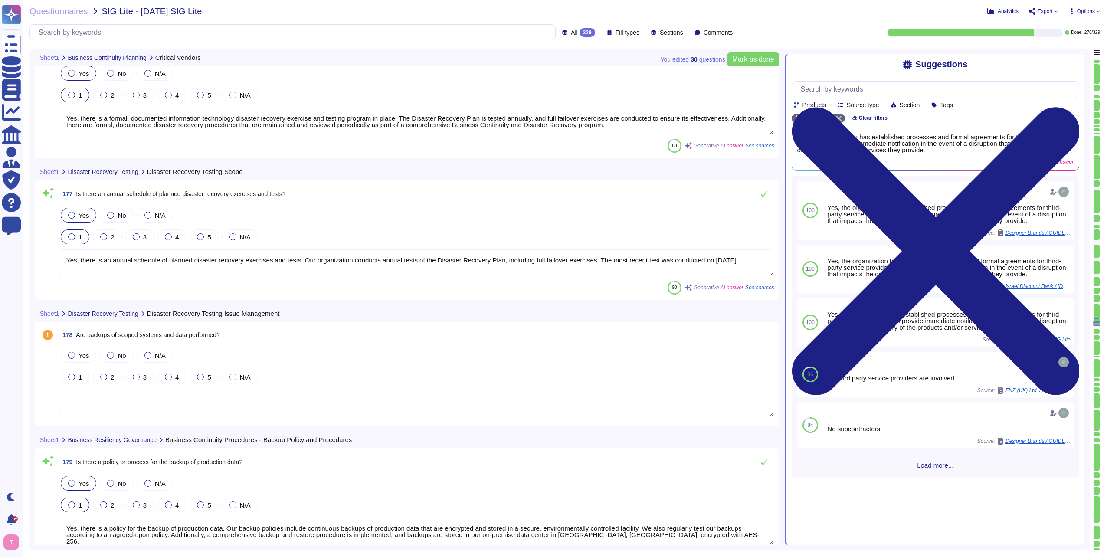
scroll to position [23925, 0]
drag, startPoint x: 747, startPoint y: 256, endPoint x: 589, endPoint y: 246, distance: 158.2
click at [589, 247] on div "Yes No N/A 1 2 3 4 5 N/A Yes, there is an annual schedule of planned disaster r…" at bounding box center [416, 240] width 715 height 71
click at [589, 249] on textarea "Yes, there is an annual schedule of planned disaster recovery exercises and tes…" at bounding box center [416, 262] width 715 height 27
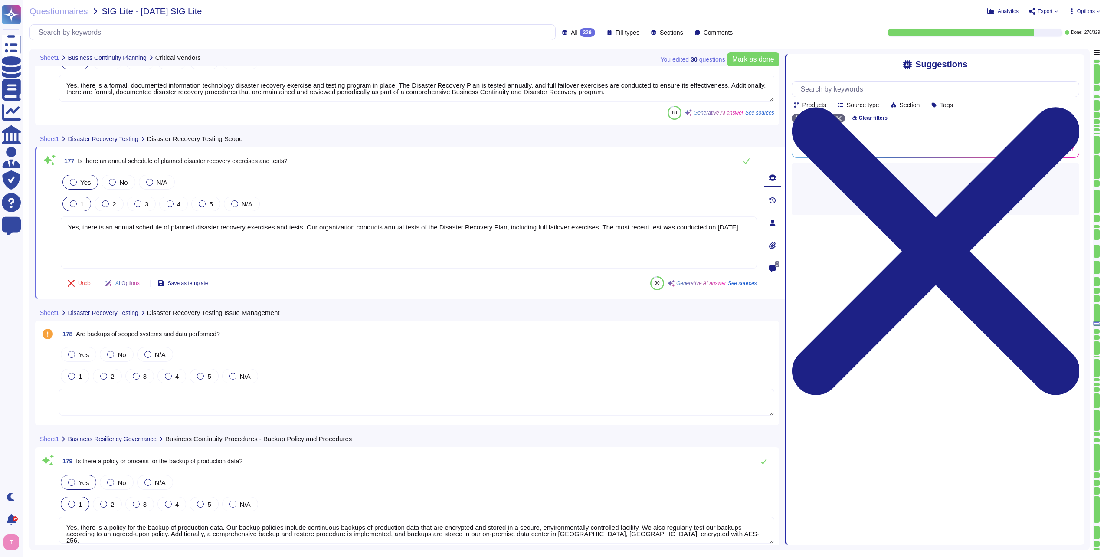
drag, startPoint x: 592, startPoint y: 226, endPoint x: 783, endPoint y: 233, distance: 191.4
click at [783, 233] on div "You edited 30 question s [PERSON_NAME] as done Sheet1 Business Continuity Plann…" at bounding box center [559, 299] width 1060 height 501
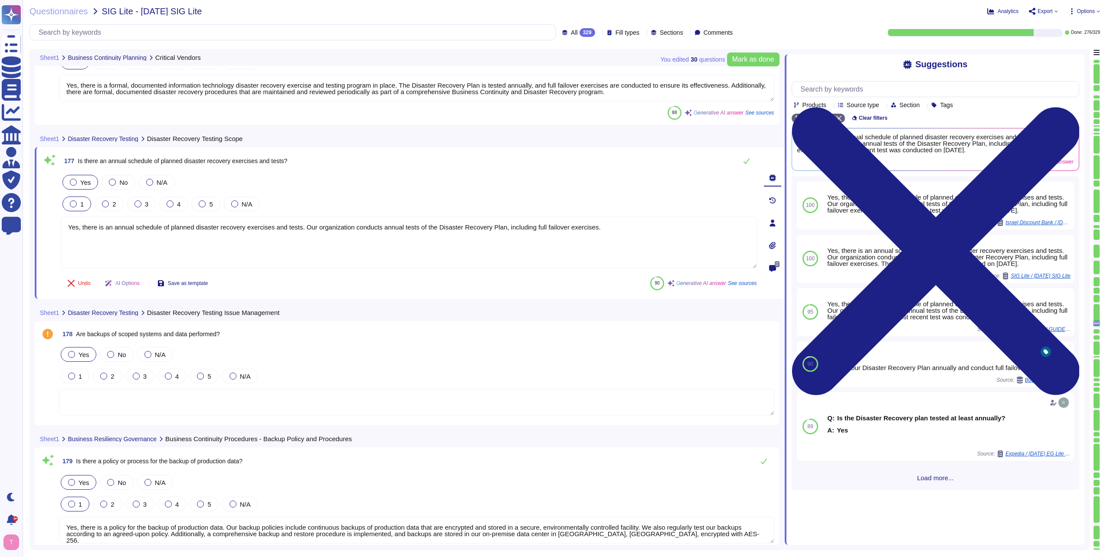
click at [69, 354] on div at bounding box center [71, 354] width 7 height 7
type textarea "Yes, there is an annual schedule of planned disaster recovery exercises and tes…"
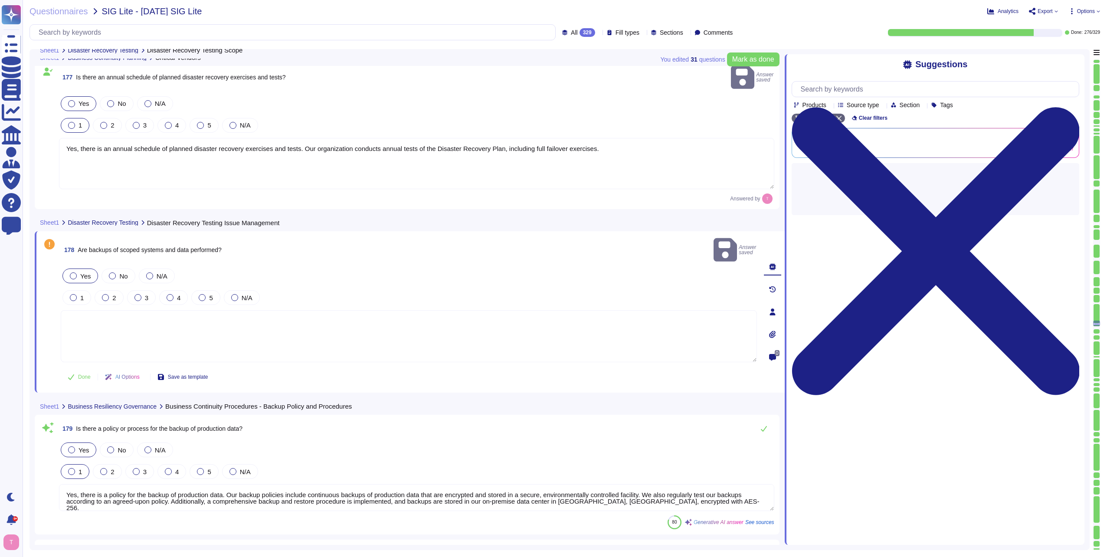
scroll to position [24055, 0]
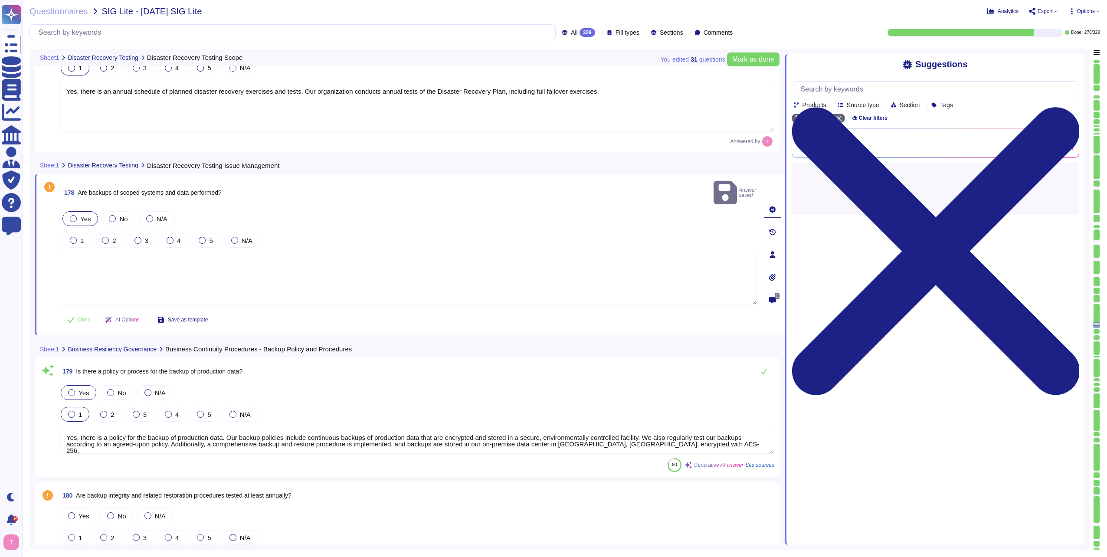
type textarea "Yes, scoped data is backed up and stored offsite. Backups are performed continu…"
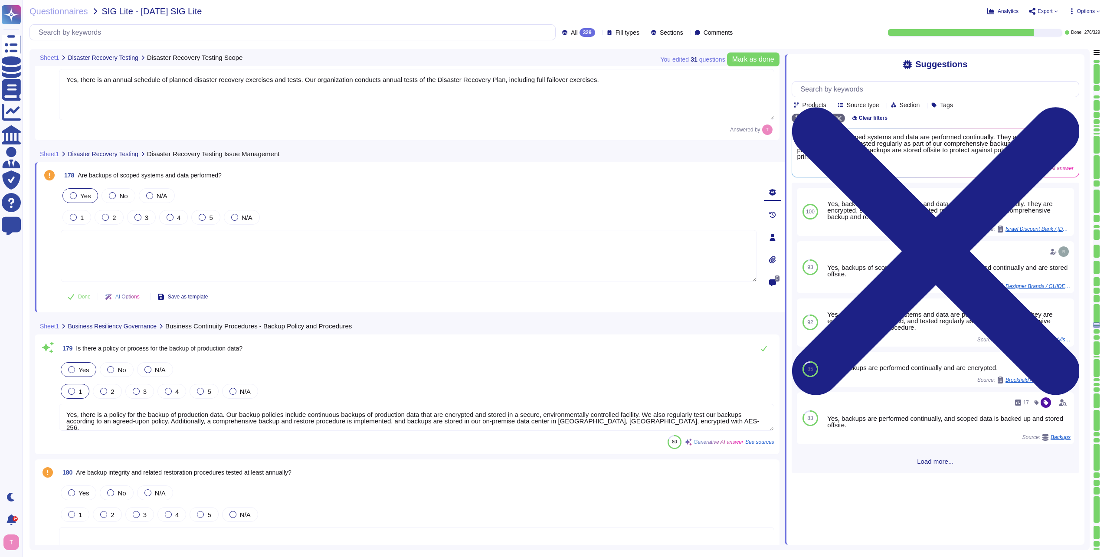
click at [227, 238] on textarea at bounding box center [409, 256] width 696 height 52
click at [1065, 155] on span "Use" at bounding box center [1063, 152] width 9 height 5
type textarea "Yes, backups of scoped systems and data are performed continually. They are enc…"
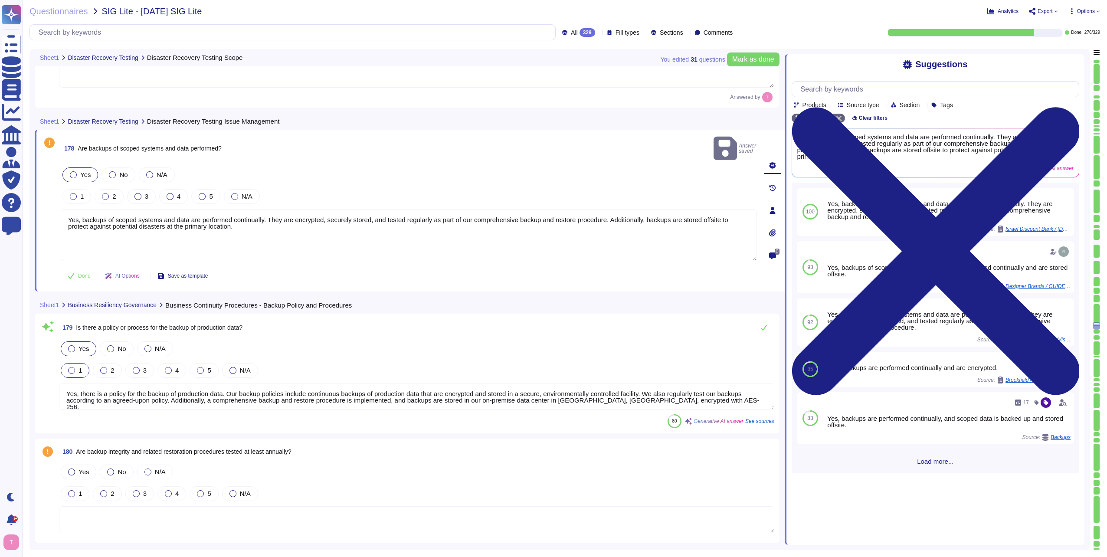
type textarea "Yes, backups containing scoped data are stored in a secure, environmentally con…"
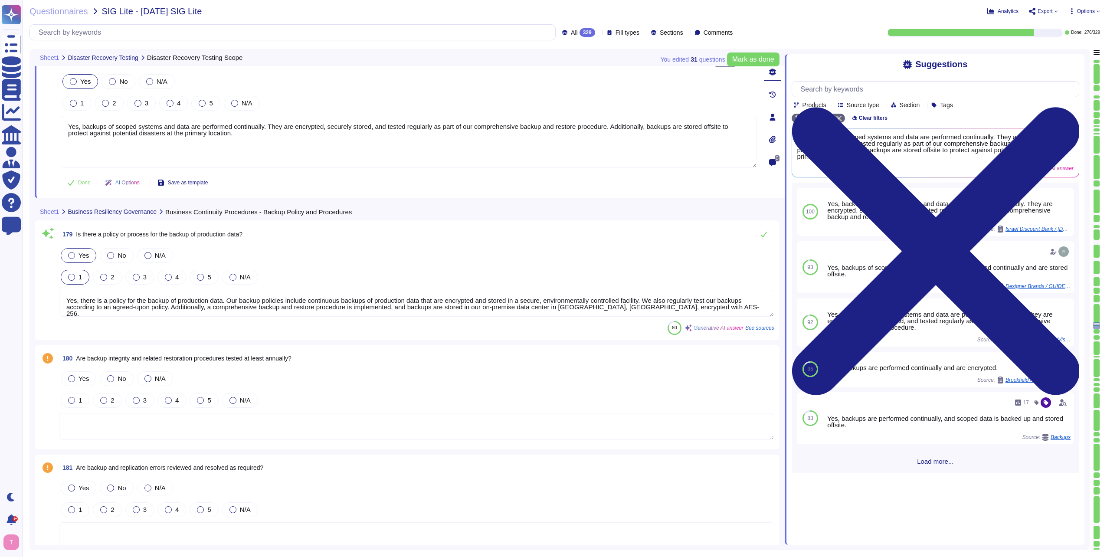
scroll to position [24185, 0]
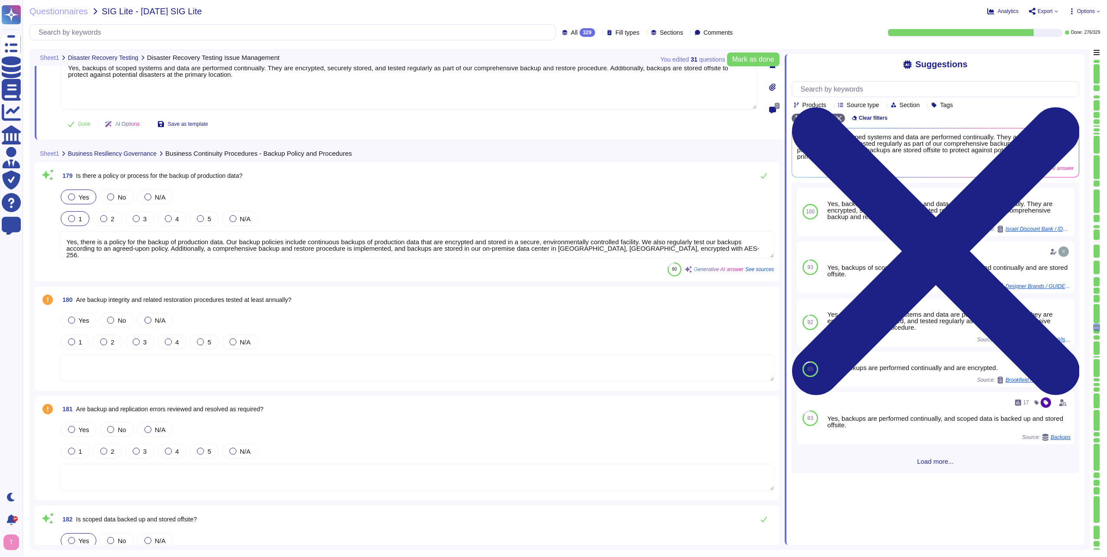
type textarea "Yes, Sectigo has documented policies and procedures in place to ensure complian…"
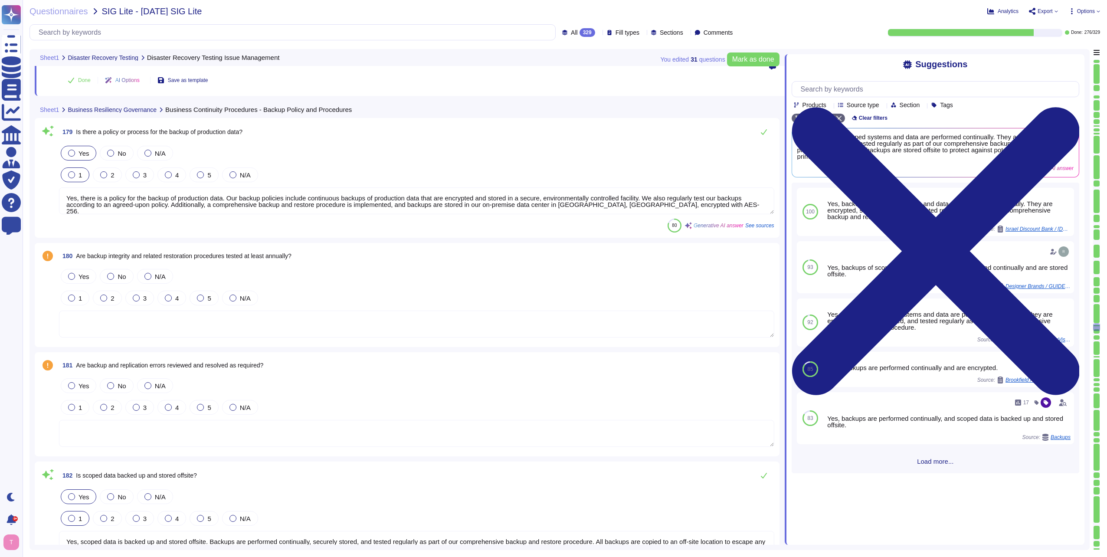
scroll to position [24272, 0]
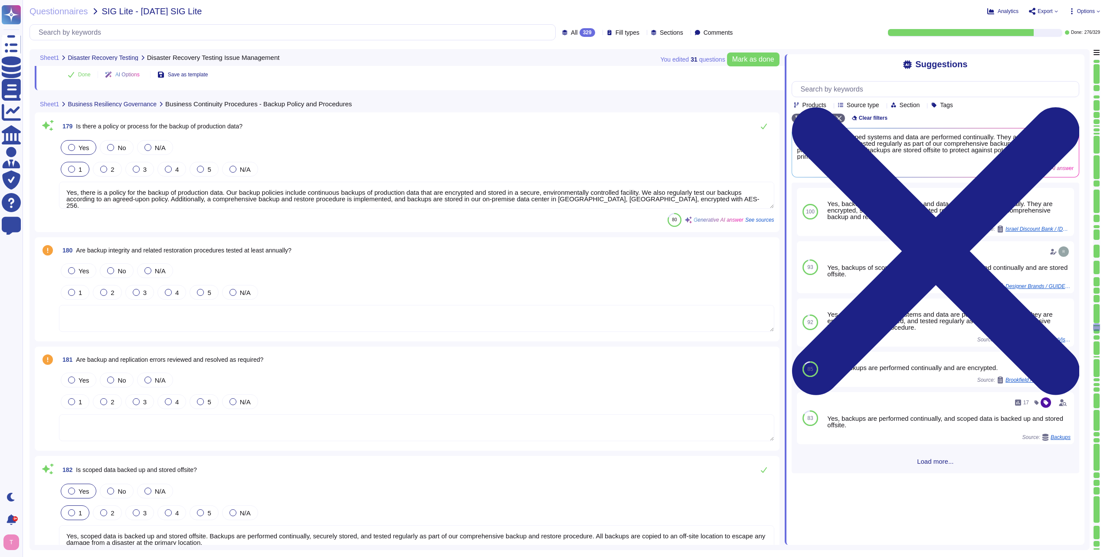
click at [560, 200] on textarea "Yes, there is a policy for the backup of production data. Our backup policies i…" at bounding box center [416, 195] width 715 height 27
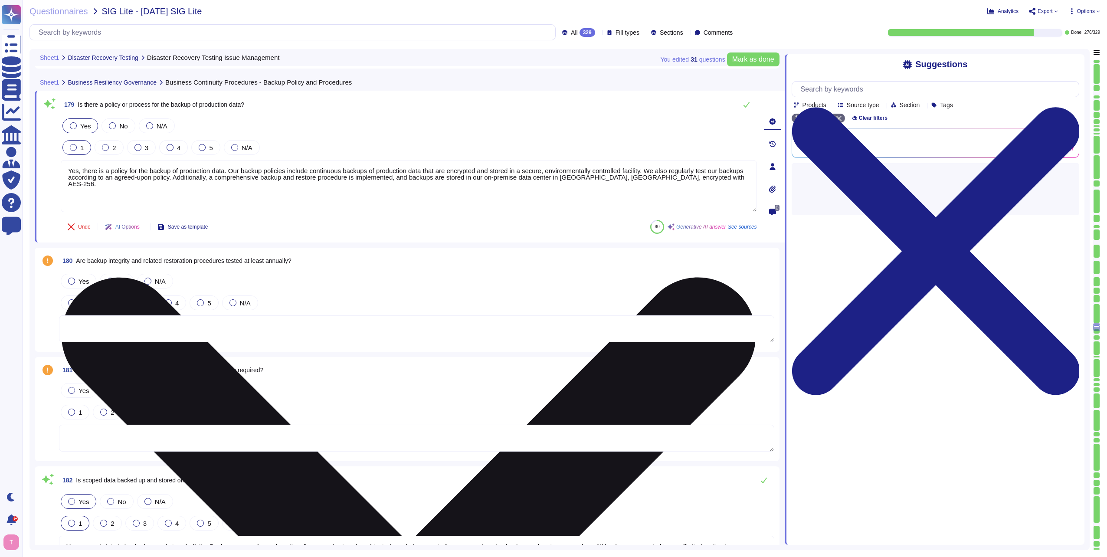
drag, startPoint x: 560, startPoint y: 200, endPoint x: 567, endPoint y: 199, distance: 7.8
click at [567, 199] on textarea "Yes, there is a policy for the backup of production data. Our backup policies i…" at bounding box center [409, 186] width 696 height 52
click at [585, 177] on textarea "Yes, there is a policy for the backup of production data. Our backup policies i…" at bounding box center [409, 186] width 696 height 52
drag, startPoint x: 486, startPoint y: 176, endPoint x: 519, endPoint y: 176, distance: 33.0
click at [519, 176] on textarea "Yes, there is a policy for the backup of production data. Our backup policies i…" at bounding box center [409, 186] width 696 height 52
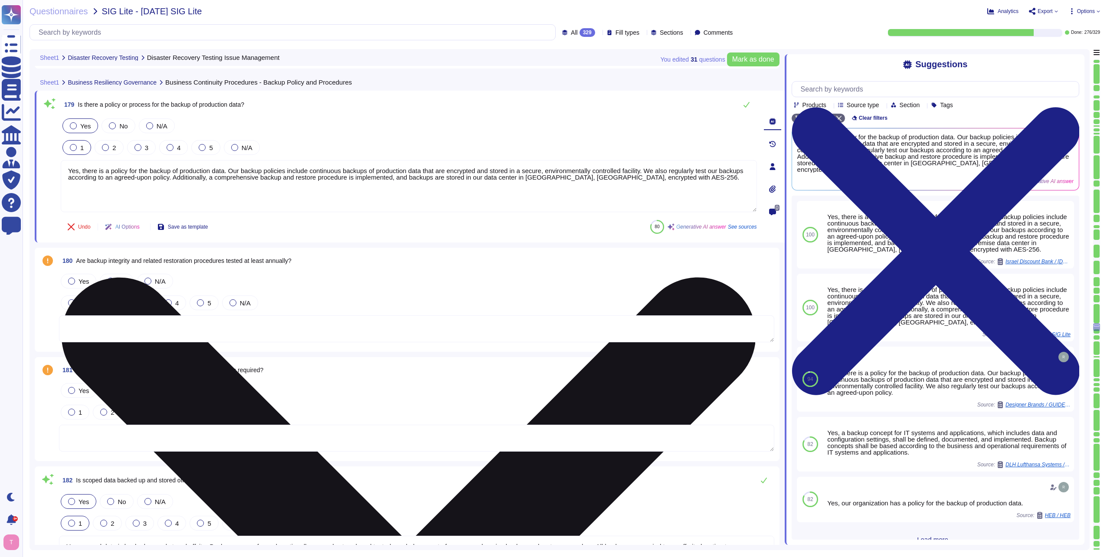
click at [532, 175] on textarea "Yes, there is a policy for the backup of production data. Our backup policies i…" at bounding box center [409, 186] width 696 height 52
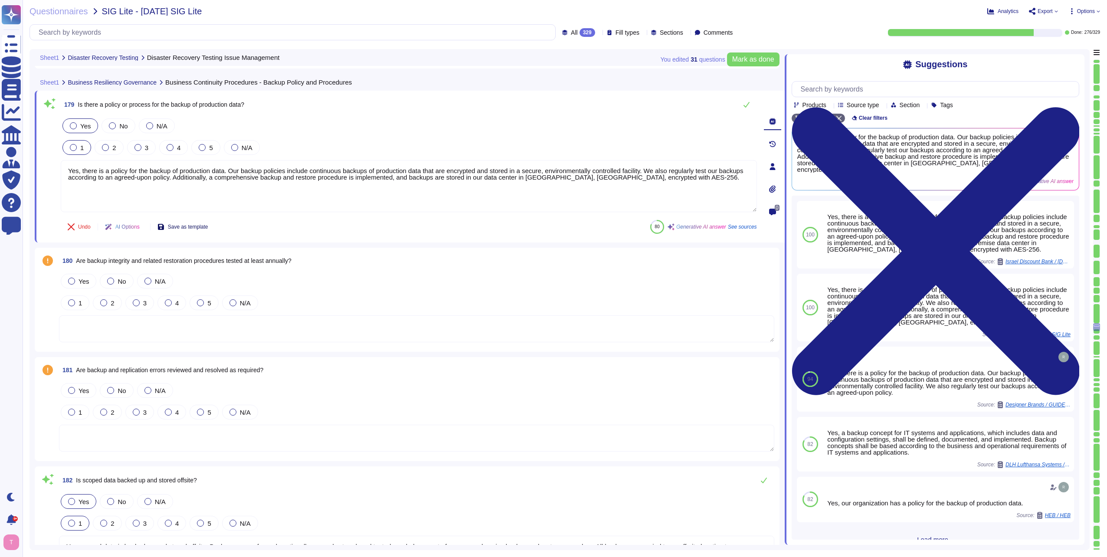
type textarea "Yes, there is a policy for the backup of production data. Our backup policies i…"
click at [176, 227] on span "Save as template" at bounding box center [188, 226] width 40 height 5
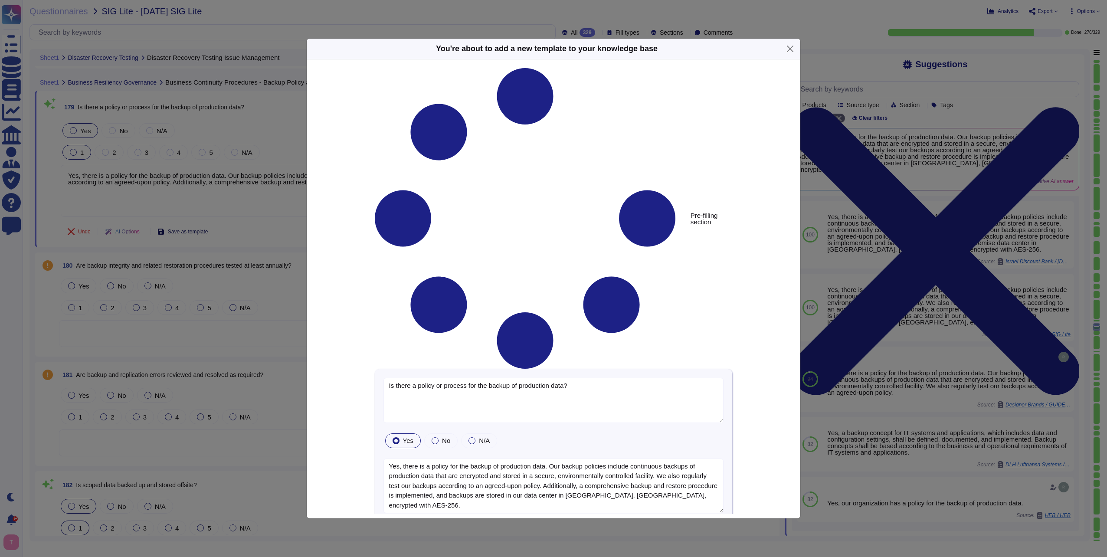
type textarea "Is there a policy or process for the backup of production data?"
type textarea "Yes, there is a policy for the backup of production data. Our backup policies i…"
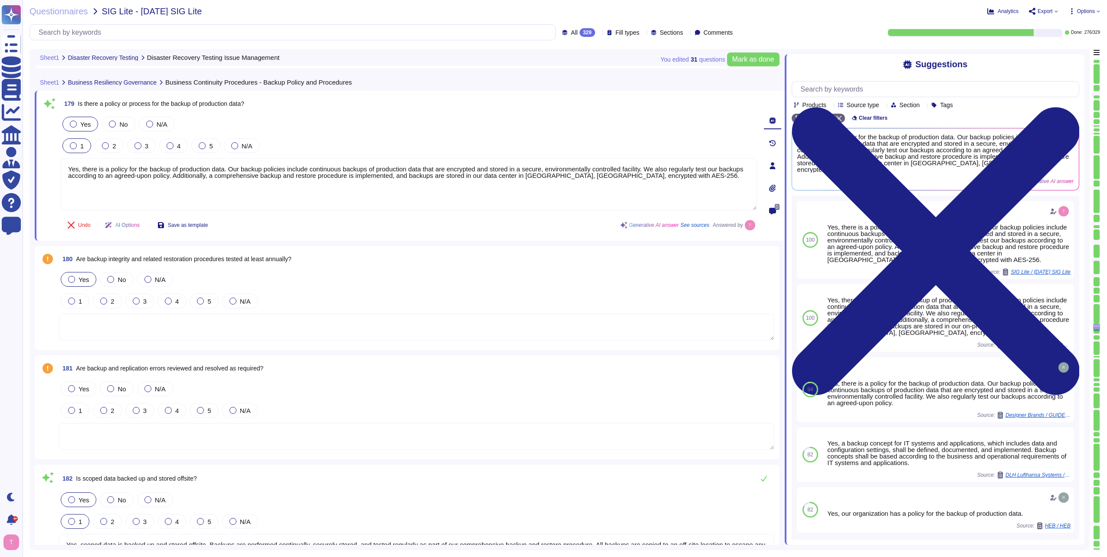
click at [73, 278] on div at bounding box center [71, 279] width 7 height 7
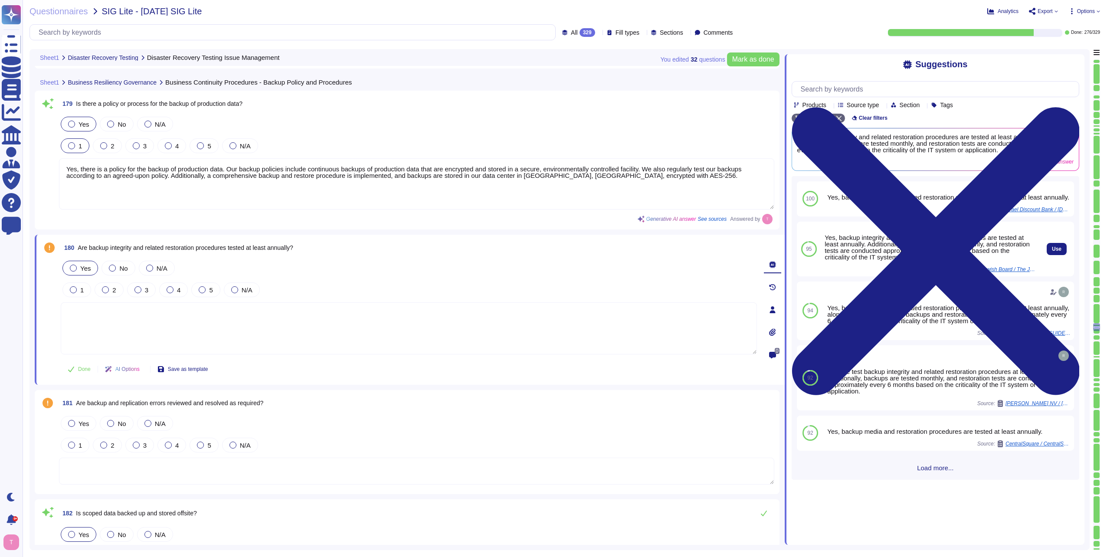
click at [935, 254] on div "Yes, backup integrity and related restoration procedures are tested at least an…" at bounding box center [930, 247] width 211 height 26
click at [1052, 252] on span "Use" at bounding box center [1057, 248] width 10 height 5
type textarea "Yes, backup integrity and related restoration procedures are tested at least an…"
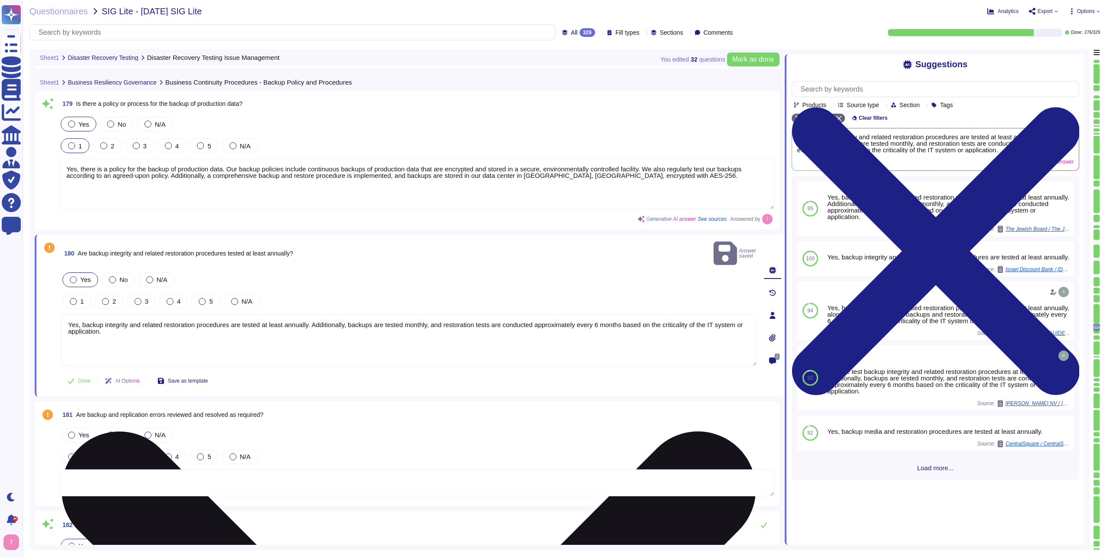
click at [392, 328] on textarea "Yes, backup integrity and related restoration procedures are tested at least an…" at bounding box center [409, 340] width 696 height 52
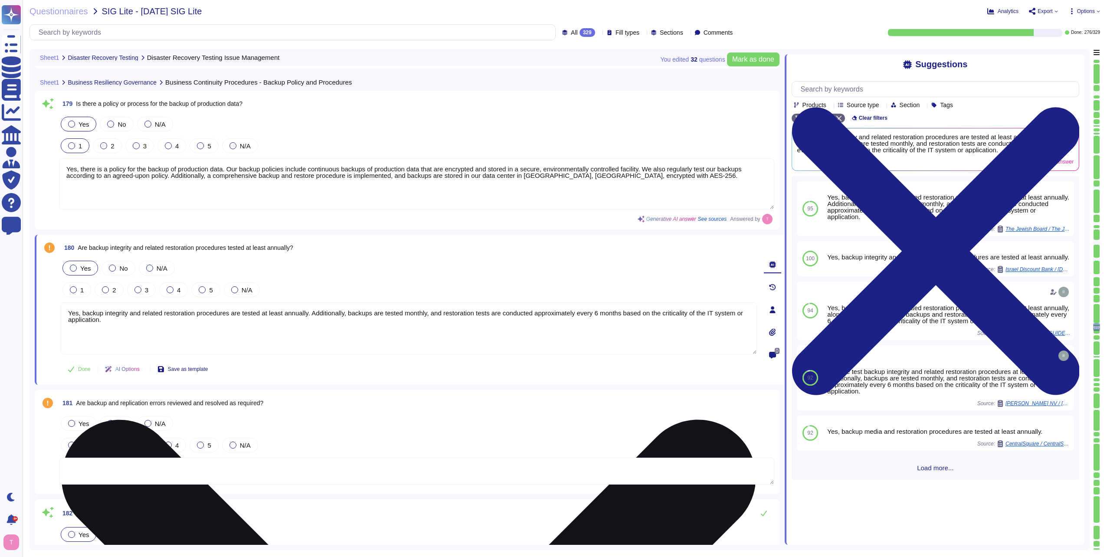
click at [350, 314] on textarea "Yes, backup integrity and related restoration procedures are tested at least an…" at bounding box center [409, 328] width 696 height 52
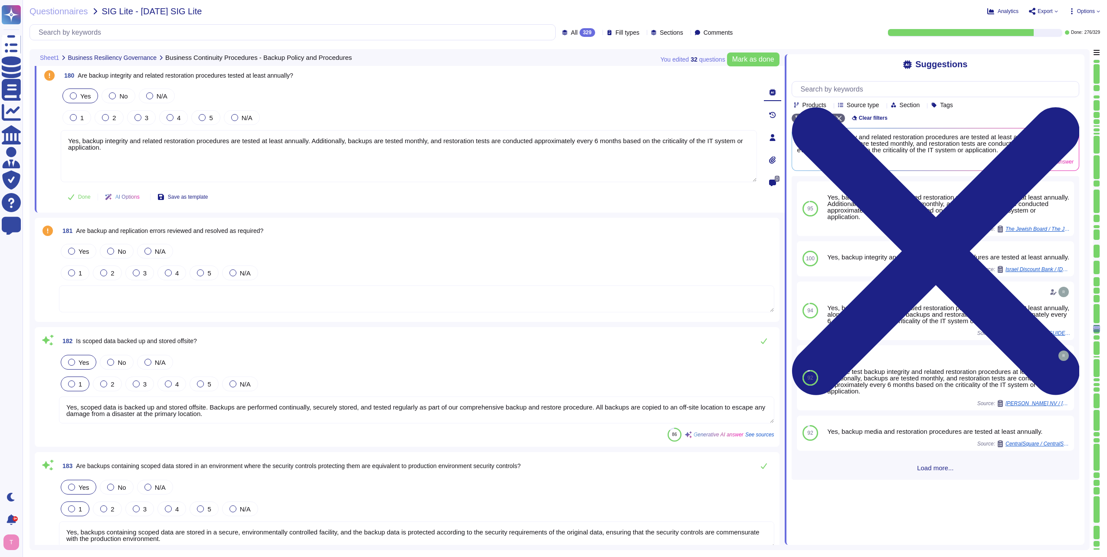
scroll to position [24445, 0]
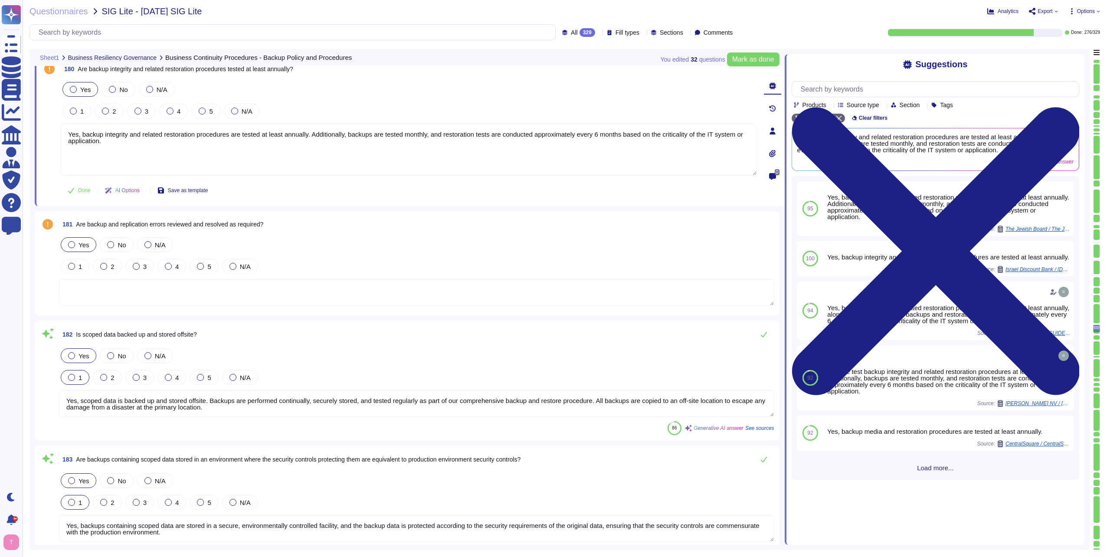
click at [73, 246] on div at bounding box center [71, 244] width 7 height 7
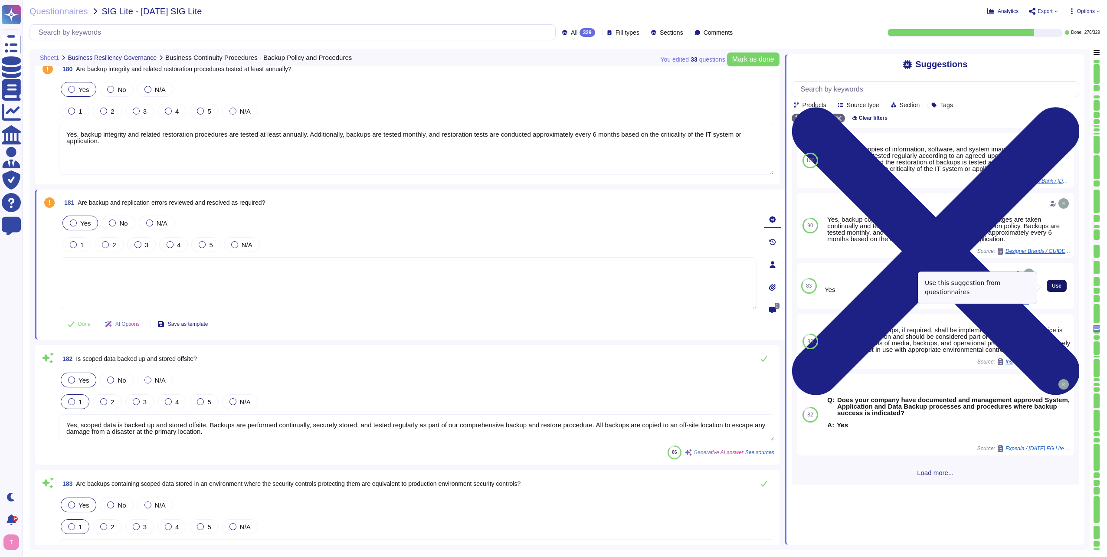
click at [1052, 288] on span "Use" at bounding box center [1057, 285] width 10 height 5
type textarea "Yes"
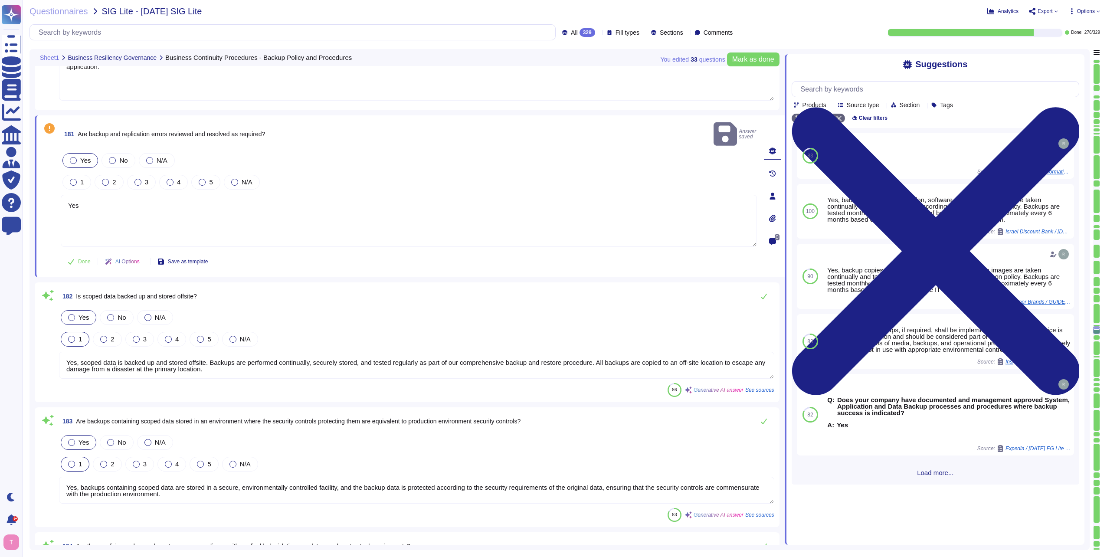
type textarea "Yes, we have a compliance team that monitors non-compliance with our informatio…"
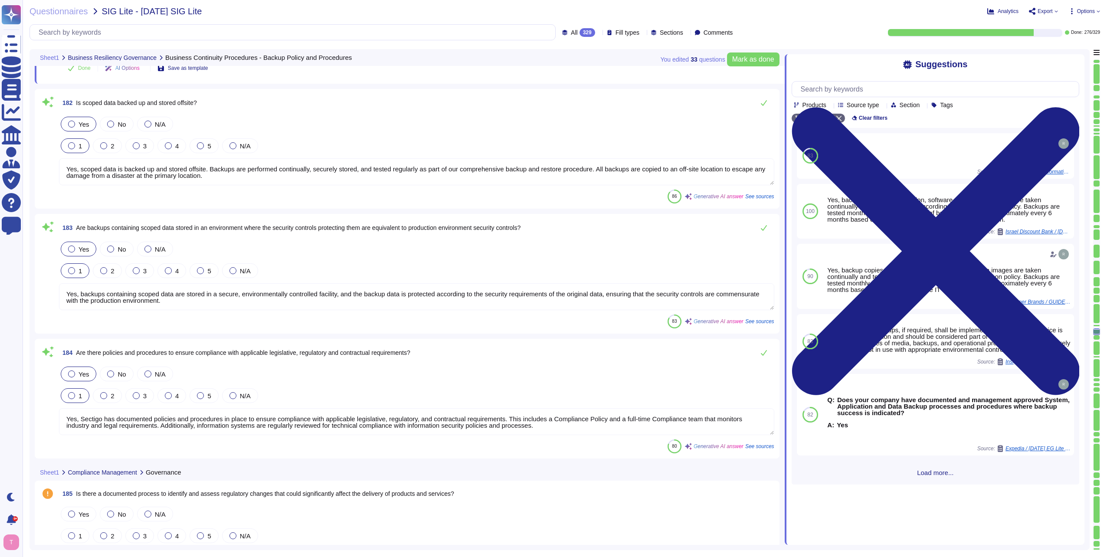
scroll to position [24706, 0]
type textarea "Yes, the audit function has independence from the lines of business, as it is c…"
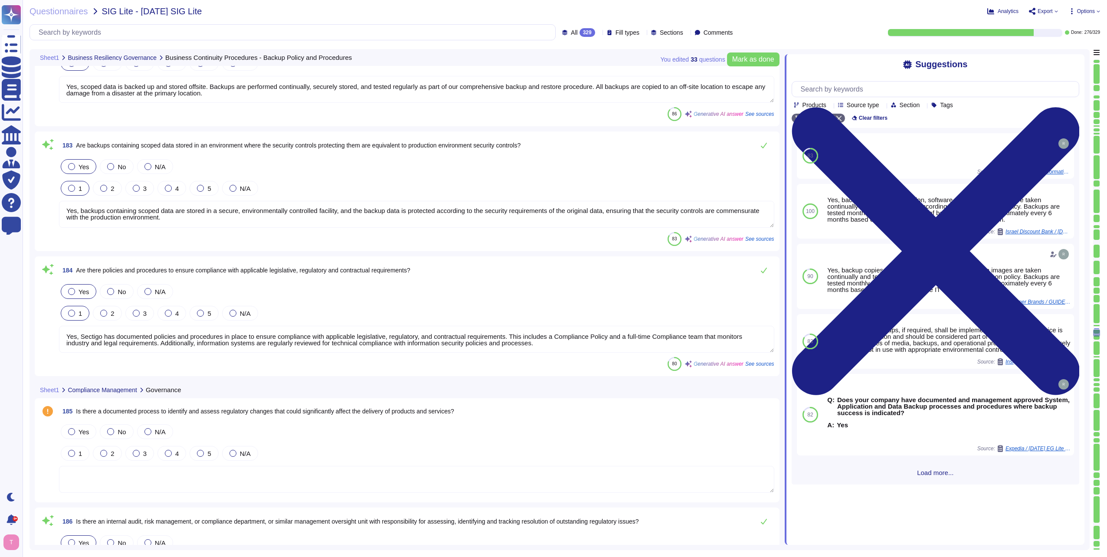
scroll to position [24836, 0]
type textarea "Yes, audits are performed to ensure compliance with applicable statutory, regul…"
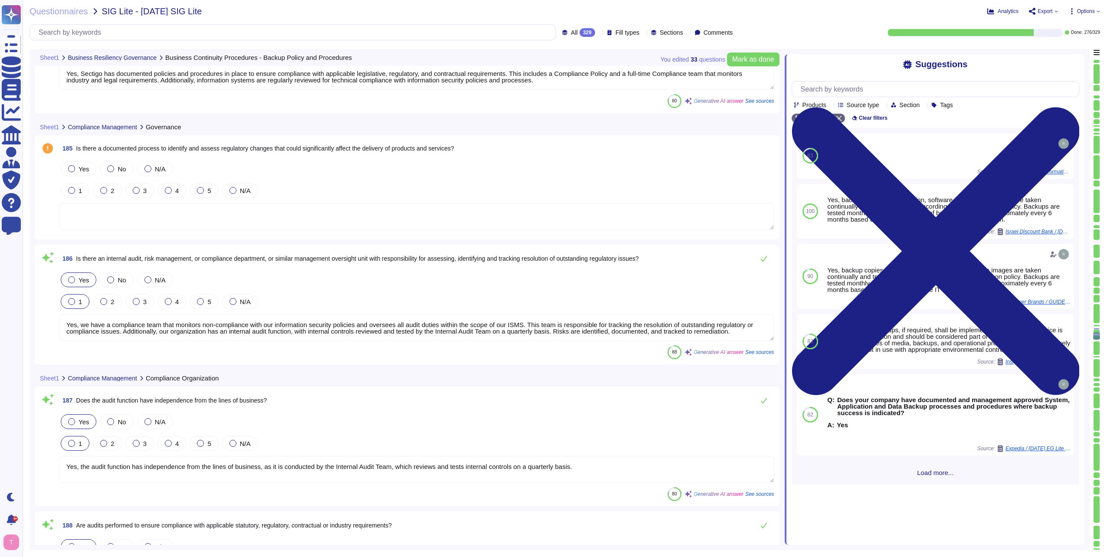
scroll to position [25053, 0]
type textarea "Yes, internal management reporting and external reporting to government agencie…"
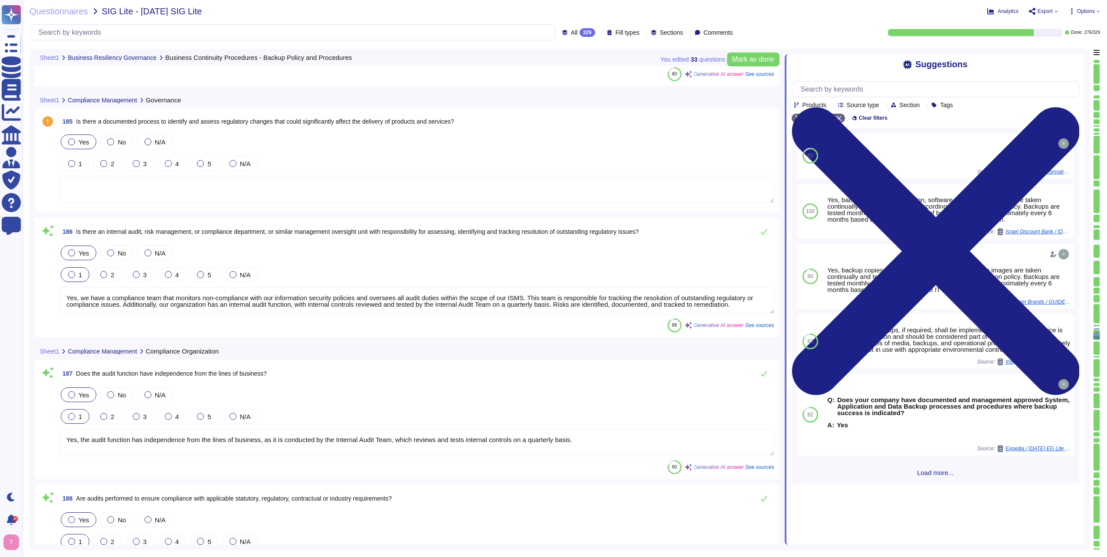
click at [73, 141] on div at bounding box center [71, 141] width 7 height 7
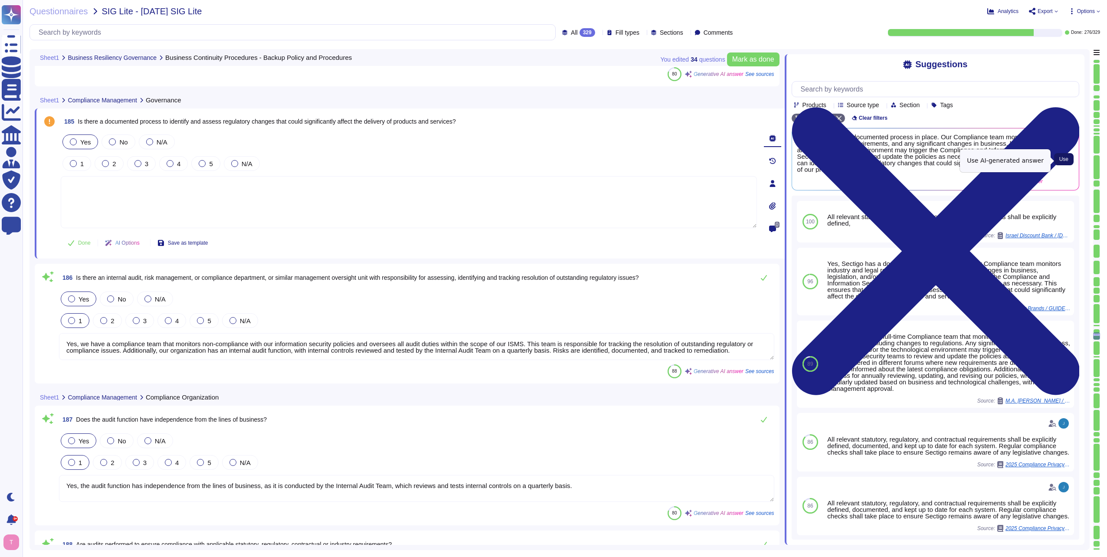
click at [1067, 160] on span "Use" at bounding box center [1063, 159] width 9 height 5
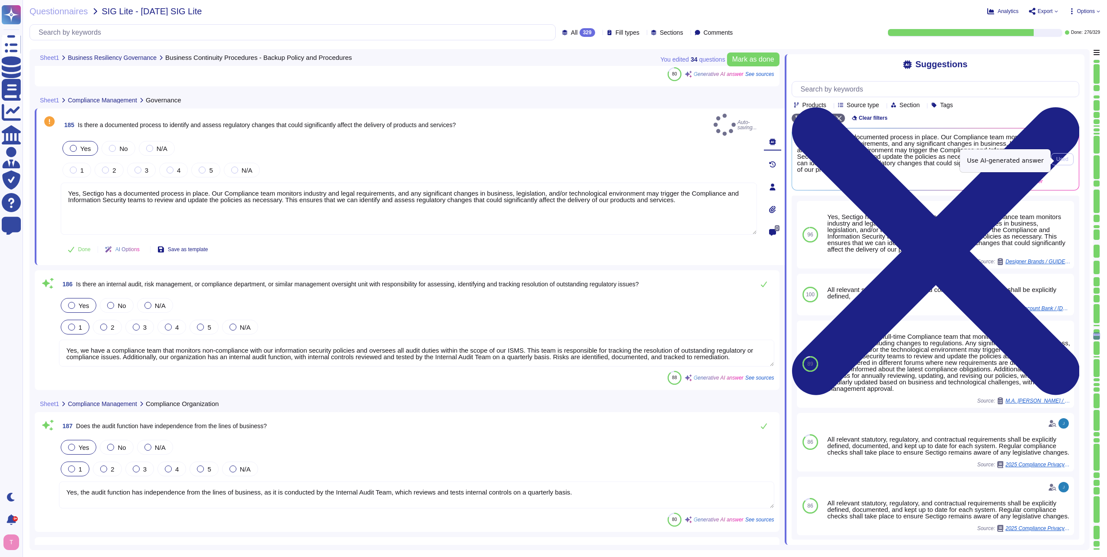
type textarea "Yes, Sectigo has a documented process in place. Our Compliance team monitors in…"
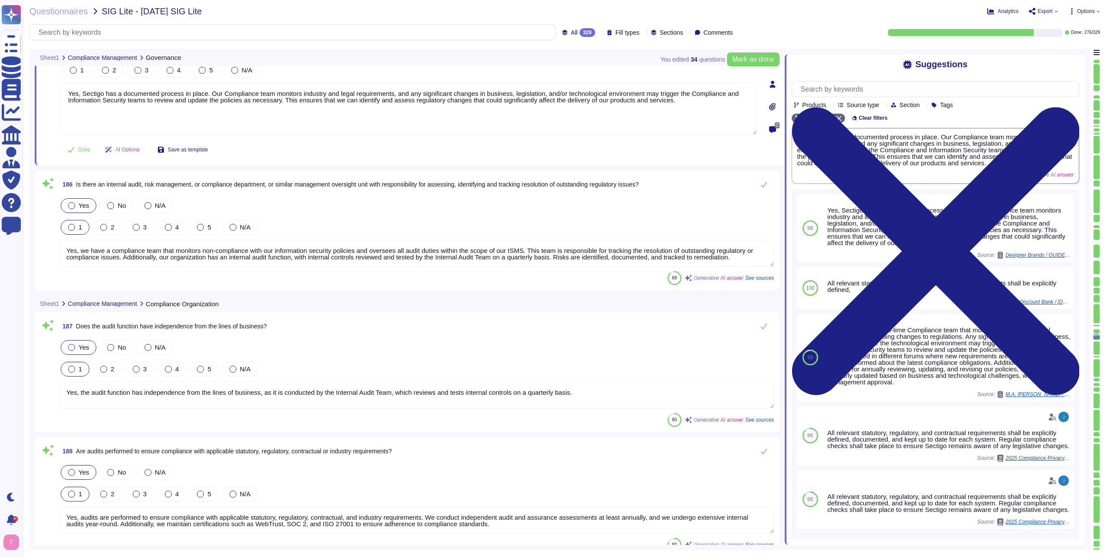
type textarea "Yes, internal management reporting and external reporting to government agencie…"
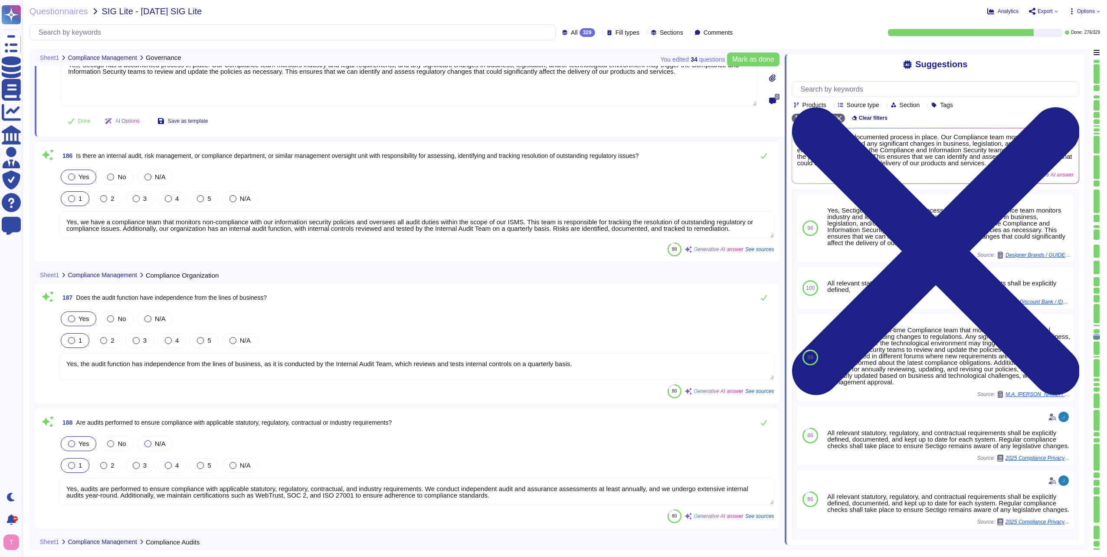
scroll to position [25183, 0]
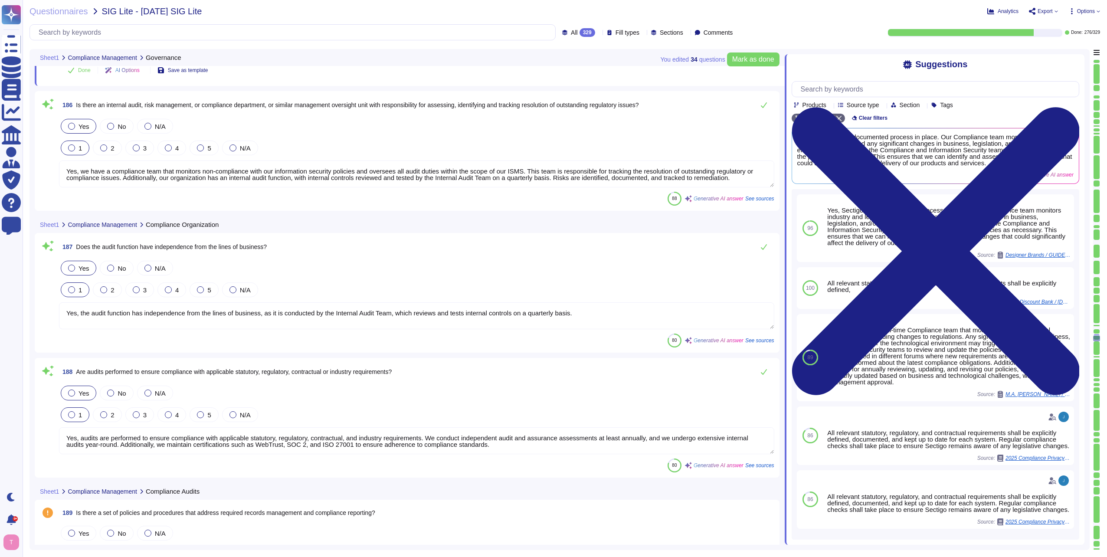
type textarea "Yes, employees undergo annual training regarding company expectations related t…"
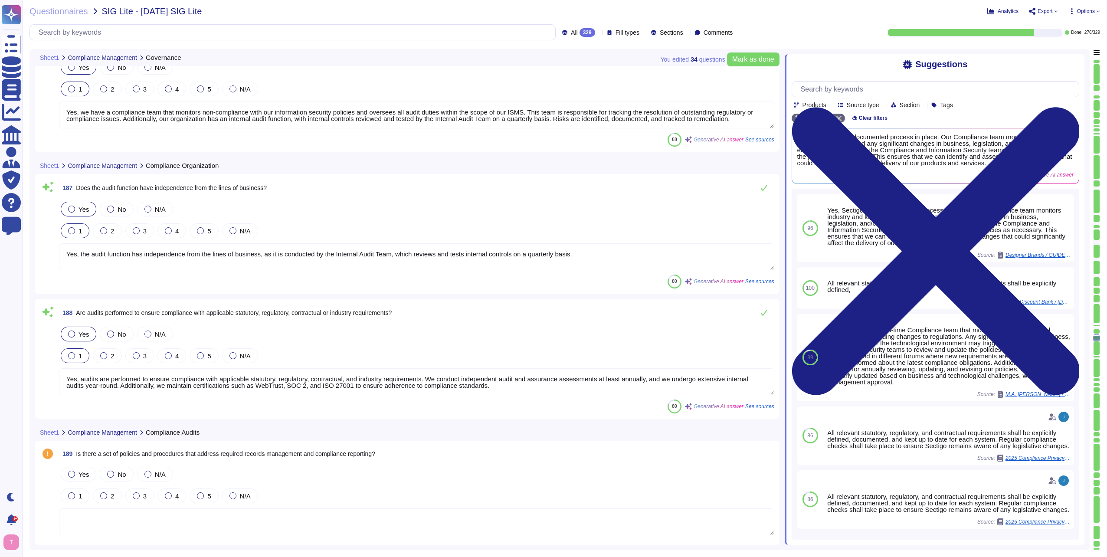
scroll to position [25313, 0]
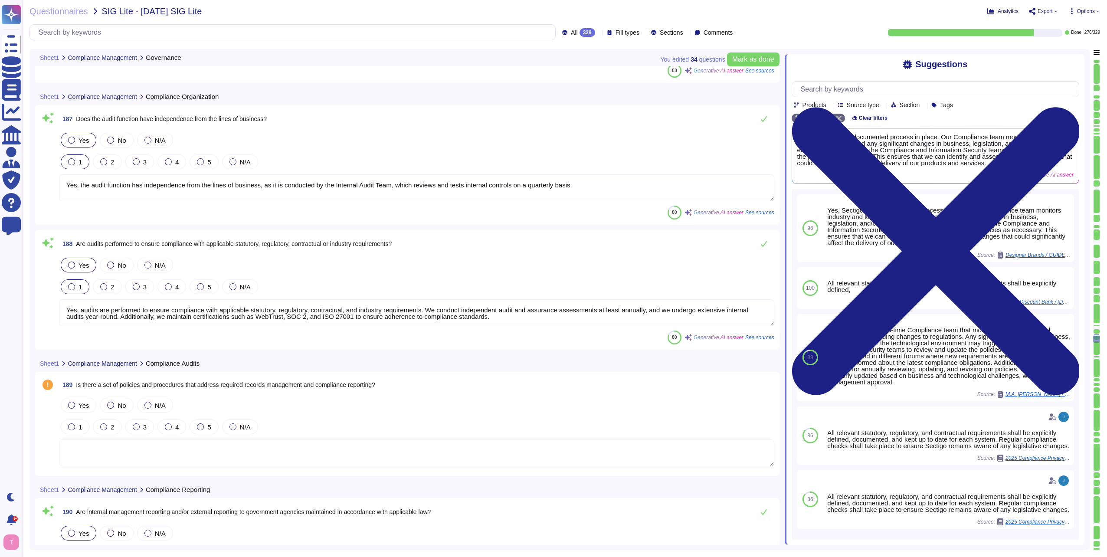
type textarea "No, additional support services will not be provided as part of this service."
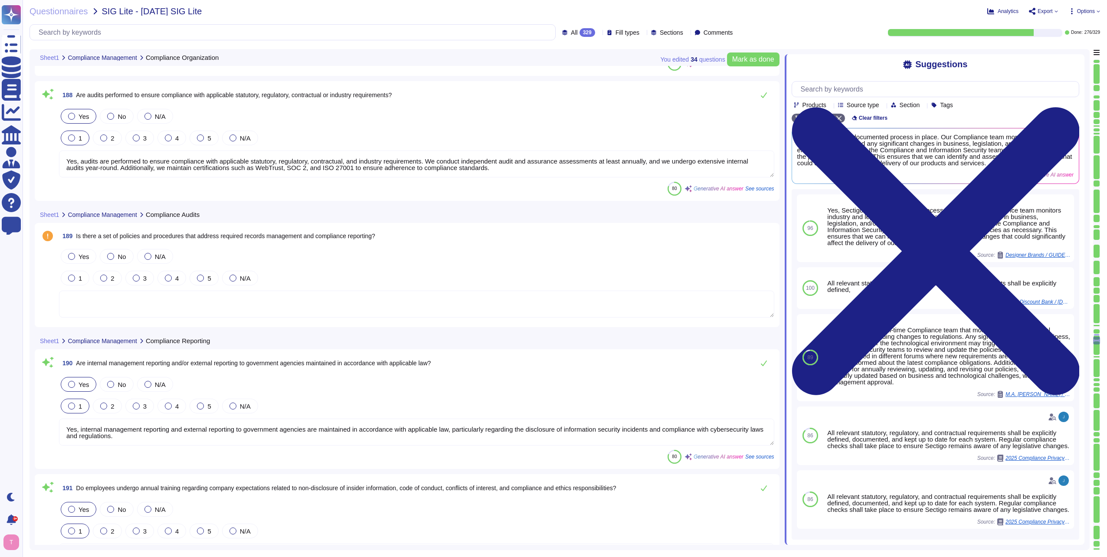
scroll to position [25486, 0]
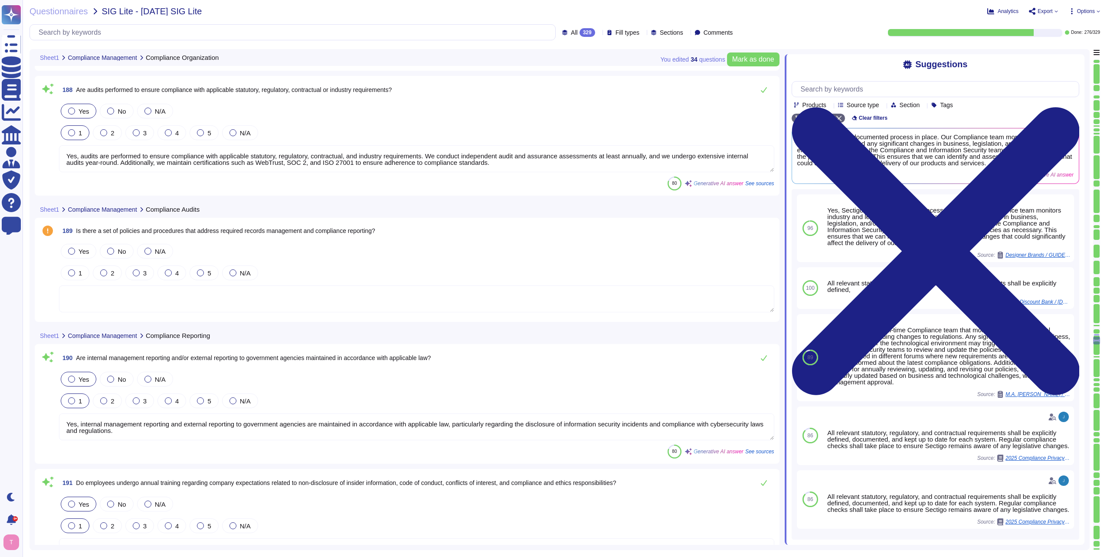
type textarea "Yes, marketing or selling activities are conducted directly to our clients' cus…"
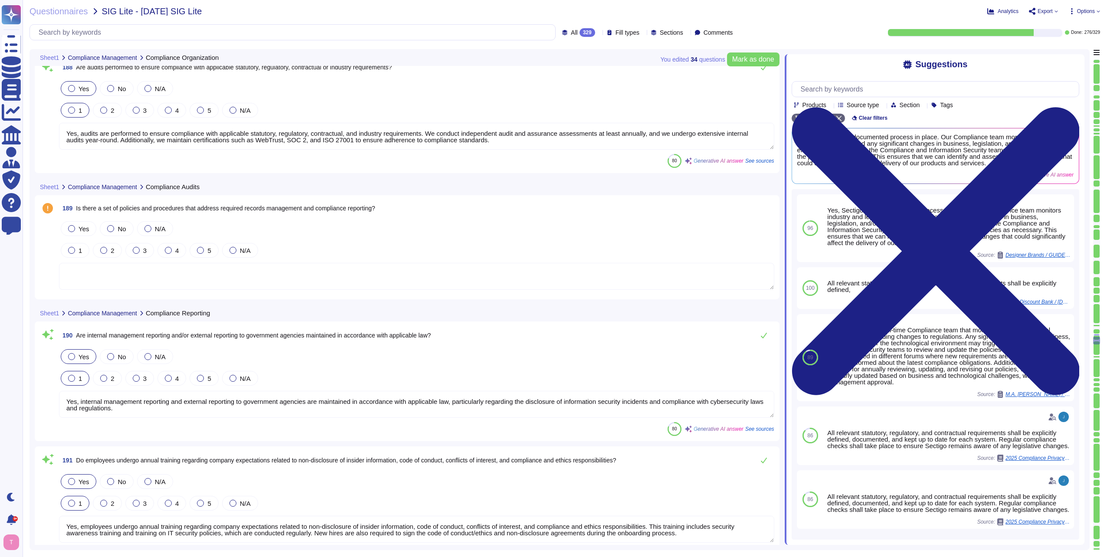
scroll to position [25530, 0]
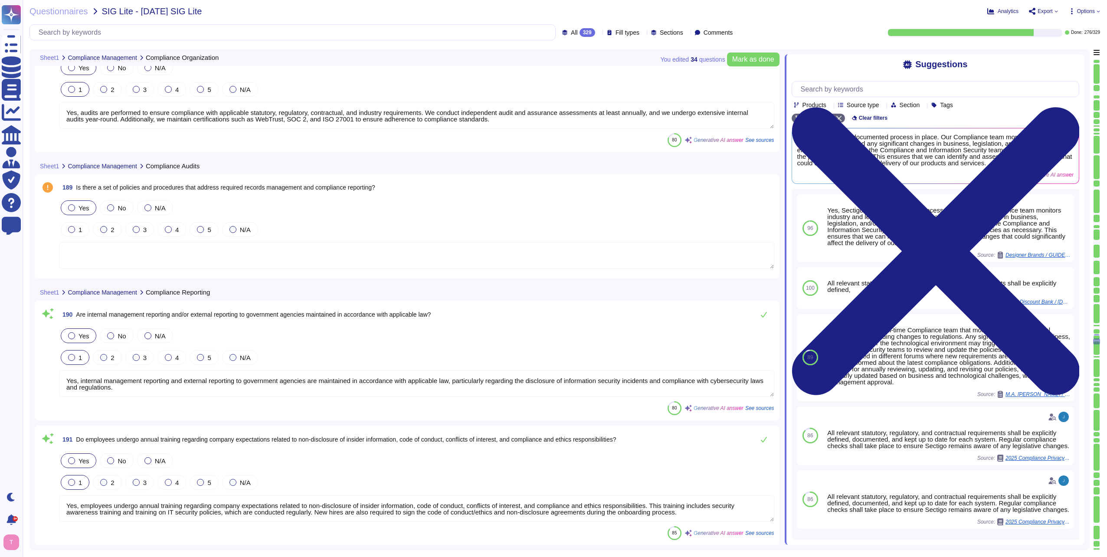
click at [73, 206] on div at bounding box center [71, 207] width 7 height 7
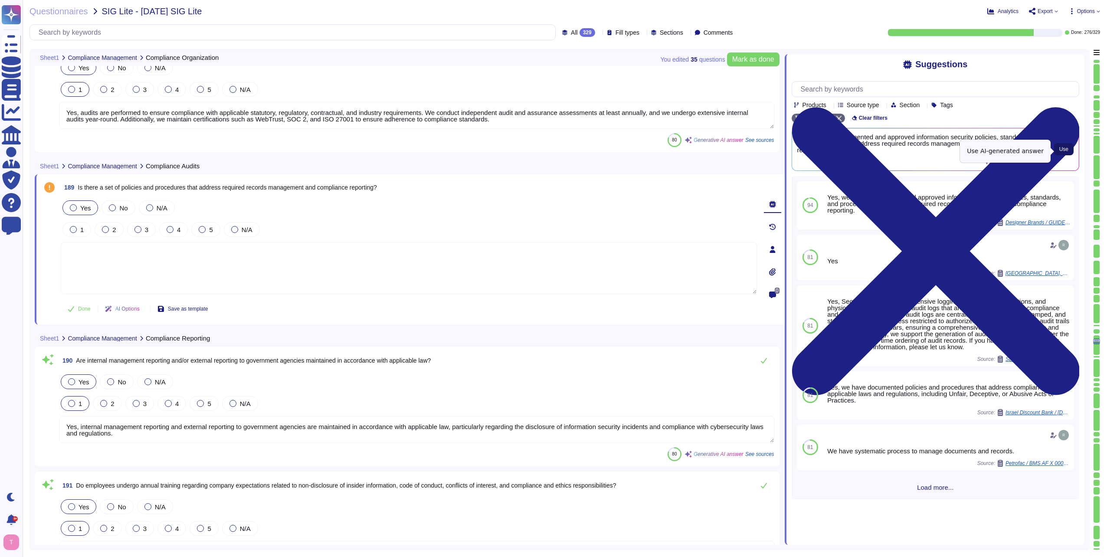
click at [1066, 151] on span "Use" at bounding box center [1063, 149] width 9 height 5
type textarea "Yes, we have documented and approved information security policies, standards, …"
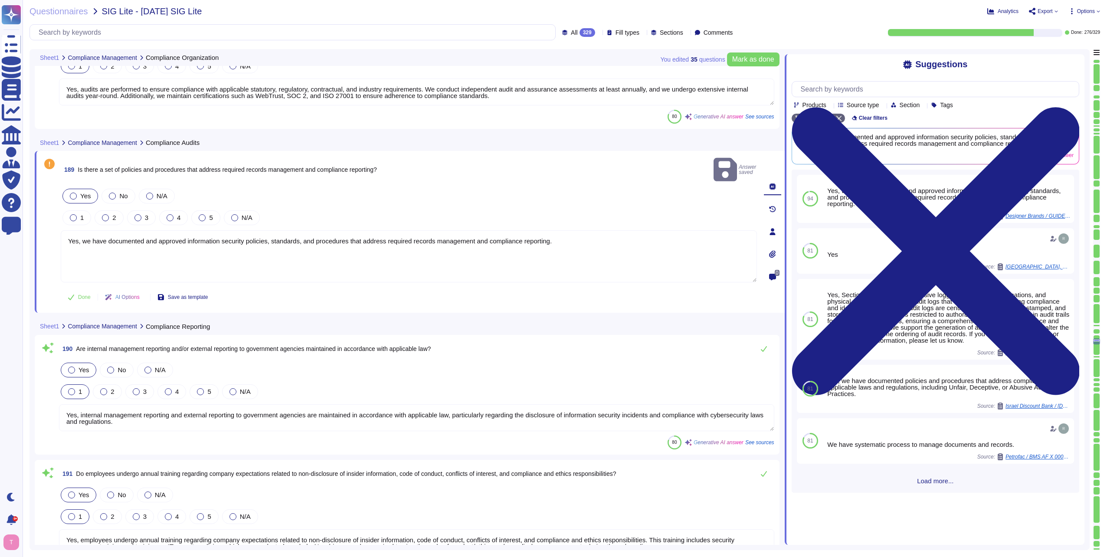
scroll to position [25617, 0]
type textarea "Yes, marketing or selling activities are conducted directly to our clients' cus…"
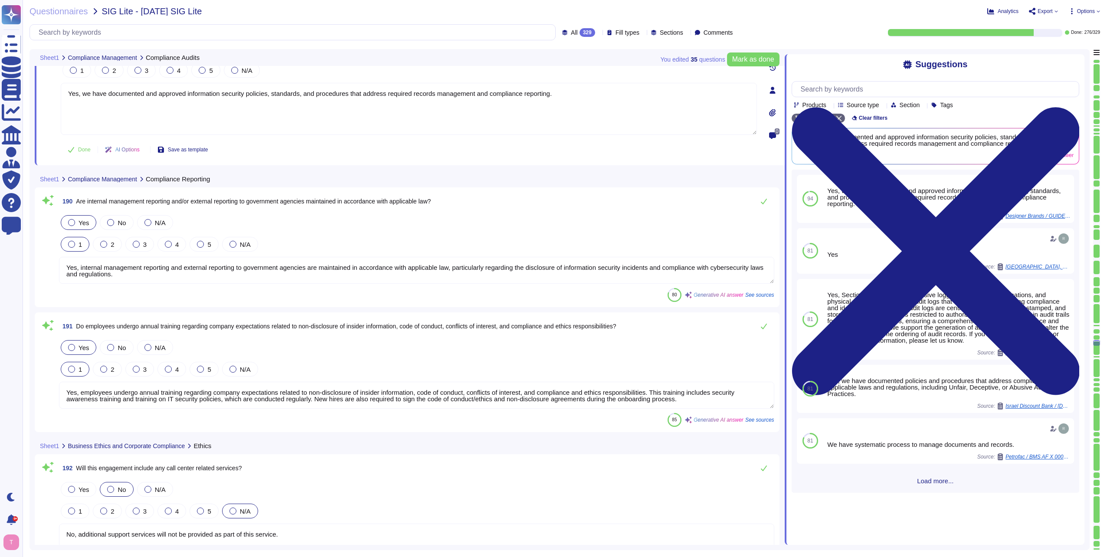
type textarea "Yes, training is conducted for constituents who have direct customer contact re…"
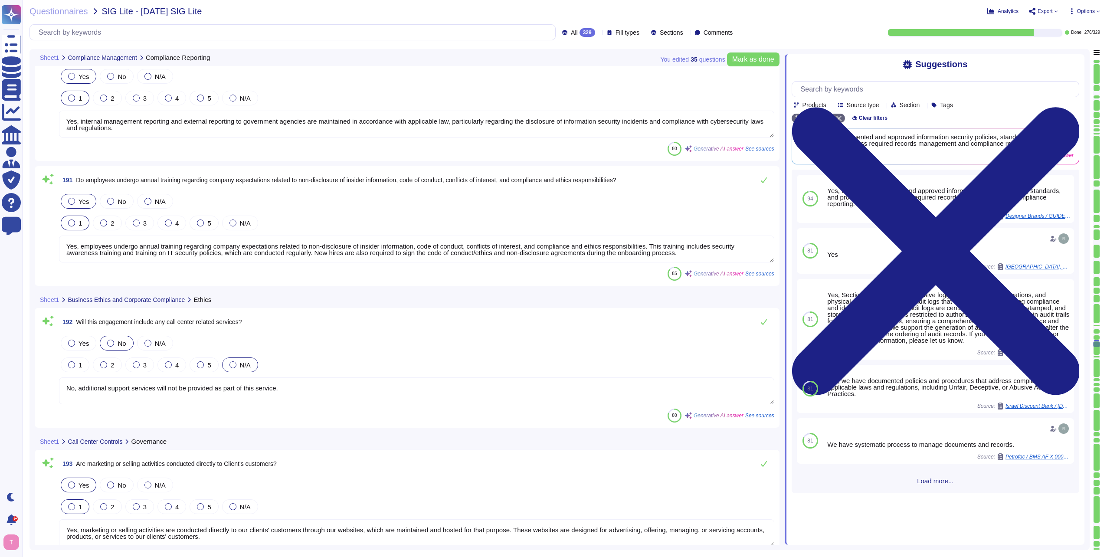
scroll to position [25833, 0]
type textarea "Please contact your Enterprise Sales representative."
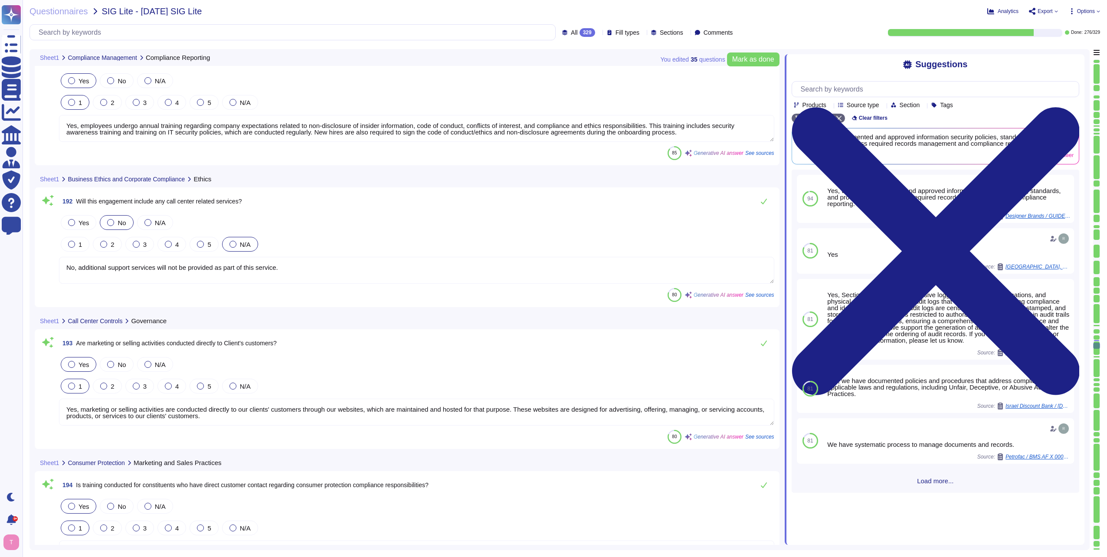
type textarea "Yes, we have documented policies and procedures that address compliance with ap…"
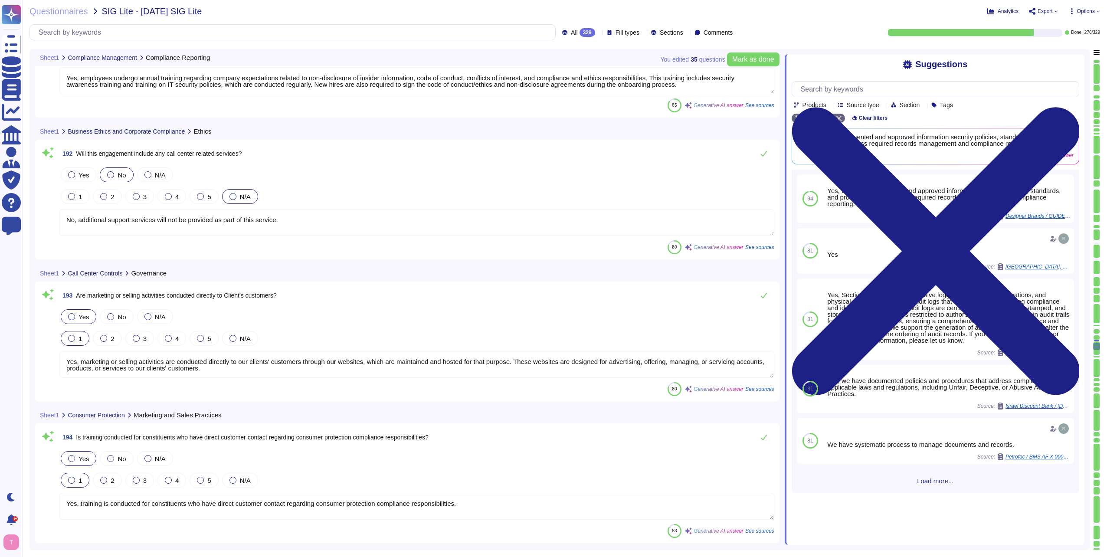
type textarea "Yes, marketing or selling activities are conducted directly to our clients' cus…"
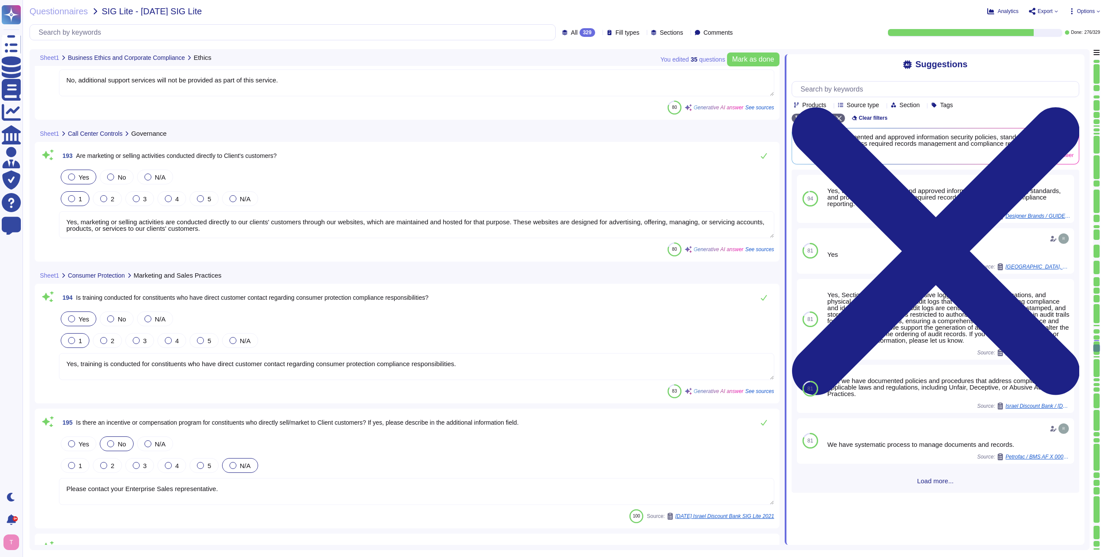
scroll to position [26137, 0]
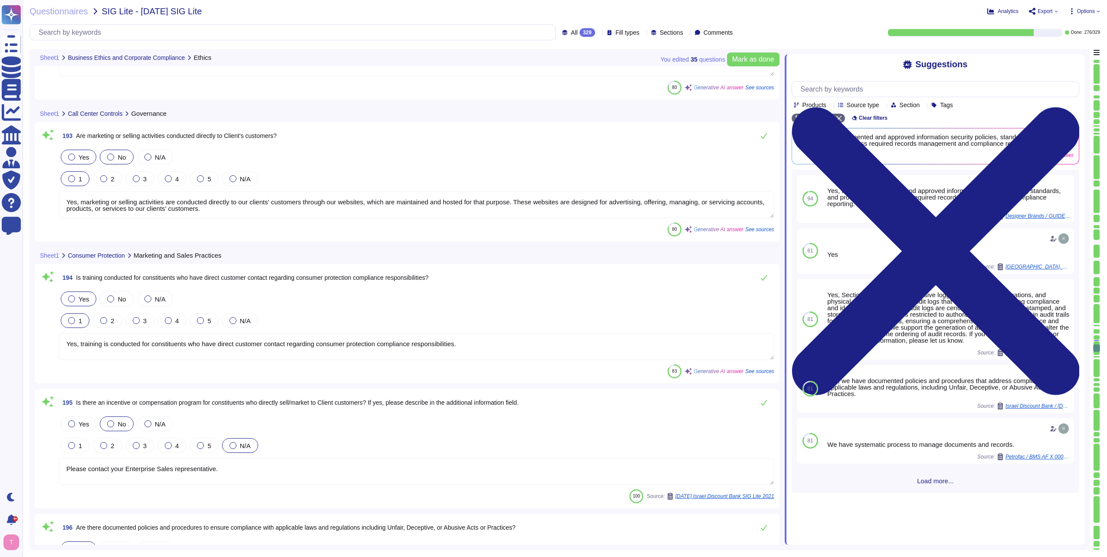
click at [114, 161] on div "No" at bounding box center [116, 157] width 33 height 15
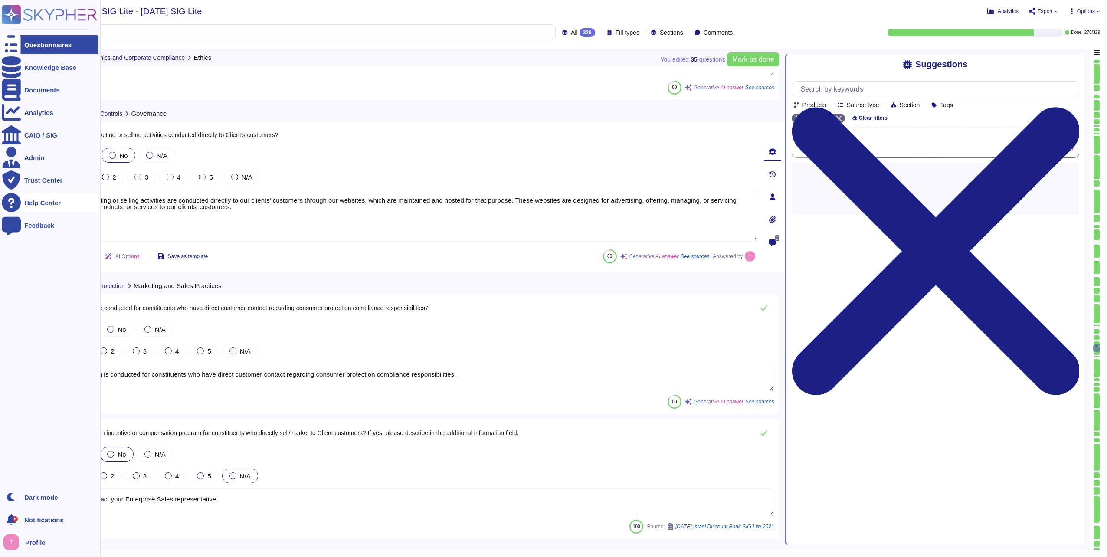
drag, startPoint x: 245, startPoint y: 205, endPoint x: 19, endPoint y: 193, distance: 226.3
click at [19, 193] on div "Questionnaires Knowledge Base Documents Analytics CAIQ / SIG Admin Trust Center…" at bounding box center [553, 278] width 1107 height 557
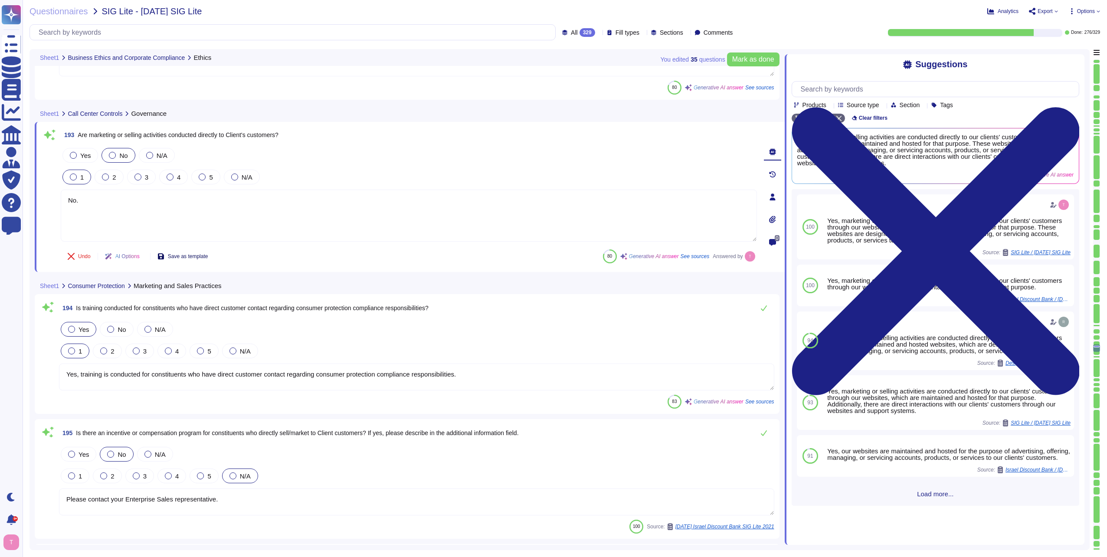
click at [185, 251] on button "Save as template" at bounding box center [183, 256] width 65 height 17
type textarea "No."
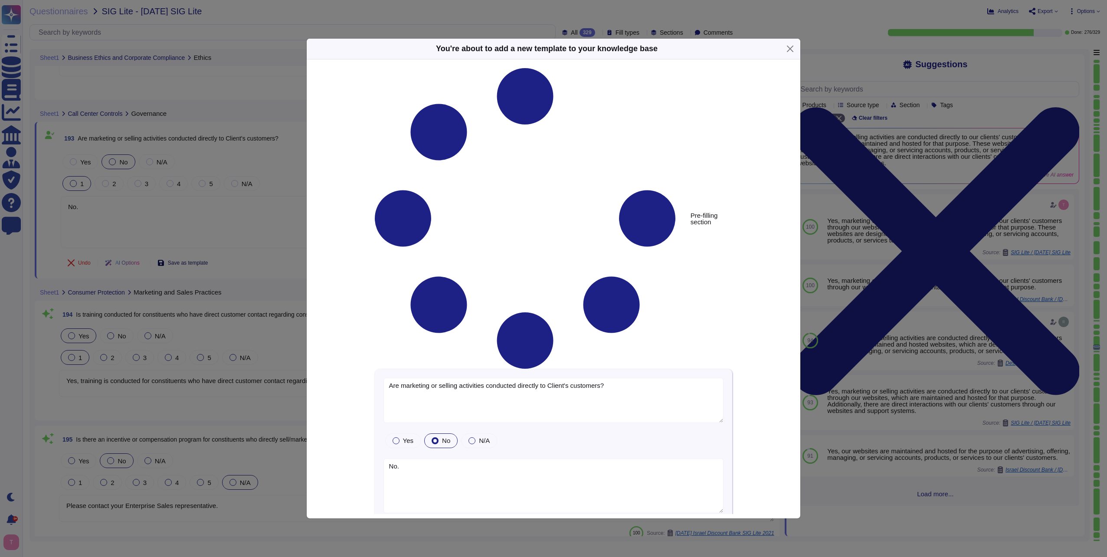
type textarea "Are marketing or selling activities conducted directly to Client's customers?"
type textarea "No."
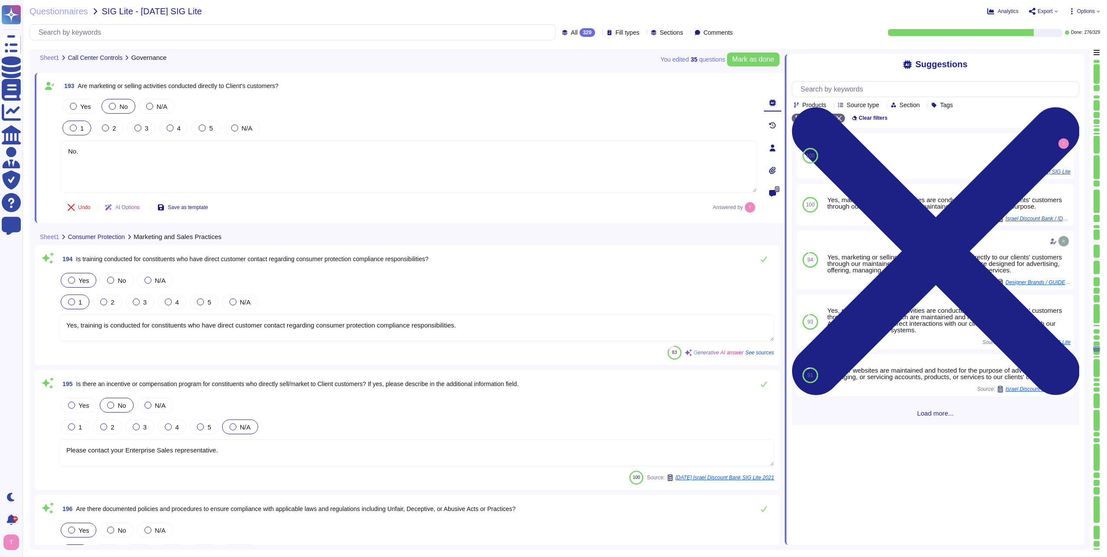
type textarea "This does not occur."
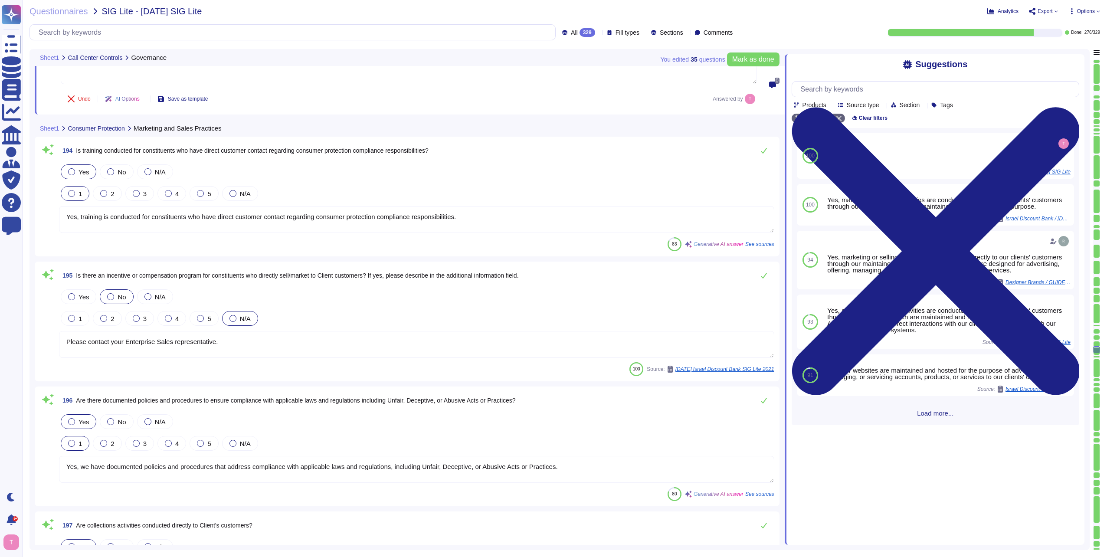
scroll to position [26311, 0]
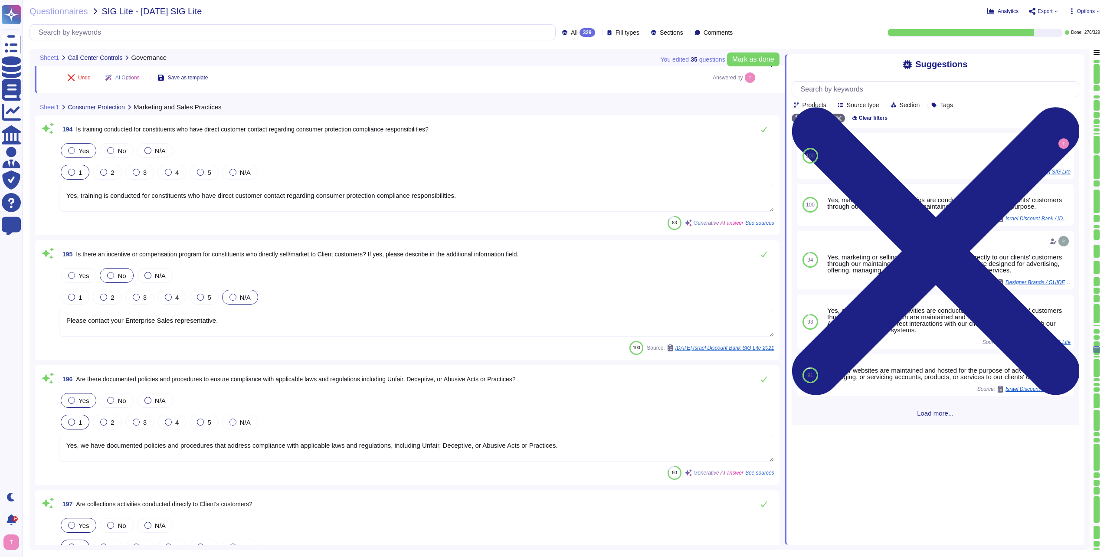
click at [146, 150] on div at bounding box center [147, 150] width 7 height 7
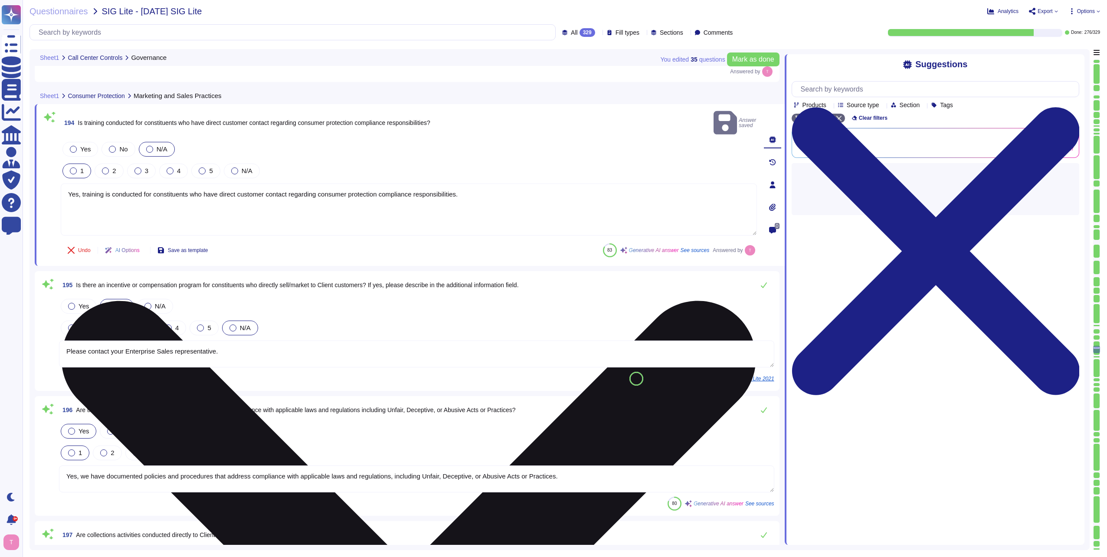
drag, startPoint x: 471, startPoint y: 185, endPoint x: 64, endPoint y: 176, distance: 407.0
click at [64, 183] on textarea "Yes, training is conducted for constituents who have direct customer contact re…" at bounding box center [409, 209] width 696 height 52
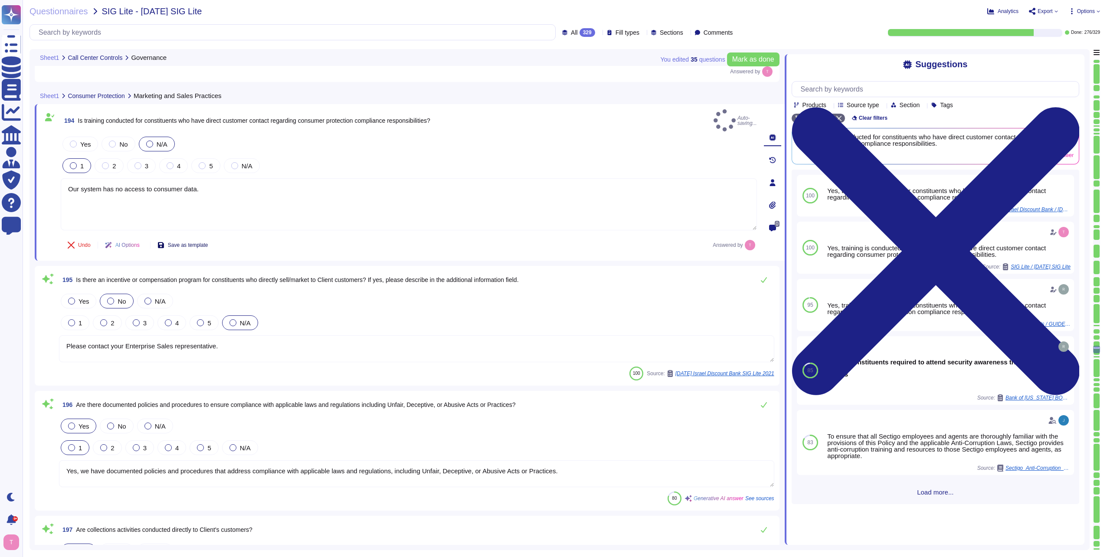
type textarea "Our system has no access to consumer data."
click at [186, 242] on span "Save as template" at bounding box center [188, 244] width 40 height 5
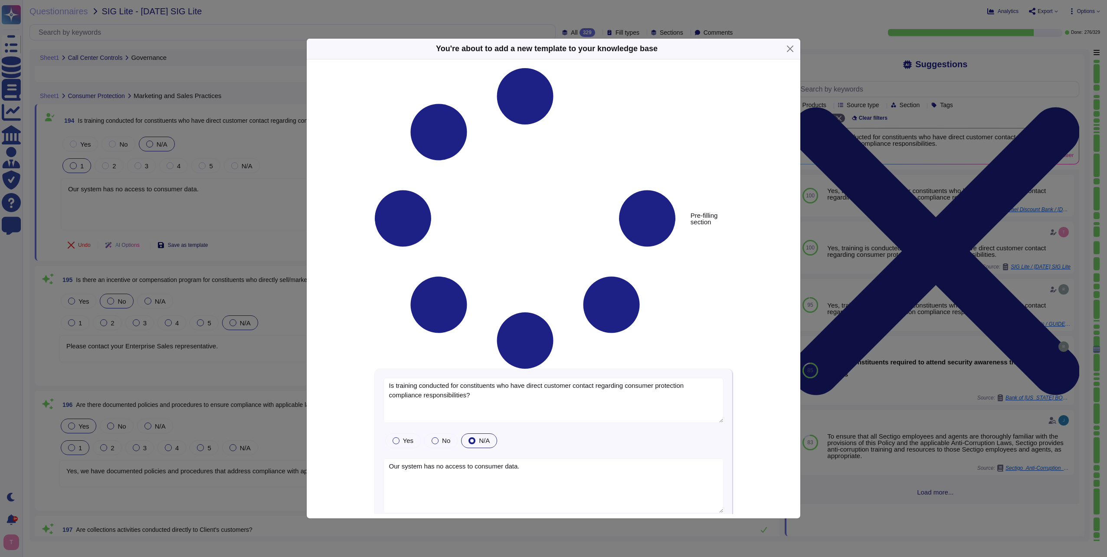
type textarea "Is training conducted for constituents who have direct customer contact regardi…"
type textarea "Our system has no access to consumer data."
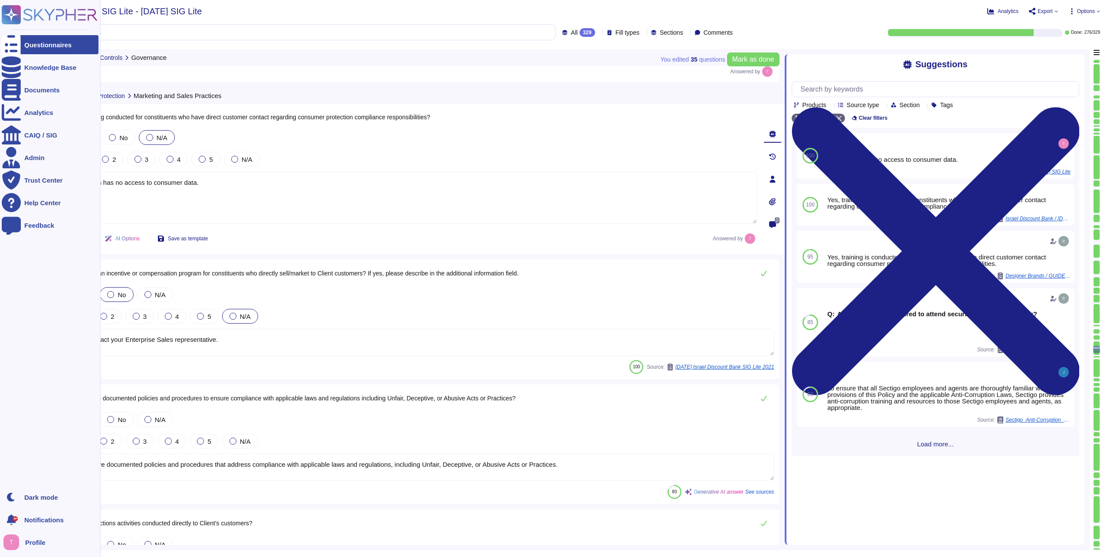
drag, startPoint x: 212, startPoint y: 181, endPoint x: 0, endPoint y: 170, distance: 211.9
click at [0, 170] on html "Questionnaires Knowledge Base Documents Analytics CAIQ / SIG Admin Trust Center…" at bounding box center [553, 278] width 1107 height 557
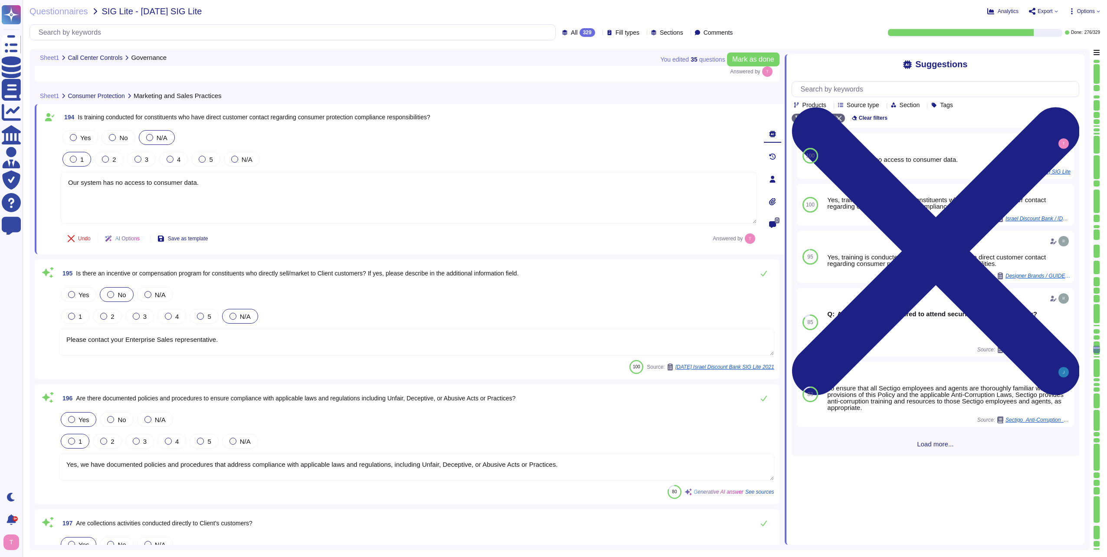
click at [262, 340] on textarea "Please contact your Enterprise Sales representative." at bounding box center [416, 342] width 715 height 27
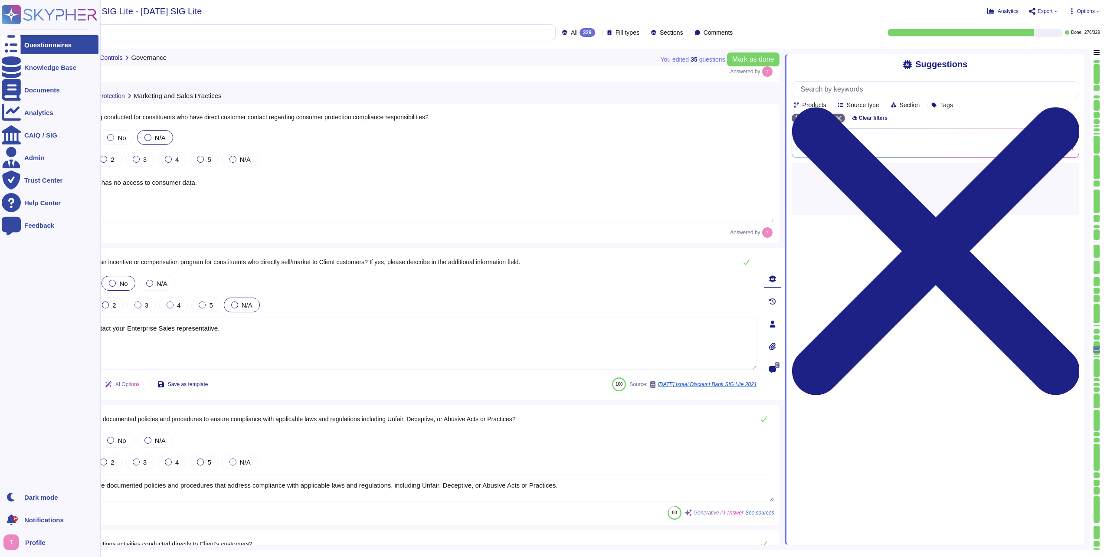
drag, startPoint x: 254, startPoint y: 334, endPoint x: 4, endPoint y: 320, distance: 250.7
click at [4, 320] on div "Questionnaires Knowledge Base Documents Analytics CAIQ / SIG Admin Trust Center…" at bounding box center [553, 278] width 1107 height 557
paste textarea "Our system has no access to consumer data"
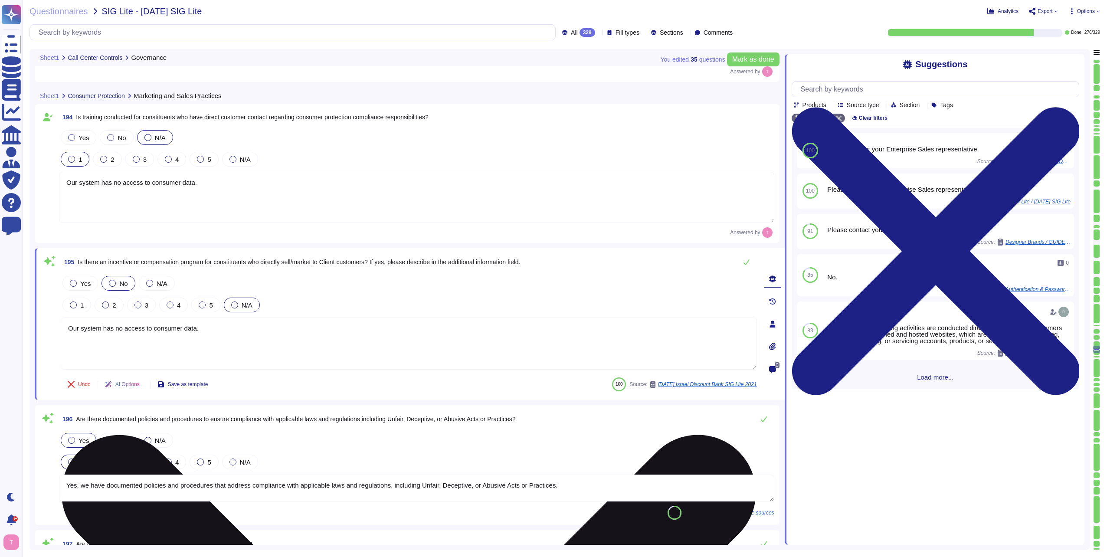
click at [153, 326] on textarea "Our system has no access to consumer data." at bounding box center [409, 344] width 696 height 52
drag, startPoint x: 153, startPoint y: 326, endPoint x: 189, endPoint y: 325, distance: 36.0
click at [189, 325] on textarea "Our system has no access to consumer data." at bounding box center [409, 344] width 696 height 52
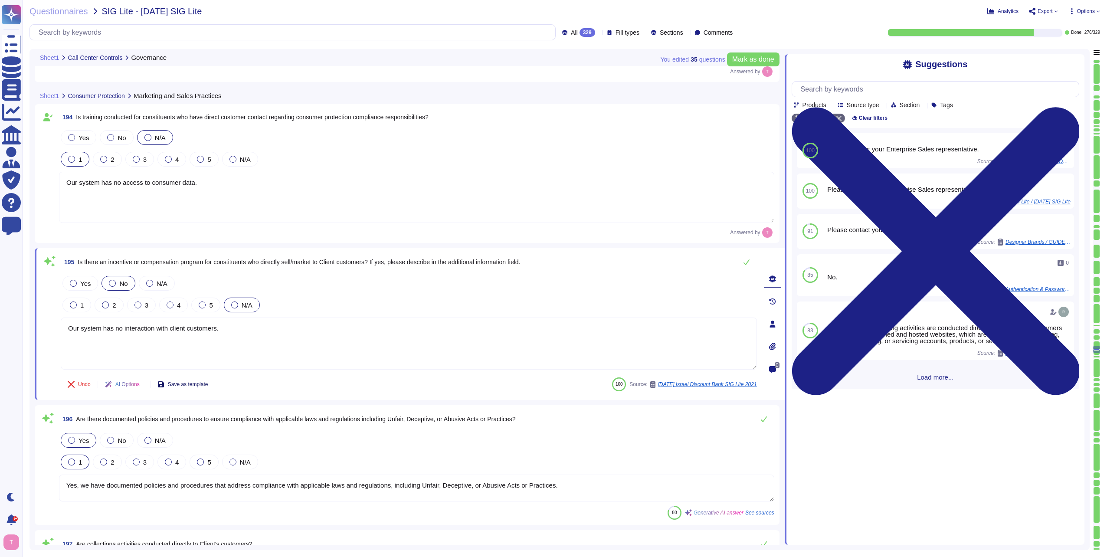
type textarea "Our system has no interaction with client customers."
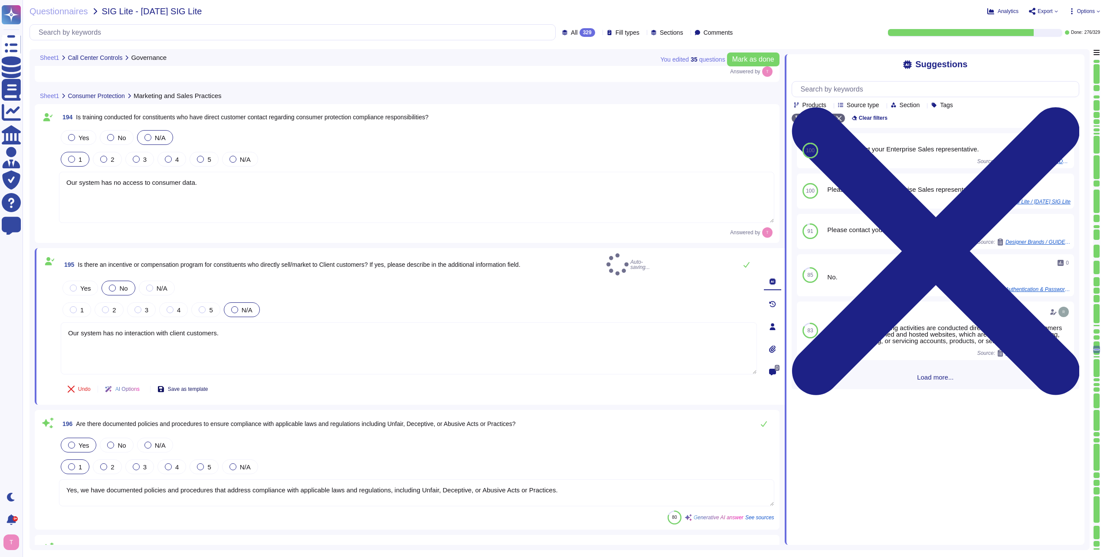
click at [196, 386] on span "Save as template" at bounding box center [188, 388] width 40 height 5
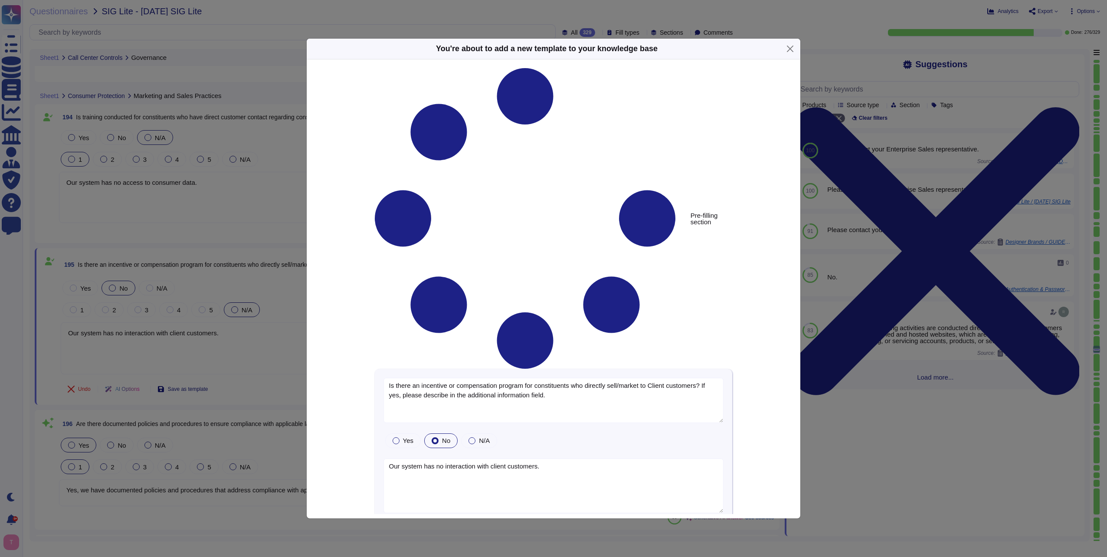
type textarea "Is there an incentive or compensation program for constituents who directly sel…"
type textarea "Our system has no interaction with client customers."
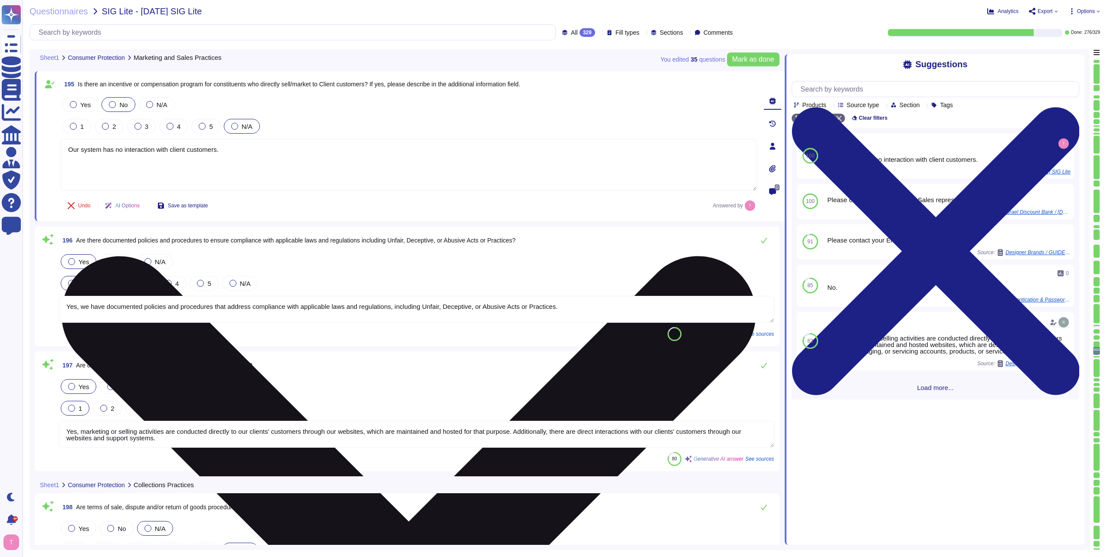
scroll to position [26484, 0]
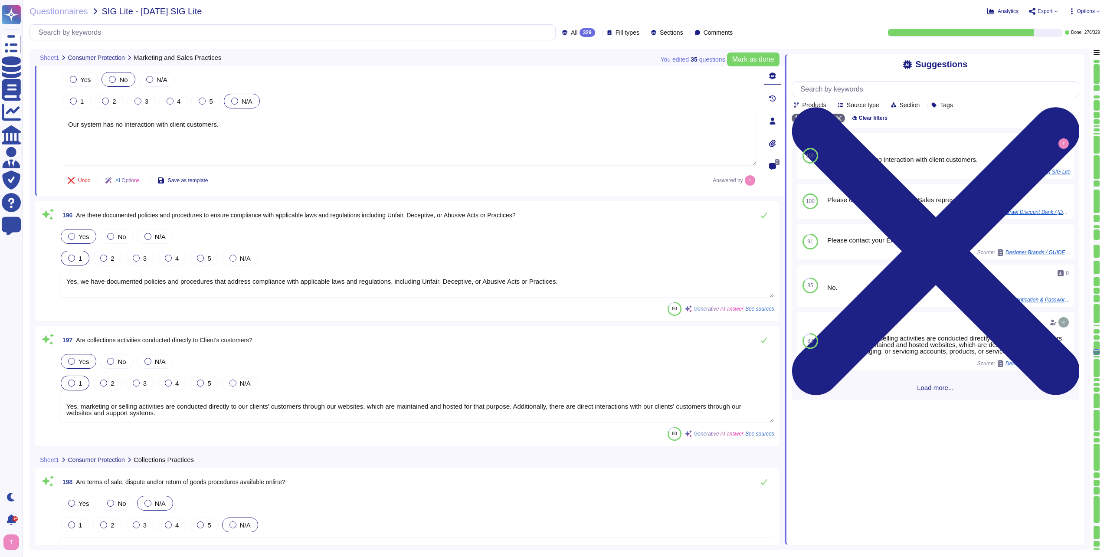
type textarea "Yes, we have a formal Incident Response Plan that includes documented policies …"
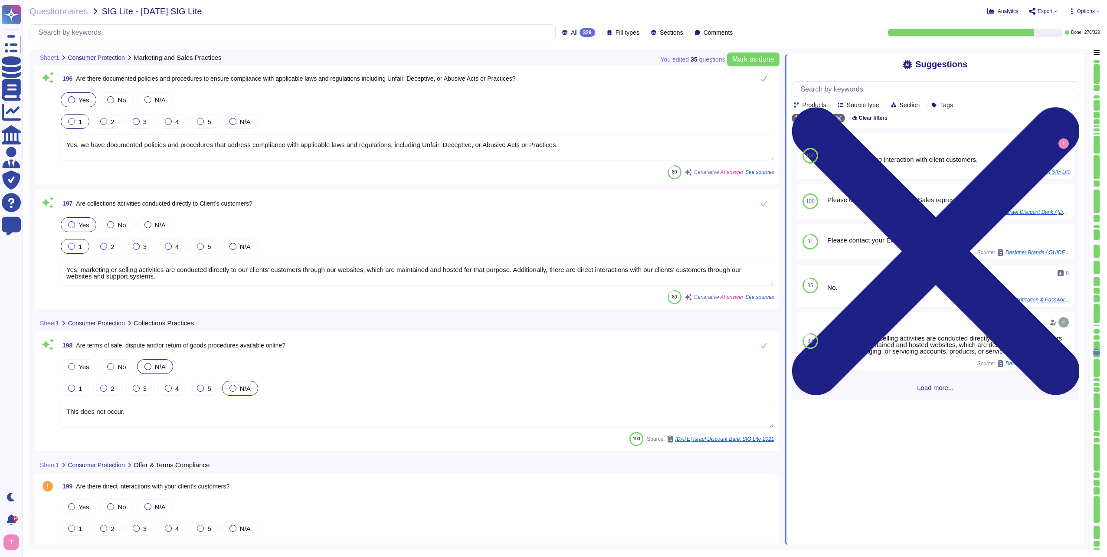
scroll to position [26658, 0]
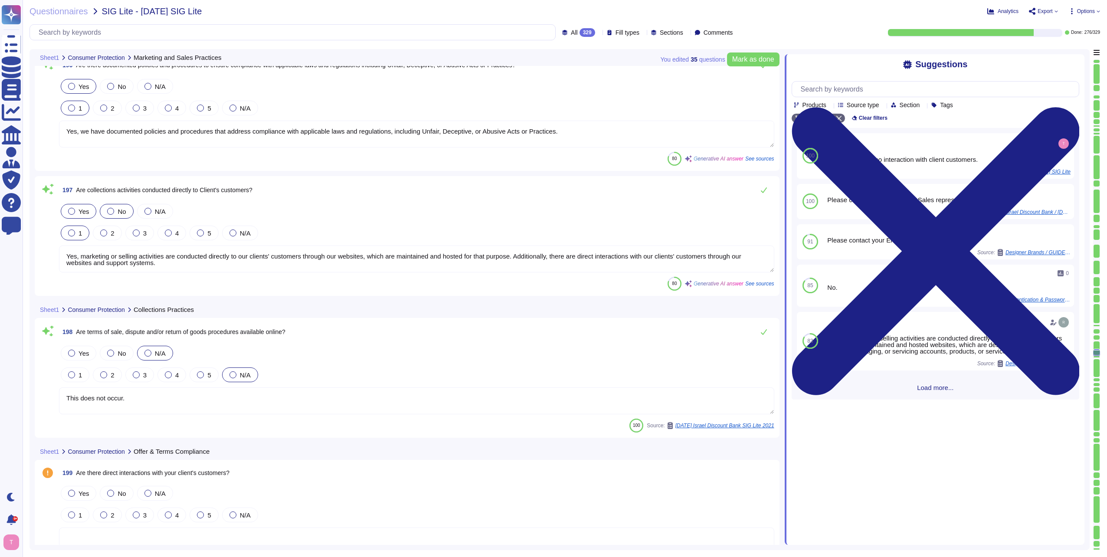
click at [109, 210] on div at bounding box center [110, 211] width 7 height 7
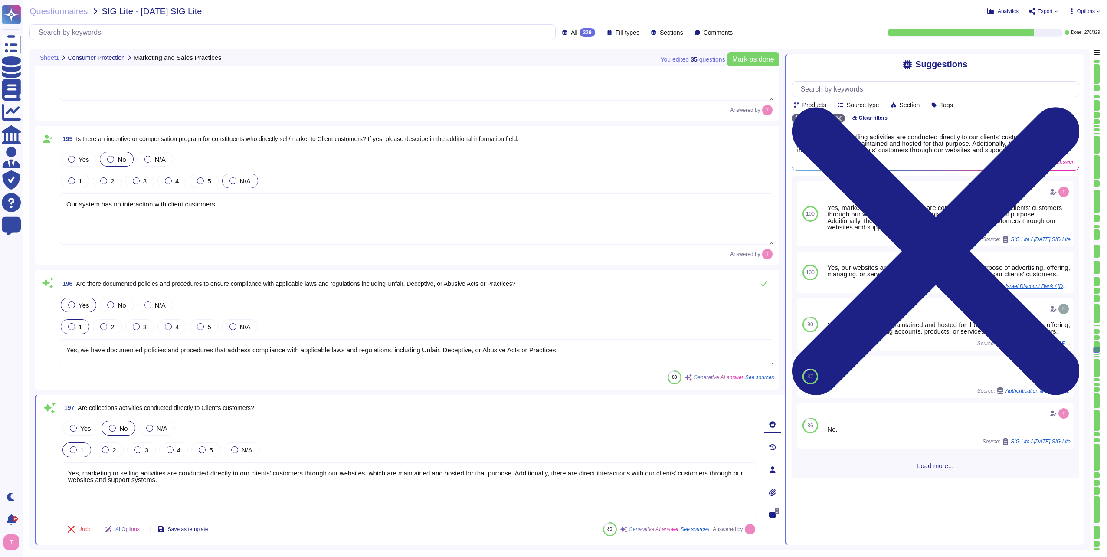
scroll to position [26441, 0]
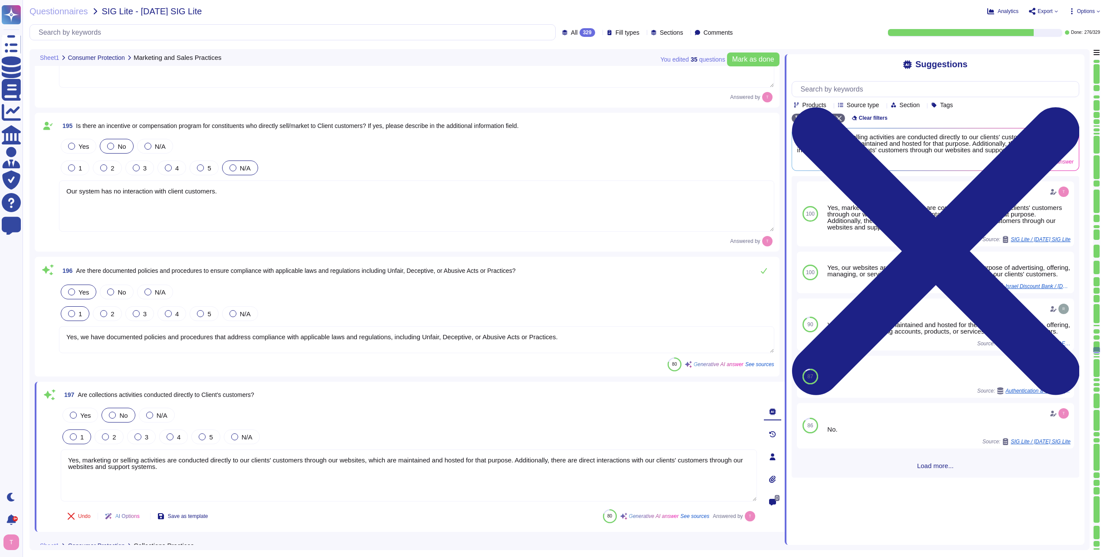
drag, startPoint x: 227, startPoint y: 196, endPoint x: 33, endPoint y: 181, distance: 194.4
click at [39, 181] on div "195 Is there an incentive or compensation program for constituents who directly…" at bounding box center [407, 182] width 745 height 139
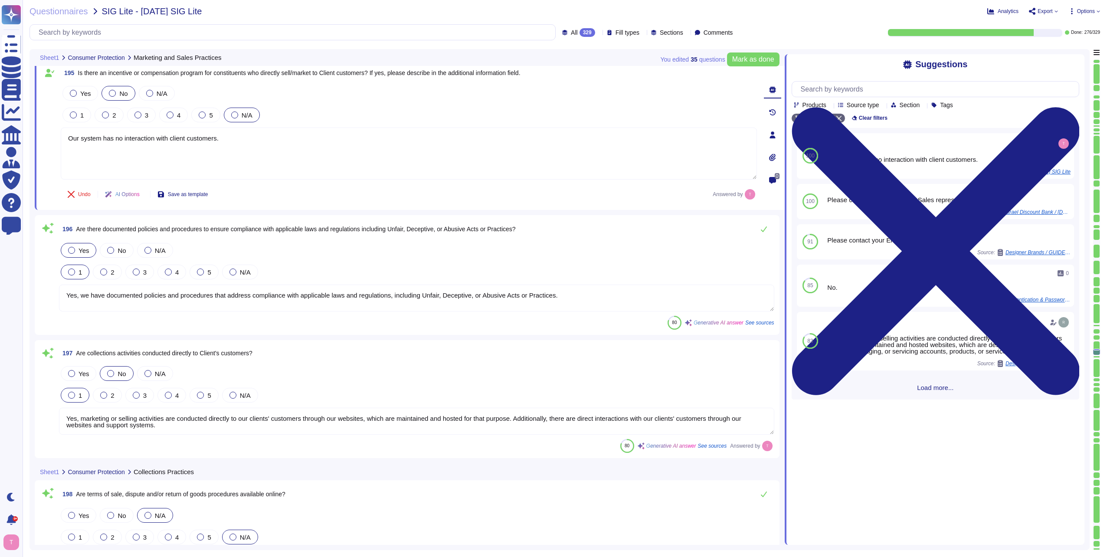
type textarea "Yes, we have a formal Incident Response Plan that includes documented policies …"
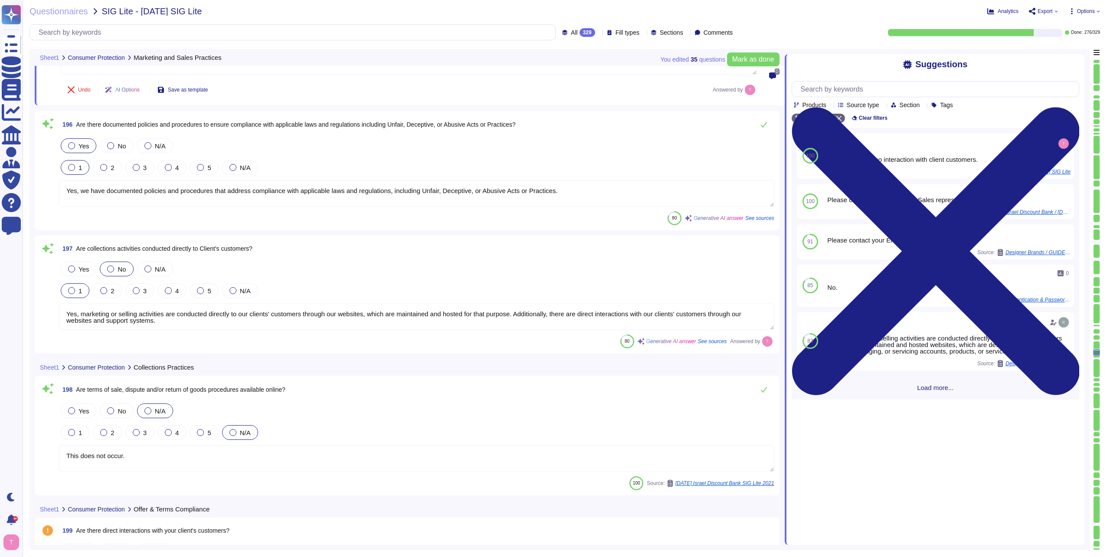
scroll to position [26614, 0]
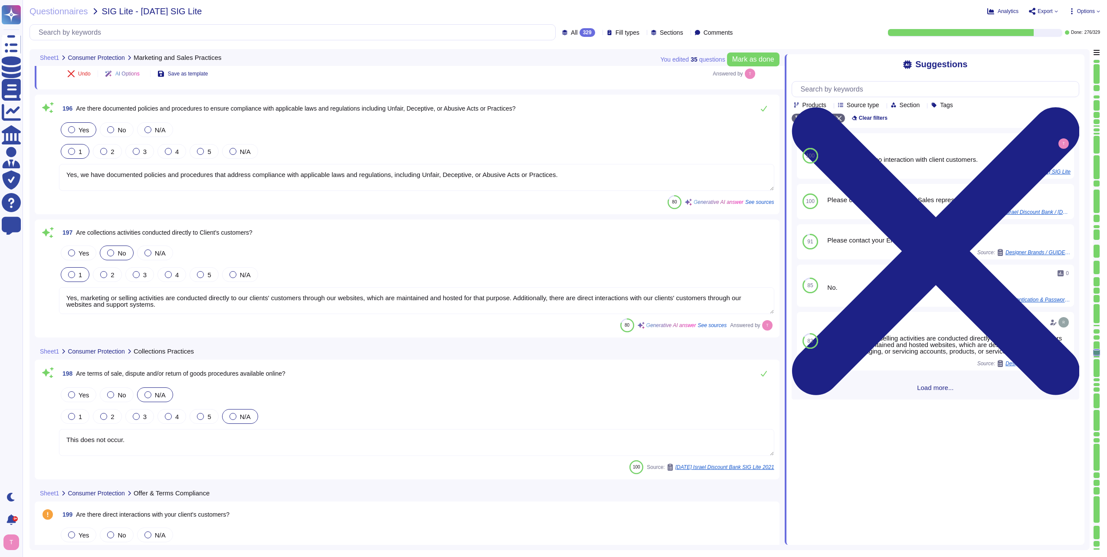
drag, startPoint x: 164, startPoint y: 307, endPoint x: 62, endPoint y: 285, distance: 105.2
click at [62, 285] on div "Yes No N/A 1 2 3 4 5 N/A Yes, marketing or selling activities are conducted dir…" at bounding box center [416, 279] width 715 height 71
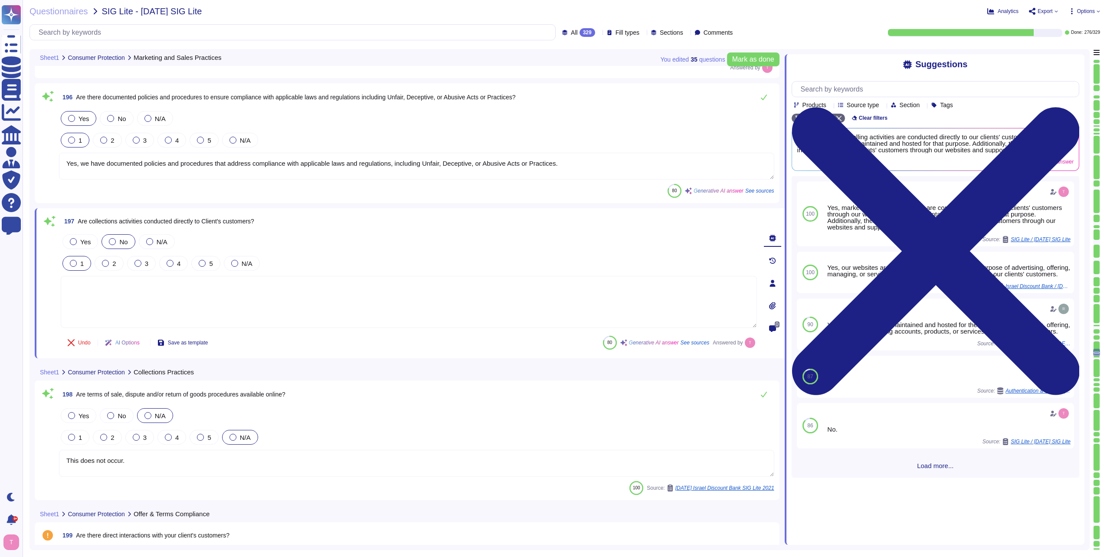
paste textarea "Our system has no interaction with client customers."
type textarea "Our system has no interaction with client customers."
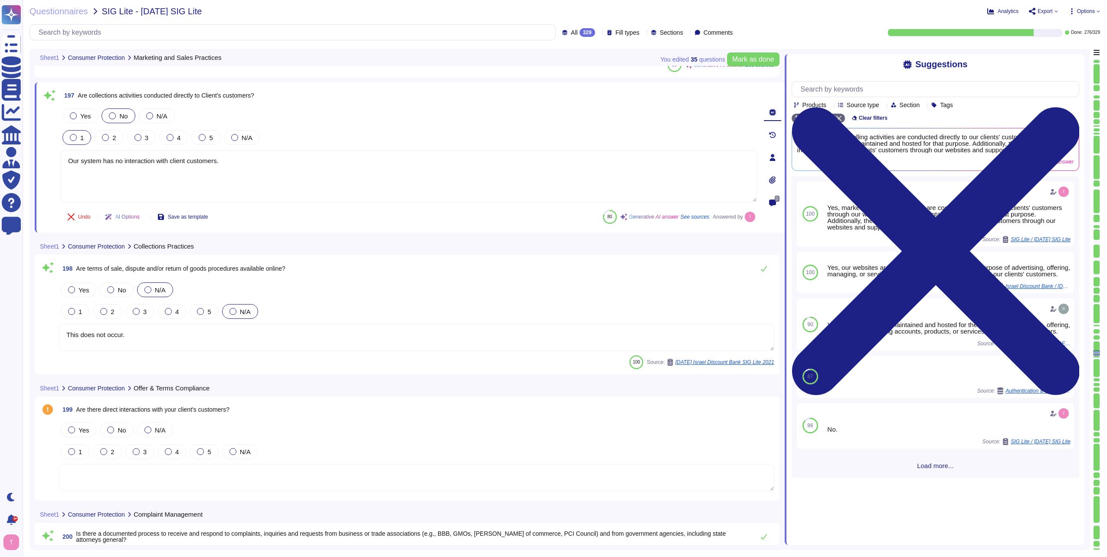
scroll to position [26744, 0]
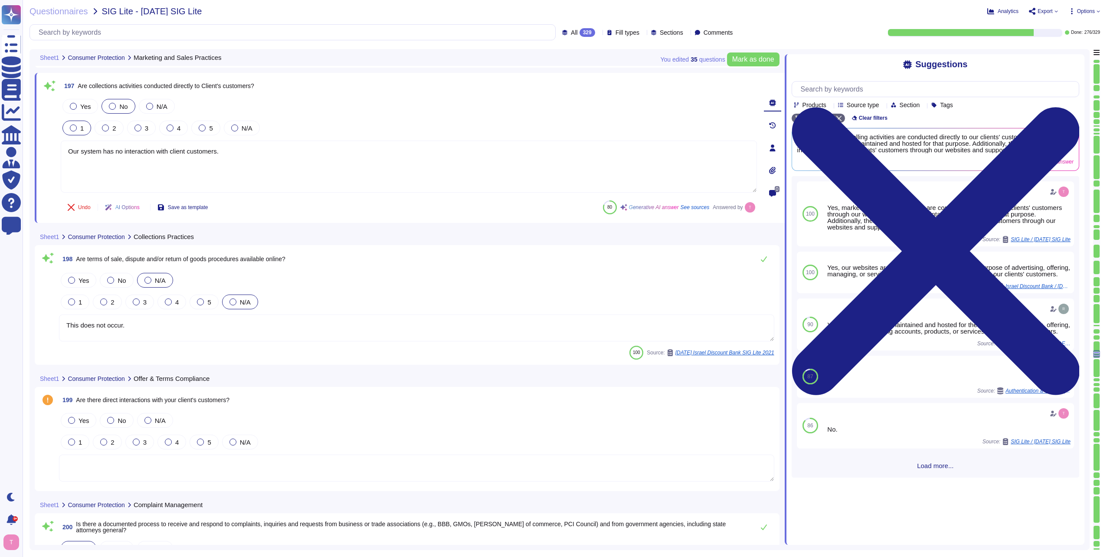
type textarea "Yes, documented policies and procedures are maintained to enforce applicable le…"
type textarea "Our system has no interaction with client customers."
click at [179, 329] on textarea "This does not occur." at bounding box center [416, 327] width 715 height 27
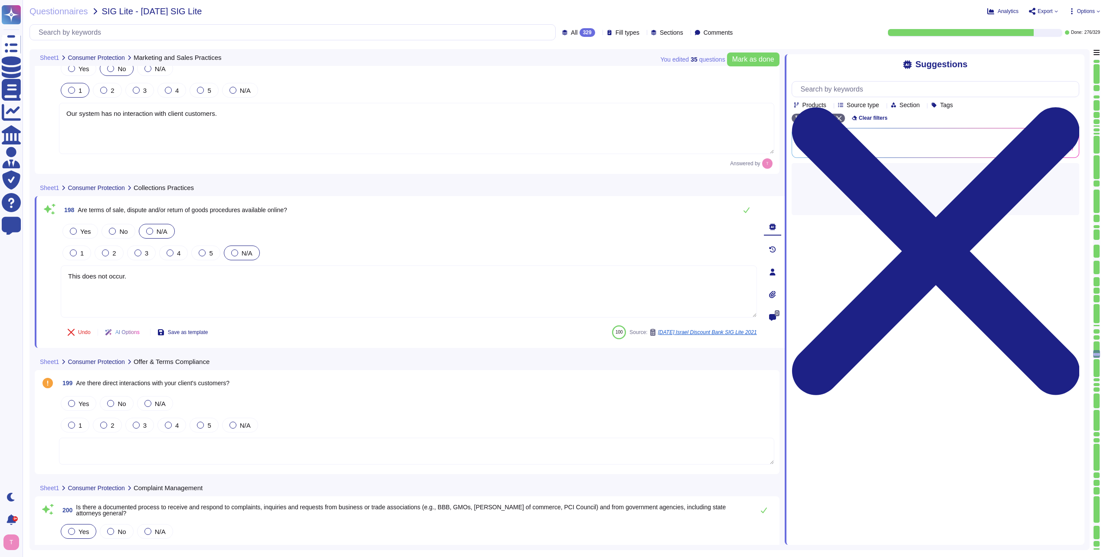
type textarea "Yes, documented policies and procedures are maintained to enforce applicable le…"
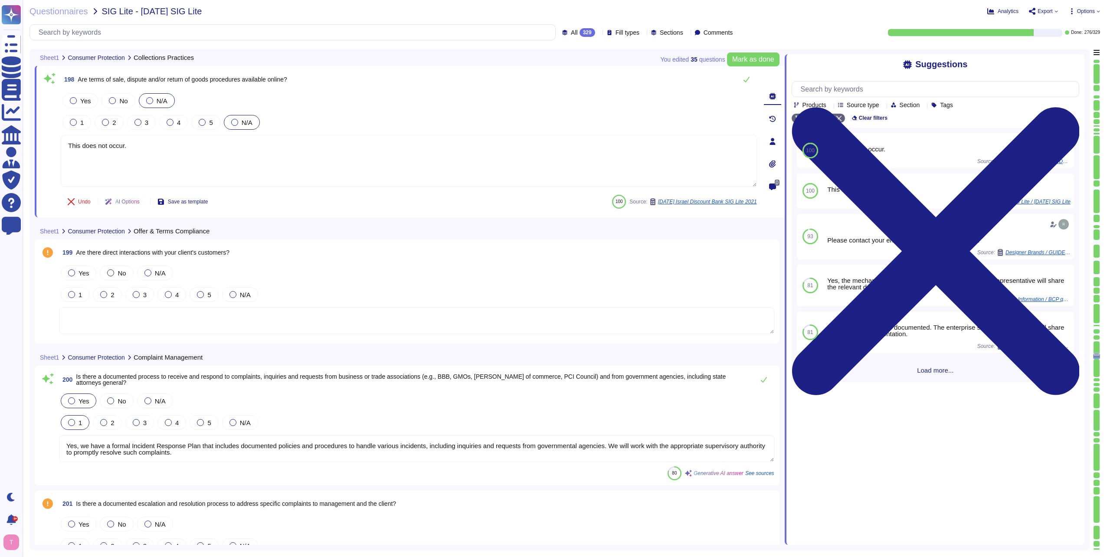
type textarea "Client audits and risk assessments are not permitted. However, we can provide c…"
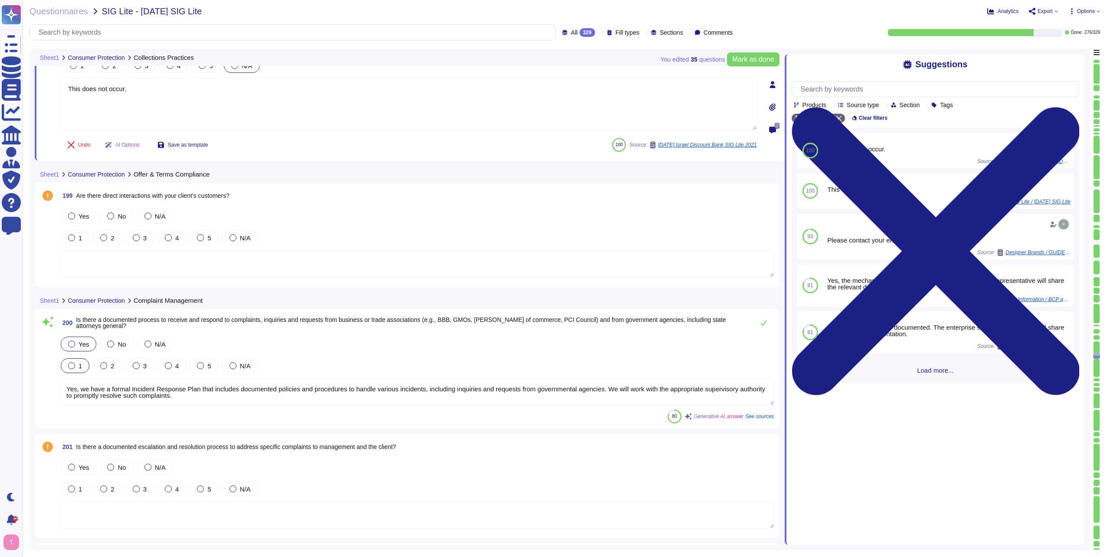
scroll to position [26961, 0]
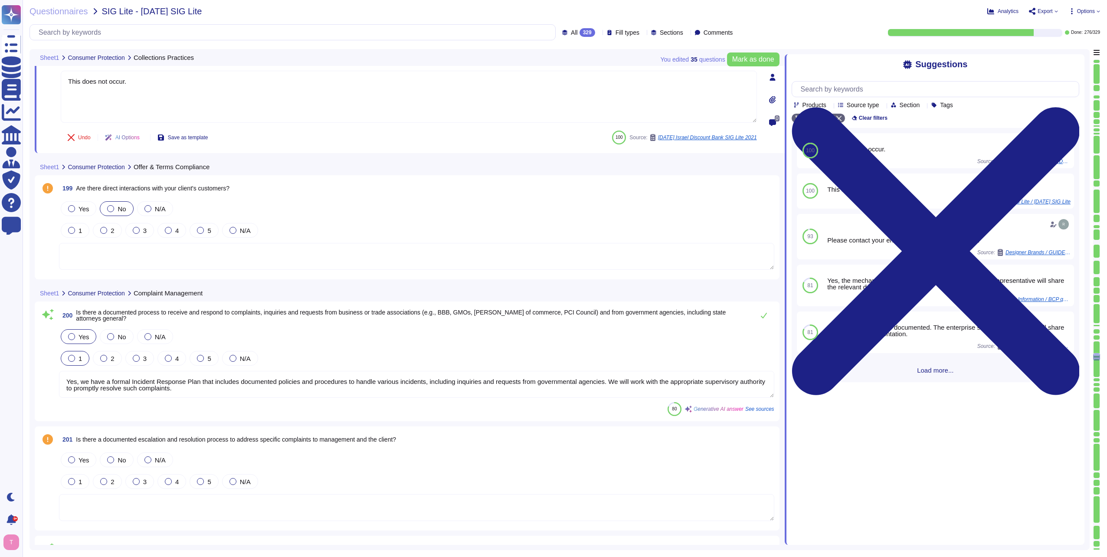
click at [111, 208] on div at bounding box center [110, 208] width 7 height 7
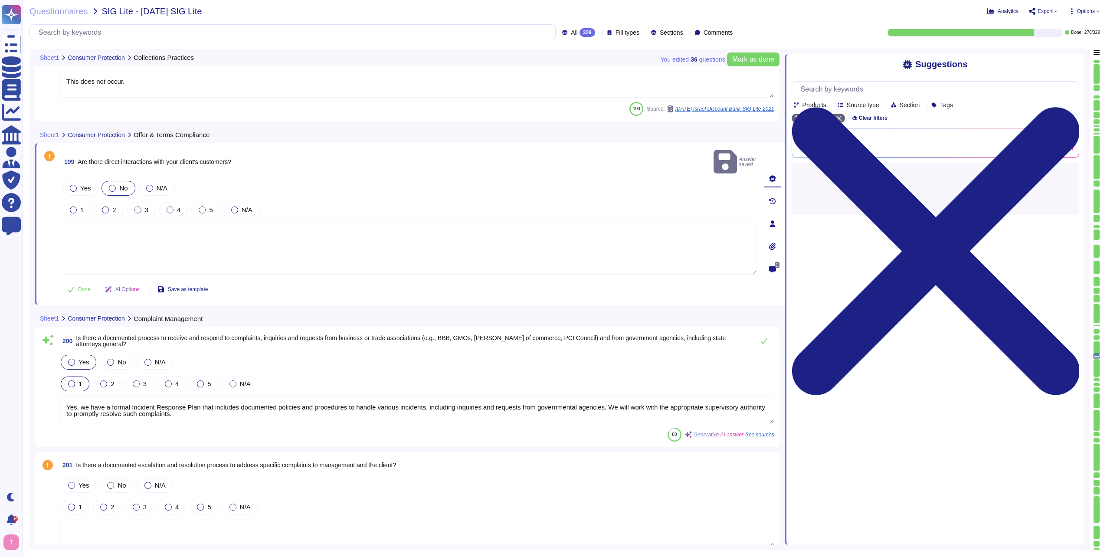
click at [133, 223] on textarea at bounding box center [409, 249] width 696 height 52
paste textarea "Our system has no interaction with client customers."
type textarea "Our system has no interaction with client customers."
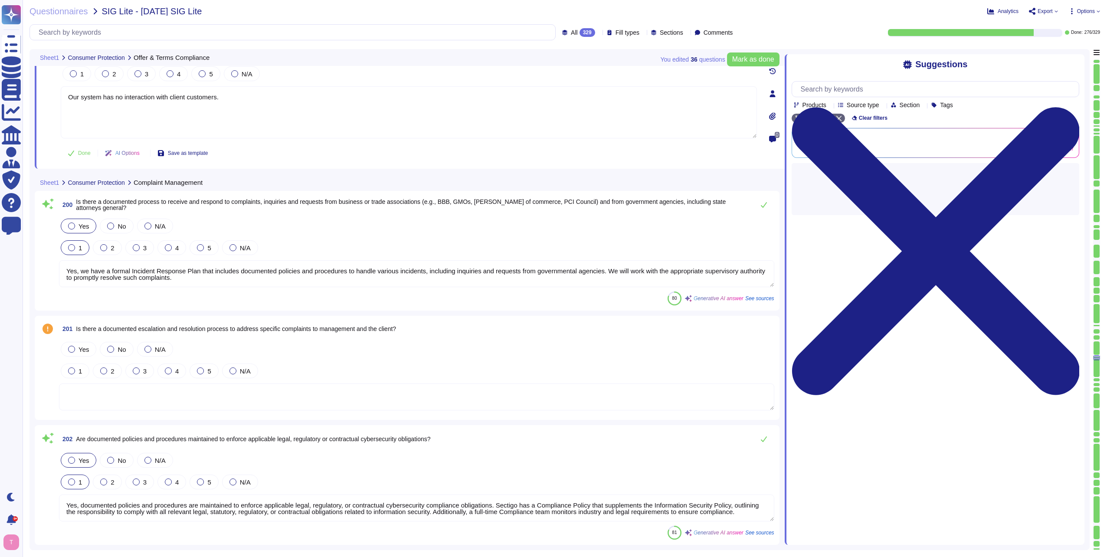
scroll to position [27091, 0]
type textarea "Yes, evidence of internal controls is available during a client assessment, as …"
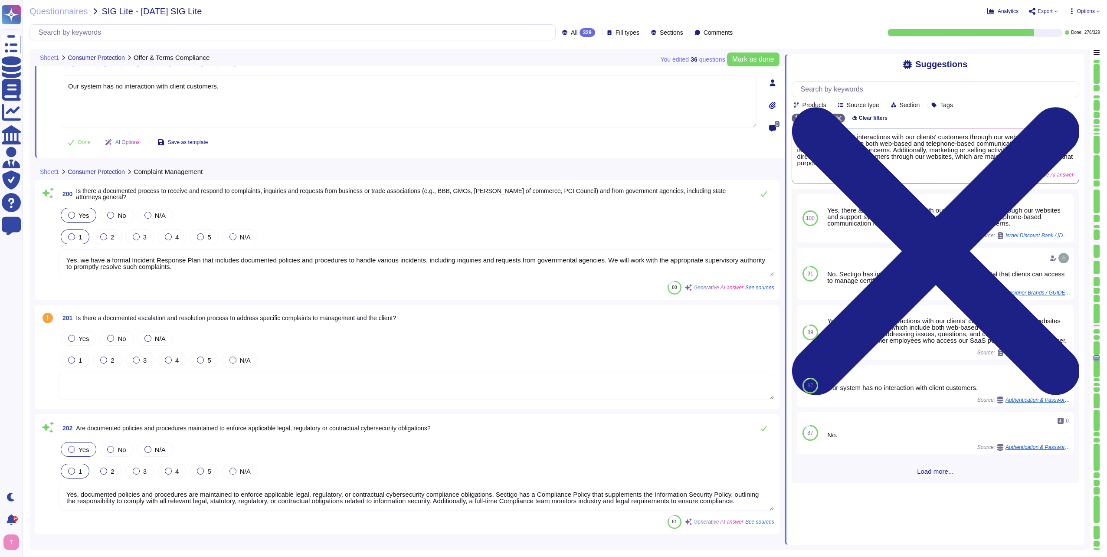
type textarea "Our system has no interaction with client customers."
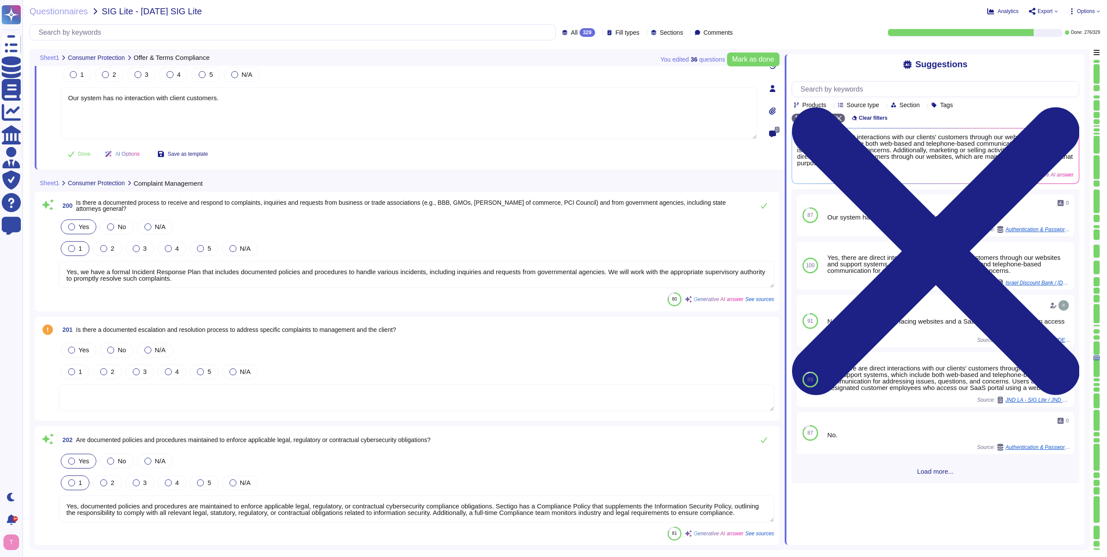
drag, startPoint x: 232, startPoint y: 267, endPoint x: 174, endPoint y: 263, distance: 58.3
click at [174, 263] on textarea "Yes, we have a formal Incident Response Plan that includes documented policies …" at bounding box center [416, 274] width 715 height 27
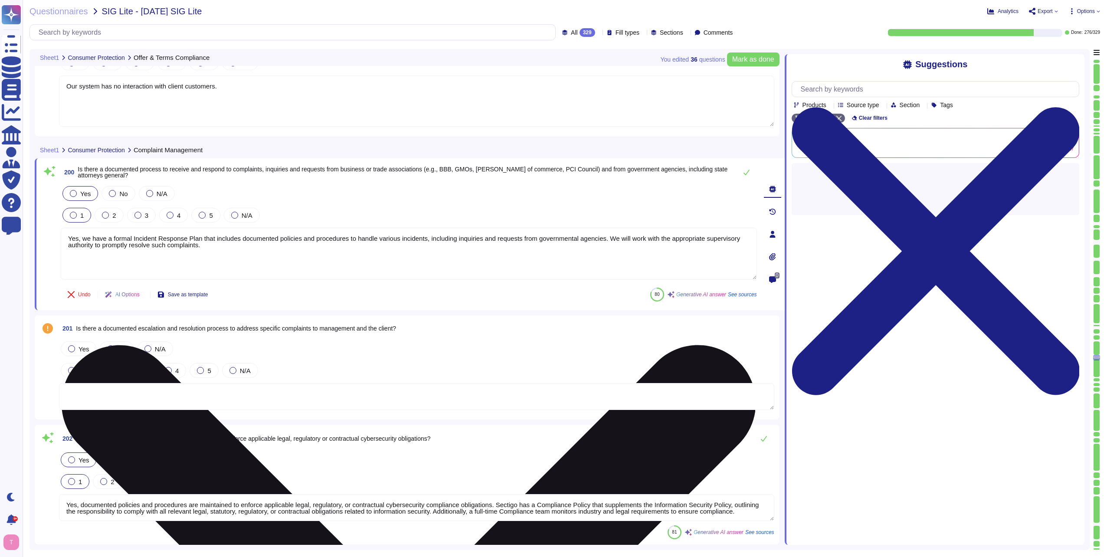
click at [255, 261] on textarea "Yes, we have a formal Incident Response Plan that includes documented policies …" at bounding box center [409, 254] width 696 height 52
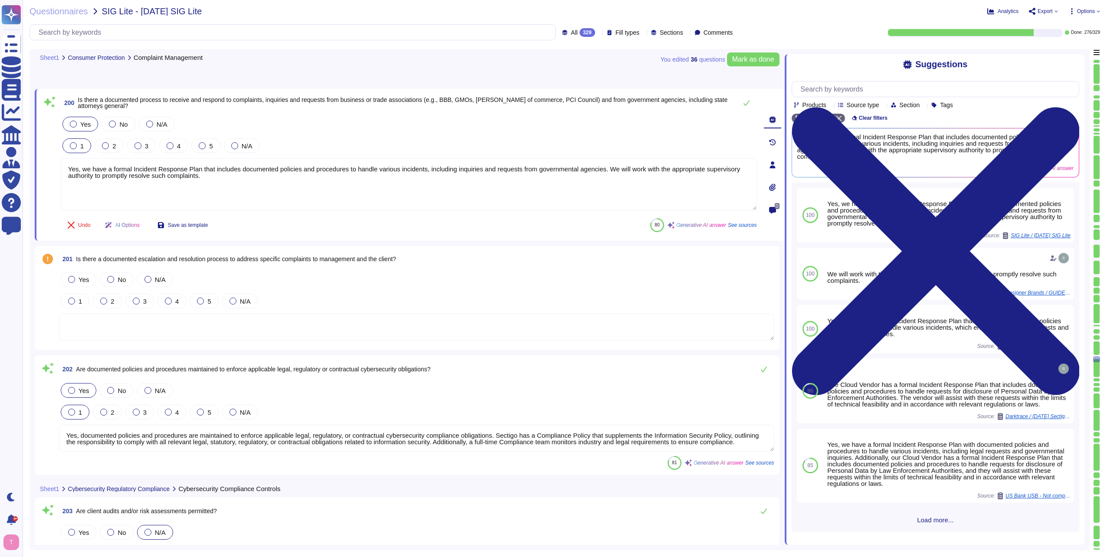
type textarea "Yes, controls are validated by independent third-party auditors and information…"
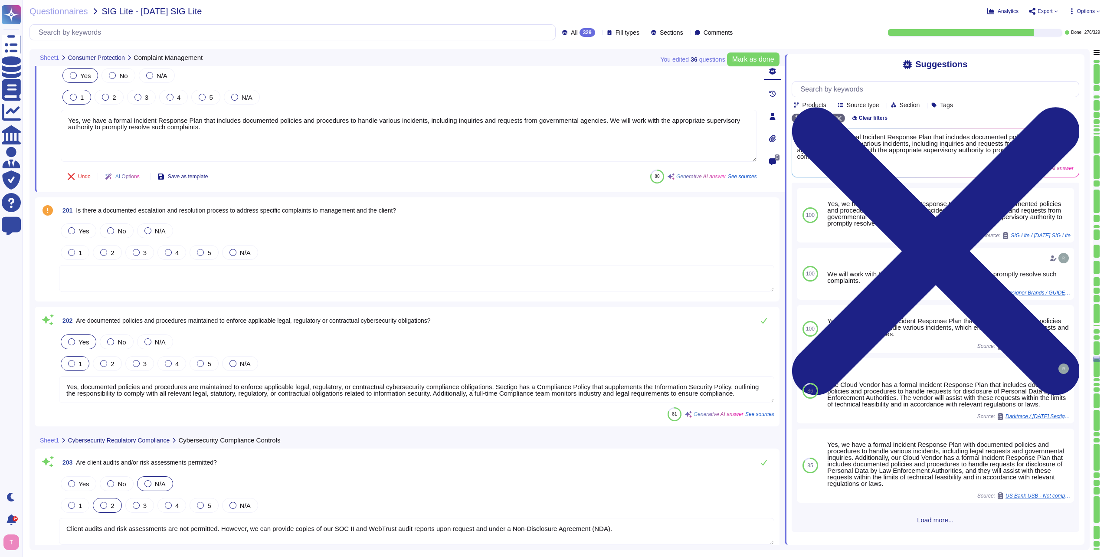
scroll to position [27221, 0]
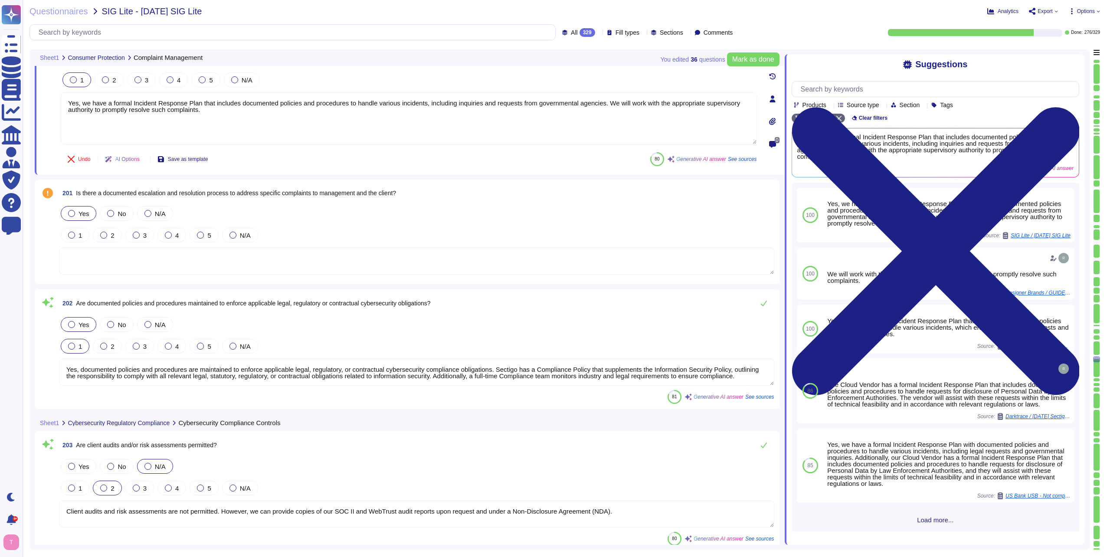
click at [68, 211] on label "Yes" at bounding box center [78, 213] width 21 height 7
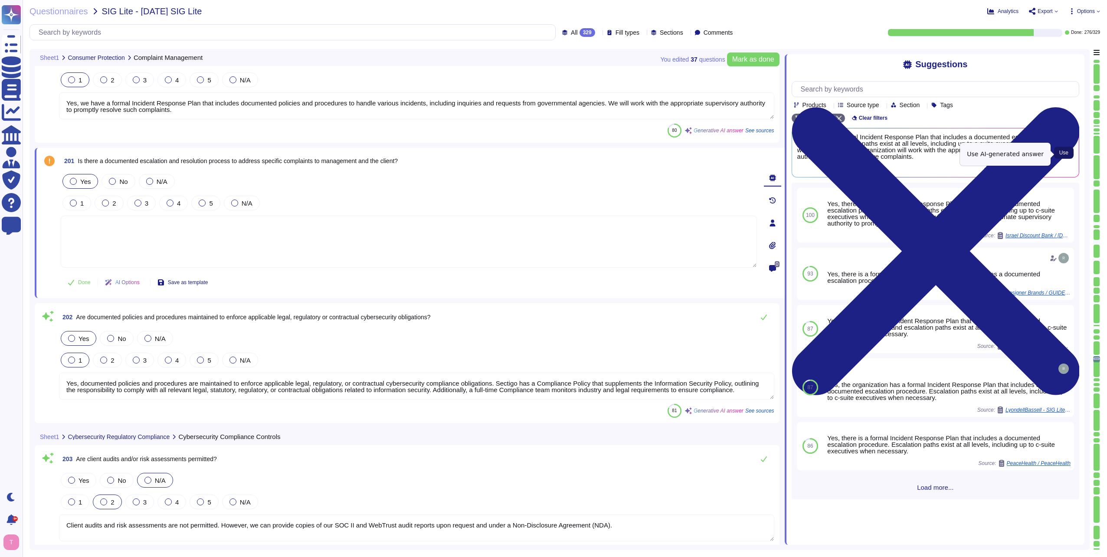
click at [1061, 153] on span "Use" at bounding box center [1063, 152] width 9 height 5
type textarea "Yes, there is a formal Incident Response Plan that includes a documented escala…"
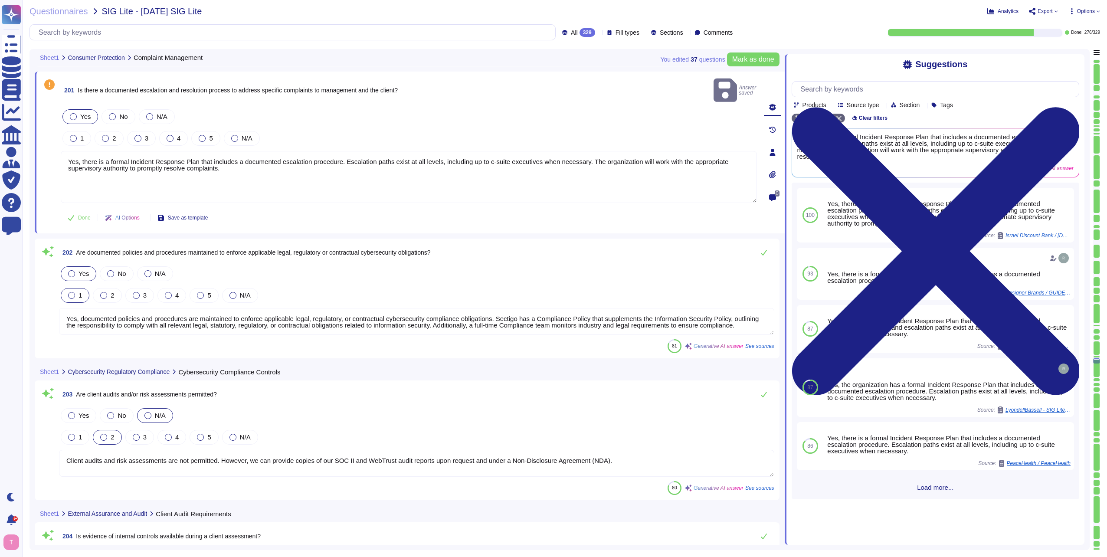
type textarea "Yes, there is a compliance program and a set of policies and procedures in plac…"
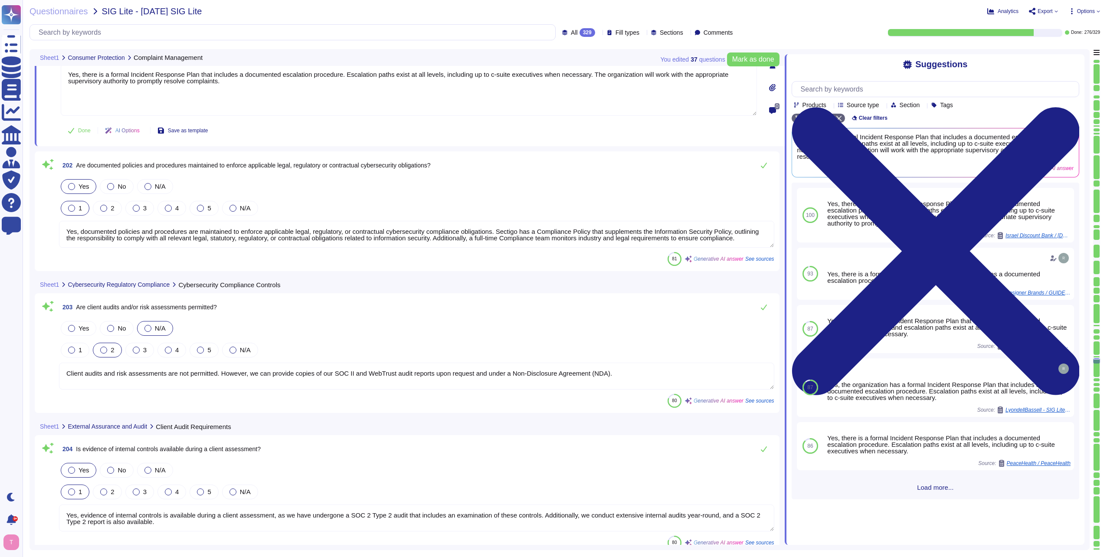
scroll to position [27395, 0]
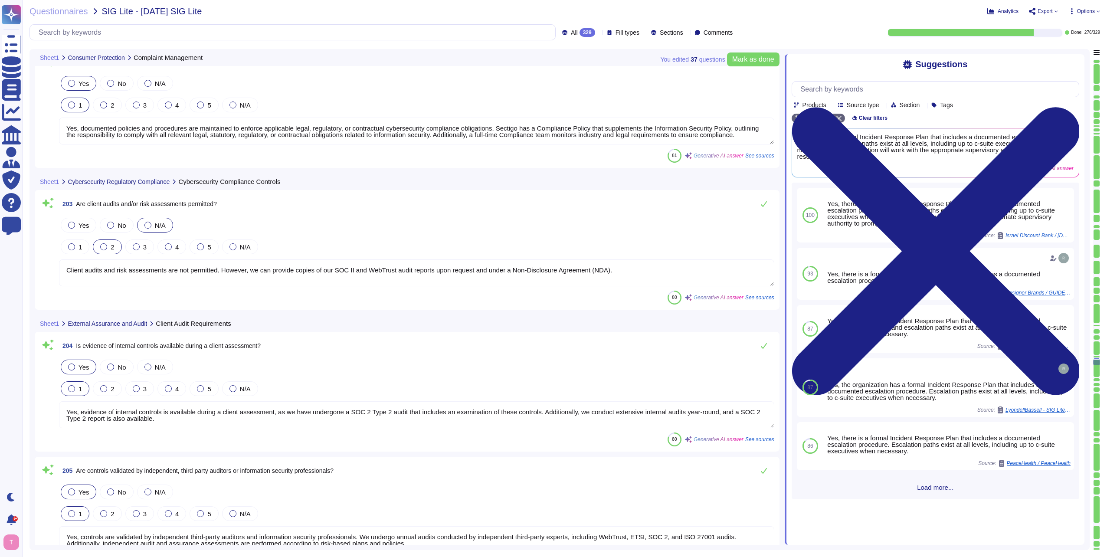
type textarea "Please contact our Enterprise Sales representative"
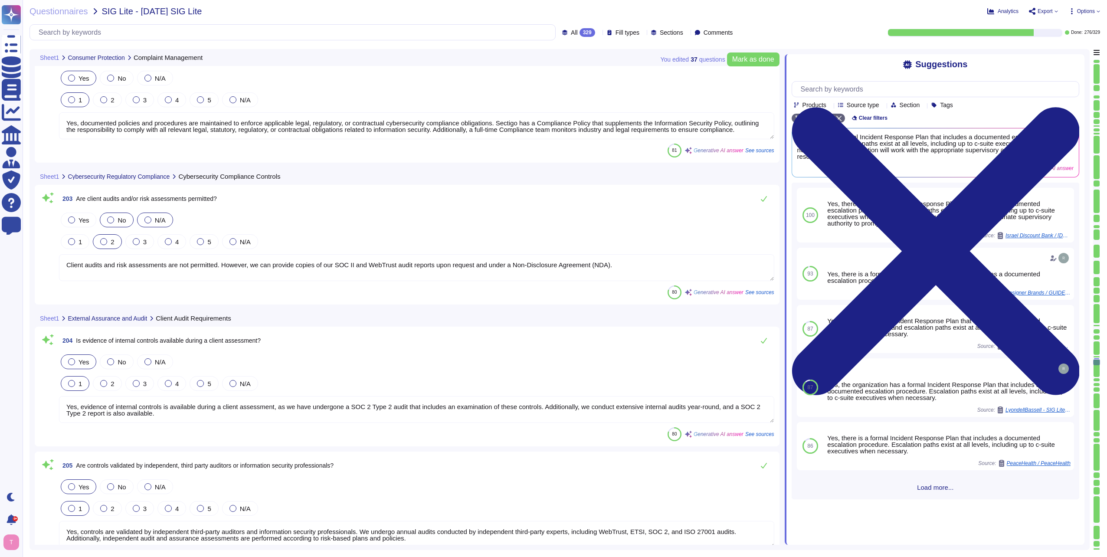
click at [107, 219] on div at bounding box center [110, 219] width 7 height 7
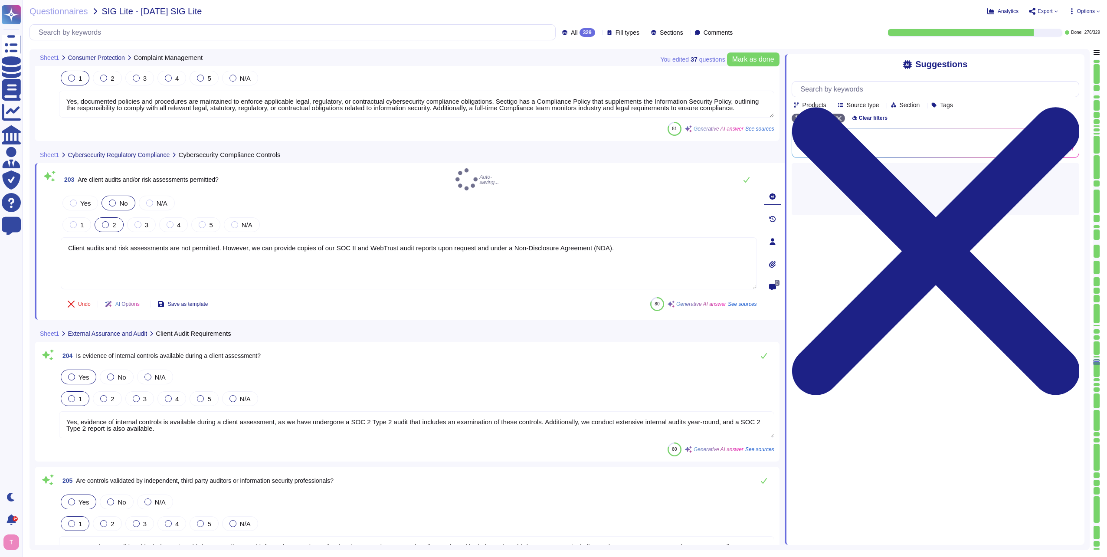
type textarea "Please contact our Enterprise Sales representative"
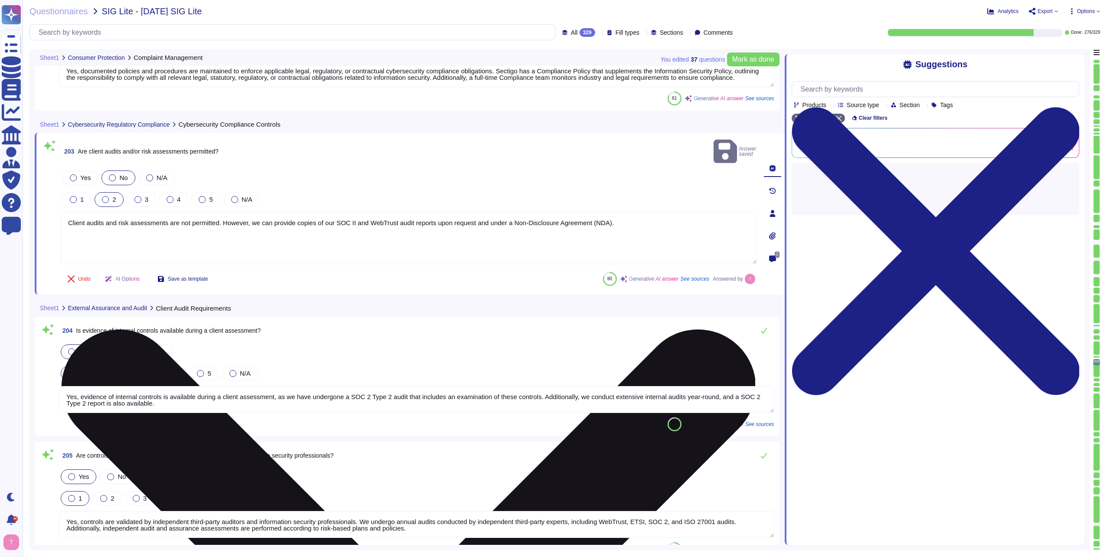
scroll to position [27525, 0]
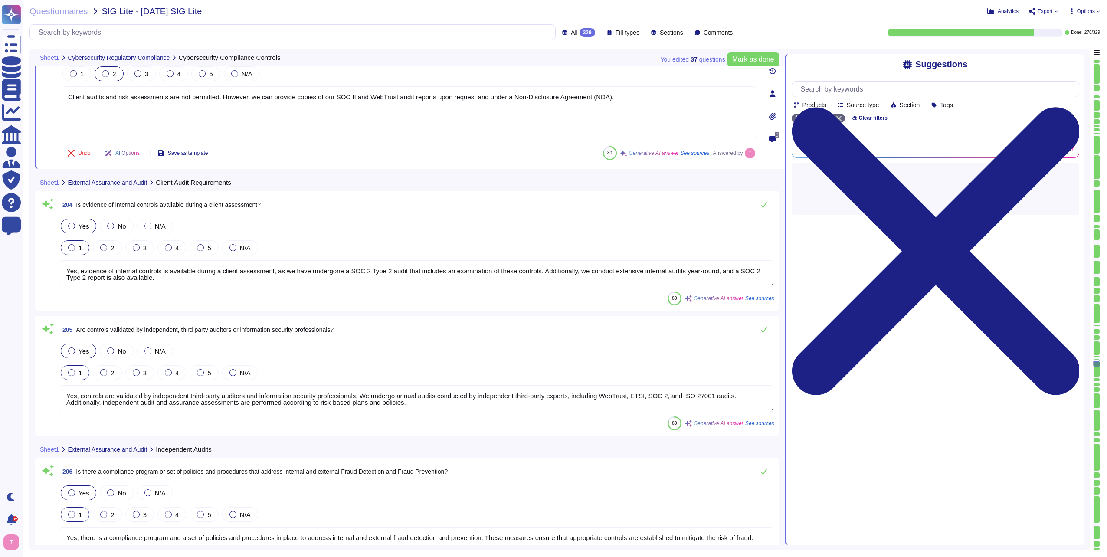
type textarea "Yes, there are policies and procedures in place to ensure compliance with relev…"
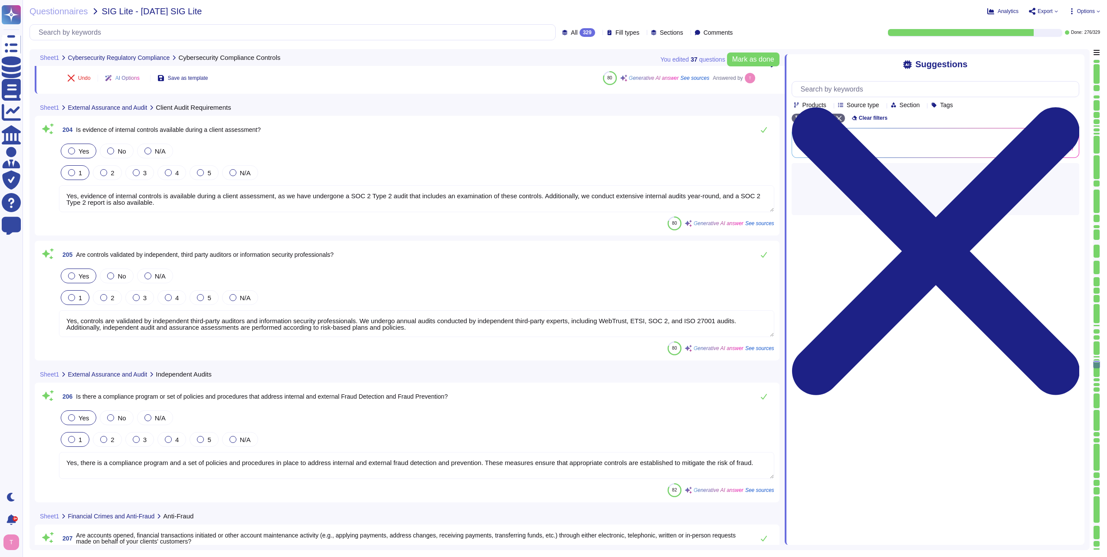
scroll to position [27699, 0]
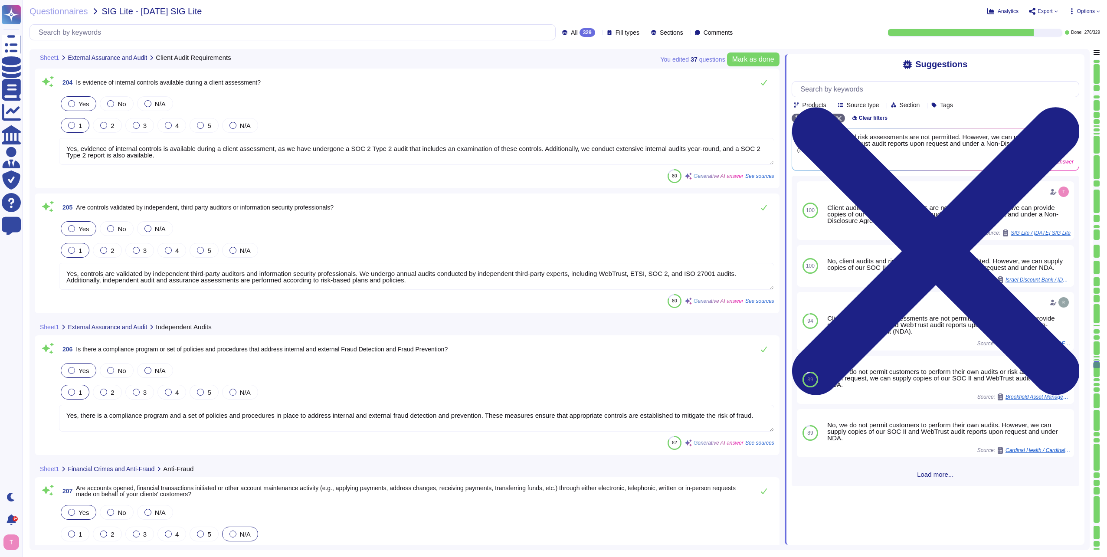
type textarea "Yes. The service is offered through a web based portal that operates with all p…"
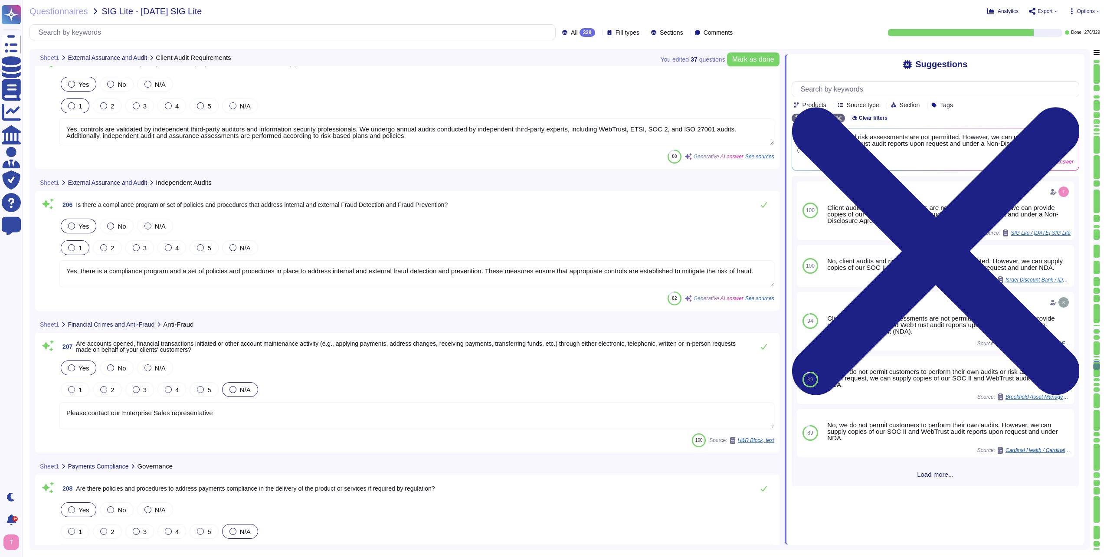
type textarea "Yes, all transaction details, including payment card information, are stored se…"
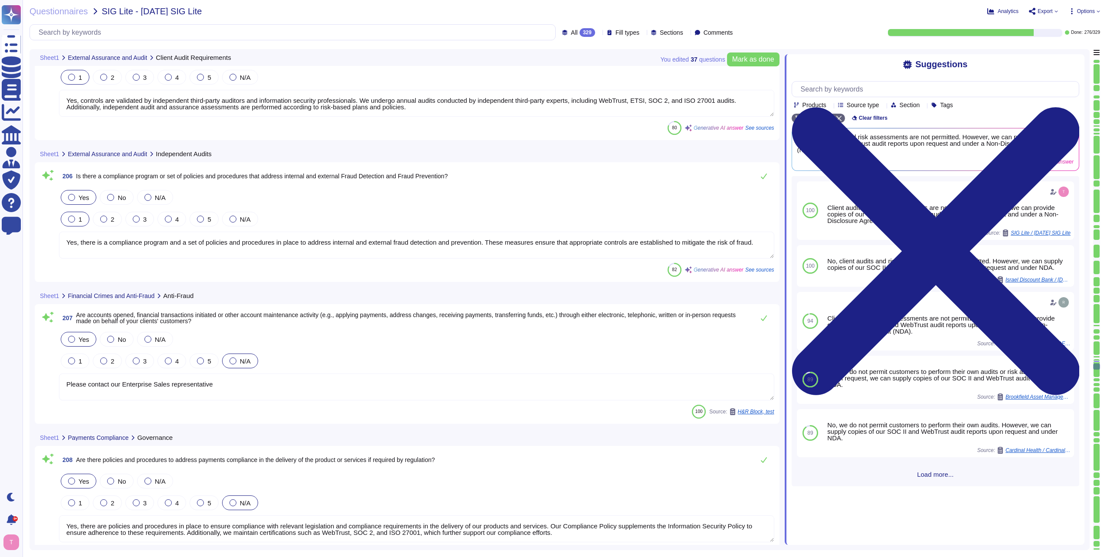
scroll to position [27915, 0]
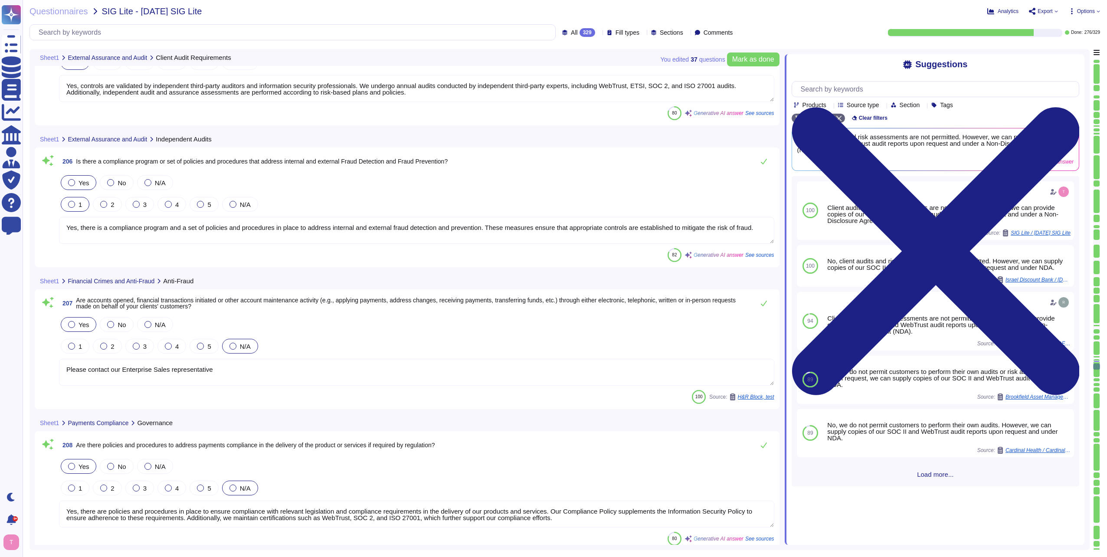
click at [298, 238] on textarea "Yes, there is a compliance program and a set of policies and procedures in plac…" at bounding box center [416, 230] width 715 height 27
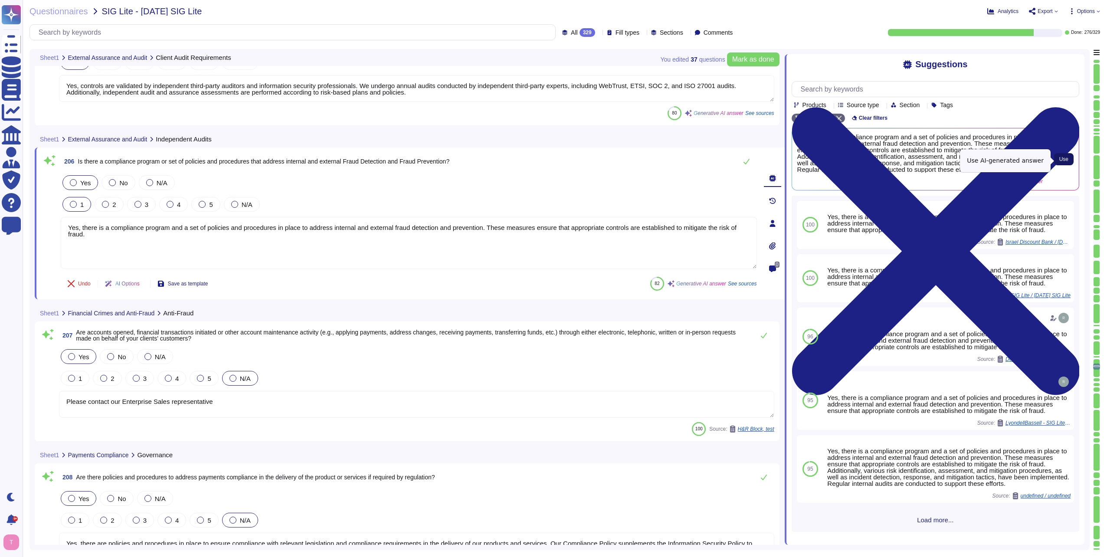
click at [1059, 159] on button "Use" at bounding box center [1064, 159] width 20 height 12
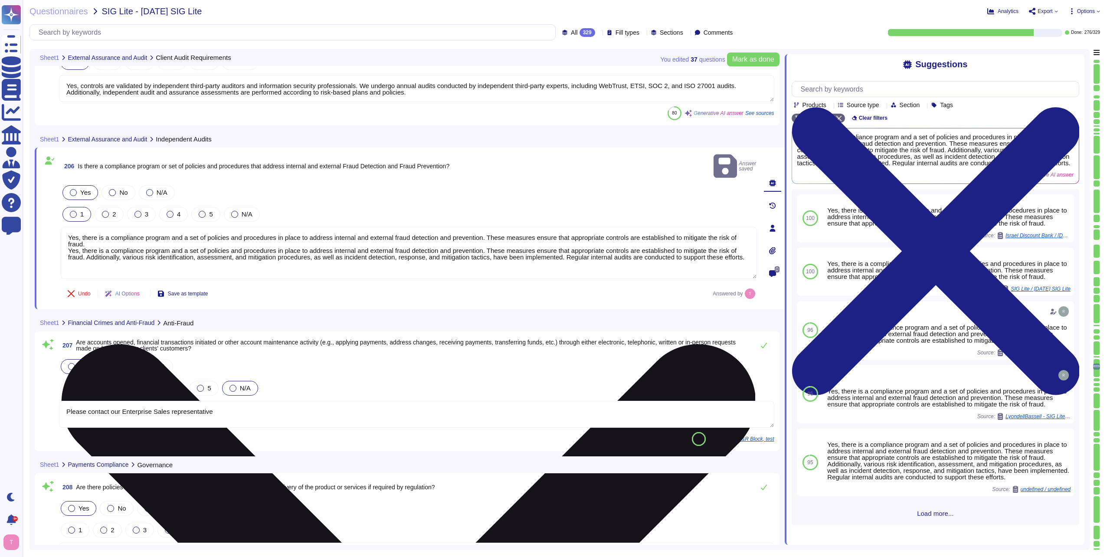
drag, startPoint x: 111, startPoint y: 237, endPoint x: 64, endPoint y: 225, distance: 48.7
click at [64, 227] on textarea "Yes, there is a compliance program and a set of policies and procedures in plac…" at bounding box center [409, 253] width 696 height 52
click at [94, 231] on textarea "Yes, there is a compliance program and a set of policies and procedures in plac…" at bounding box center [409, 253] width 696 height 52
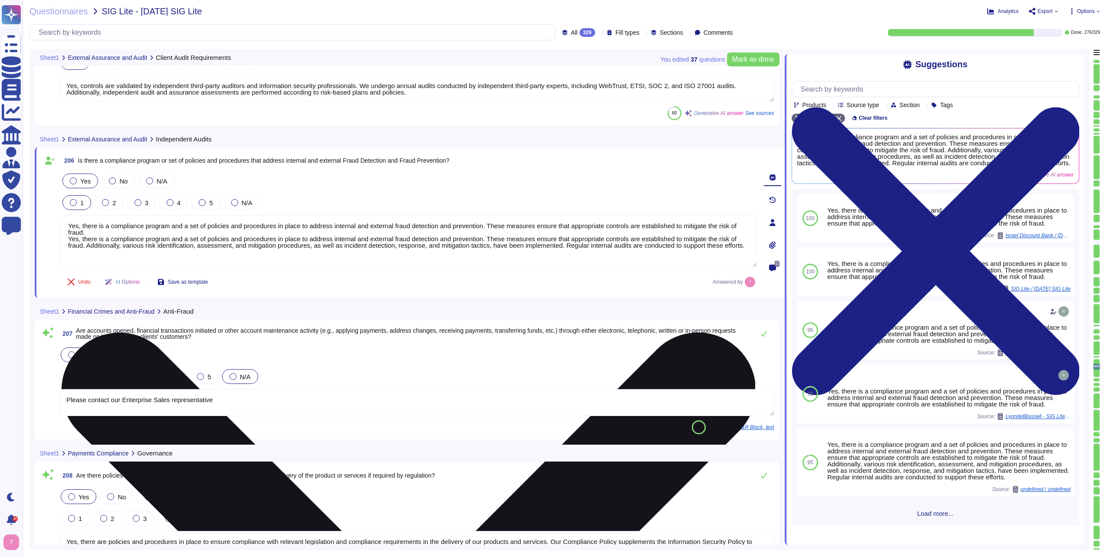
drag, startPoint x: 94, startPoint y: 231, endPoint x: 63, endPoint y: 228, distance: 30.5
click at [63, 228] on textarea "Yes, there is a compliance program and a set of policies and procedures in plac…" at bounding box center [409, 241] width 696 height 52
type textarea "Yes, there is a compliance program and a set of policies and procedures in plac…"
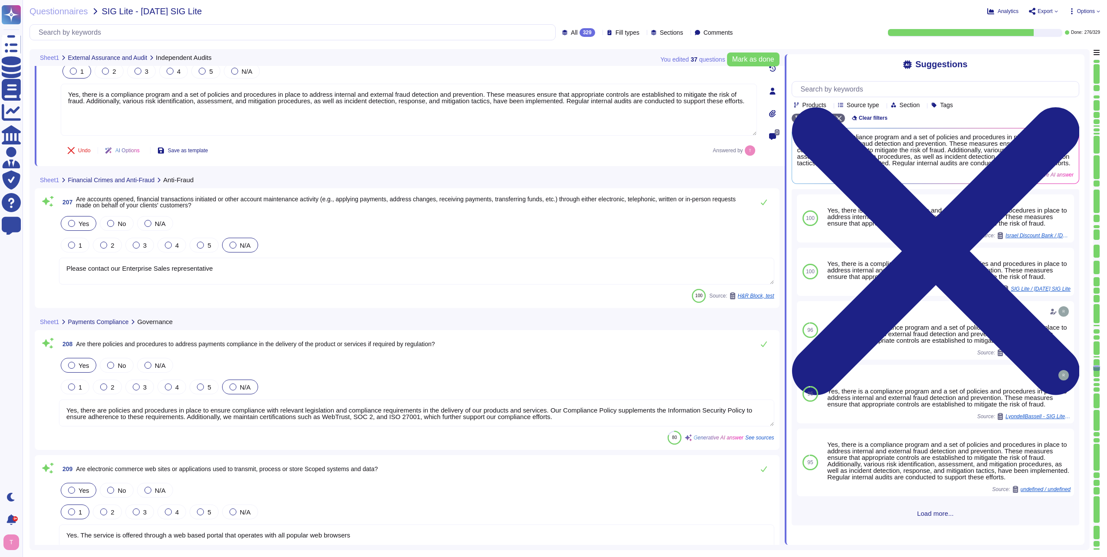
scroll to position [28046, 0]
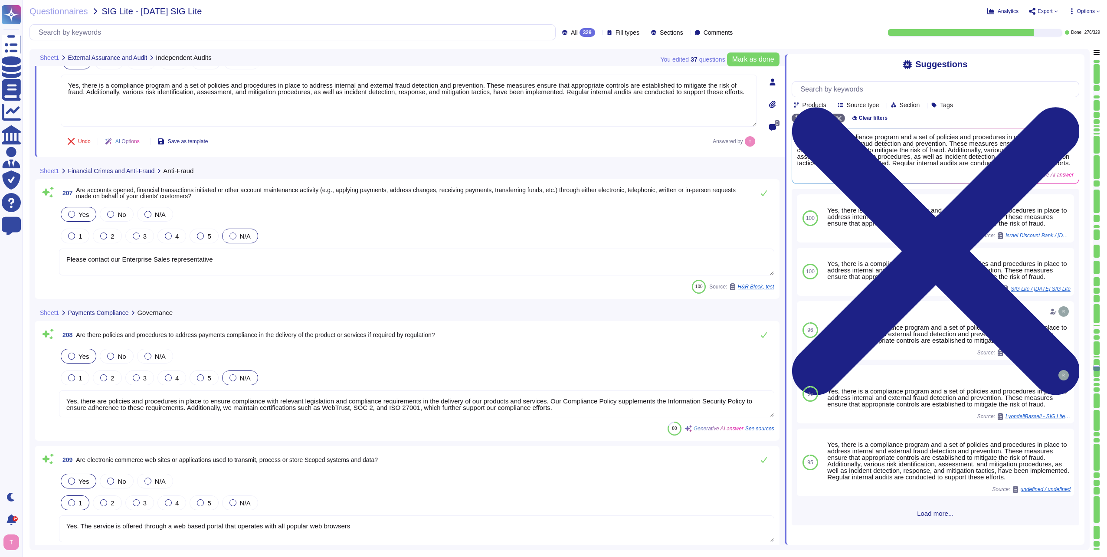
type textarea "Yes, we have a Compliance program in place that includes policies and procedure…"
type textarea "Yes, there is a compliance program and a set of policies and procedures in plac…"
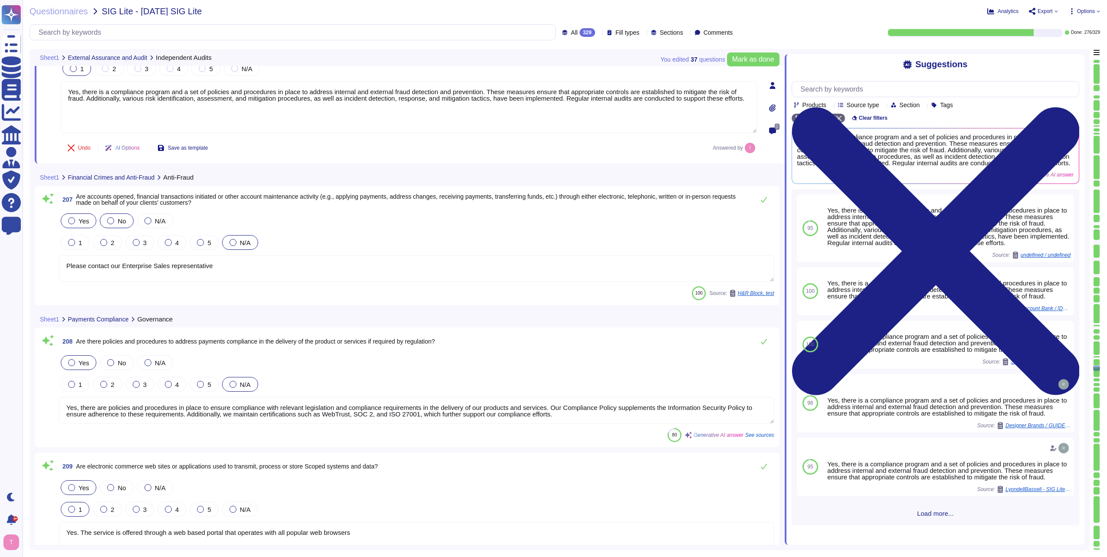
click at [111, 217] on div at bounding box center [110, 220] width 7 height 7
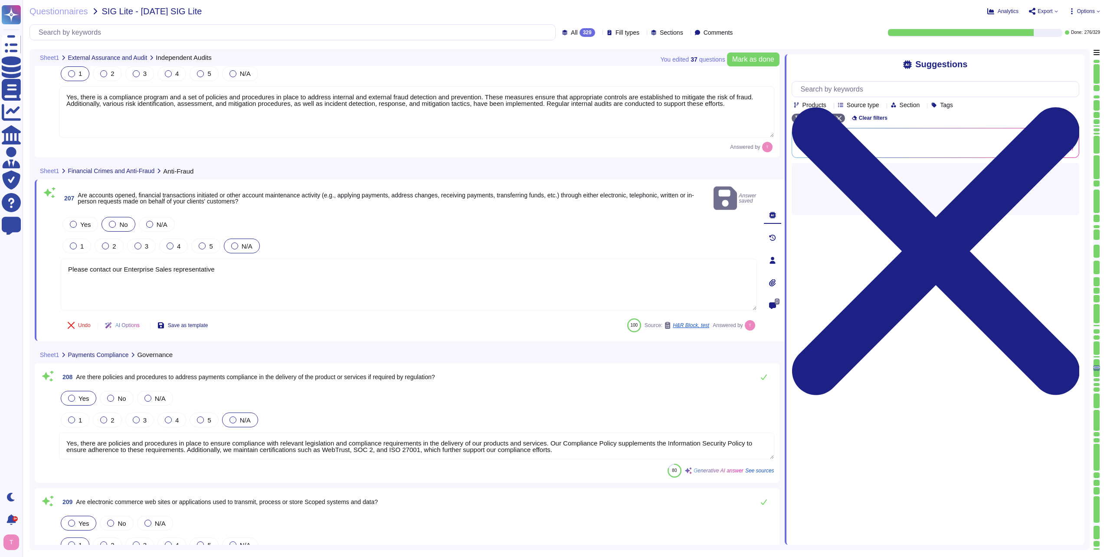
drag, startPoint x: 236, startPoint y: 246, endPoint x: -2, endPoint y: 238, distance: 237.8
click at [0, 238] on html "Questionnaires Knowledge Base Documents Analytics CAIQ / SIG Admin Trust Center…" at bounding box center [553, 278] width 1107 height 557
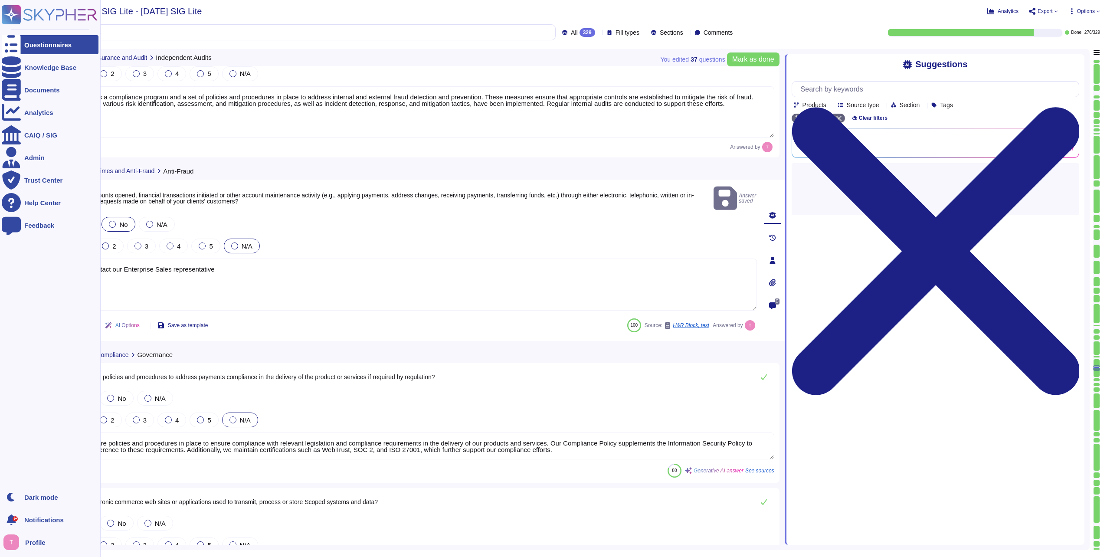
paste textarea "Our system has no interaction with client customers."
type textarea "Our system has no interaction with client customers."
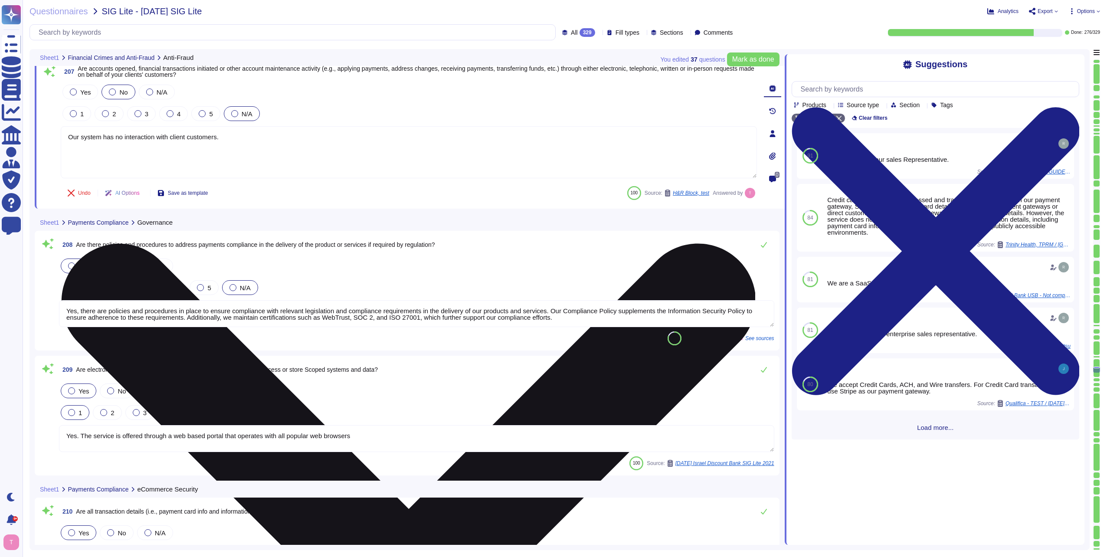
type textarea "Yes, we have a Compliance program in place to prevent, detect, and report sanct…"
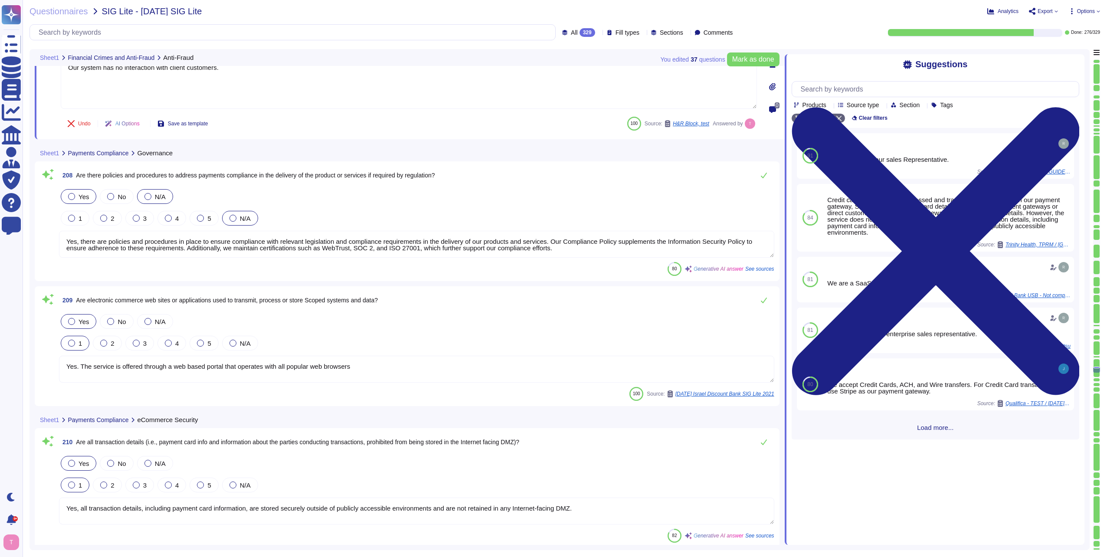
type textarea "Our system has no interaction with client customers."
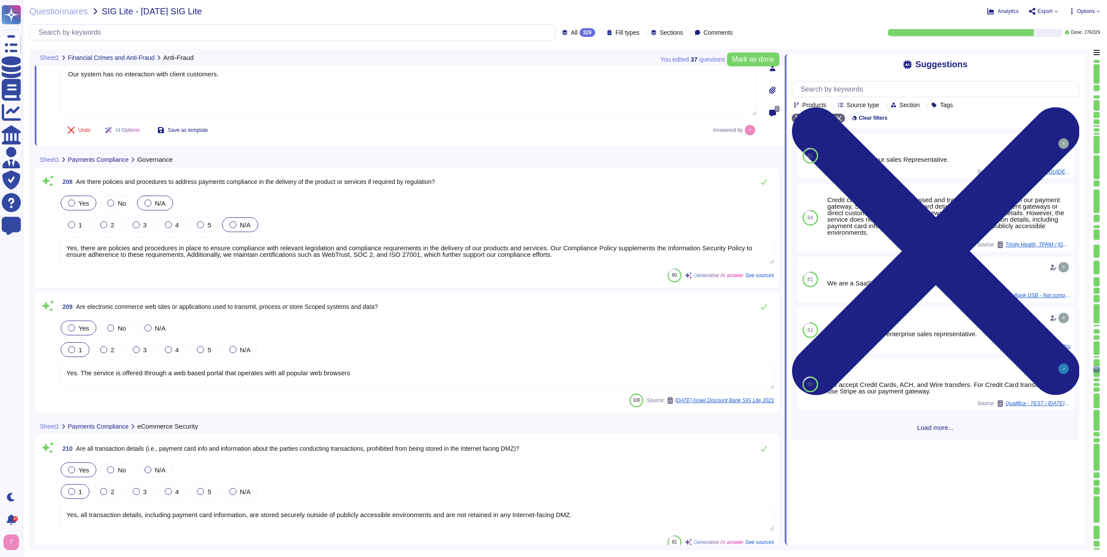
click at [145, 200] on div at bounding box center [147, 203] width 7 height 7
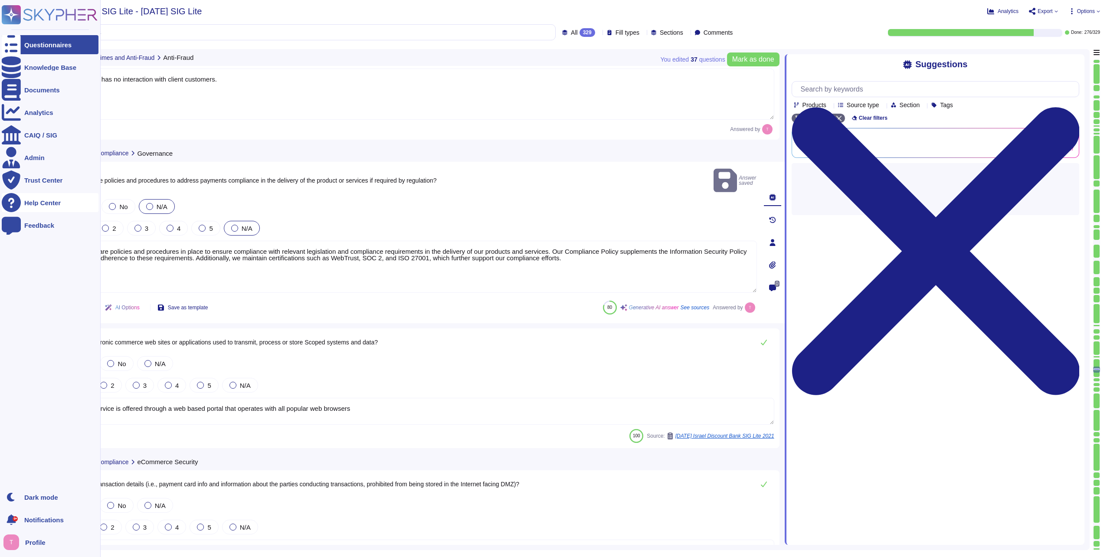
drag, startPoint x: 555, startPoint y: 233, endPoint x: 20, endPoint y: 198, distance: 536.0
click at [20, 198] on div "Questionnaires Knowledge Base Documents Analytics CAIQ / SIG Admin Trust Center…" at bounding box center [553, 278] width 1107 height 557
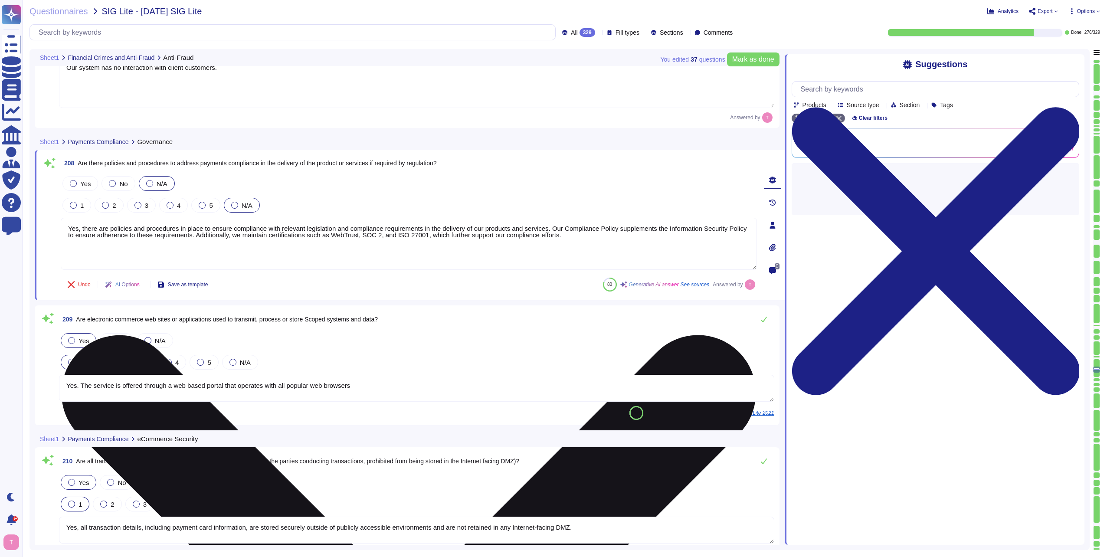
click at [588, 232] on textarea "Yes, there are policies and procedures in place to ensure compliance with relev…" at bounding box center [409, 244] width 696 height 52
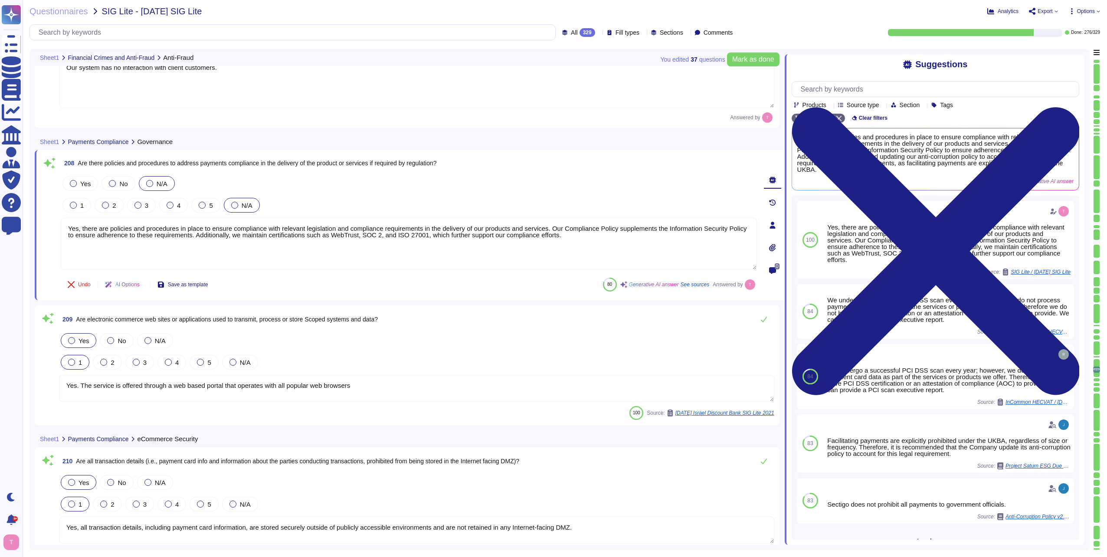
drag, startPoint x: 584, startPoint y: 237, endPoint x: 31, endPoint y: 223, distance: 552.8
click at [31, 223] on div "You edited 37 question s [PERSON_NAME] as done Sheet1 Financial Crimes and Anti…" at bounding box center [559, 299] width 1060 height 501
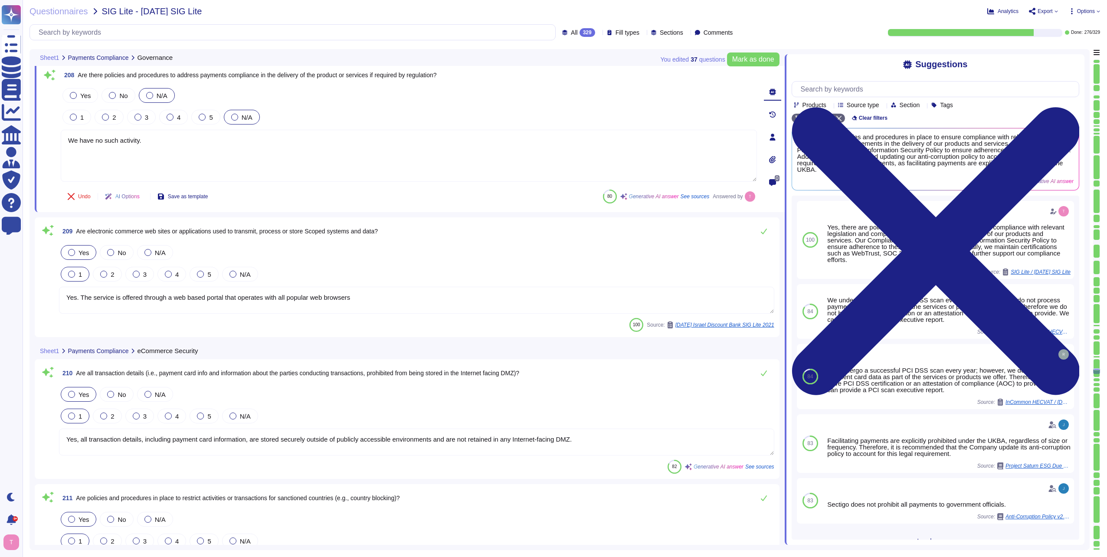
scroll to position [28306, 0]
type textarea "We have no such activity."
click at [110, 252] on div at bounding box center [110, 255] width 7 height 7
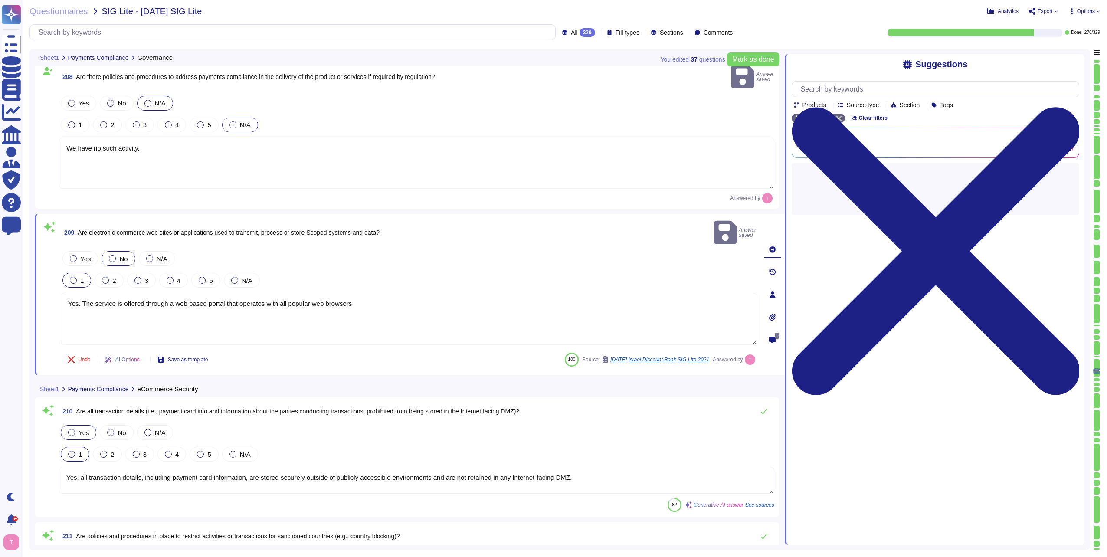
drag, startPoint x: 362, startPoint y: 283, endPoint x: -2, endPoint y: 274, distance: 363.6
click at [0, 274] on html "Questionnaires Knowledge Base Documents Analytics CAIQ / SIG Admin Trust Center…" at bounding box center [553, 278] width 1107 height 557
drag, startPoint x: 150, startPoint y: 139, endPoint x: -2, endPoint y: 114, distance: 153.8
click at [0, 114] on html "Questionnaires Knowledge Base Documents Analytics CAIQ / SIG Admin Trust Center…" at bounding box center [553, 278] width 1107 height 557
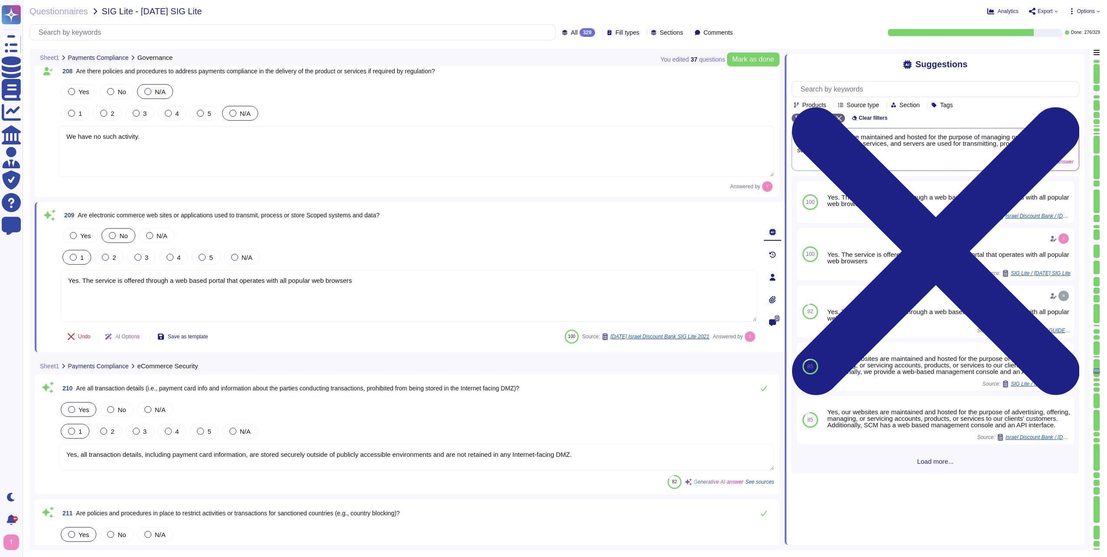
drag, startPoint x: 354, startPoint y: 280, endPoint x: -2, endPoint y: 270, distance: 355.8
click at [0, 270] on html "Questionnaires Knowledge Base Documents Analytics CAIQ / SIG Admin Trust Center…" at bounding box center [553, 278] width 1107 height 557
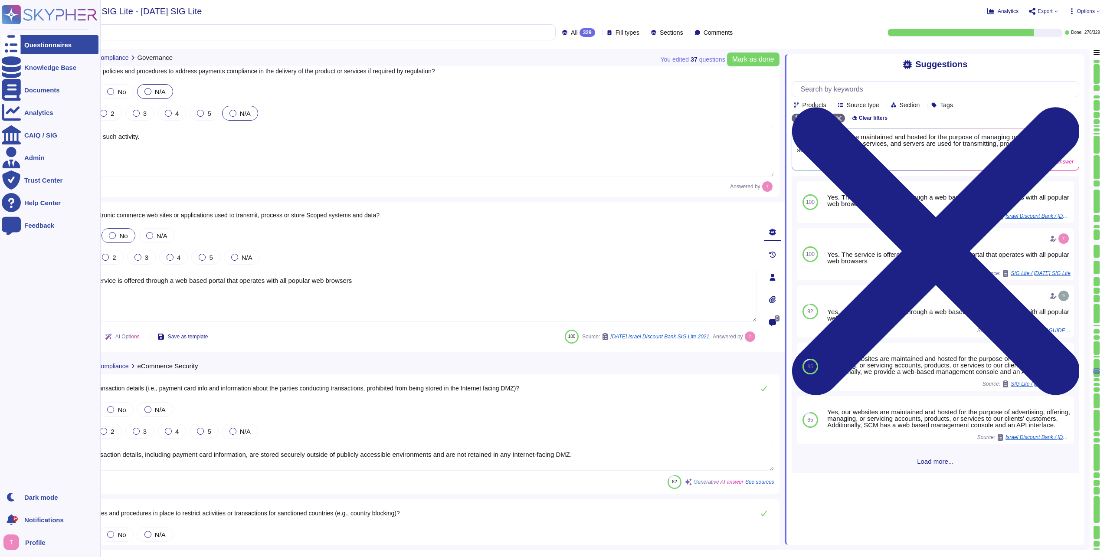
paste textarea "We have no such activity."
type textarea "We have no such activity."
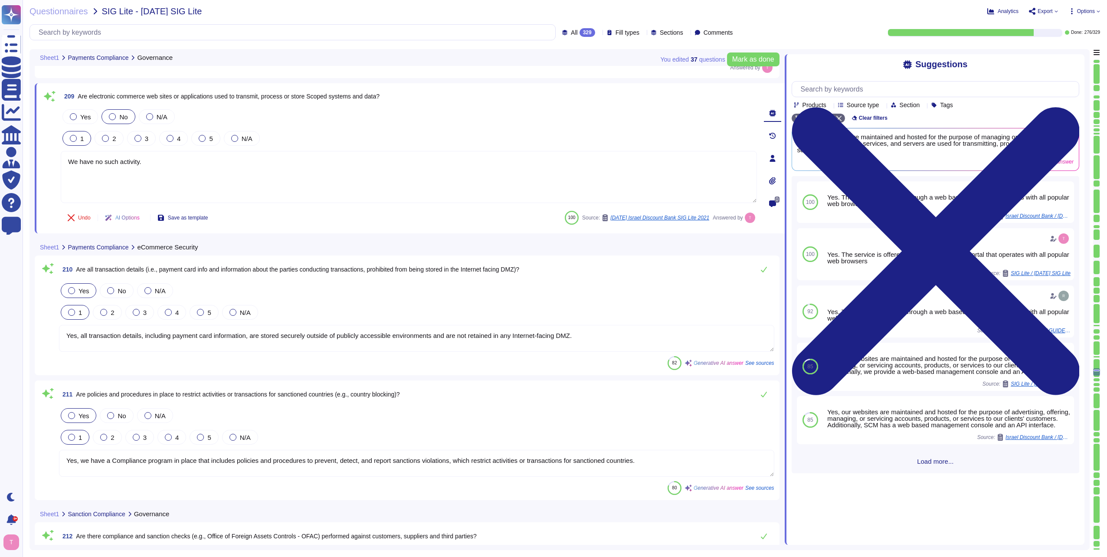
type textarea "Yes, we have a Compliance program in place to prevent, detect, and report sanct…"
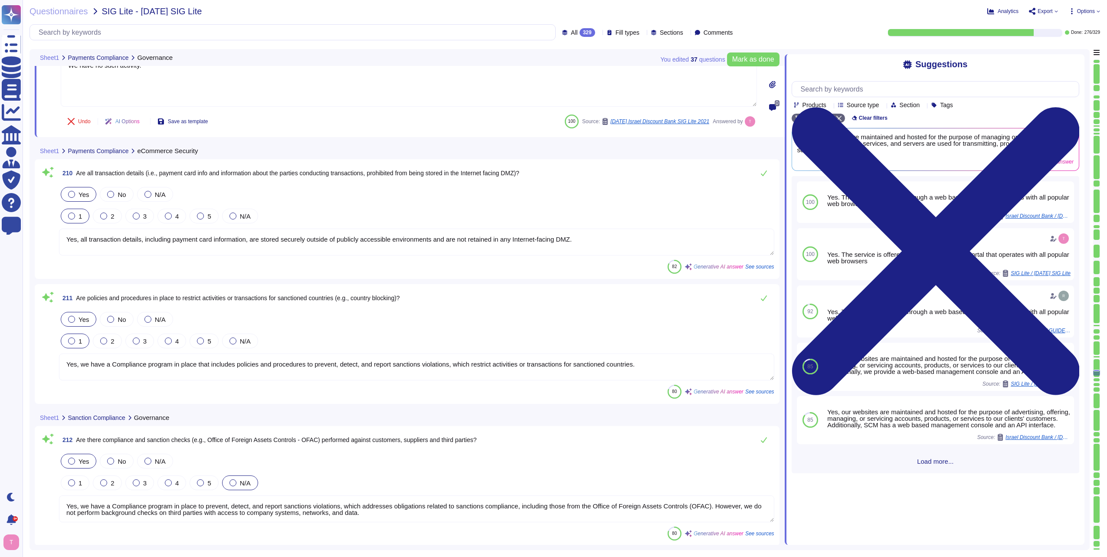
scroll to position [28523, 0]
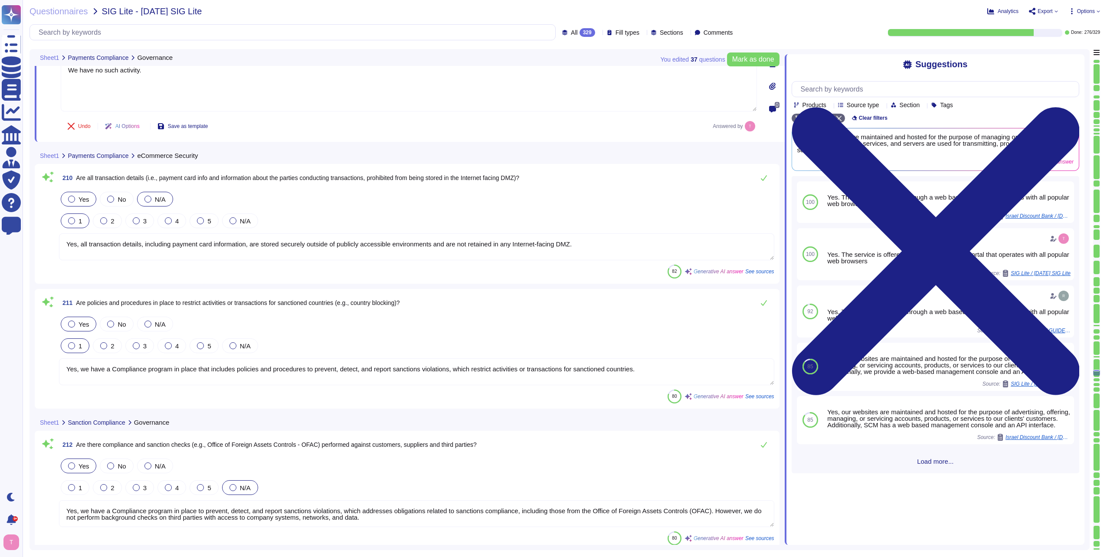
type textarea "We have no such activity."
click at [146, 196] on div at bounding box center [147, 199] width 7 height 7
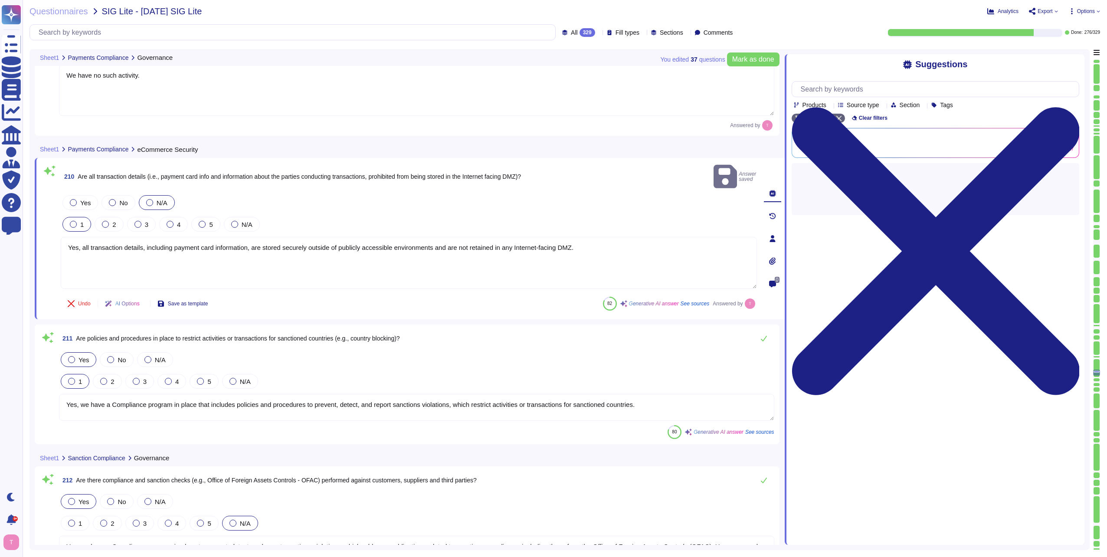
drag, startPoint x: 583, startPoint y: 222, endPoint x: -2, endPoint y: 226, distance: 584.3
click at [0, 226] on html "Questionnaires Knowledge Base Documents Analytics CAIQ / SIG Admin Trust Center…" at bounding box center [553, 278] width 1107 height 557
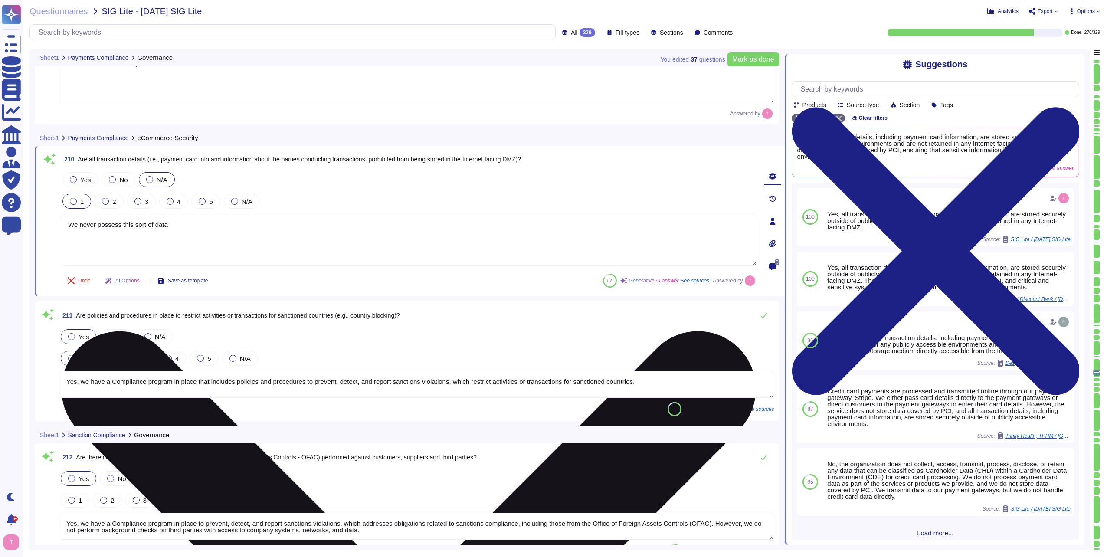
type textarea "We never possess this sort of data."
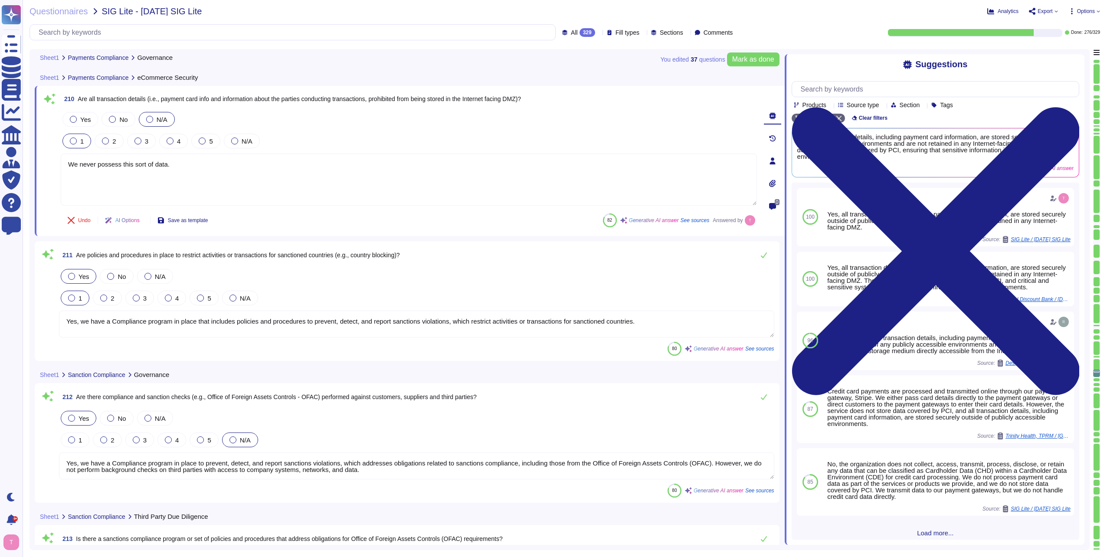
scroll to position [28609, 0]
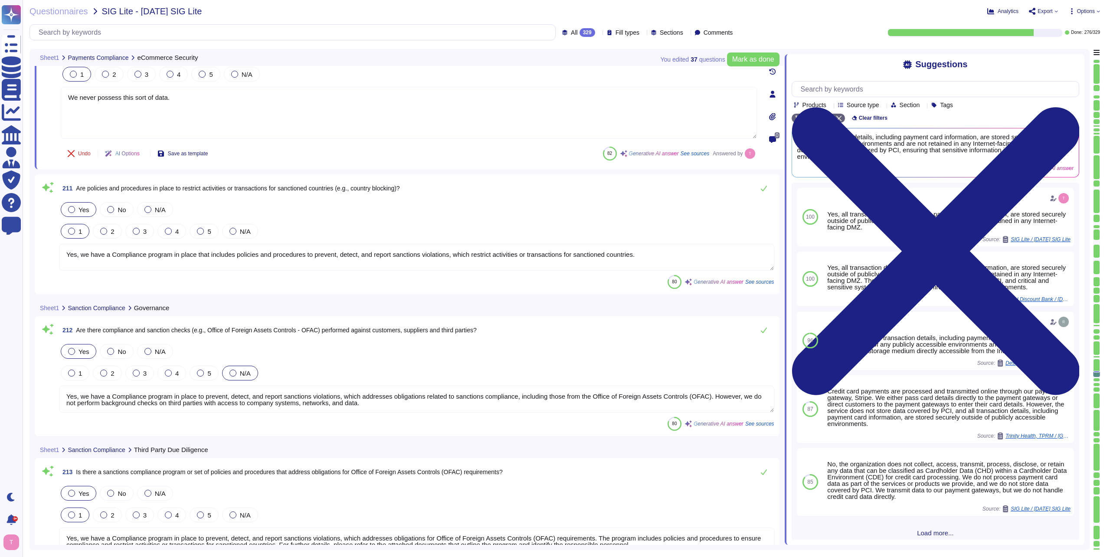
type textarea "Yes, end user device security configuration standards are documented as part of…"
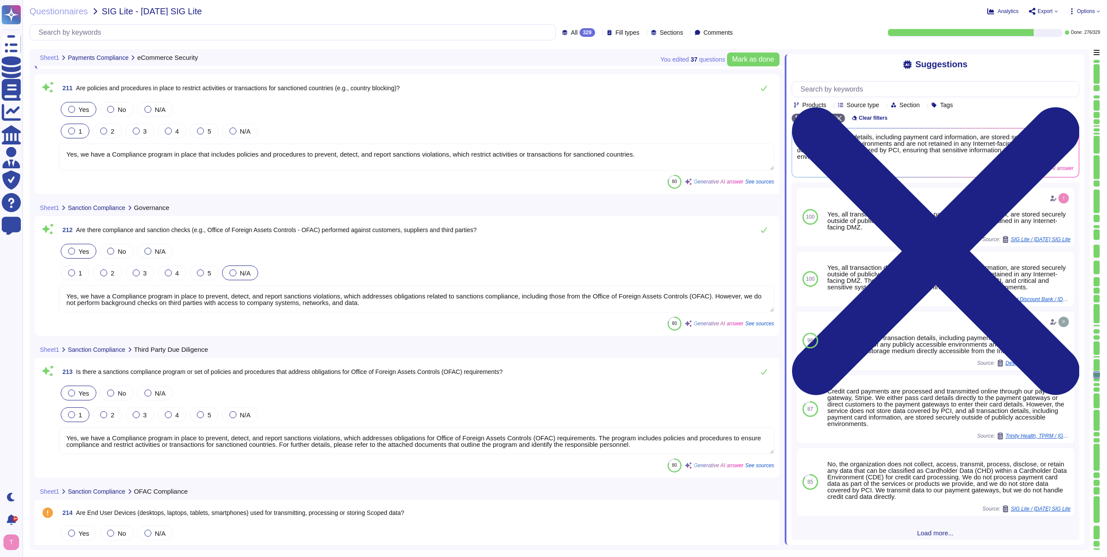
scroll to position [1, 0]
type textarea "Yes, activity alerts such as uncleaned infections and suspicious activity are r…"
type textarea "We never possess this sort of data."
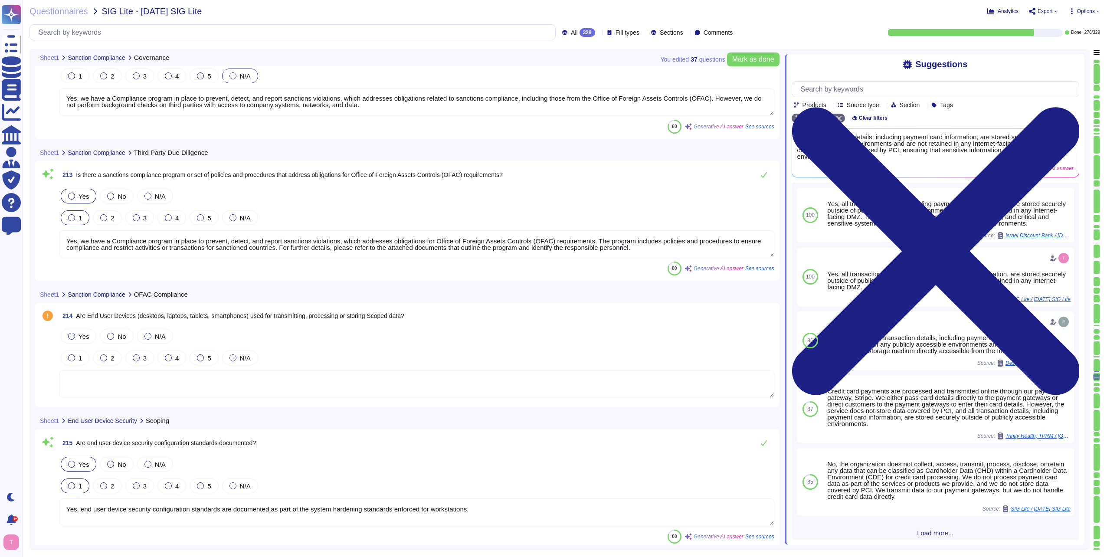
scroll to position [29000, 0]
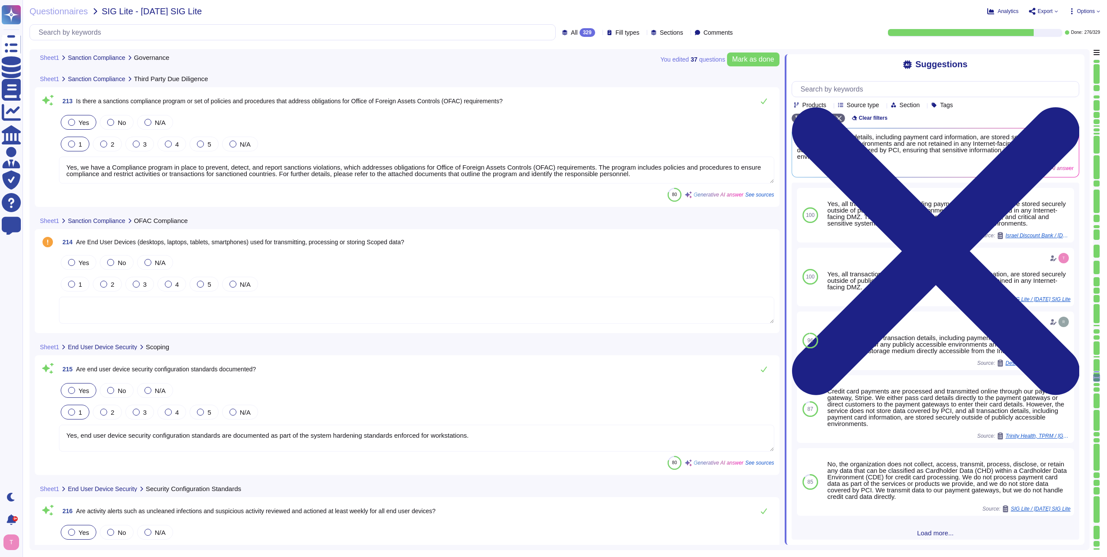
type textarea "Yes, constituents are allowed to utilize personal mobile devices under a BYOD p…"
click at [111, 263] on div at bounding box center [110, 262] width 7 height 7
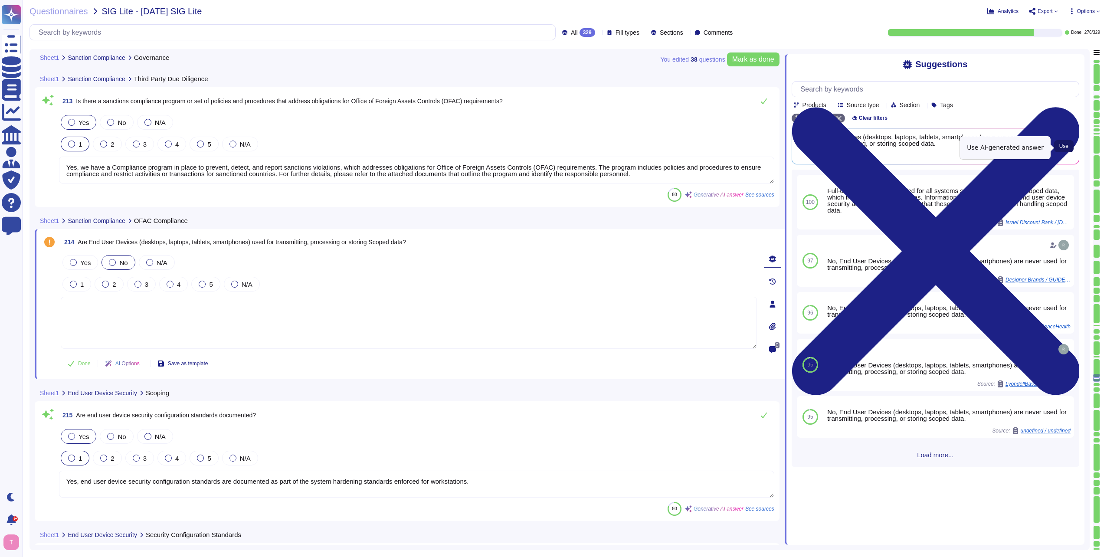
click at [1061, 148] on span "Use" at bounding box center [1063, 146] width 9 height 5
type textarea "No, End User Devices (desktops, laptops, tablets, smartphones) are never used f…"
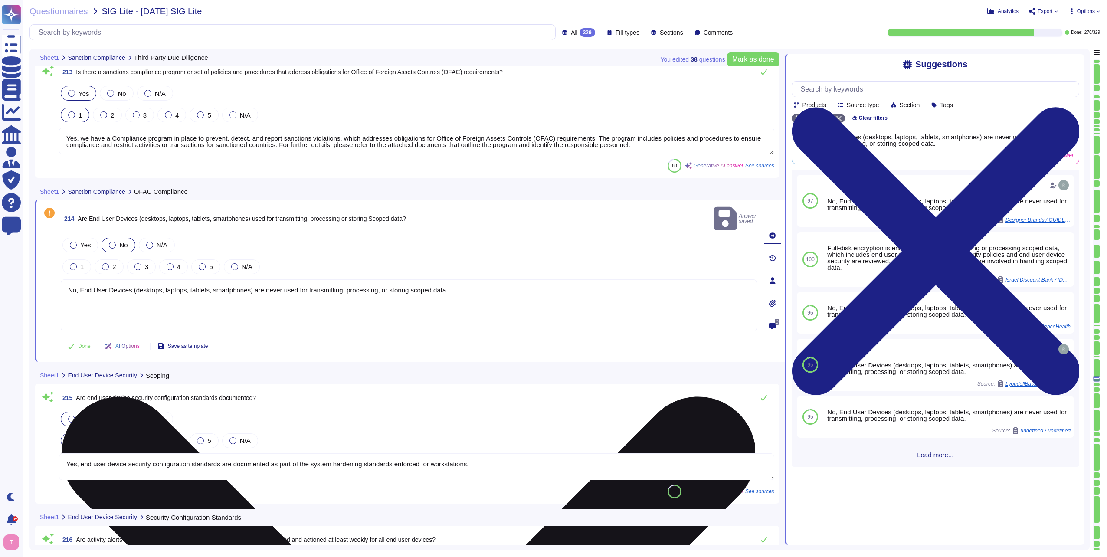
type textarea "Yes, constituents are allowed to utilize personal mobile devices under a BYOD p…"
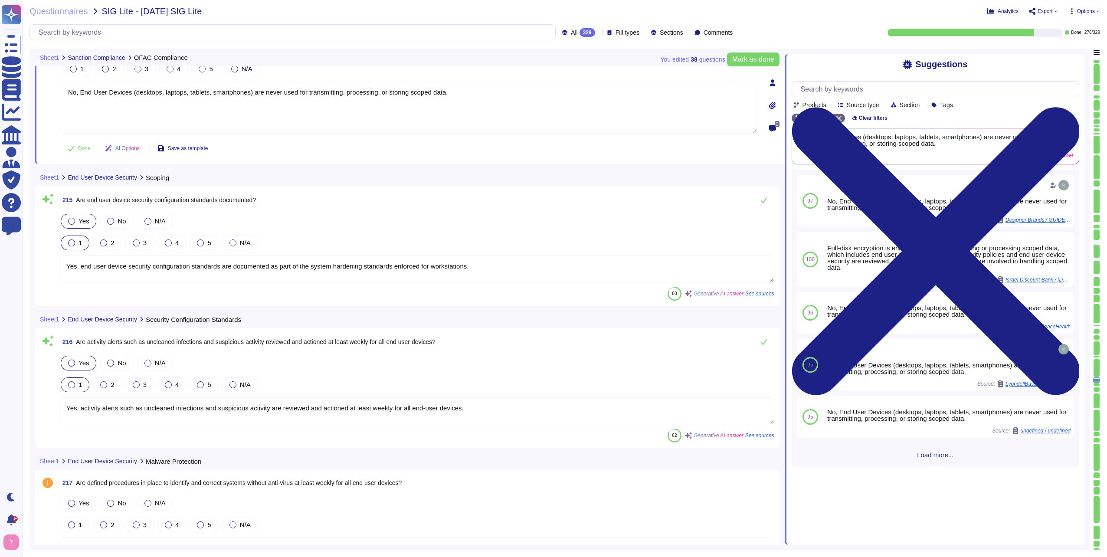
scroll to position [29217, 0]
type textarea "Yes, constituents can access corporate email using personal mobile devices unde…"
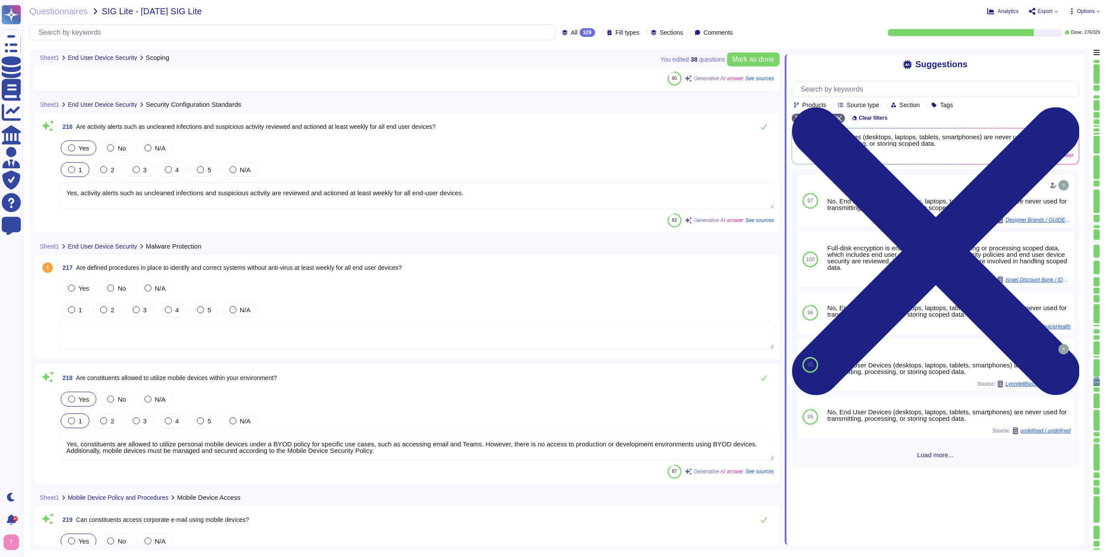
scroll to position [29434, 0]
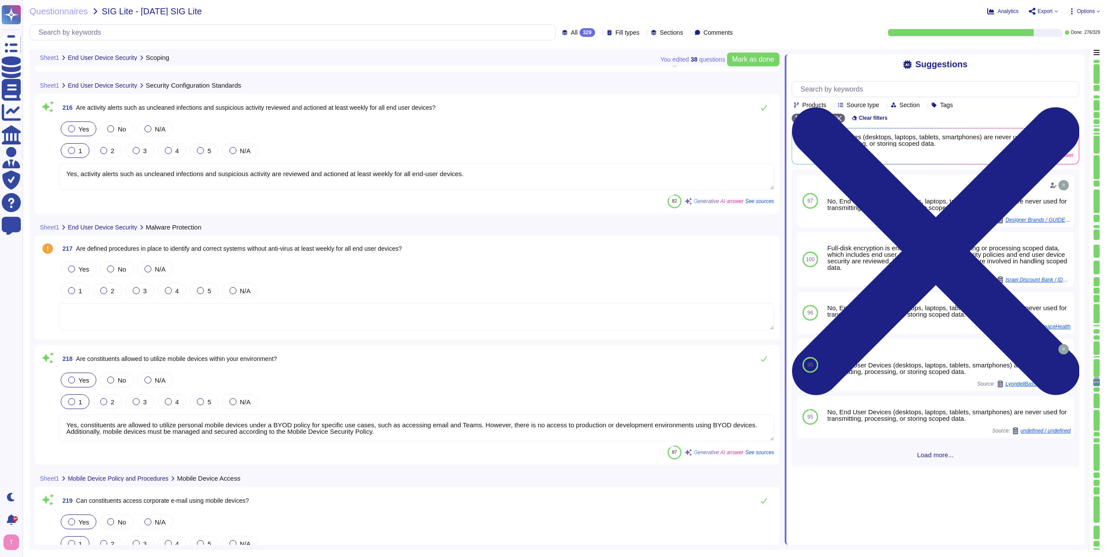
type textarea "No, End User Devices (desktops, laptops, tablets, smartphones) are never used f…"
click at [500, 174] on textarea "Yes, activity alerts such as uncleaned infections and suspicious activity are r…" at bounding box center [416, 176] width 715 height 27
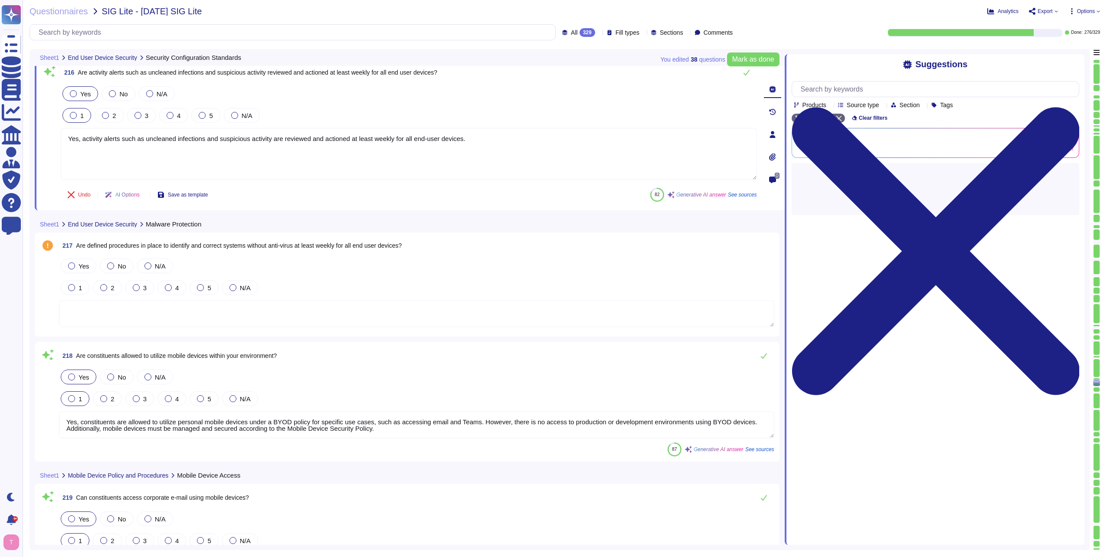
type textarea "No, End User Devices (desktops, laptops, tablets, smartphones) are never used f…"
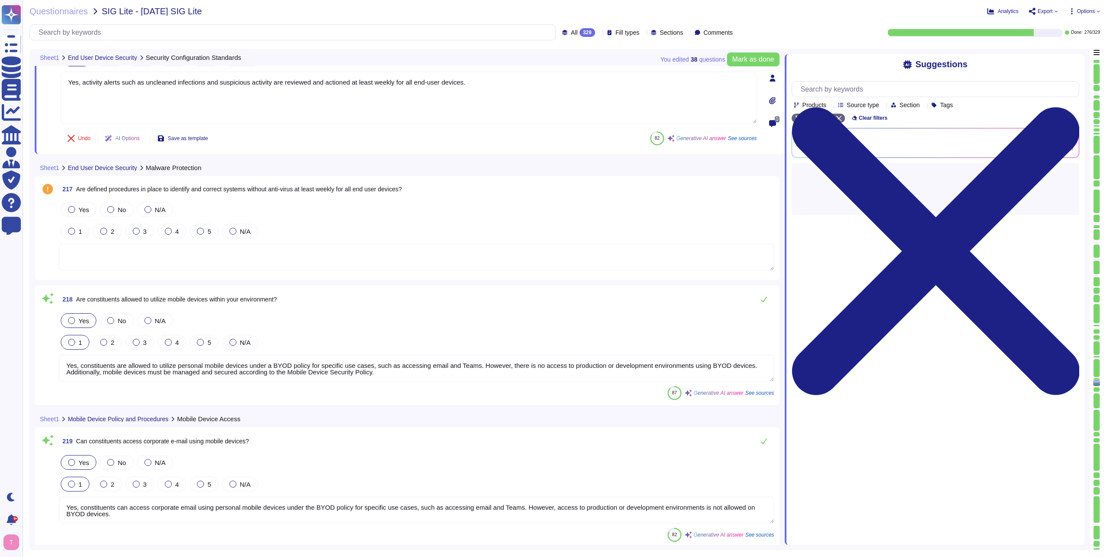
scroll to position [29520, 0]
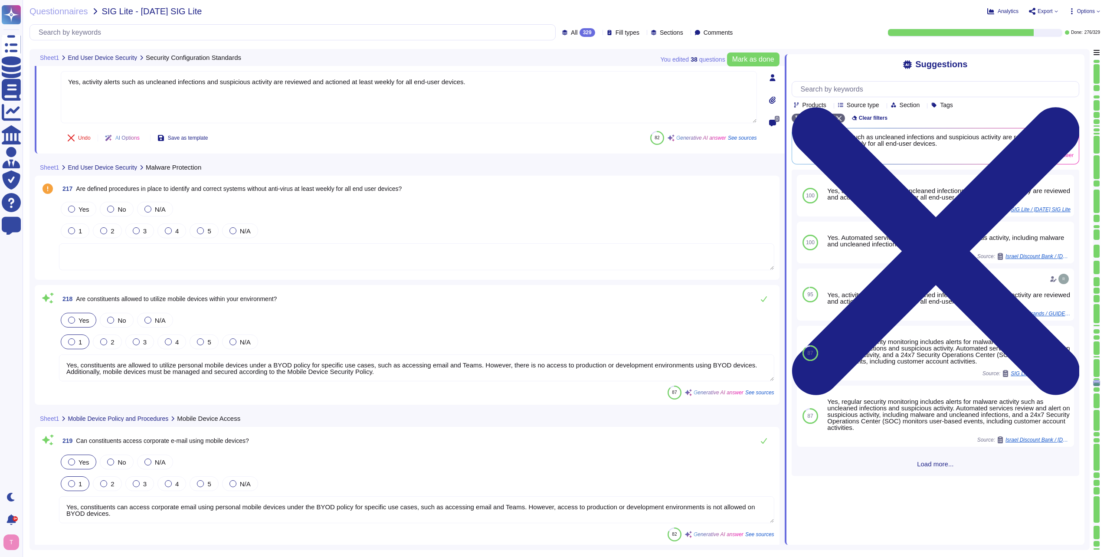
click at [103, 259] on textarea at bounding box center [416, 256] width 715 height 27
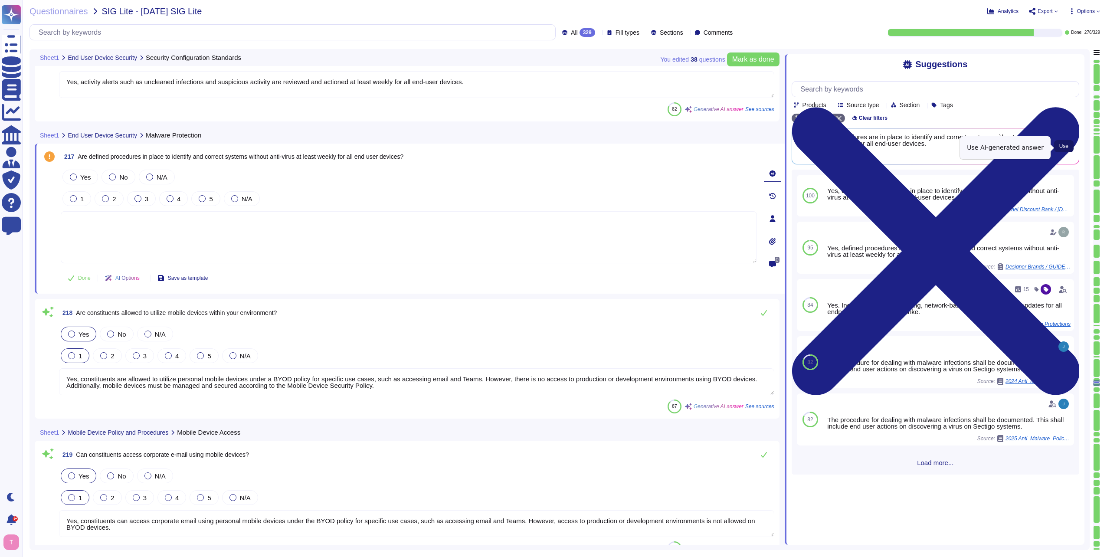
click at [1062, 147] on span "Use" at bounding box center [1063, 146] width 9 height 5
type textarea "Yes, defined procedures are in place to identify and correct systems without an…"
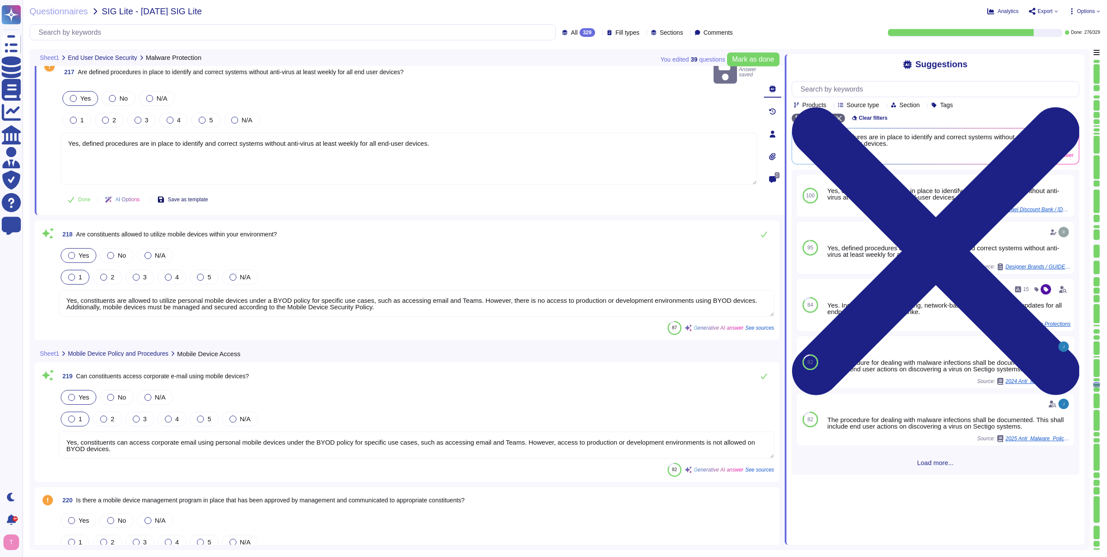
scroll to position [29607, 0]
type textarea "Yes, non-company managed PCs, specifically personal devices, are allowed to con…"
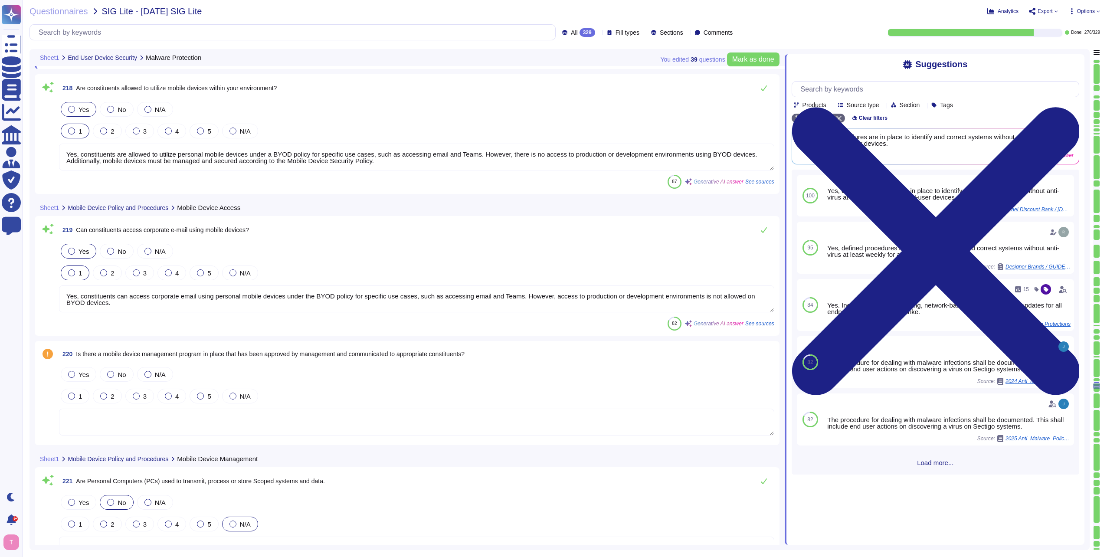
type textarea "Yes, there is a policy that defines network security requirements, is approved …"
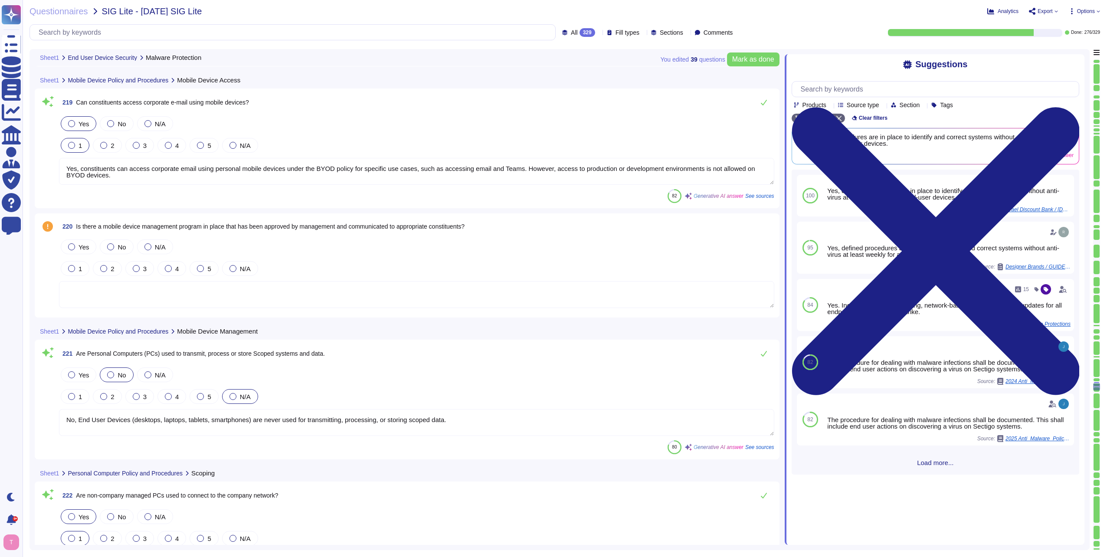
scroll to position [29824, 0]
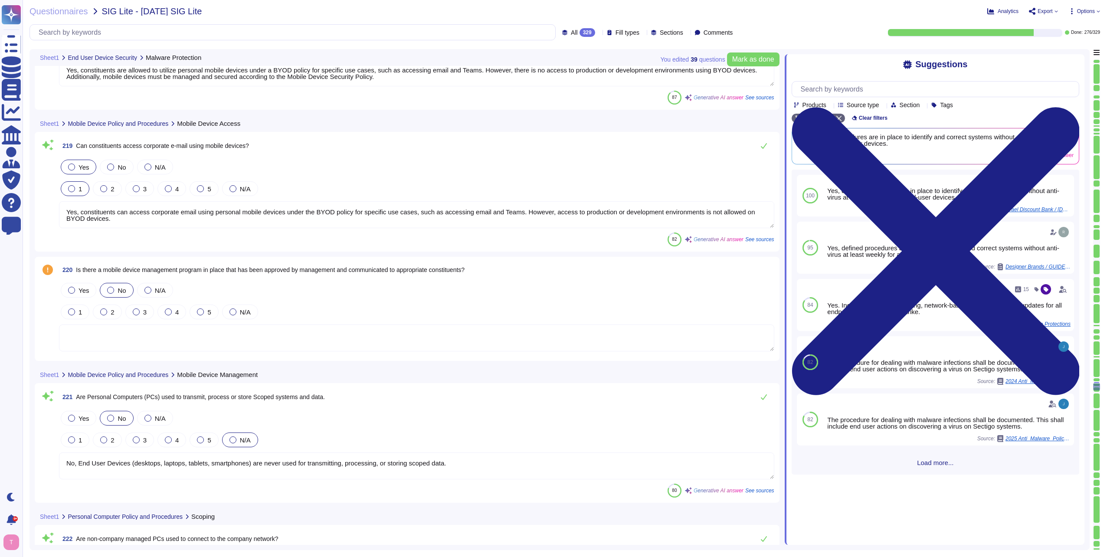
click at [109, 289] on div at bounding box center [110, 290] width 7 height 7
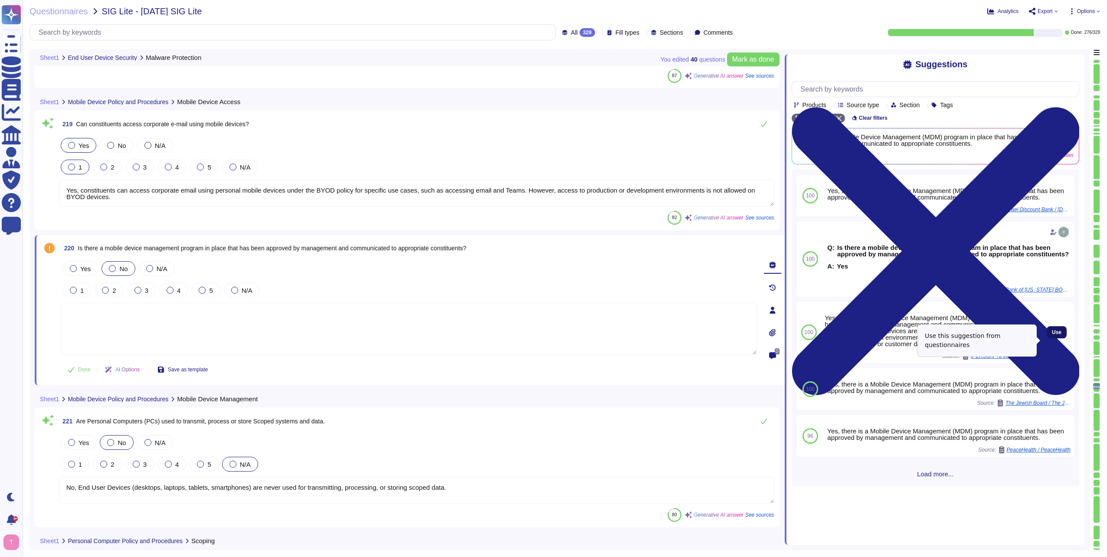
click at [1052, 335] on span "Use" at bounding box center [1057, 332] width 10 height 5
type textarea "Yes, there is a Mobile Device Management (MDM) program in place that has been a…"
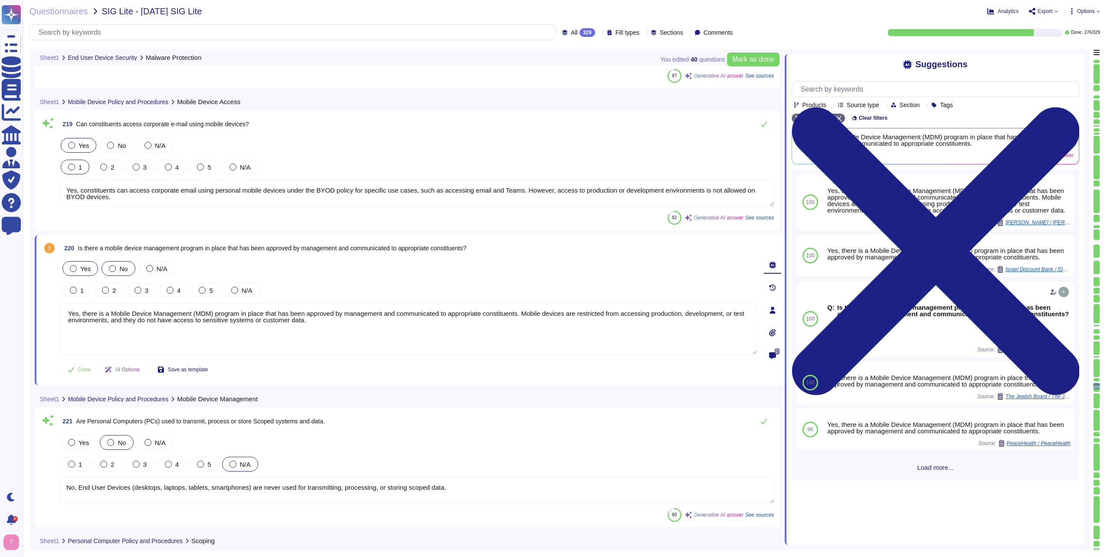
click at [70, 270] on label "Yes" at bounding box center [80, 268] width 21 height 7
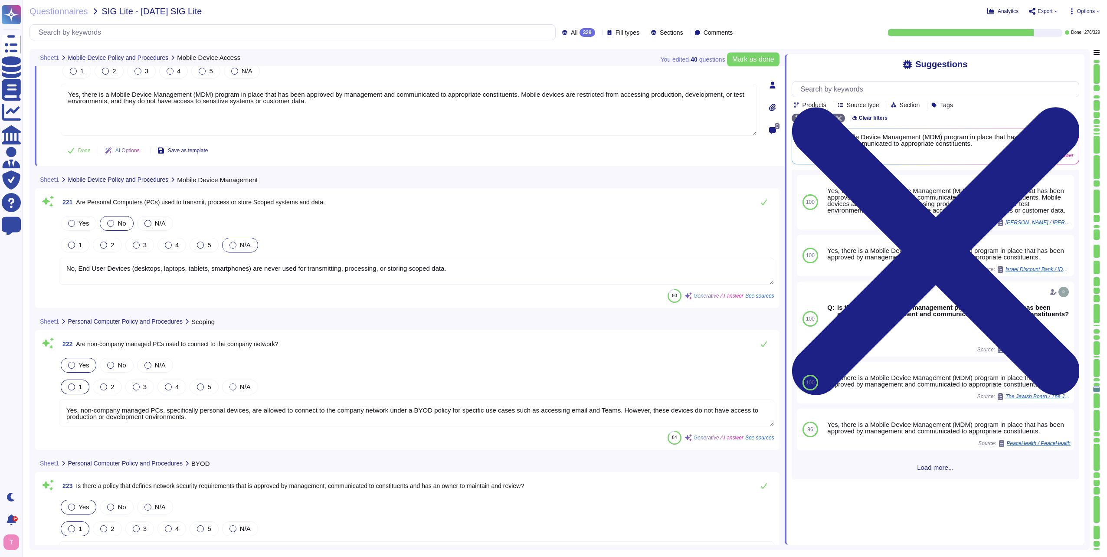
type textarea "Yes, there are security and hardening standards for network devices, including …"
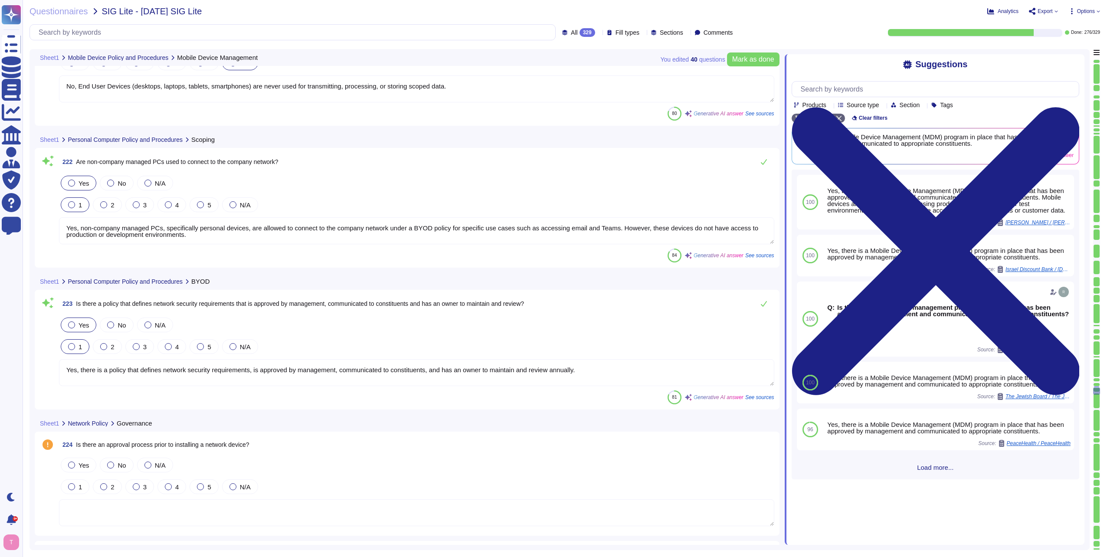
scroll to position [30214, 0]
type textarea "Yes, all network device administrative interfaces are configured to require aut…"
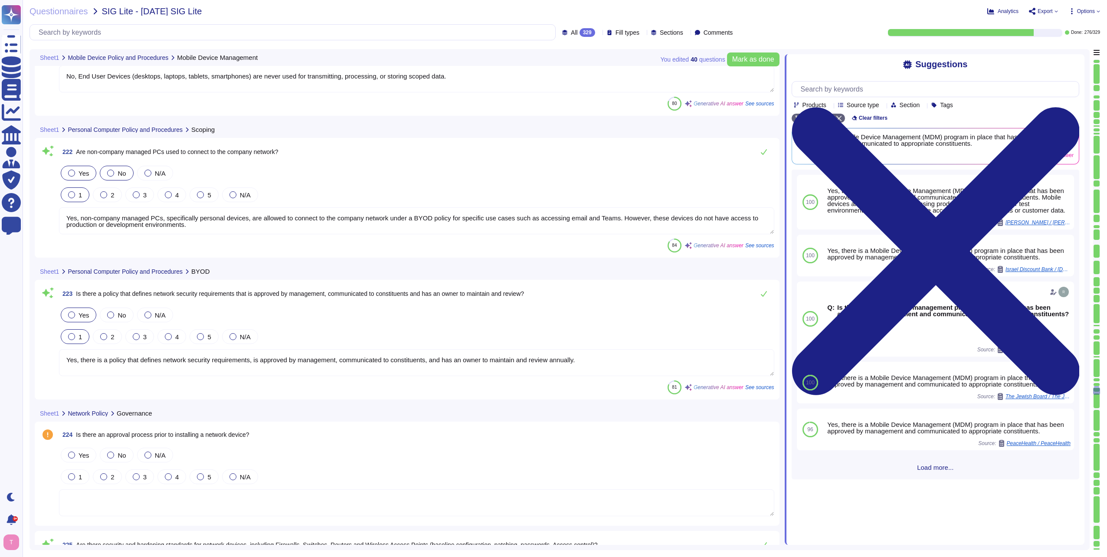
click at [107, 176] on div at bounding box center [110, 173] width 7 height 7
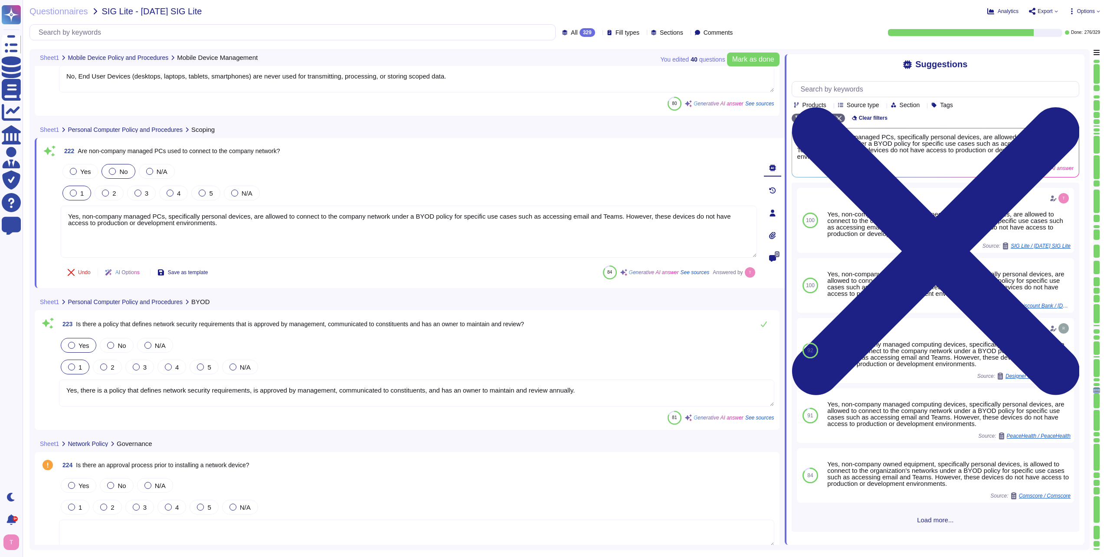
drag, startPoint x: 205, startPoint y: 222, endPoint x: 57, endPoint y: 210, distance: 148.0
click at [58, 209] on div "222 Are non-company managed PCs used to connect to the company network? Yes No …" at bounding box center [399, 213] width 715 height 140
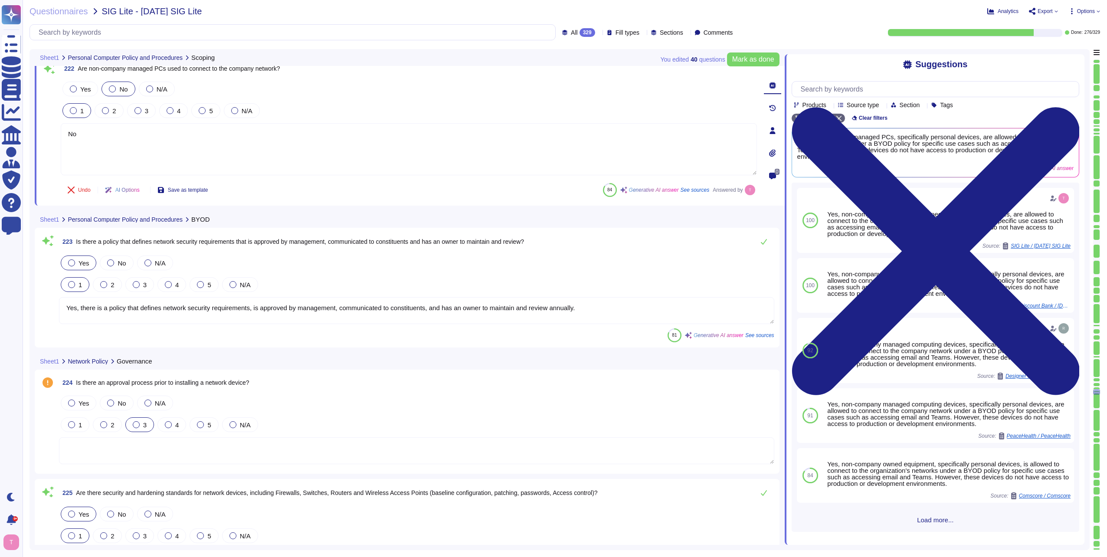
scroll to position [30301, 0]
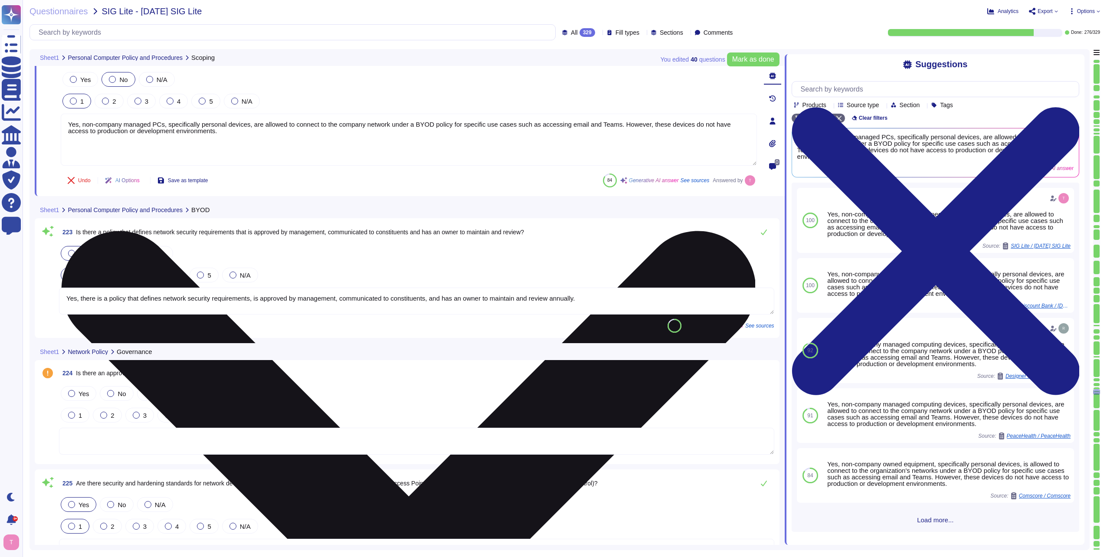
click at [84, 123] on textarea "Yes, non-company managed PCs, specifically personal devices, are allowed to con…" at bounding box center [409, 140] width 696 height 52
drag, startPoint x: 237, startPoint y: 124, endPoint x: 224, endPoint y: 118, distance: 14.8
click at [224, 118] on textarea "Non-company managed PCs, specifically personal devices, are allowed to connect …" at bounding box center [409, 140] width 696 height 52
click at [277, 136] on textarea "Non-company managed PCs, specifically personal devices, are allowed to connect …" at bounding box center [409, 140] width 696 height 52
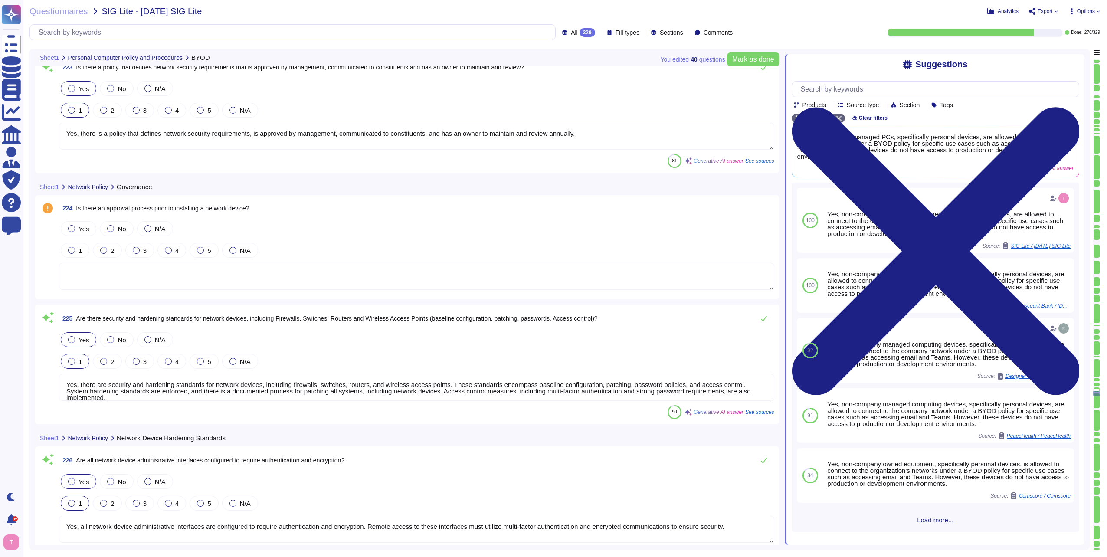
scroll to position [30475, 0]
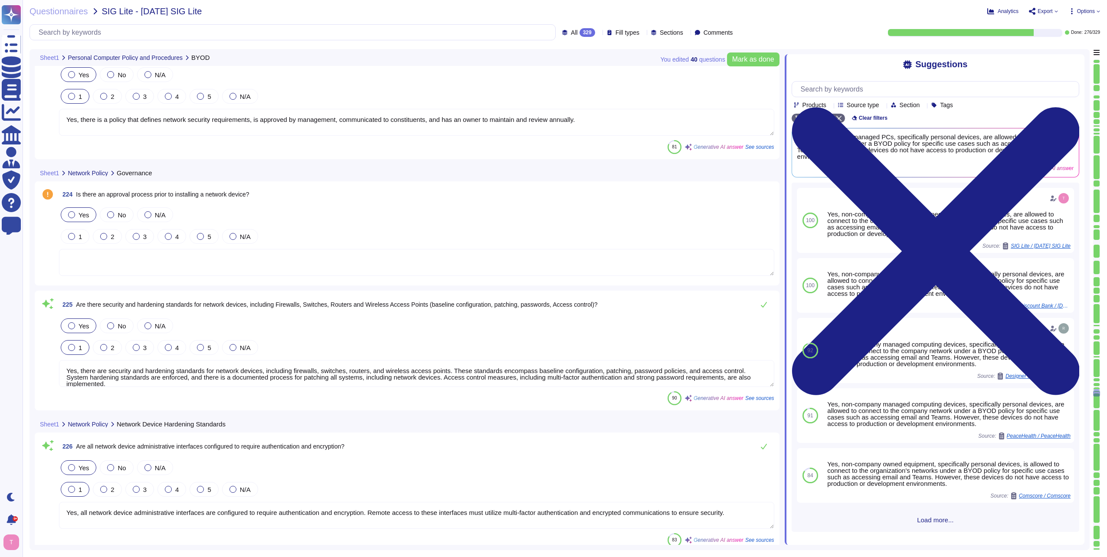
click at [69, 215] on div at bounding box center [71, 214] width 7 height 7
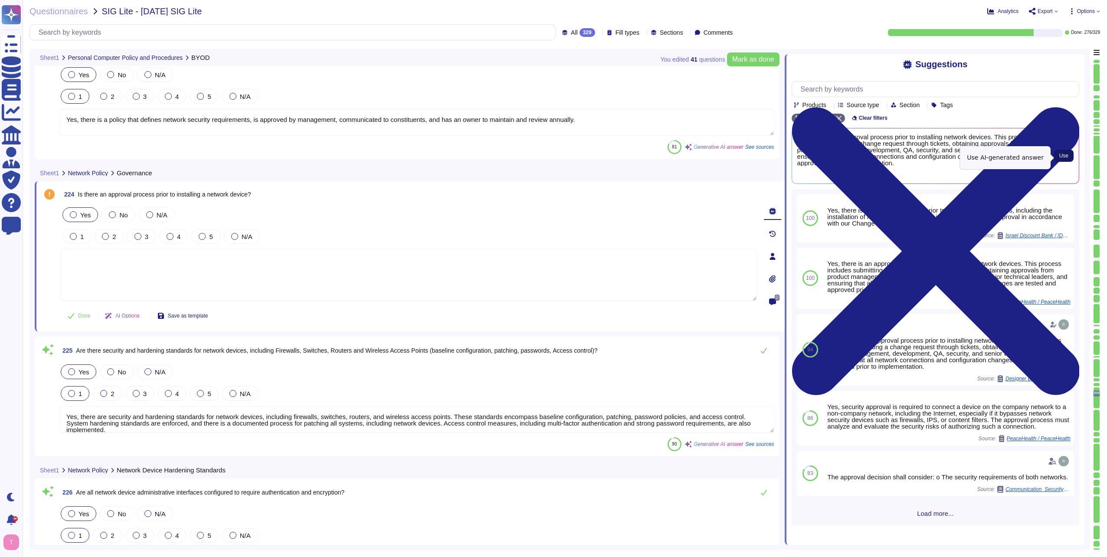
click at [1062, 154] on span "Use" at bounding box center [1063, 155] width 9 height 5
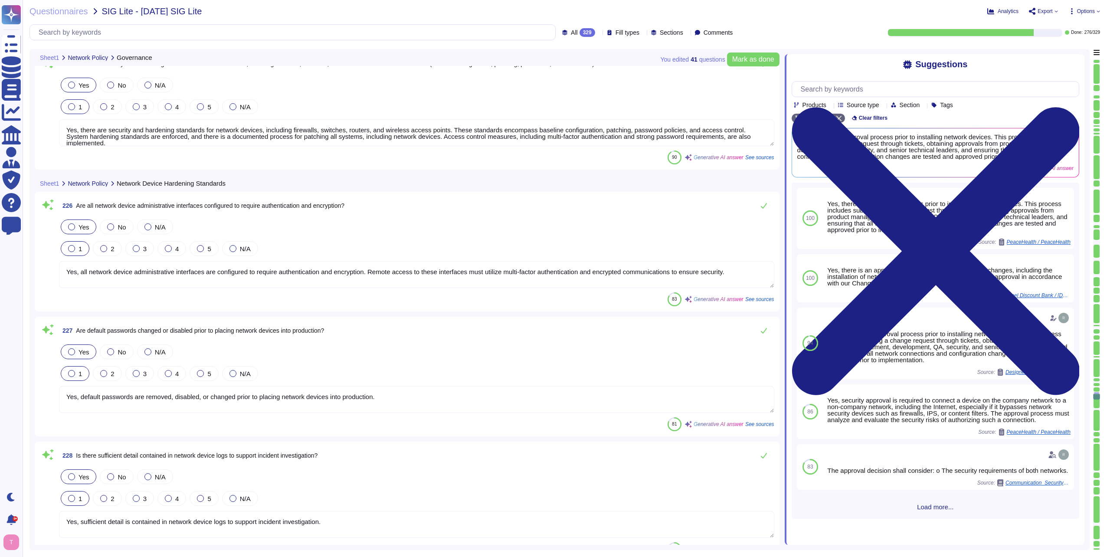
scroll to position [30778, 0]
